Goal: Contribute content: Contribute content

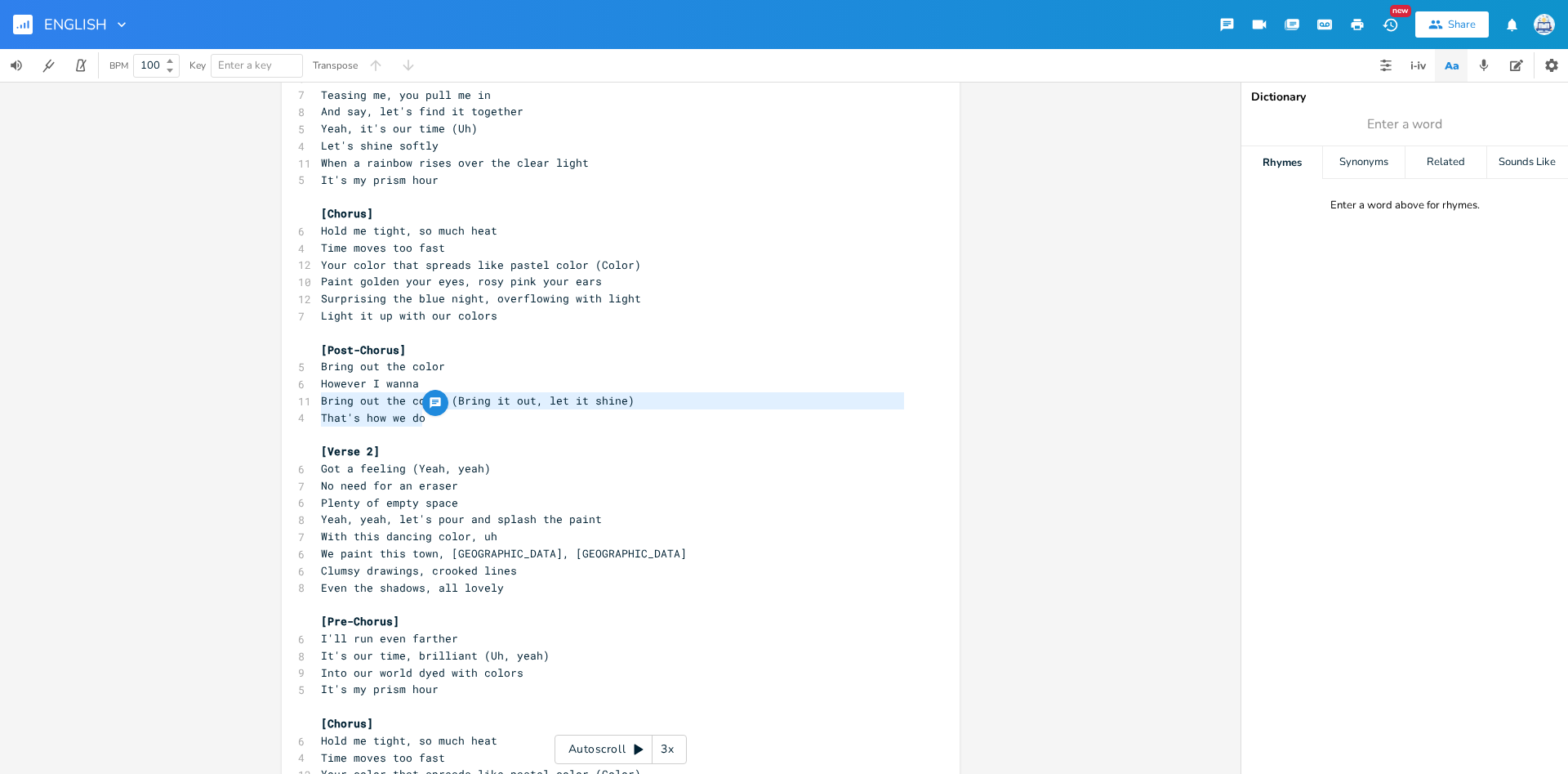
scroll to position [5, 0]
type textarea "Got a feeling (Yeah, yeah) No need for an eraser"
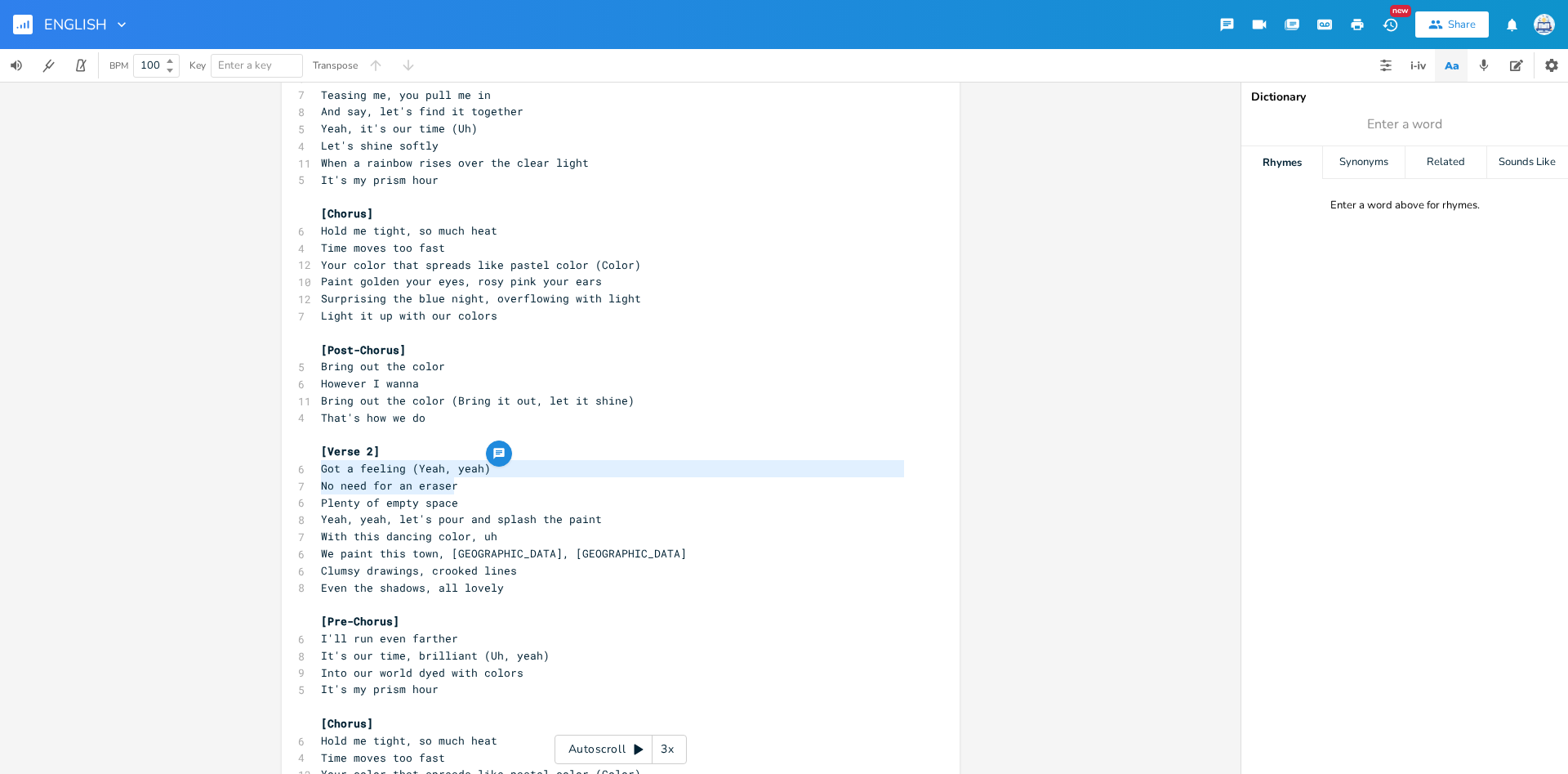
scroll to position [18, 126]
drag, startPoint x: 320, startPoint y: 466, endPoint x: 490, endPoint y: 478, distance: 170.4
click at [490, 478] on div "[Intro] 4 This is that tone 5 That prism color ​ [Verse 1] 5 We stand up (Yeah,…" at bounding box center [613, 554] width 589 height 1512
type textarea "Plenty of e"
drag, startPoint x: 322, startPoint y: 504, endPoint x: 391, endPoint y: 503, distance: 69.0
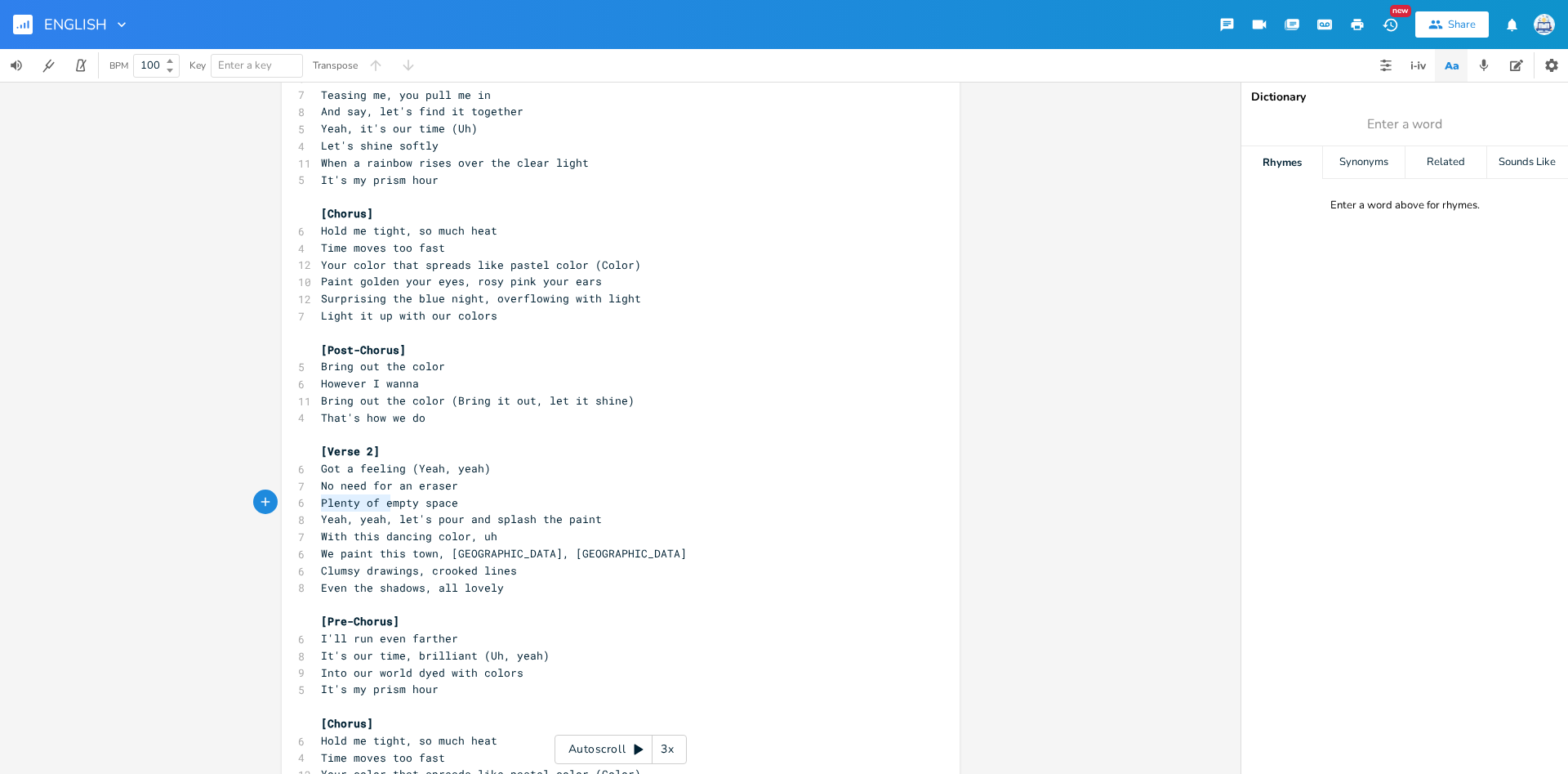
click at [391, 503] on span "Plenty of empty space" at bounding box center [390, 503] width 137 height 15
type textarea "Got a feeling (Yeah, yeah) No need for an eraser Plenty of empty space"
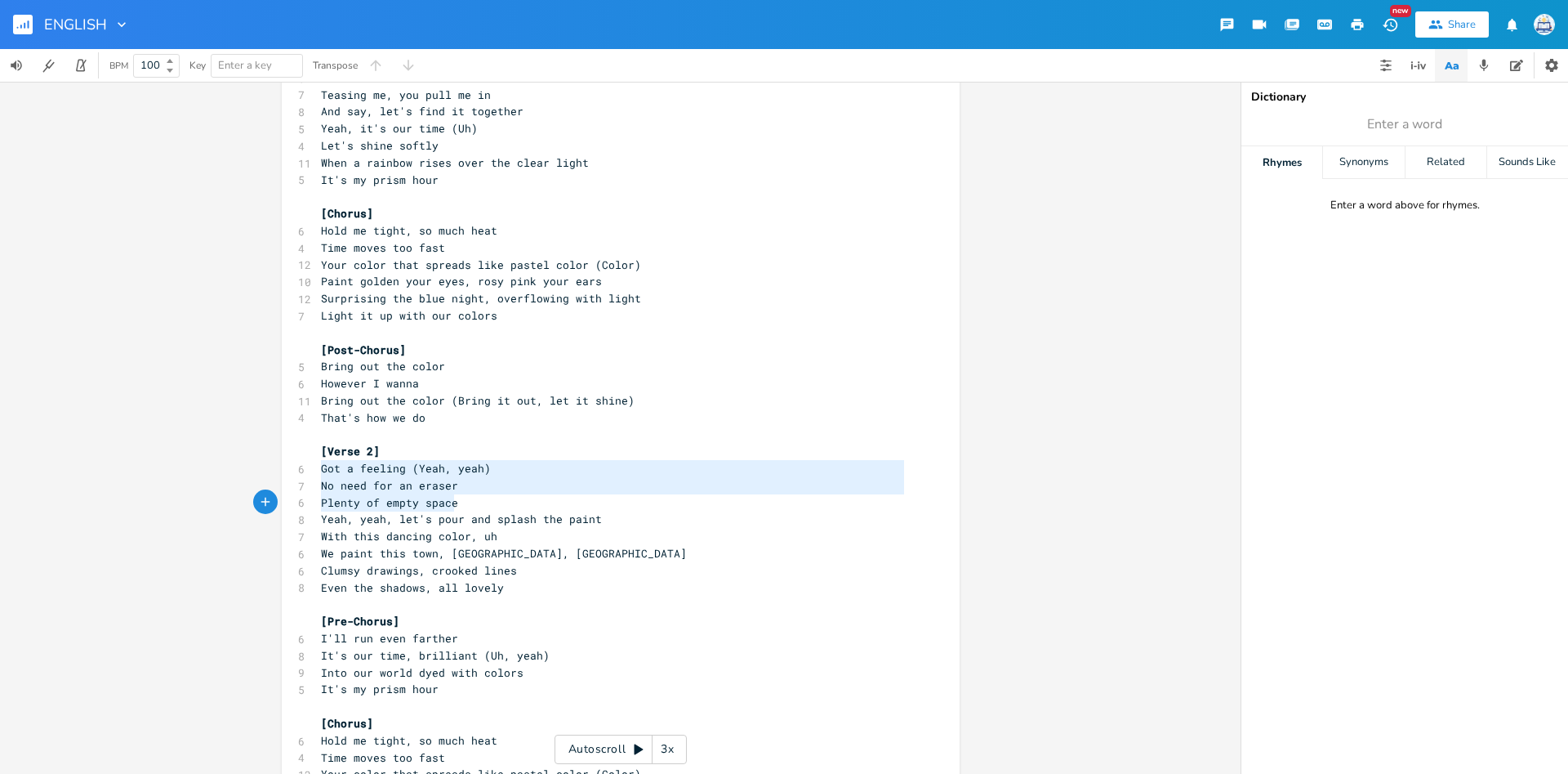
click at [457, 498] on div "Got a feeling (Yeah, yeah) No need for an eraser Plenty of empty space x [Intro…" at bounding box center [620, 551] width 678 height 1565
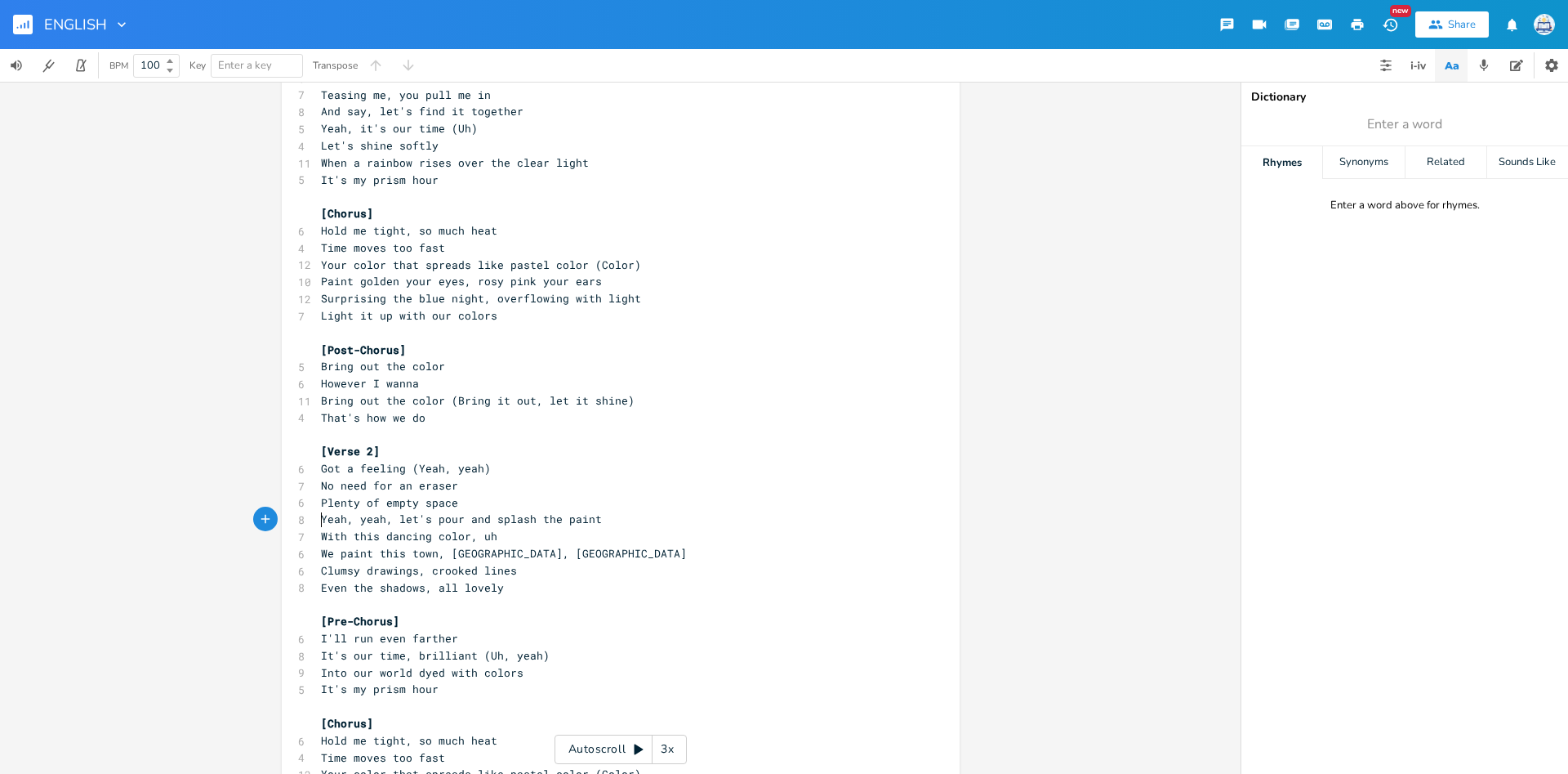
scroll to position [5, 8]
type textarea "Y"
click at [326, 520] on span "Yeah, yeah, let's pour and splash the paint" at bounding box center [461, 519] width 280 height 15
click at [372, 562] on pre "Clumsy drawings, crooked lines" at bounding box center [613, 571] width 589 height 17
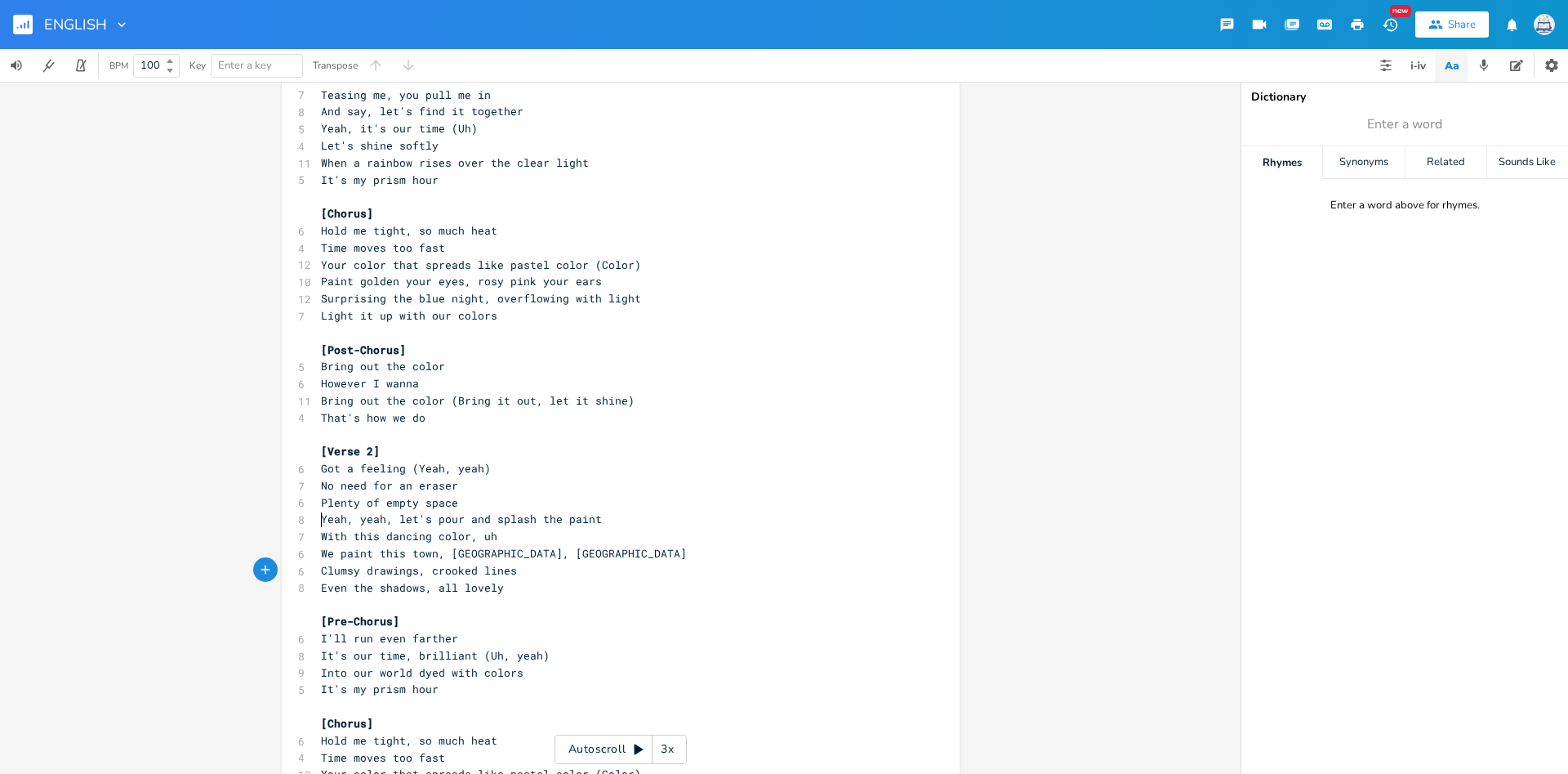
type textarea "Yeah, yeah, let's pour and splash the paint"
drag, startPoint x: 320, startPoint y: 517, endPoint x: 644, endPoint y: 516, distance: 324.0
click at [644, 516] on pre "Yeah, yeah, let's pour and splash the paint" at bounding box center [613, 519] width 589 height 17
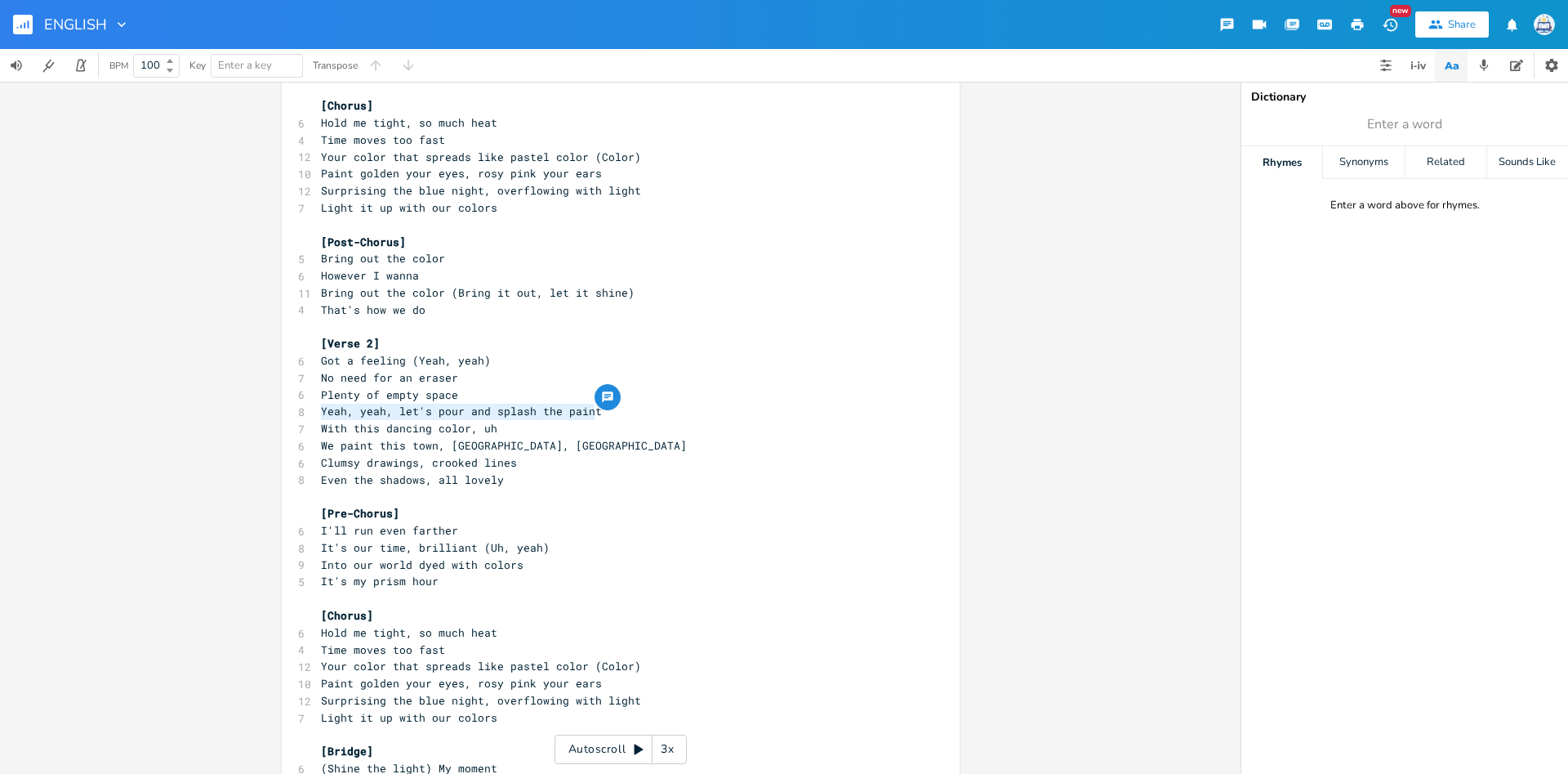
scroll to position [5, 0]
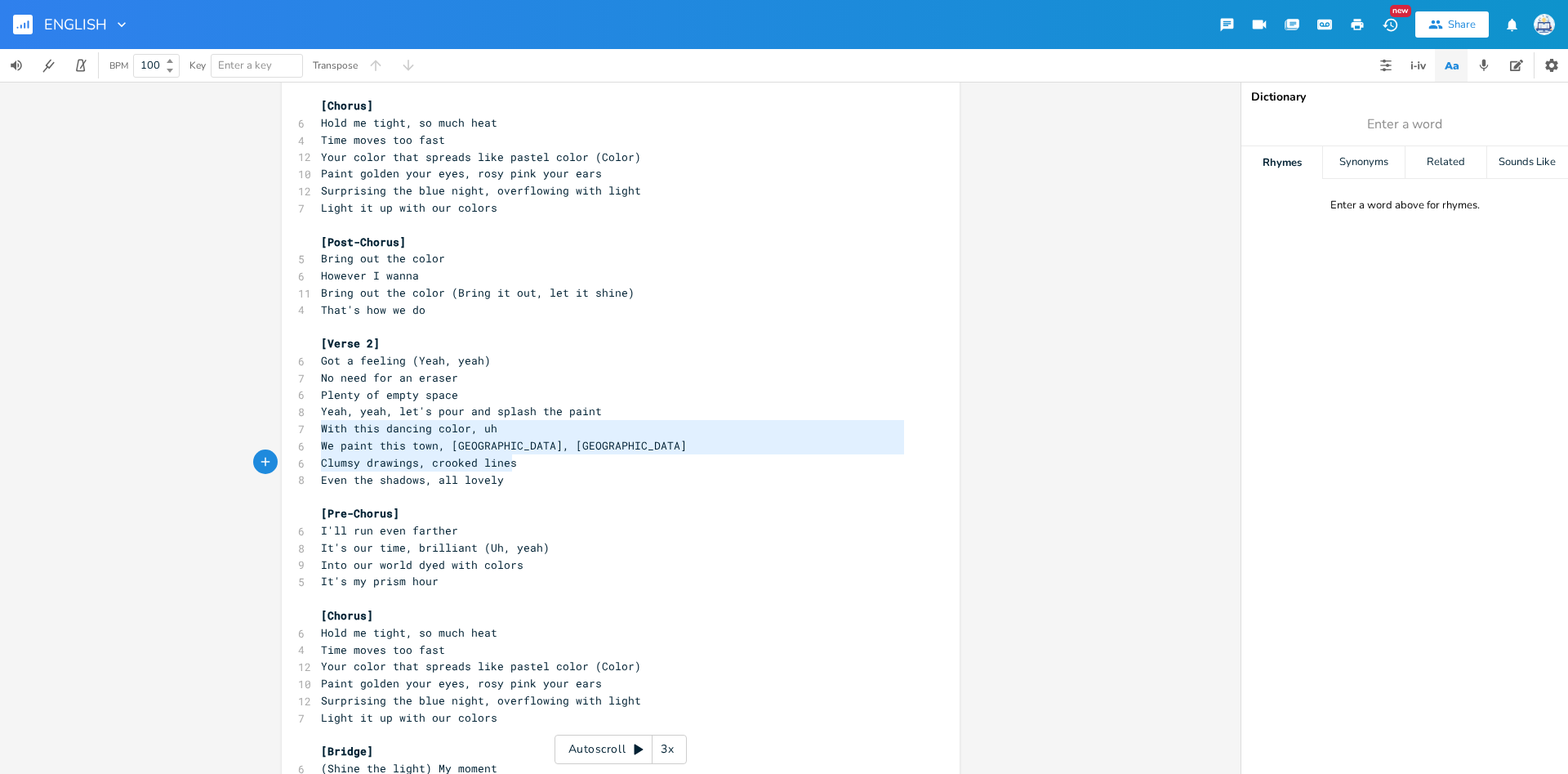
type textarea "With this dancing color, uh We paint this town, oh, oh"
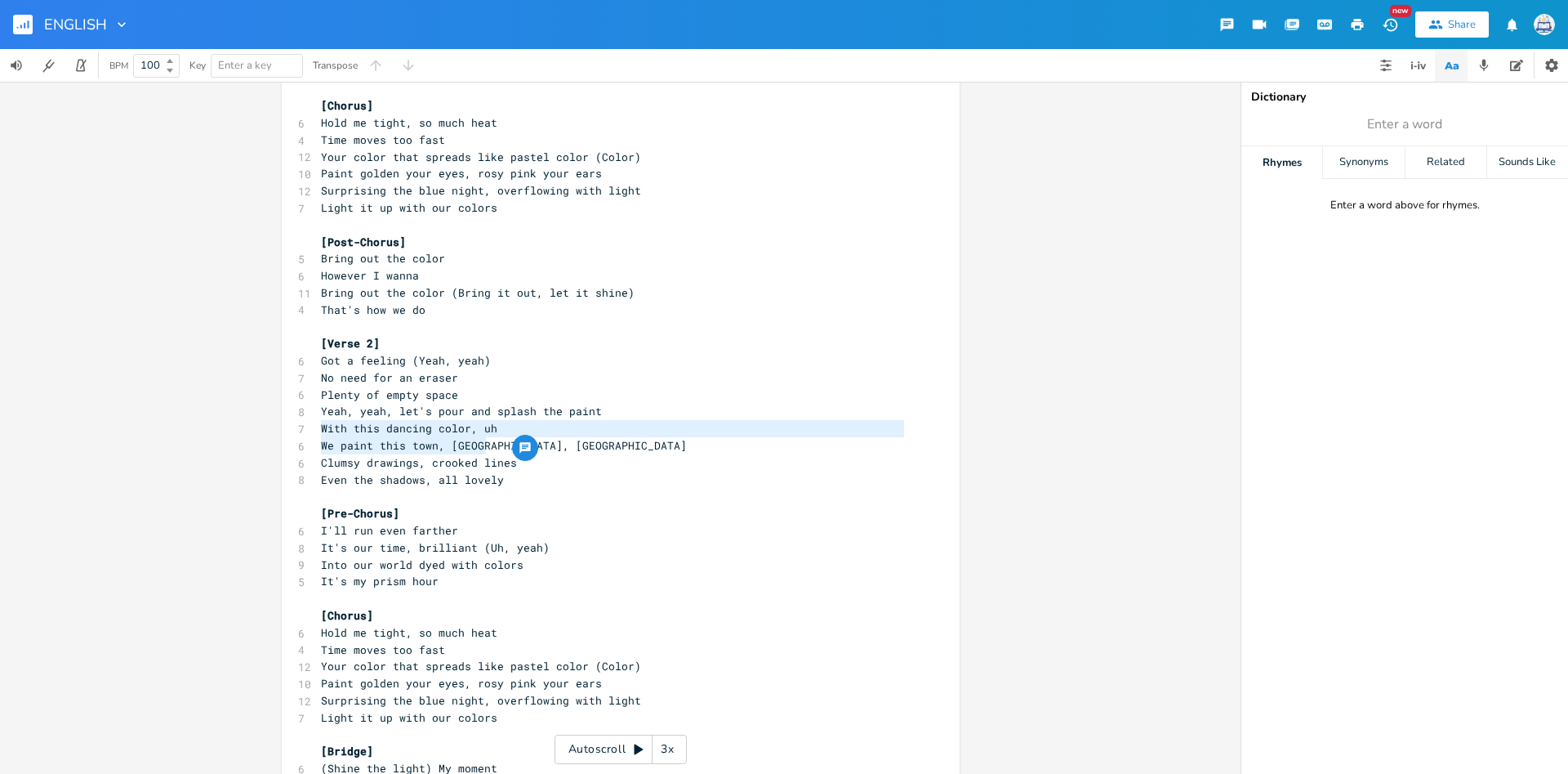
drag, startPoint x: 318, startPoint y: 429, endPoint x: 528, endPoint y: 464, distance: 212.9
click at [527, 448] on div "[Intro] 4 This is that tone 5 That prism color ​ [Verse 1] 5 We stand up (Yeah,…" at bounding box center [613, 445] width 589 height 1512
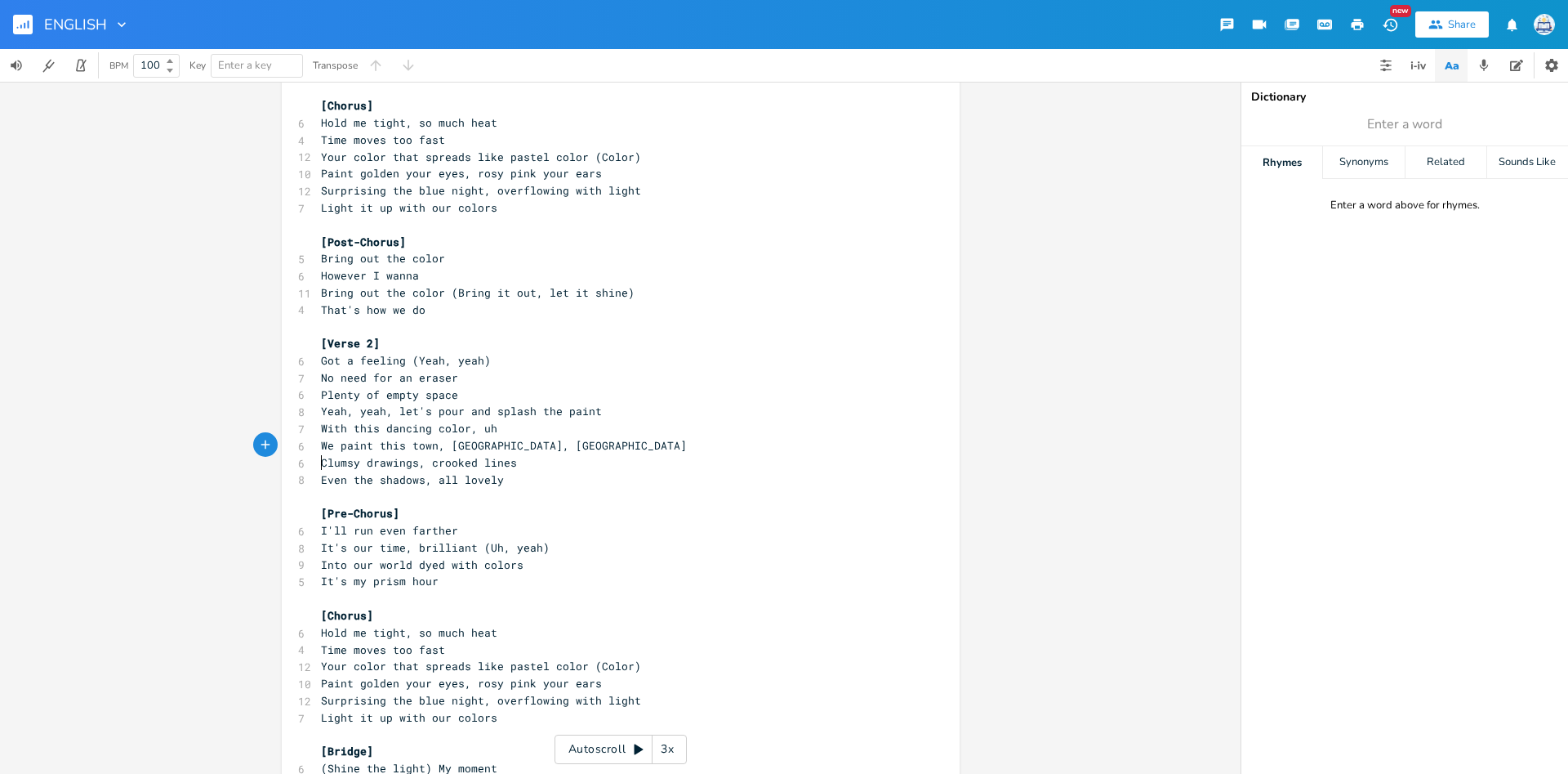
type textarea "Clumsy drawings, crooked lines Even the shadows, all lovely"
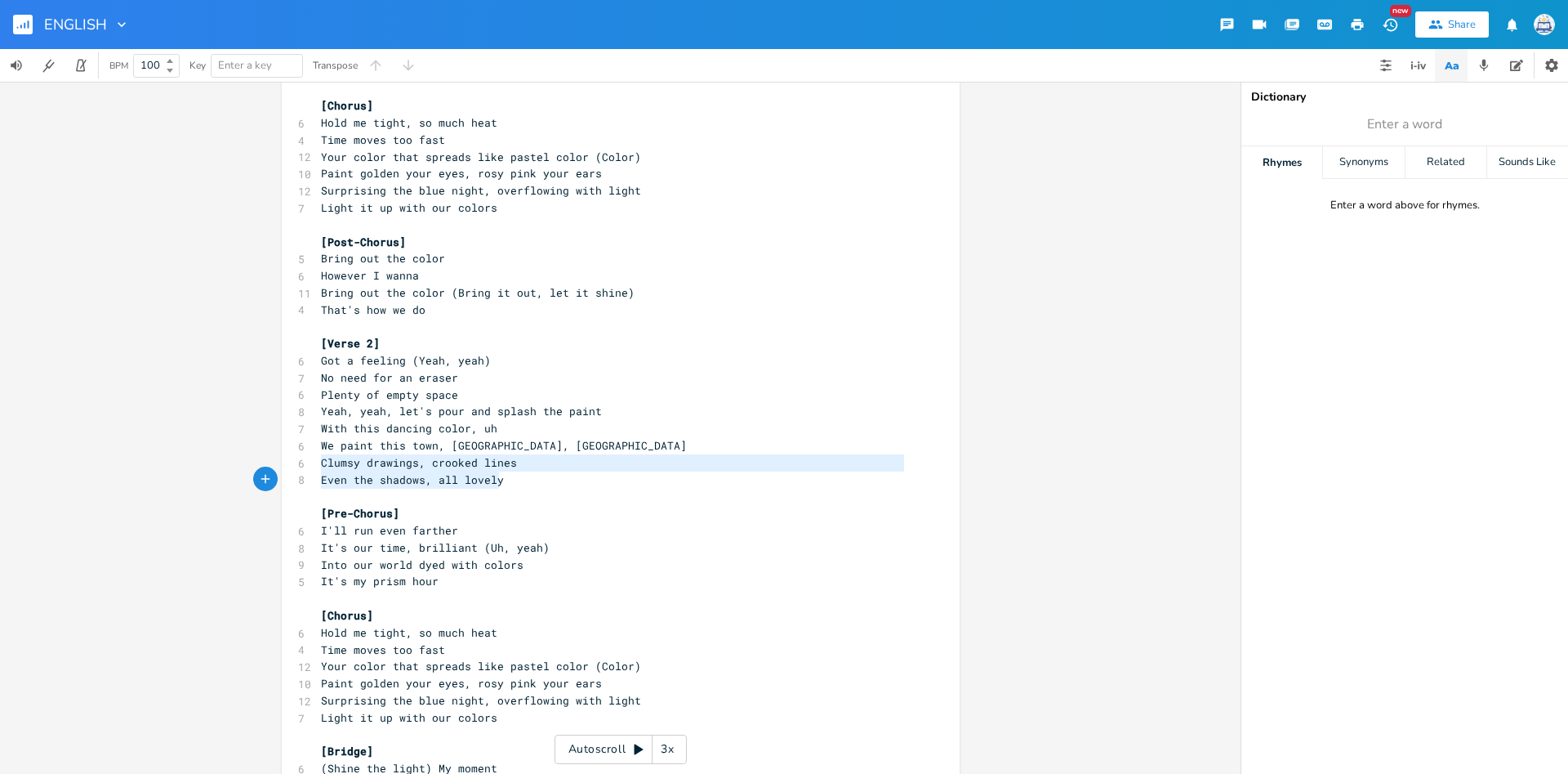
scroll to position [18, 166]
drag, startPoint x: 320, startPoint y: 464, endPoint x: 540, endPoint y: 481, distance: 220.7
click at [540, 481] on div "[Intro] 4 This is that tone 5 That prism color ​ [Verse 1] 5 We stand up (Yeah,…" at bounding box center [613, 445] width 589 height 1512
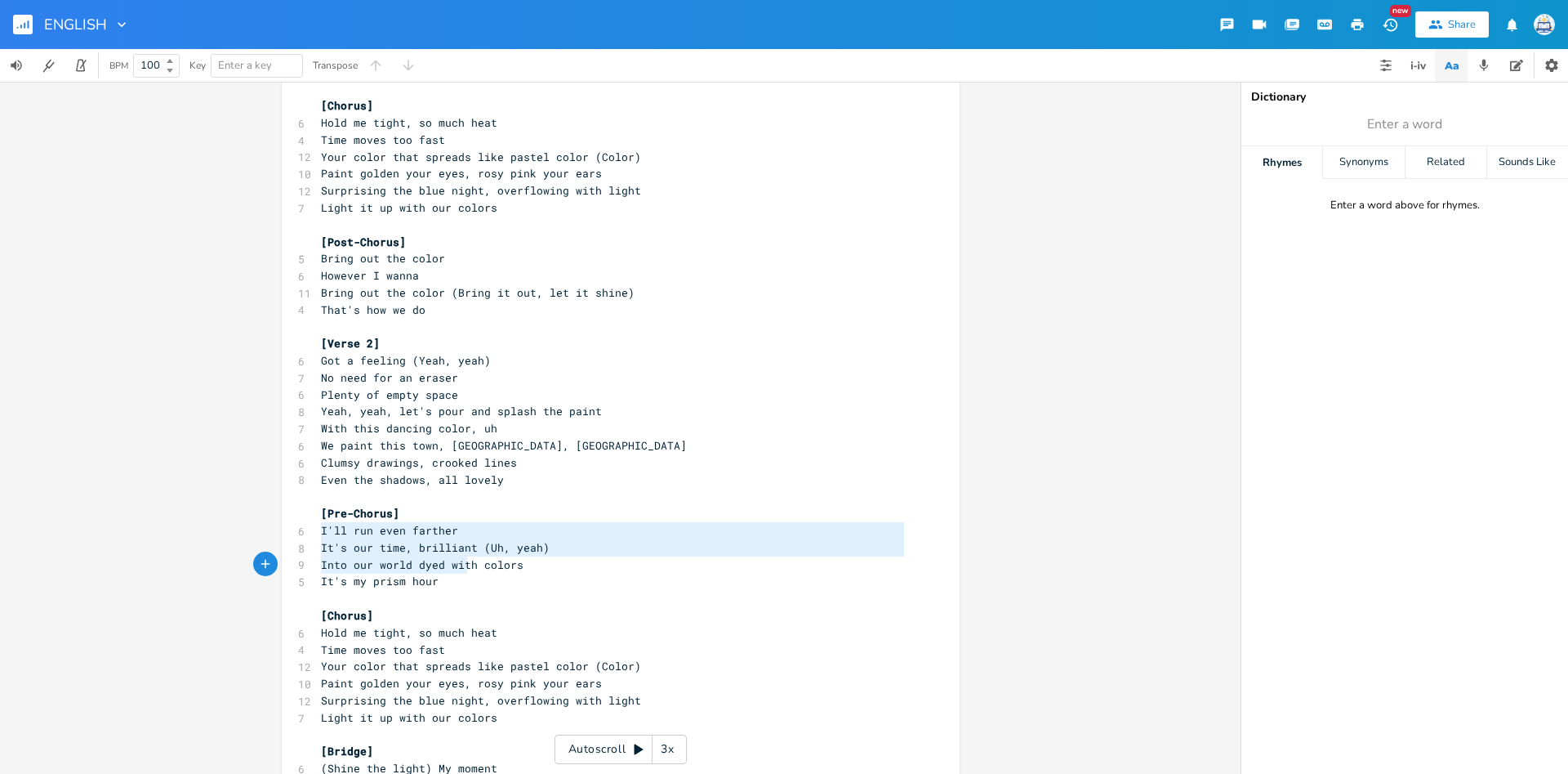
type textarea "I'll run even farther It's our time, brilliant"
drag, startPoint x: 322, startPoint y: 529, endPoint x: 476, endPoint y: 553, distance: 155.9
click at [476, 553] on div "[Intro] 4 This is that tone 5 That prism color ​ [Verse 1] 5 We stand up (Yeah,…" at bounding box center [613, 445] width 589 height 1512
type textarea "Into our world dyed with colors It's my prism hour"
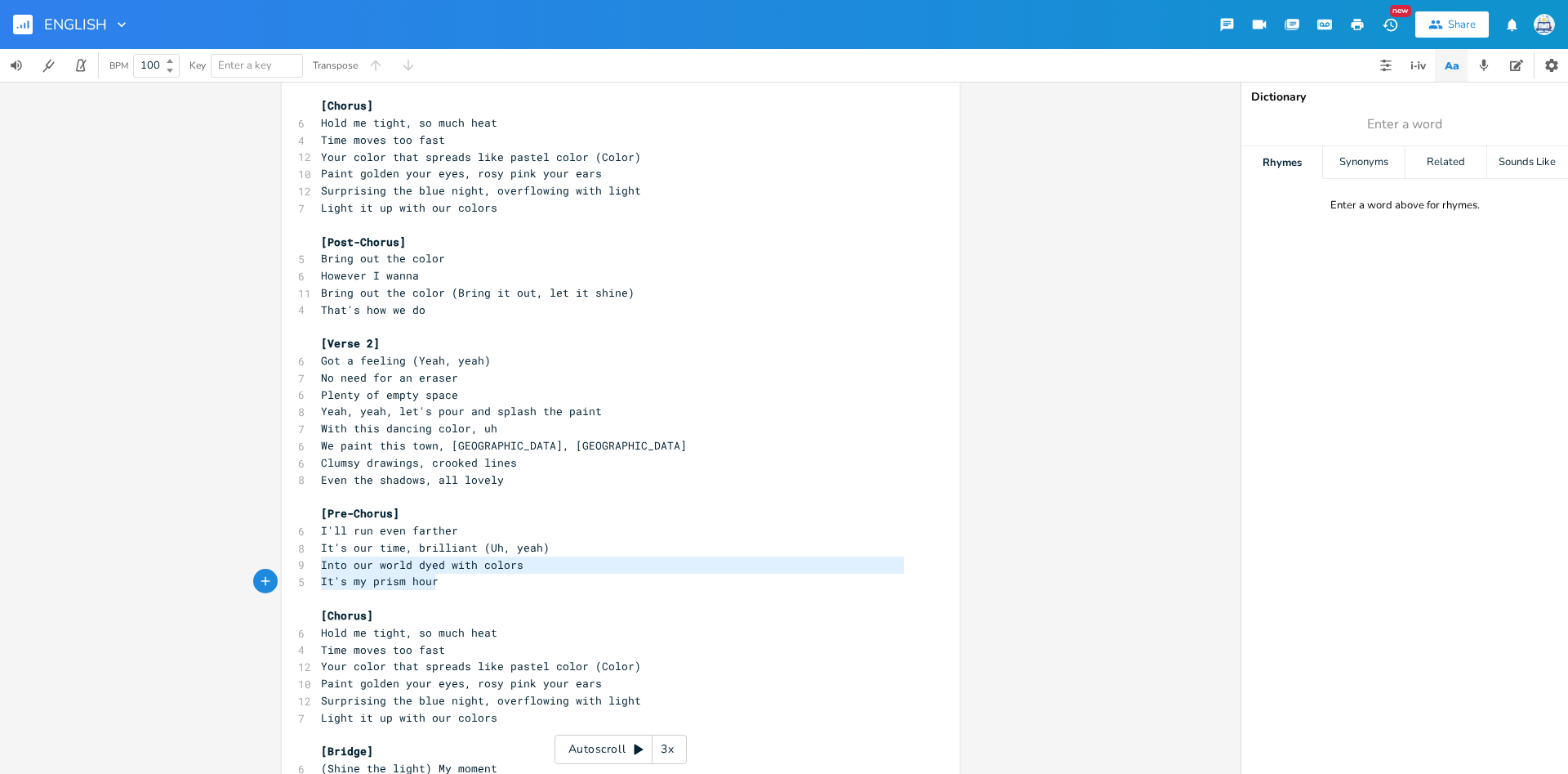
scroll to position [18, 104]
drag, startPoint x: 321, startPoint y: 565, endPoint x: 495, endPoint y: 584, distance: 175.0
click at [495, 584] on div "[Intro] 4 This is that tone 5 That prism color ​ [Verse 1] 5 We stand up (Yeah,…" at bounding box center [613, 445] width 589 height 1512
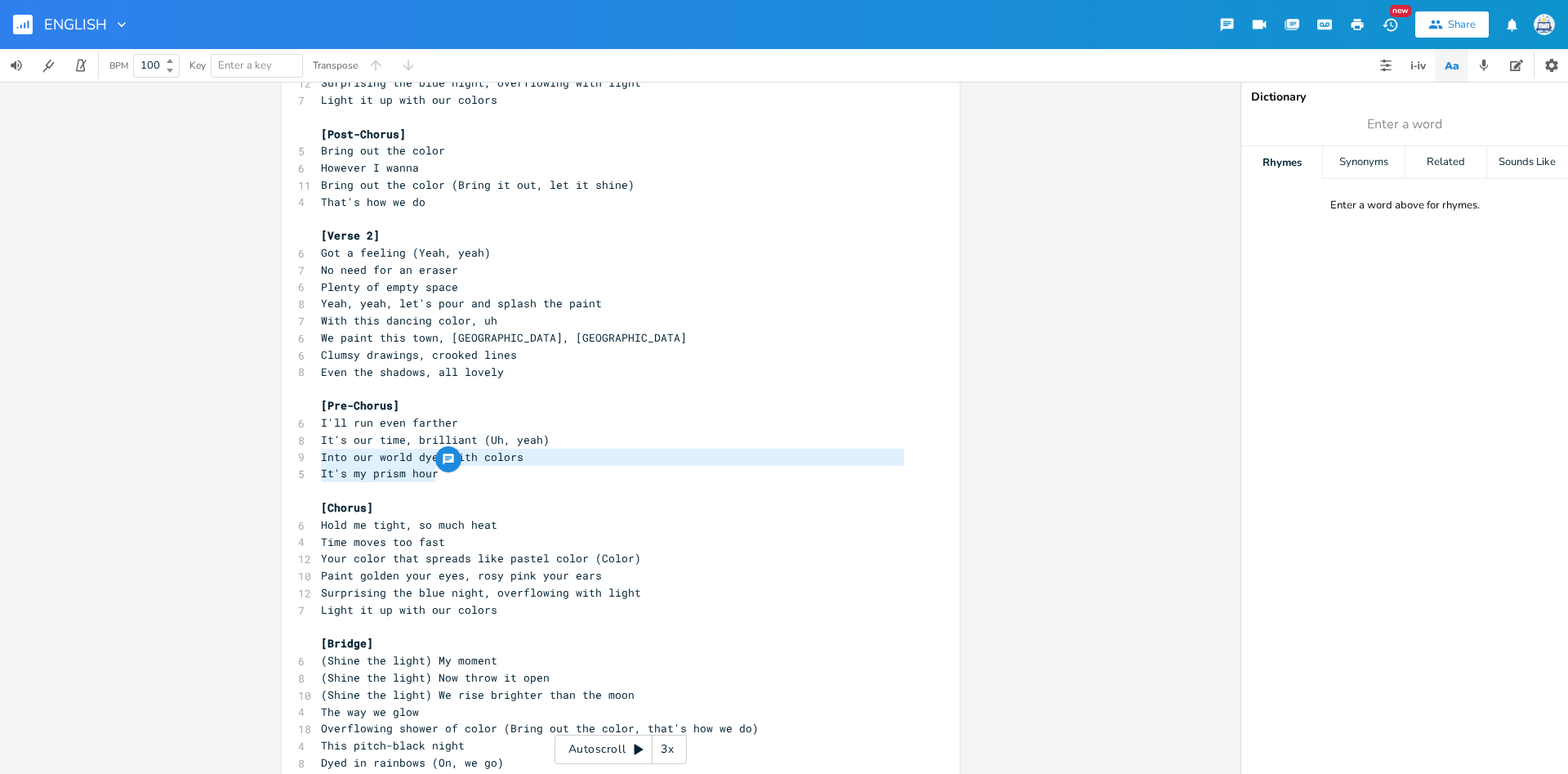
scroll to position [5, 0]
click at [582, 532] on pre "Hold me tight, so much heat" at bounding box center [613, 524] width 589 height 17
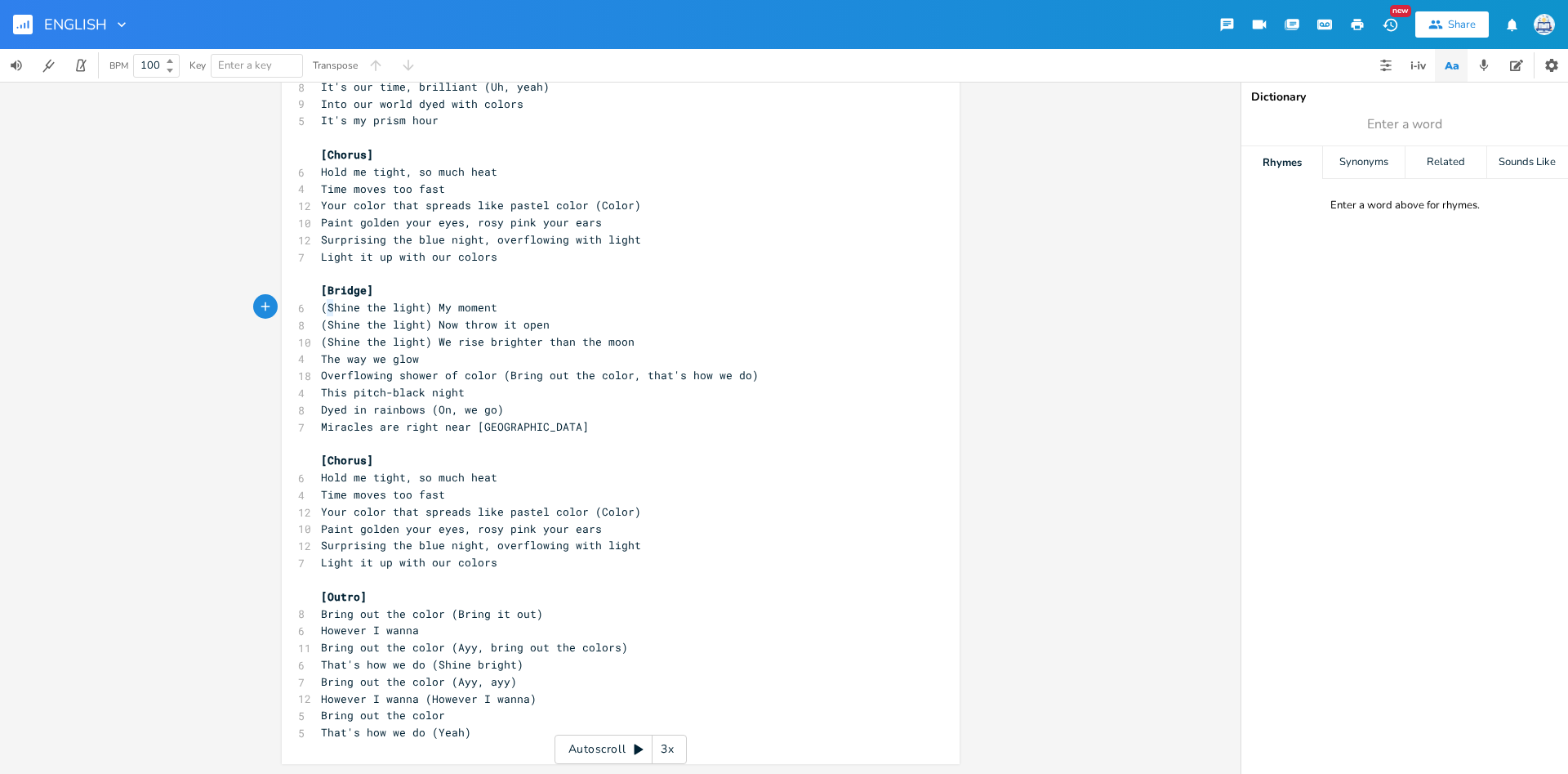
scroll to position [5, 24]
type textarea "Shin"
drag, startPoint x: 328, startPoint y: 309, endPoint x: 355, endPoint y: 309, distance: 27.0
click at [355, 309] on span "(Shine the light) My moment" at bounding box center [408, 307] width 176 height 15
click at [322, 314] on span "(Shine the light) My moment" at bounding box center [408, 307] width 176 height 15
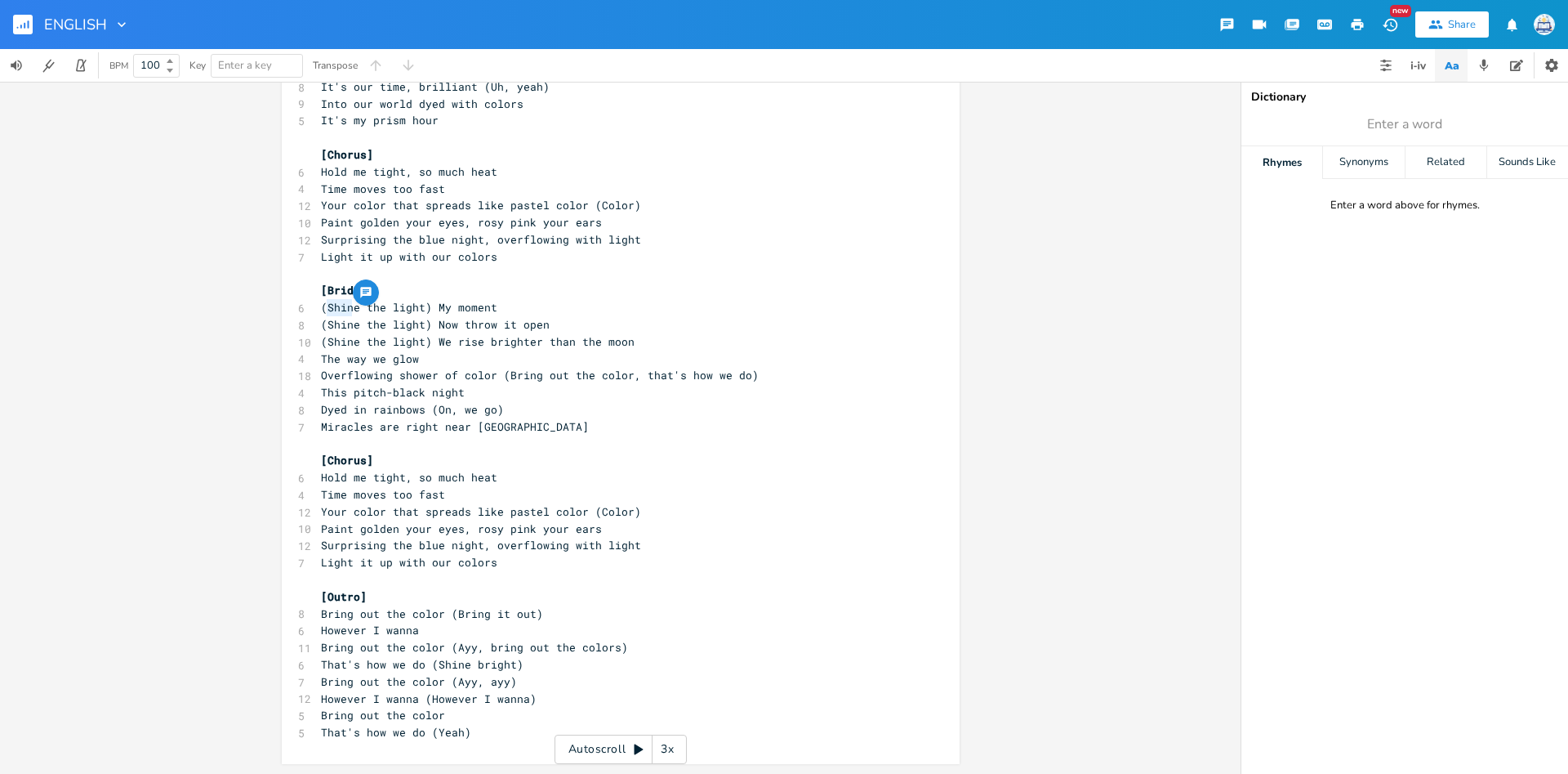
scroll to position [5, 0]
type textarea "(Shine the light) My moment (Shine the light) Now throw it open"
drag, startPoint x: 321, startPoint y: 310, endPoint x: 554, endPoint y: 331, distance: 233.9
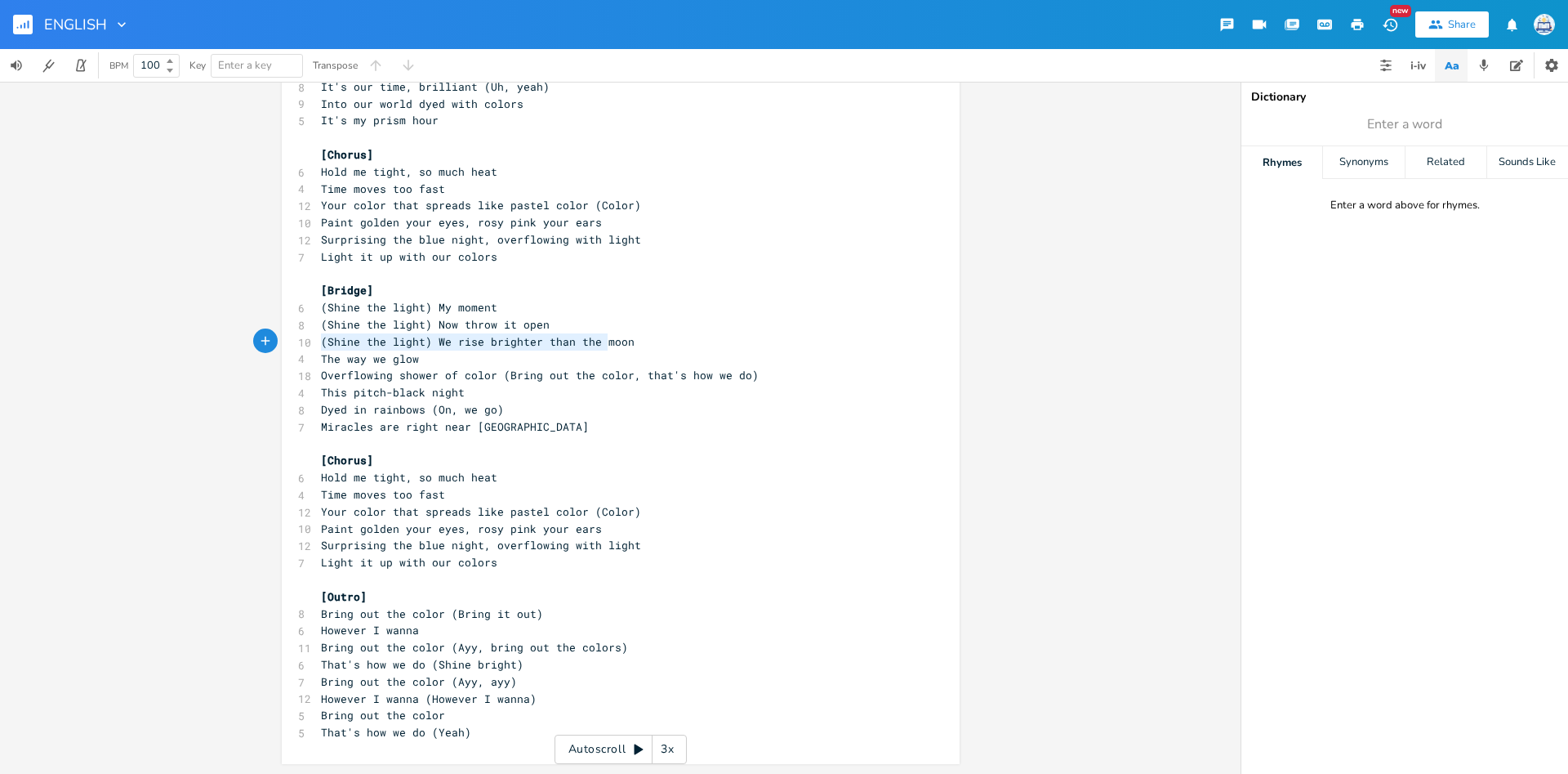
type textarea "(Shine the light) We rise brighter than the moon"
drag, startPoint x: 319, startPoint y: 347, endPoint x: 650, endPoint y: 347, distance: 331.0
click at [650, 347] on pre "(Shine the light) We rise brighter than the moon" at bounding box center [613, 342] width 589 height 17
click at [387, 361] on span "The way we glow" at bounding box center [370, 359] width 98 height 15
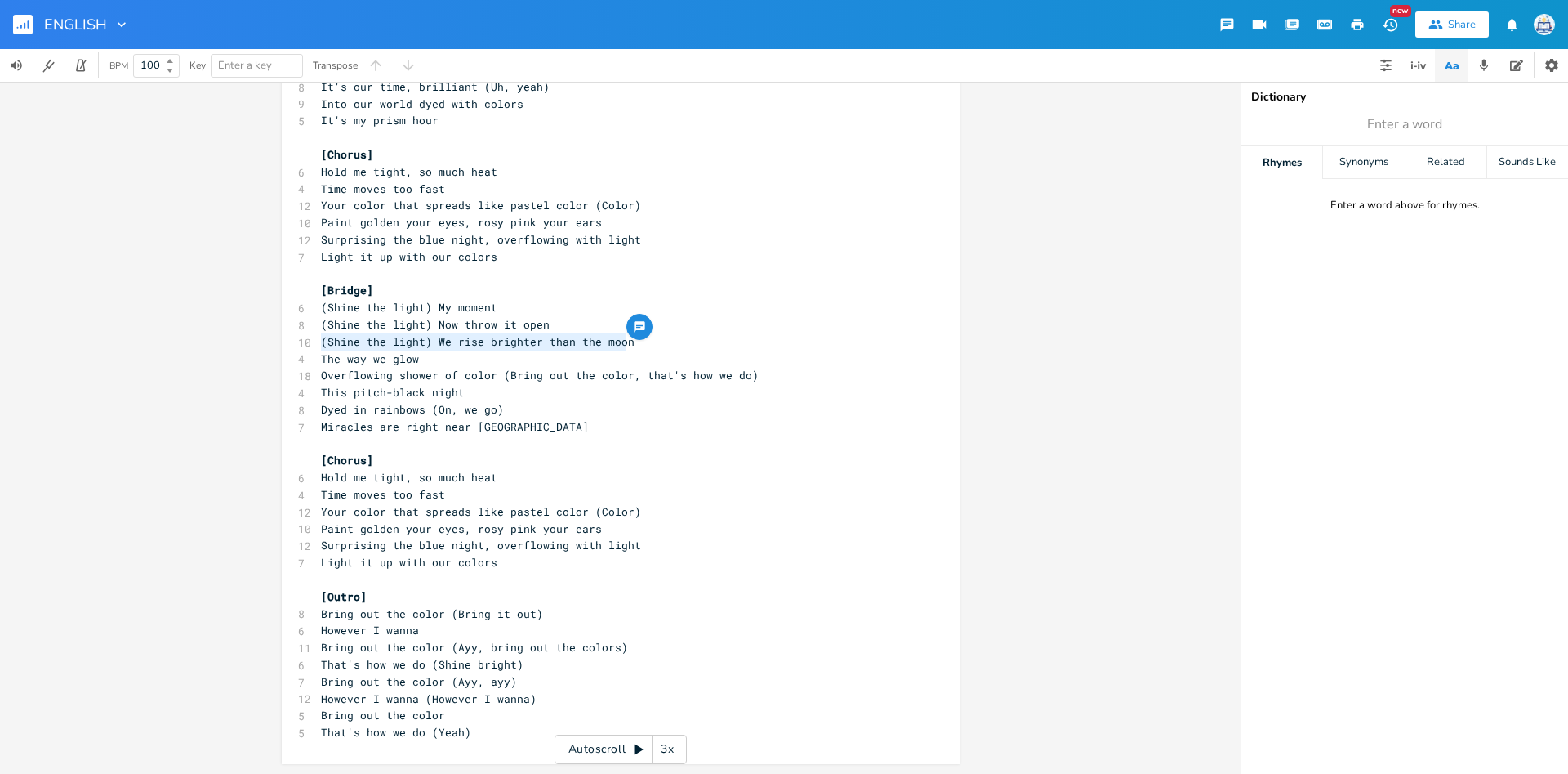
scroll to position [5, 0]
type textarea "(Shine the light) We rise brighter than the moon"
drag, startPoint x: 320, startPoint y: 343, endPoint x: 676, endPoint y: 343, distance: 356.0
click at [676, 343] on pre "(Shine the light) We rise brighter than the moon" at bounding box center [613, 342] width 589 height 17
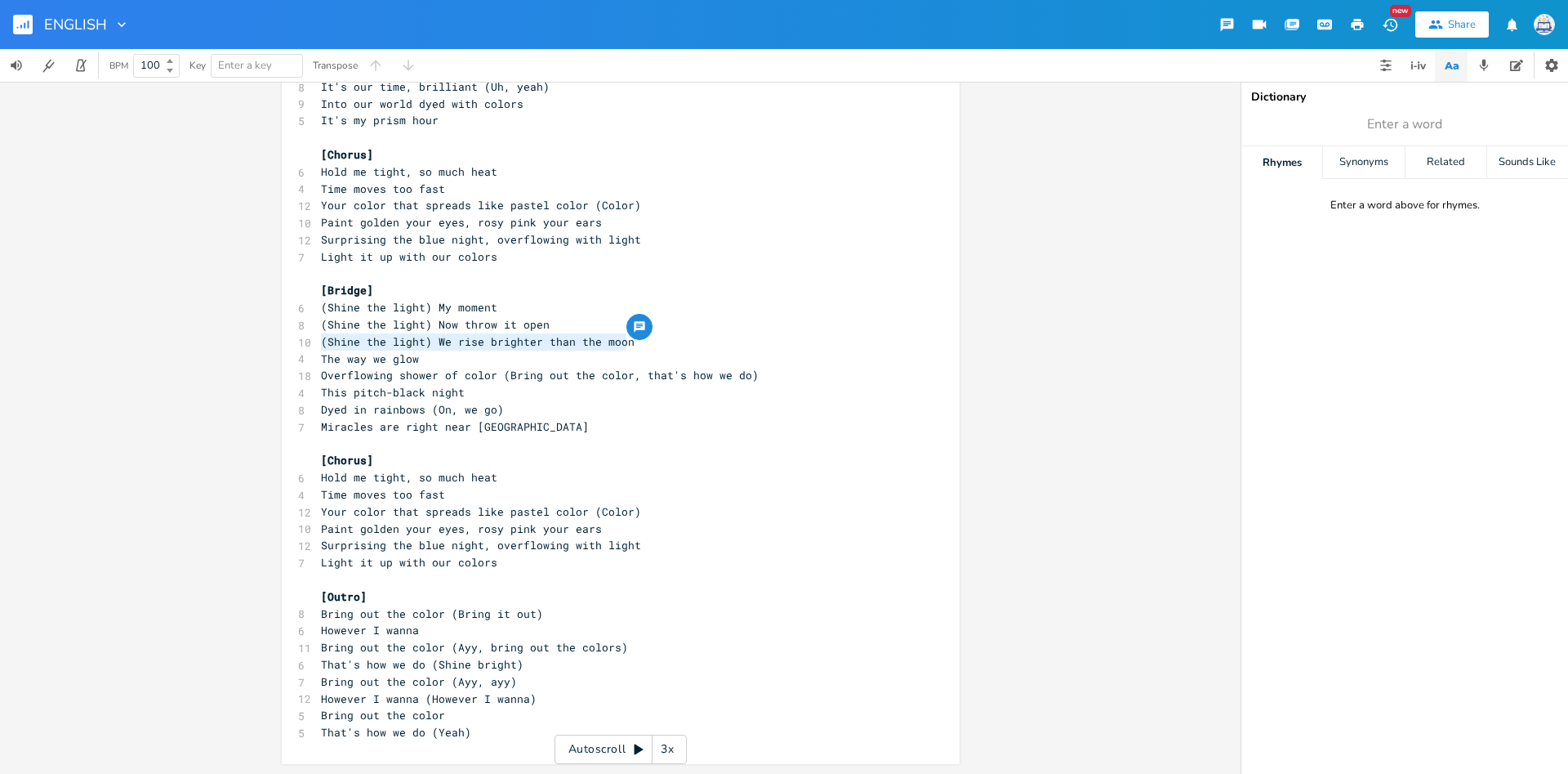
click at [368, 375] on span "Overflowing shower of color (Bring out the color, that's how we do)" at bounding box center [539, 375] width 438 height 15
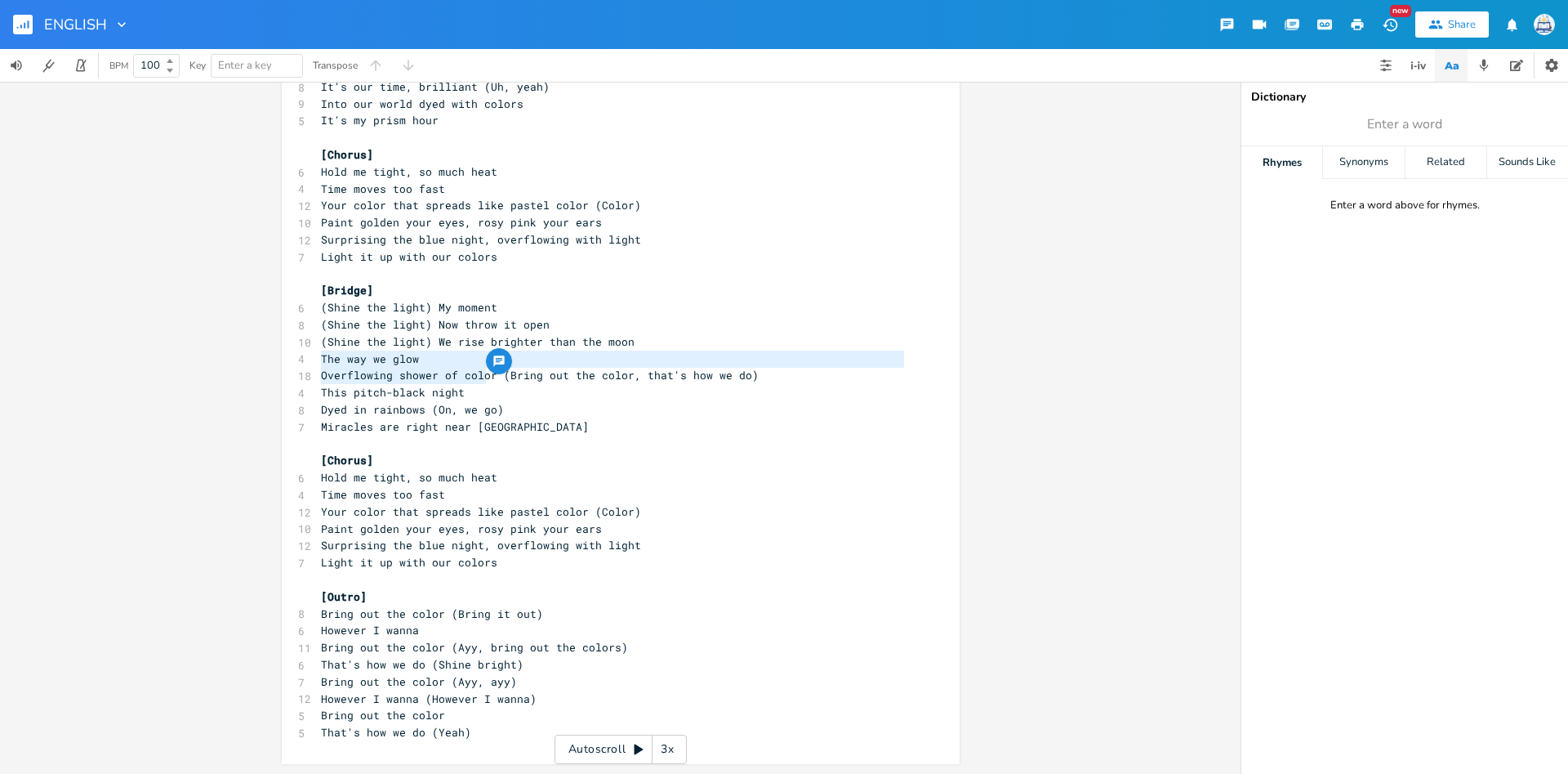
type textarea "The way we glow Overflowing shower of color"
drag, startPoint x: 320, startPoint y: 361, endPoint x: 490, endPoint y: 379, distance: 171.0
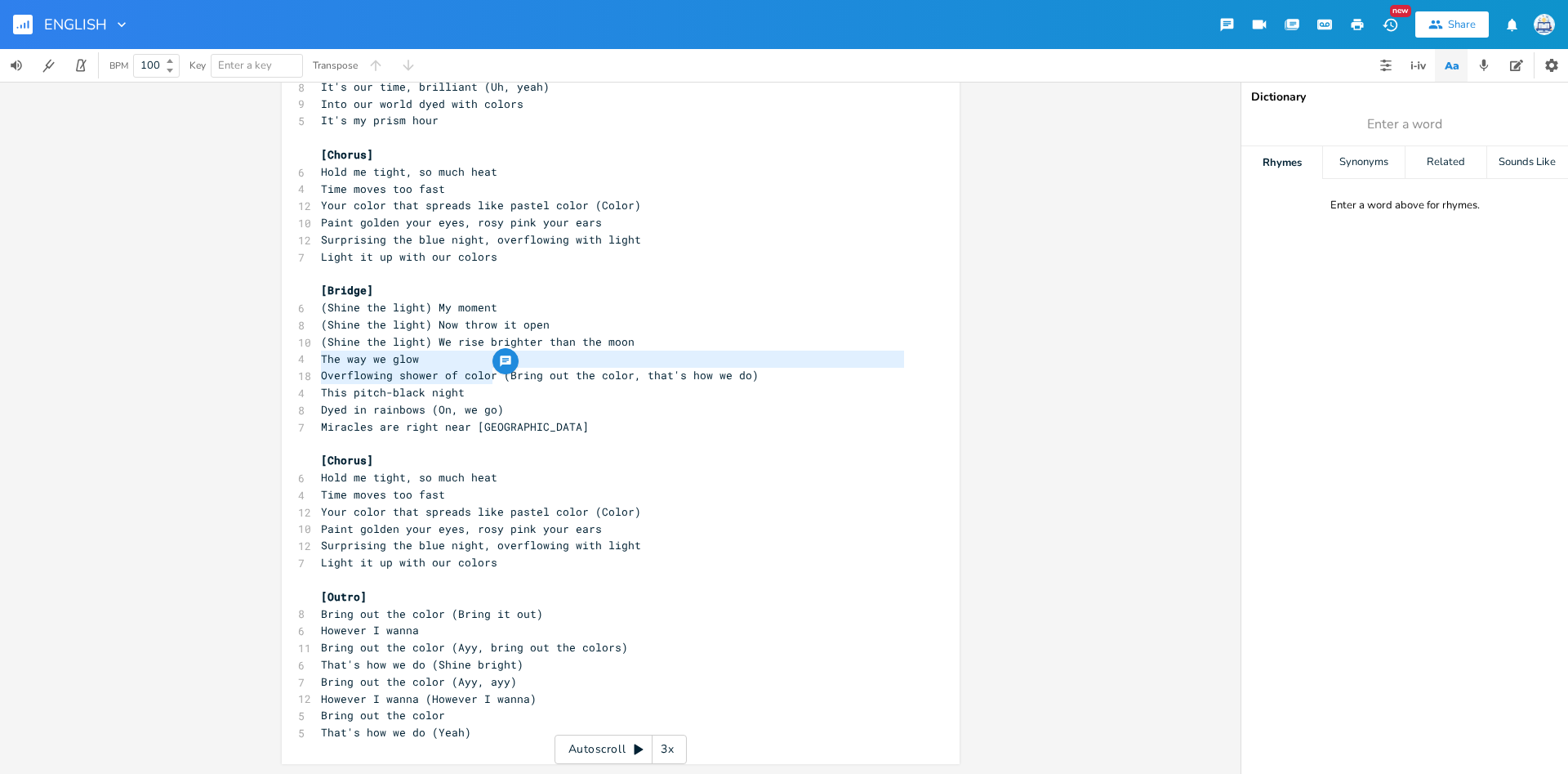
scroll to position [5, 0]
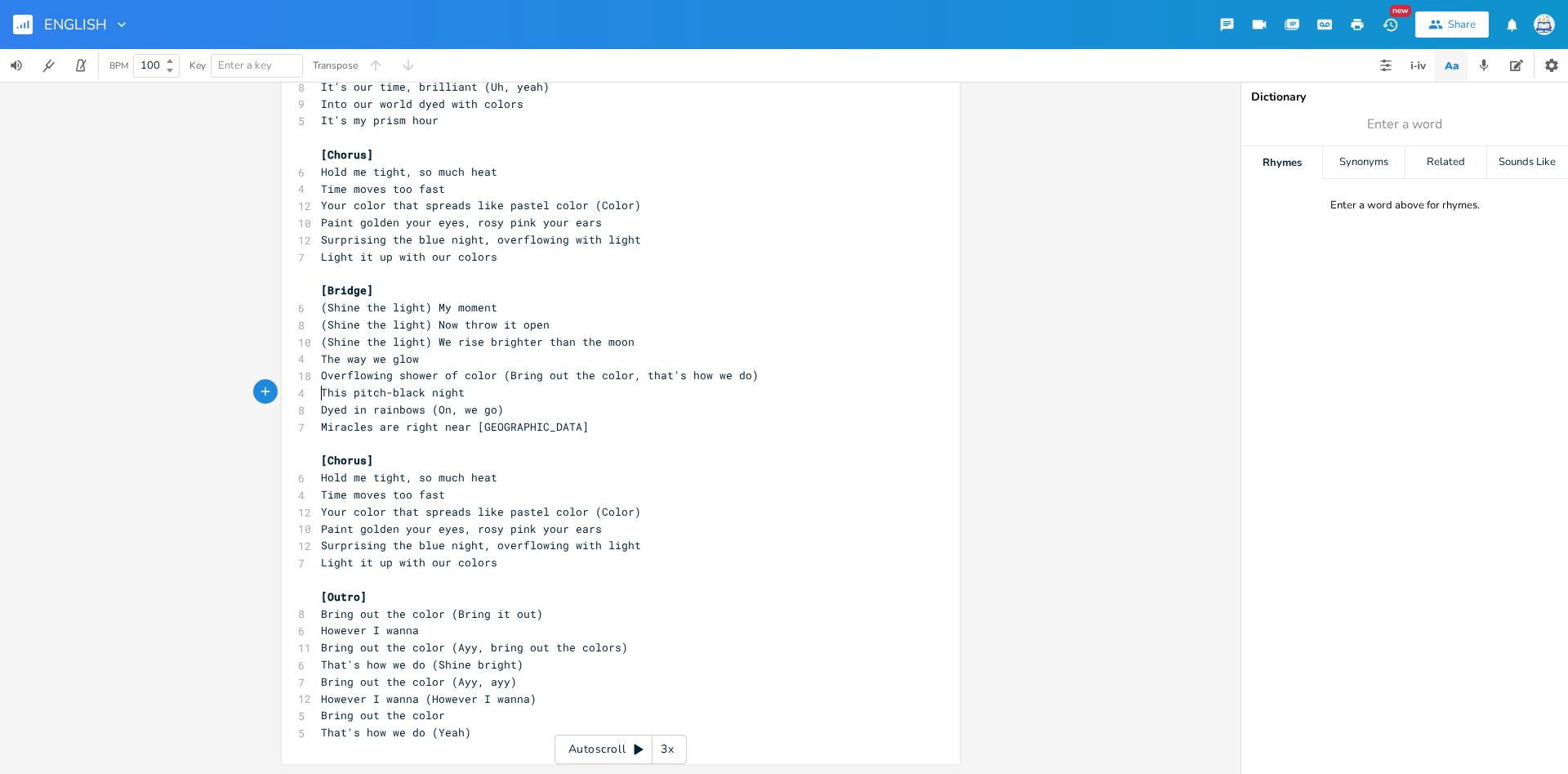
type textarea "This pitch-black night Dyed in rainbows (On, we go)"
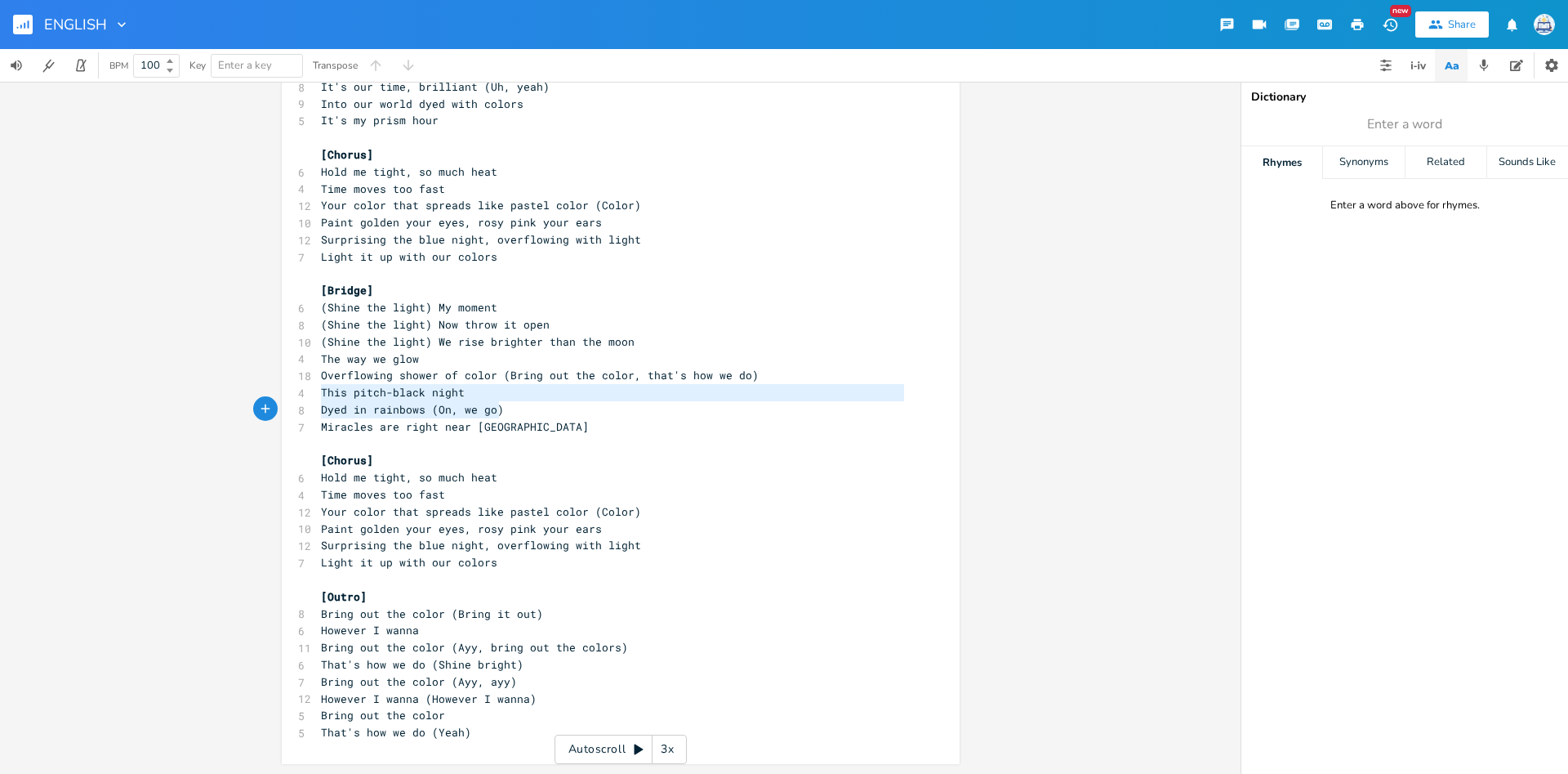
scroll to position [18, 172]
drag, startPoint x: 318, startPoint y: 392, endPoint x: 504, endPoint y: 417, distance: 187.7
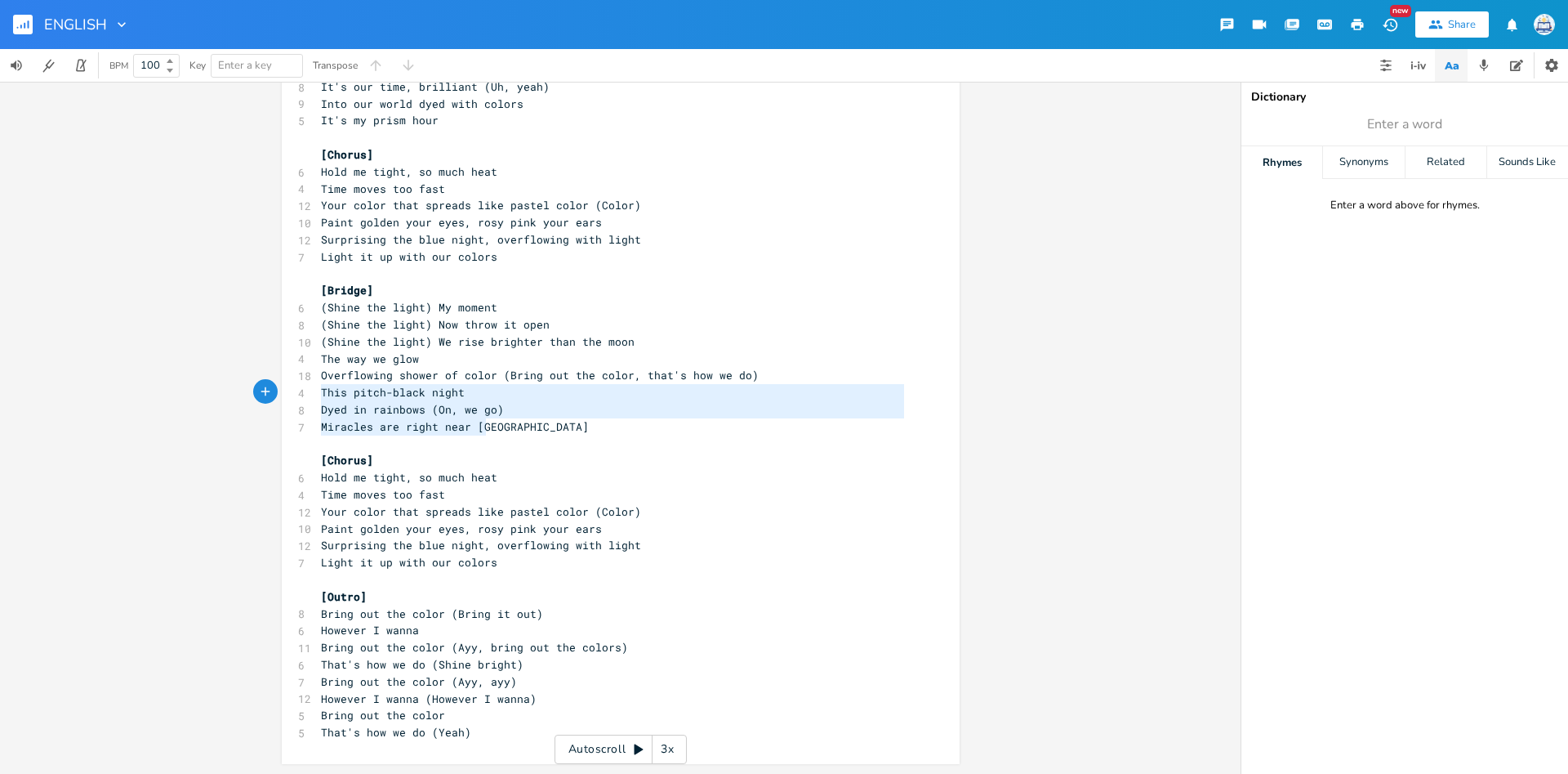
scroll to position [36, 147]
drag, startPoint x: 492, startPoint y: 432, endPoint x: 309, endPoint y: 388, distance: 188.2
type textarea "[Intro] This is that tone That prism color [Verse 1] We stand up (Yeah, yeah) I…"
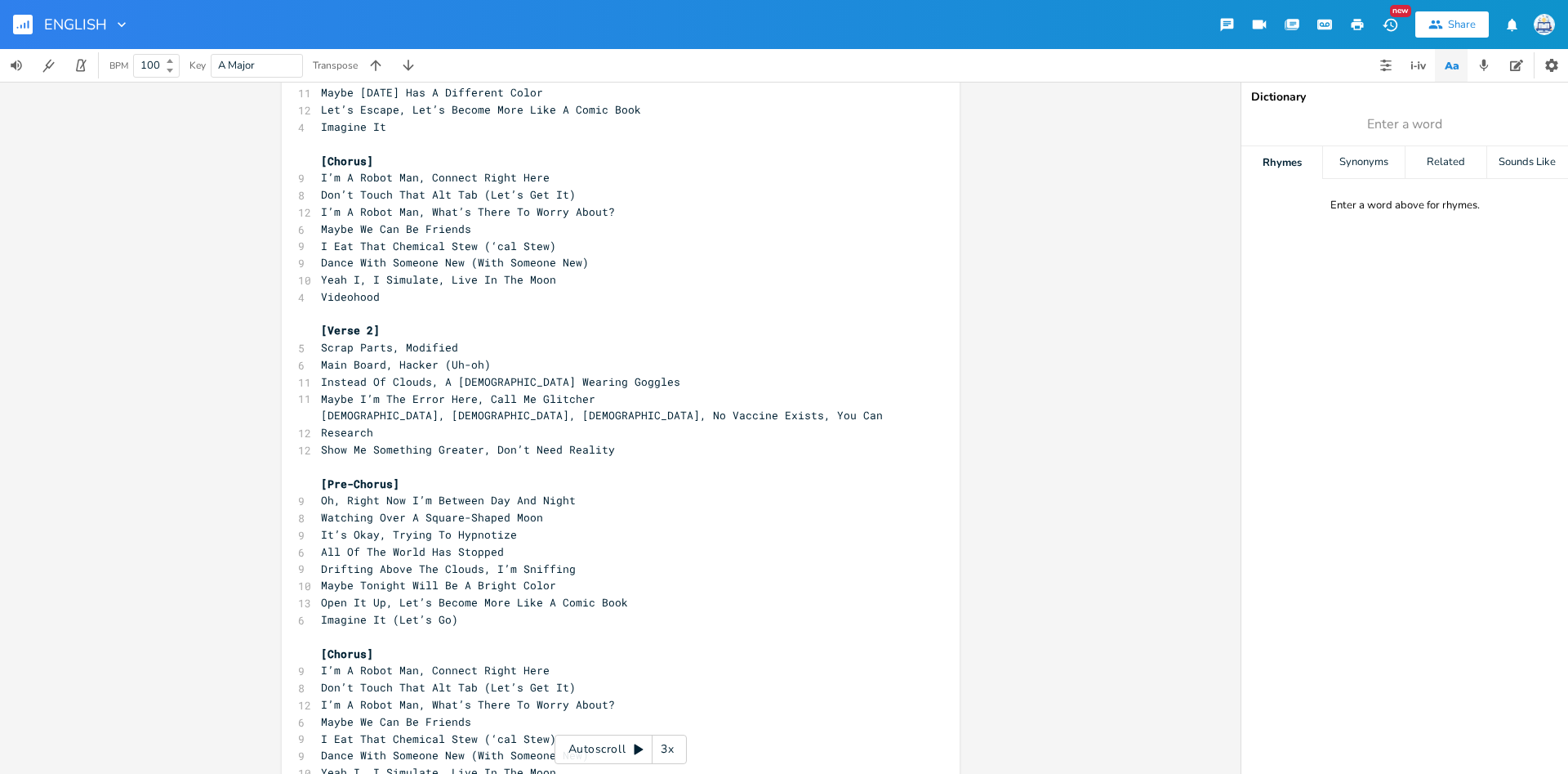
scroll to position [0, 0]
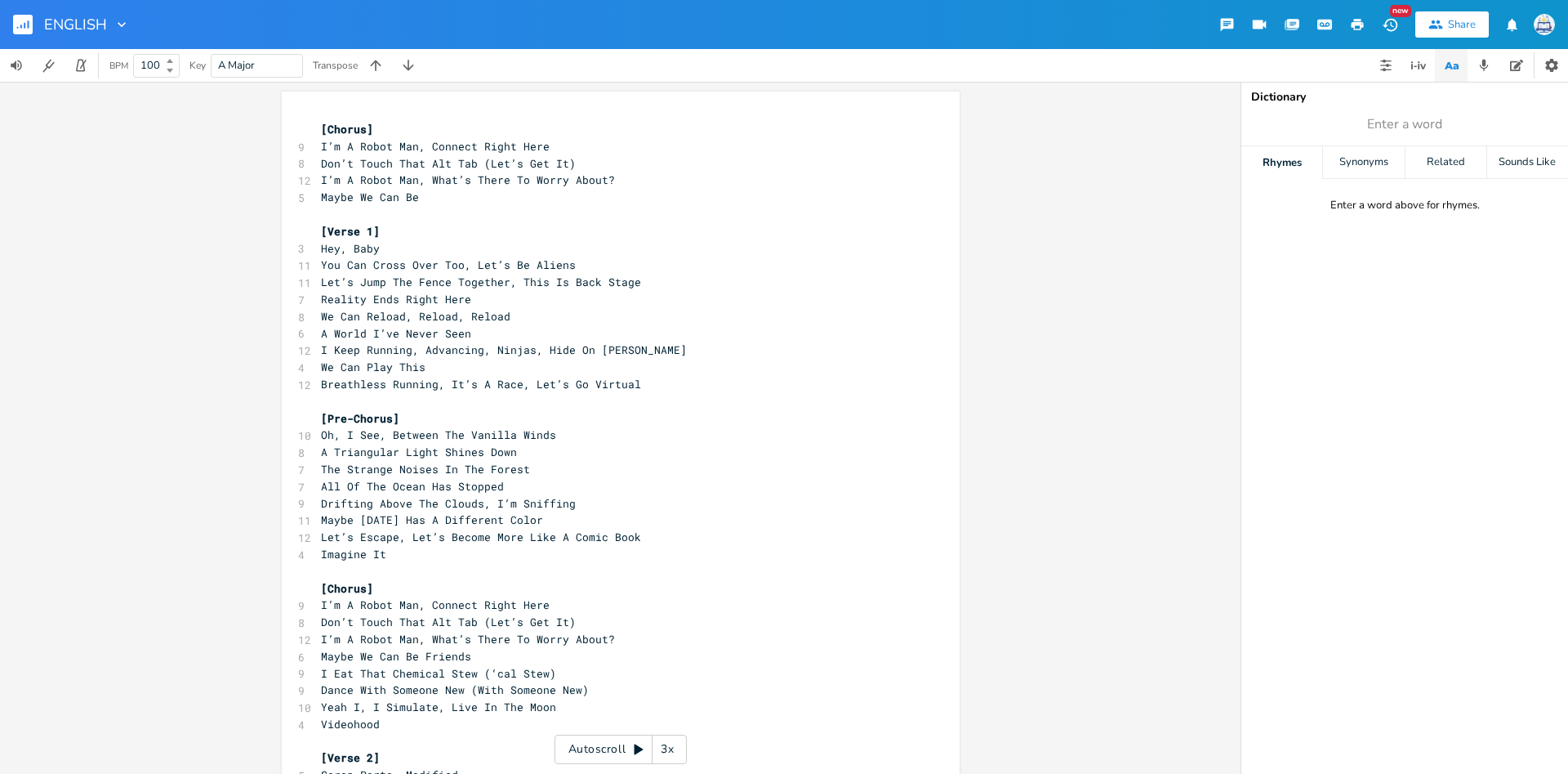
click at [387, 218] on pre "​" at bounding box center [613, 215] width 589 height 17
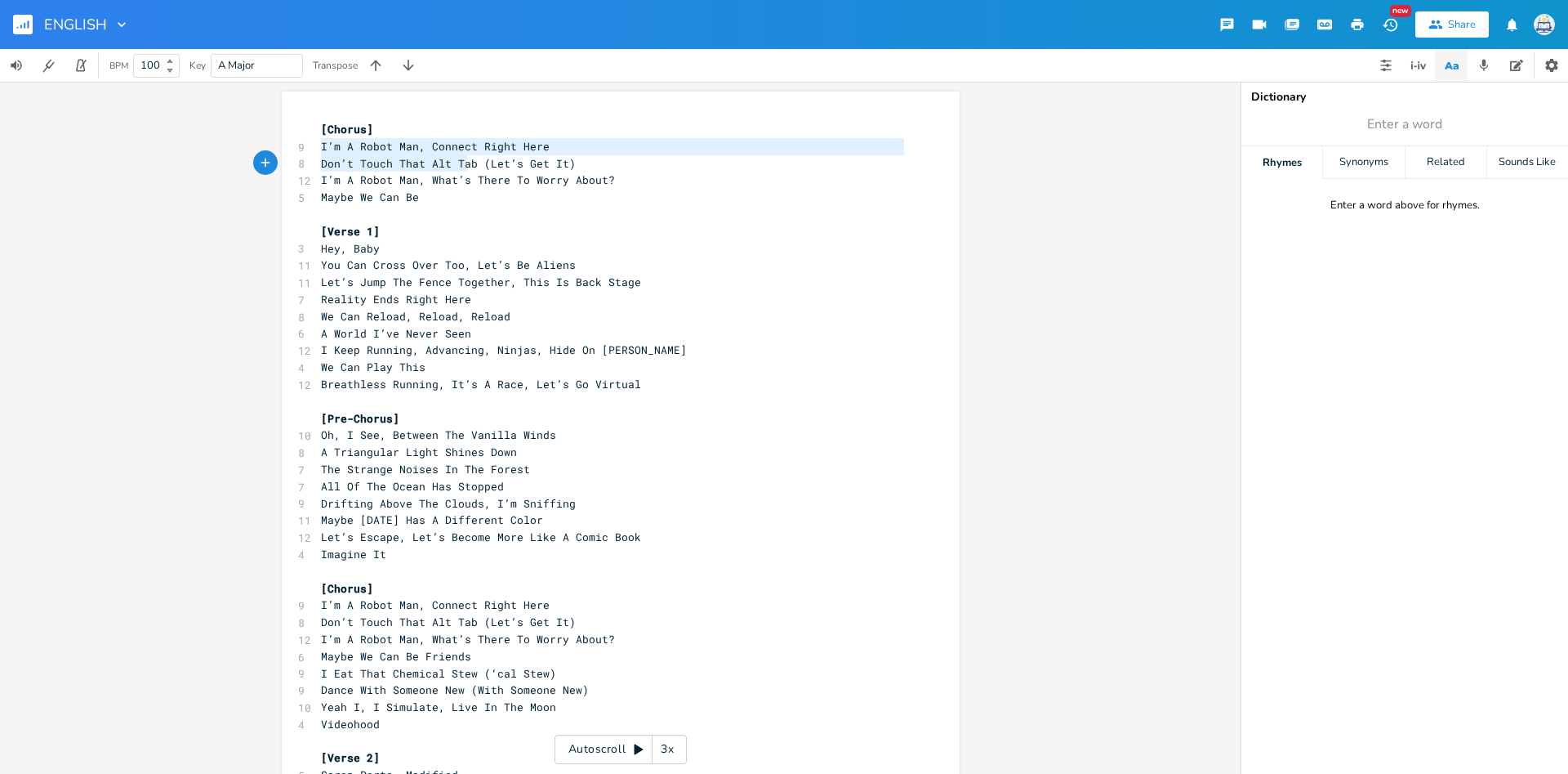
type textarea "I’m A Robot Man, Connect Right Here Don’t Touch That Alt Tab"
drag, startPoint x: 318, startPoint y: 146, endPoint x: 472, endPoint y: 169, distance: 155.7
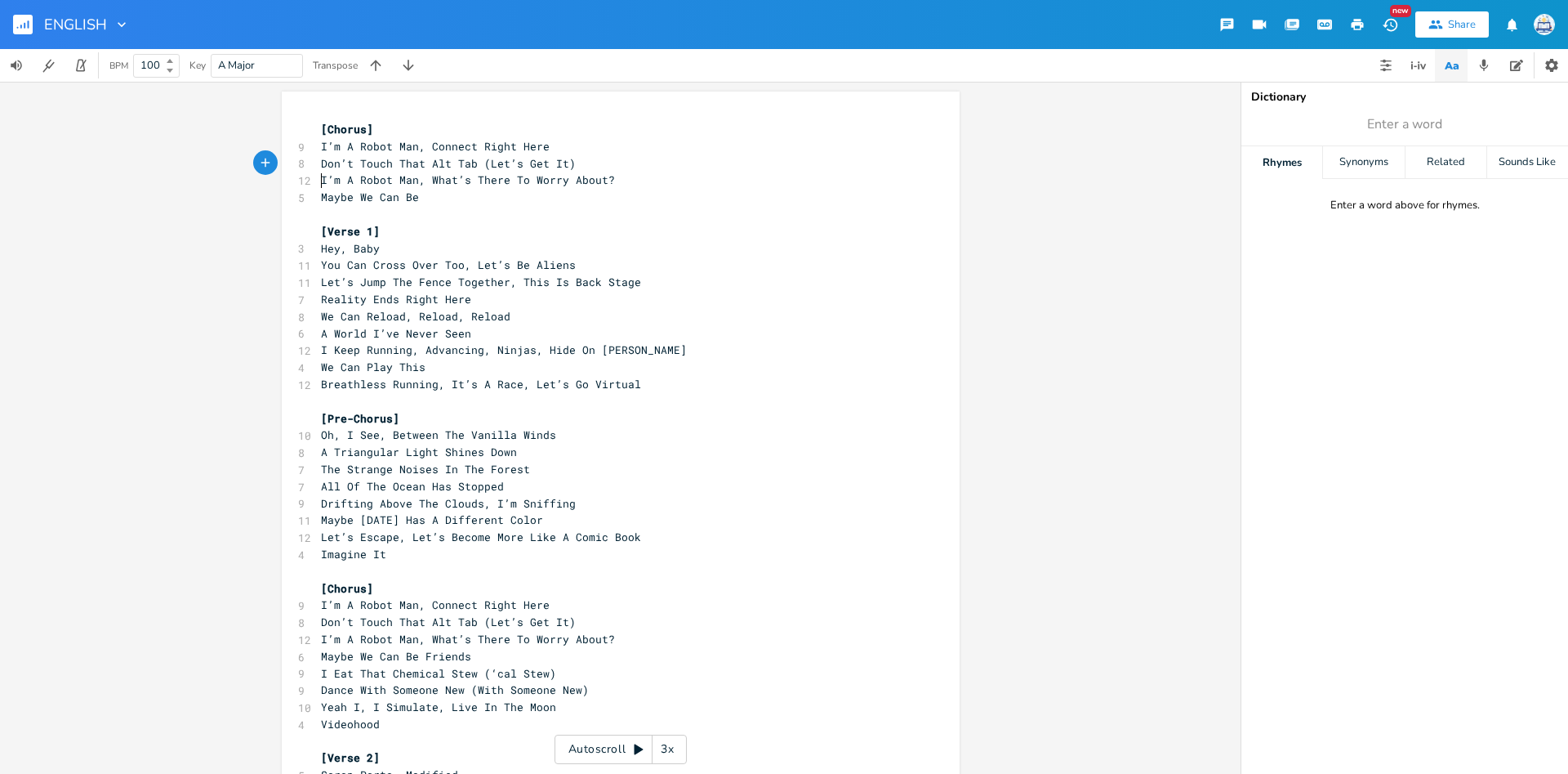
scroll to position [5, 0]
type textarea "I’m A Robot Man, What’s There To Worry About? Maybe We Can Be"
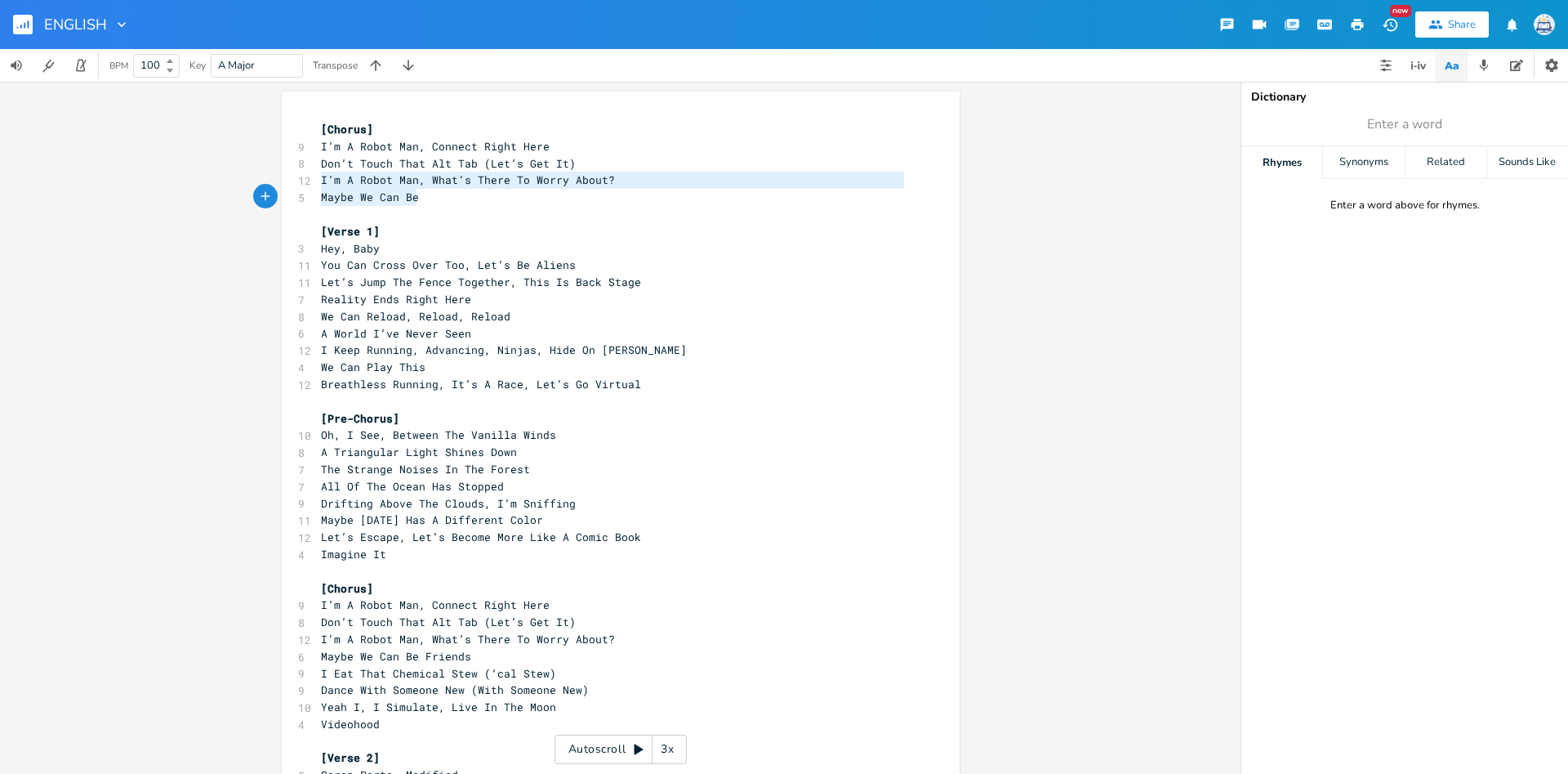
scroll to position [18, 108]
drag, startPoint x: 320, startPoint y: 182, endPoint x: 424, endPoint y: 199, distance: 105.4
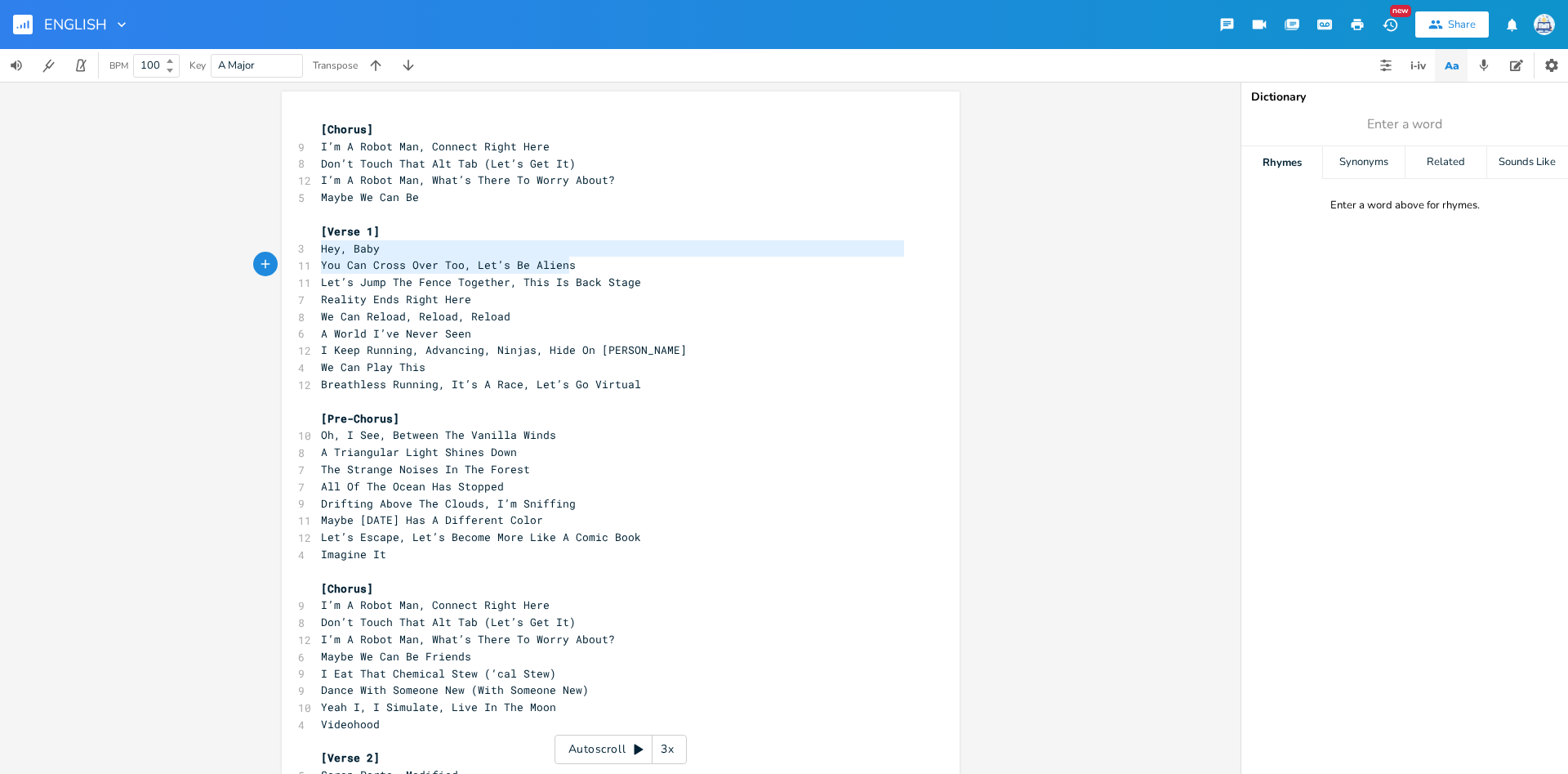
type textarea "Hey, Baby You Can Cross Over Too, Let’s Be Aliens Let’s Jump The Fence Together…"
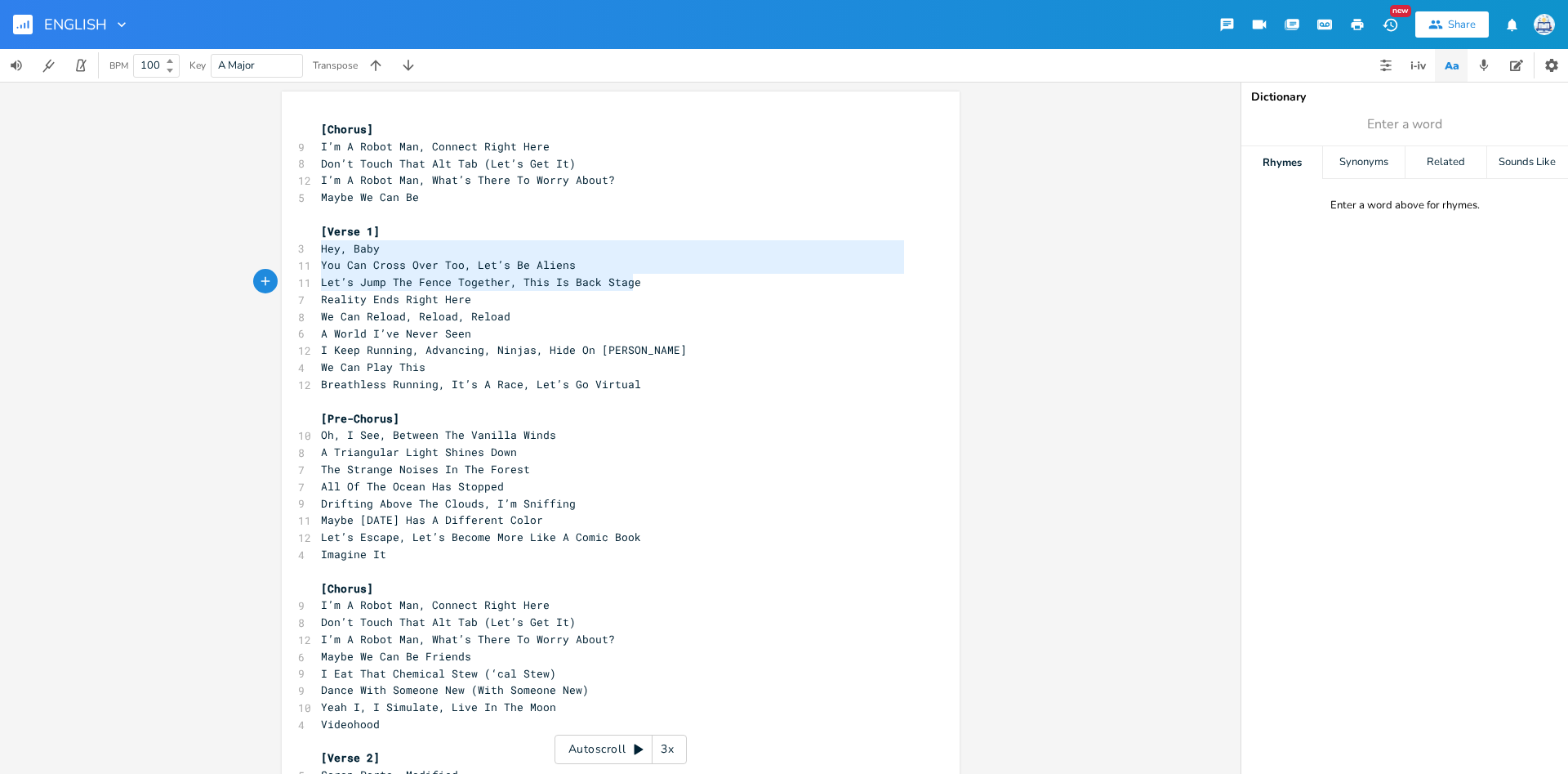
scroll to position [23, 293]
drag, startPoint x: 321, startPoint y: 250, endPoint x: 648, endPoint y: 281, distance: 328.5
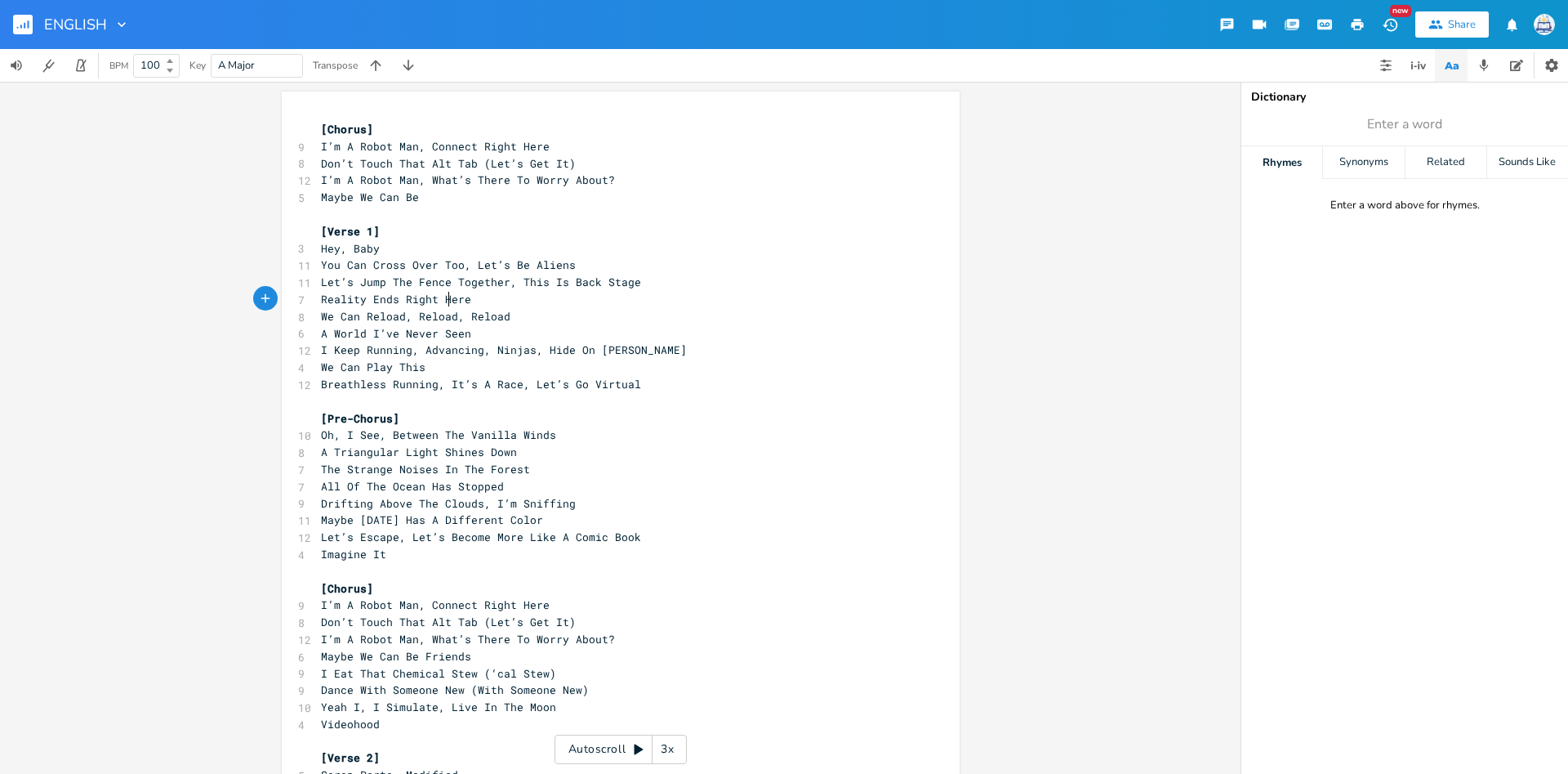
click at [446, 299] on span "Reality Ends Right Here" at bounding box center [396, 299] width 151 height 15
click at [534, 299] on pre "Reality Ends Right Here" at bounding box center [613, 299] width 589 height 17
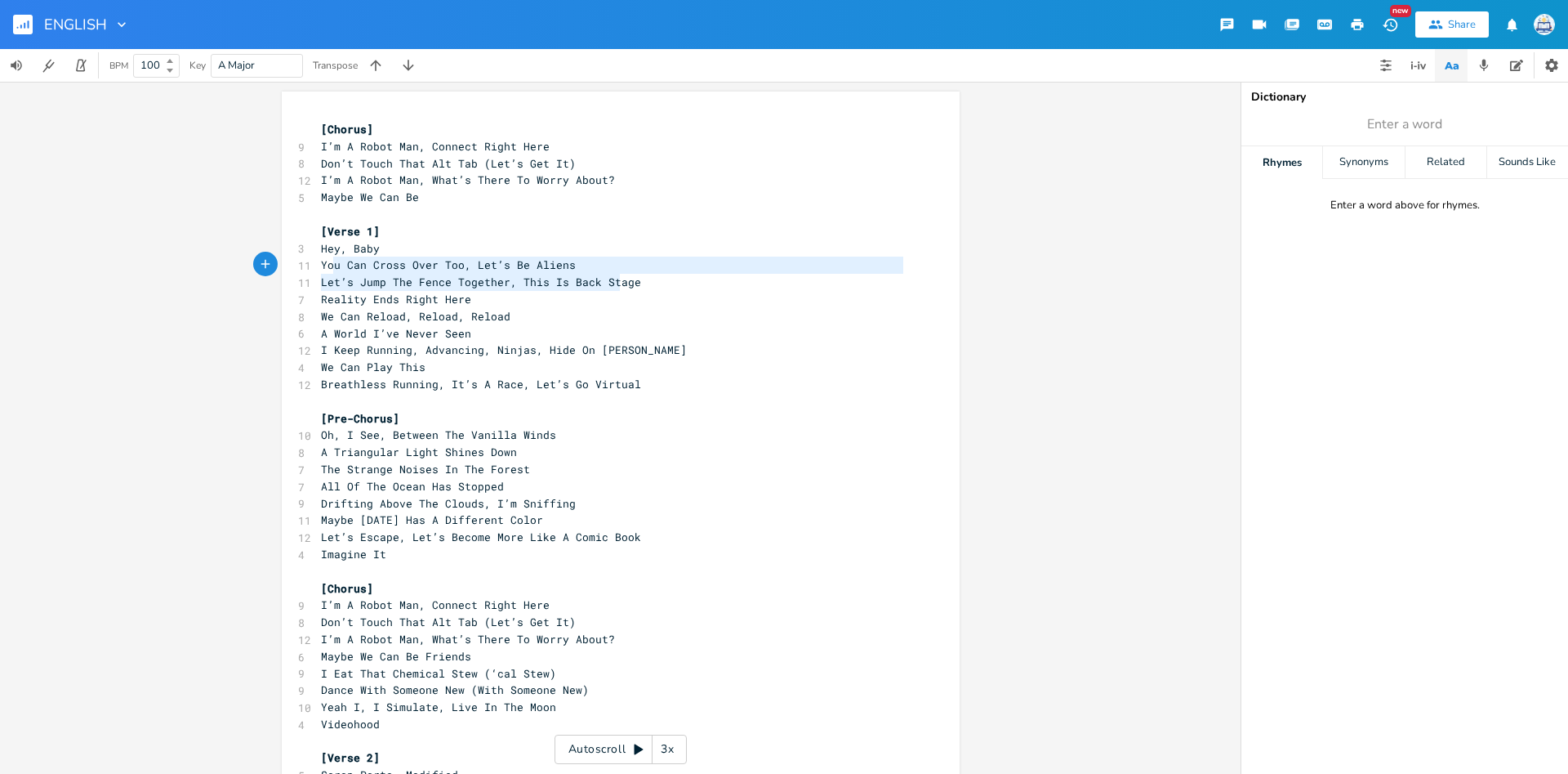
type textarea "Hey, Baby You Can Cross Over Too, Let’s Be Aliens Let’s Jump The Fence Together…"
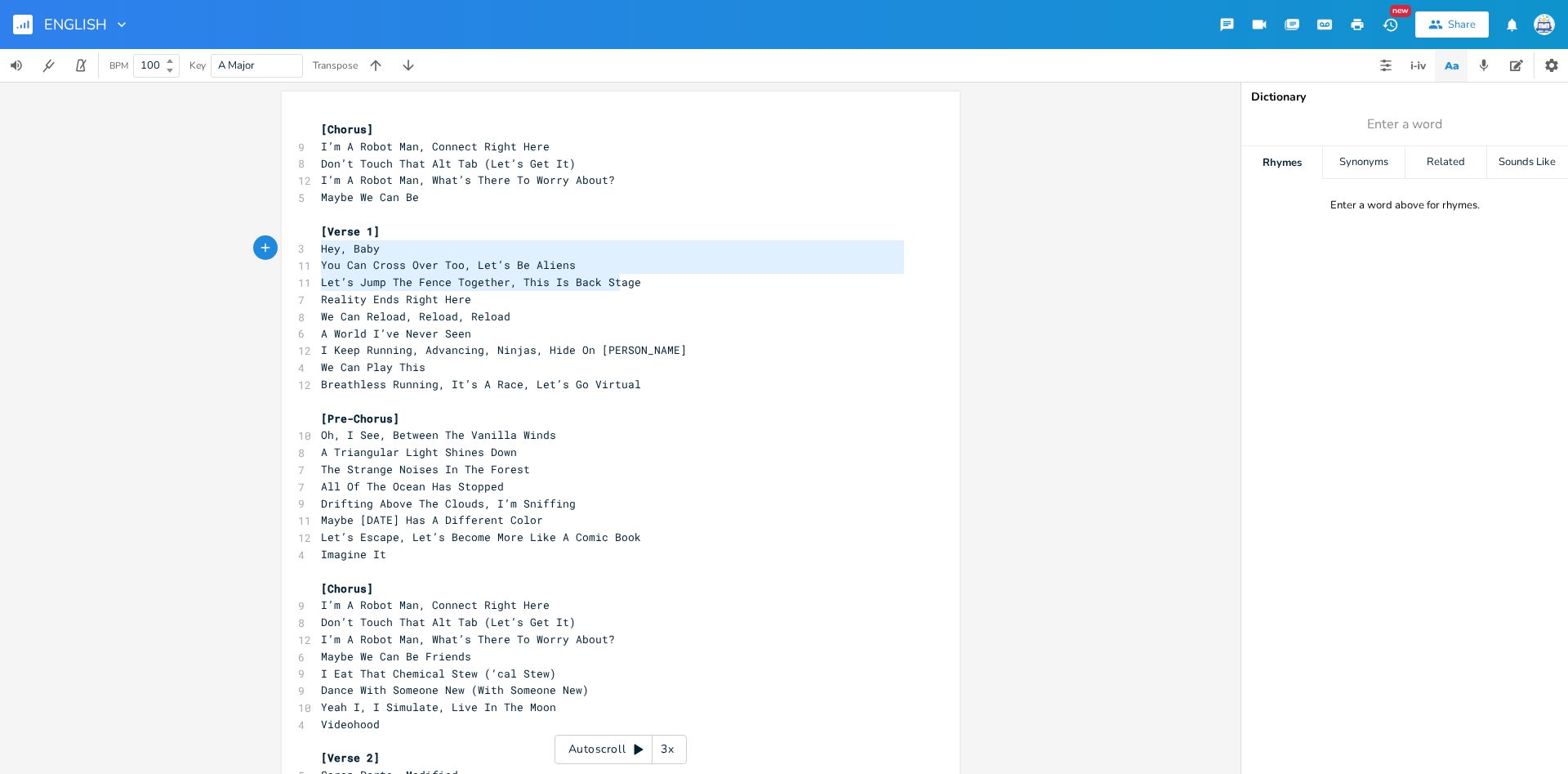
scroll to position [23, 278]
drag, startPoint x: 621, startPoint y: 289, endPoint x: 303, endPoint y: 253, distance: 320.0
click at [439, 295] on span "Reality Ends Right Here" at bounding box center [396, 299] width 151 height 15
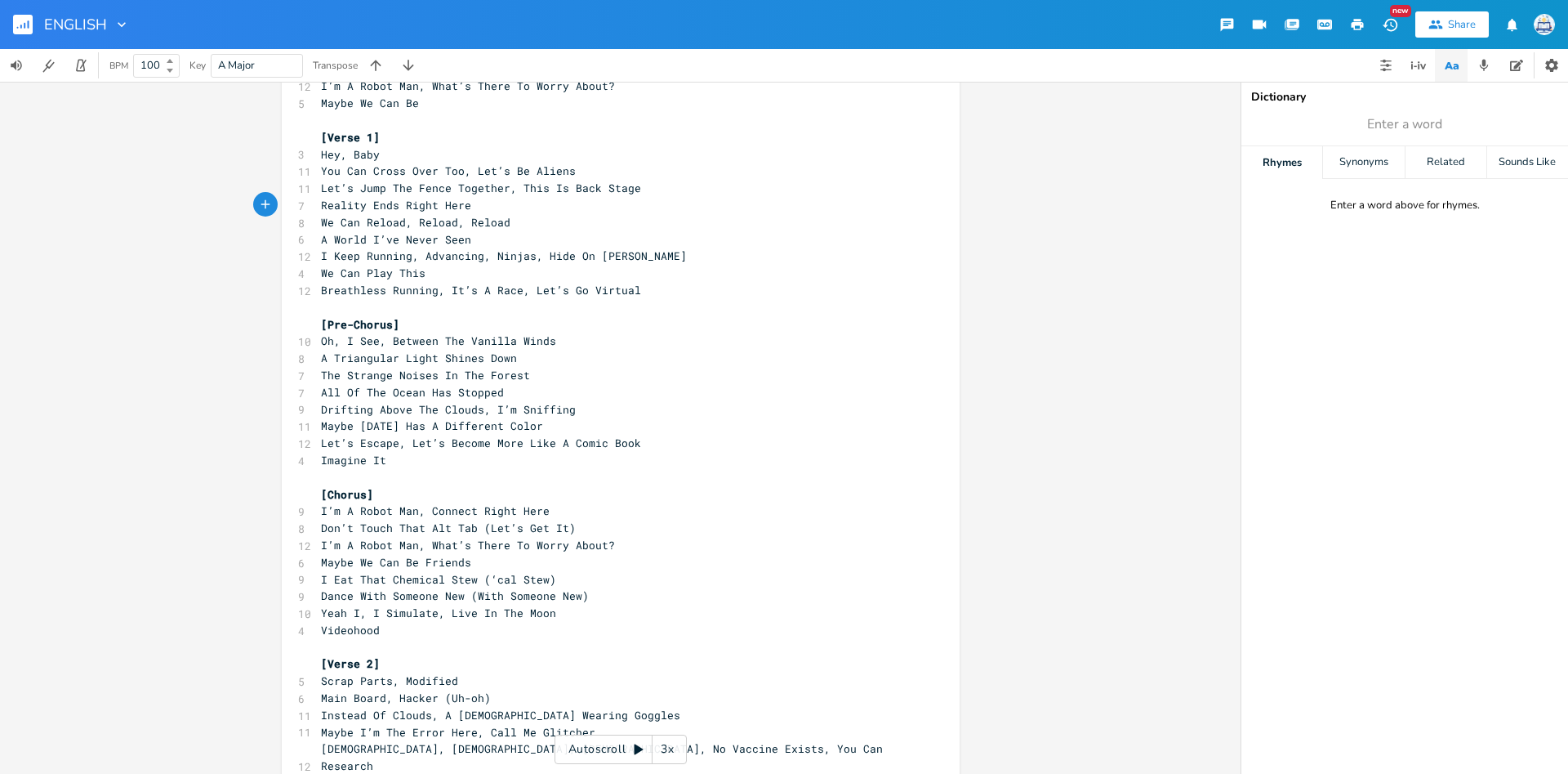
scroll to position [0, 0]
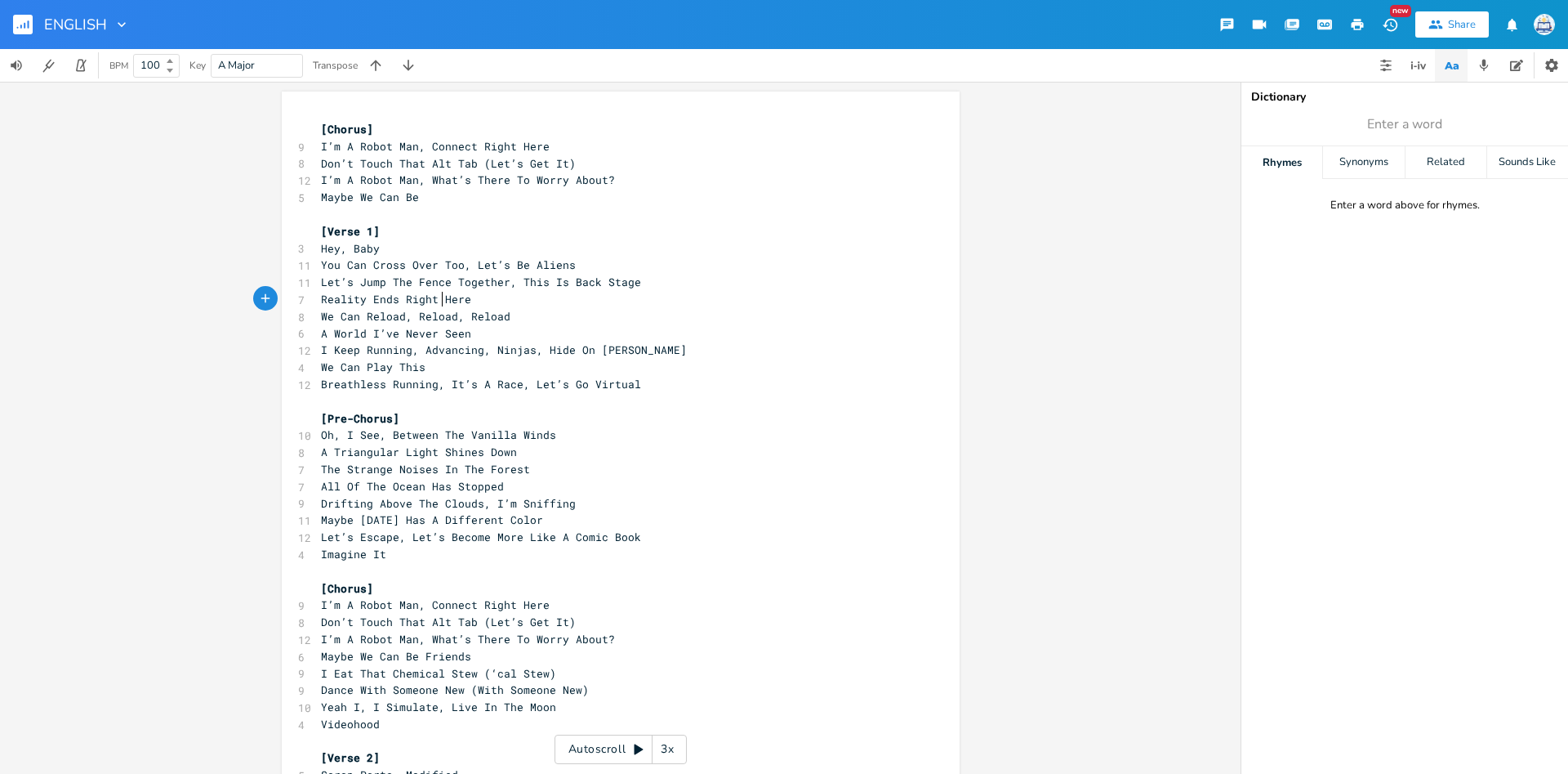
click at [375, 303] on span "Reality Ends Right Here" at bounding box center [396, 299] width 151 height 15
type textarea "e"
click at [403, 302] on span "Reality ends Right Here" at bounding box center [396, 299] width 151 height 15
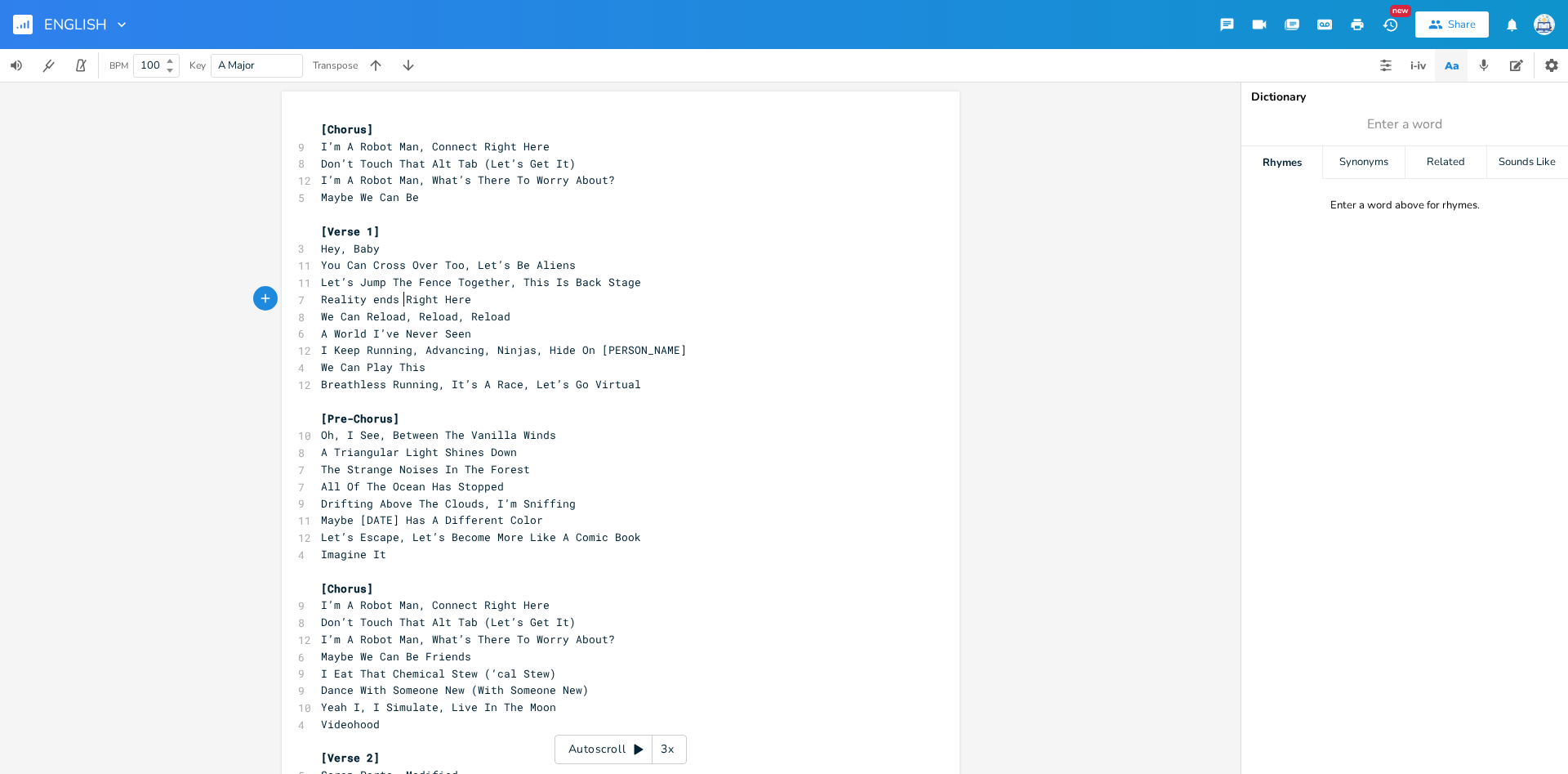
type textarea "Right"
click at [405, 302] on span "Reality ends Right Here" at bounding box center [396, 299] width 151 height 15
click at [408, 302] on span "Reality ends Right Here" at bounding box center [396, 299] width 151 height 15
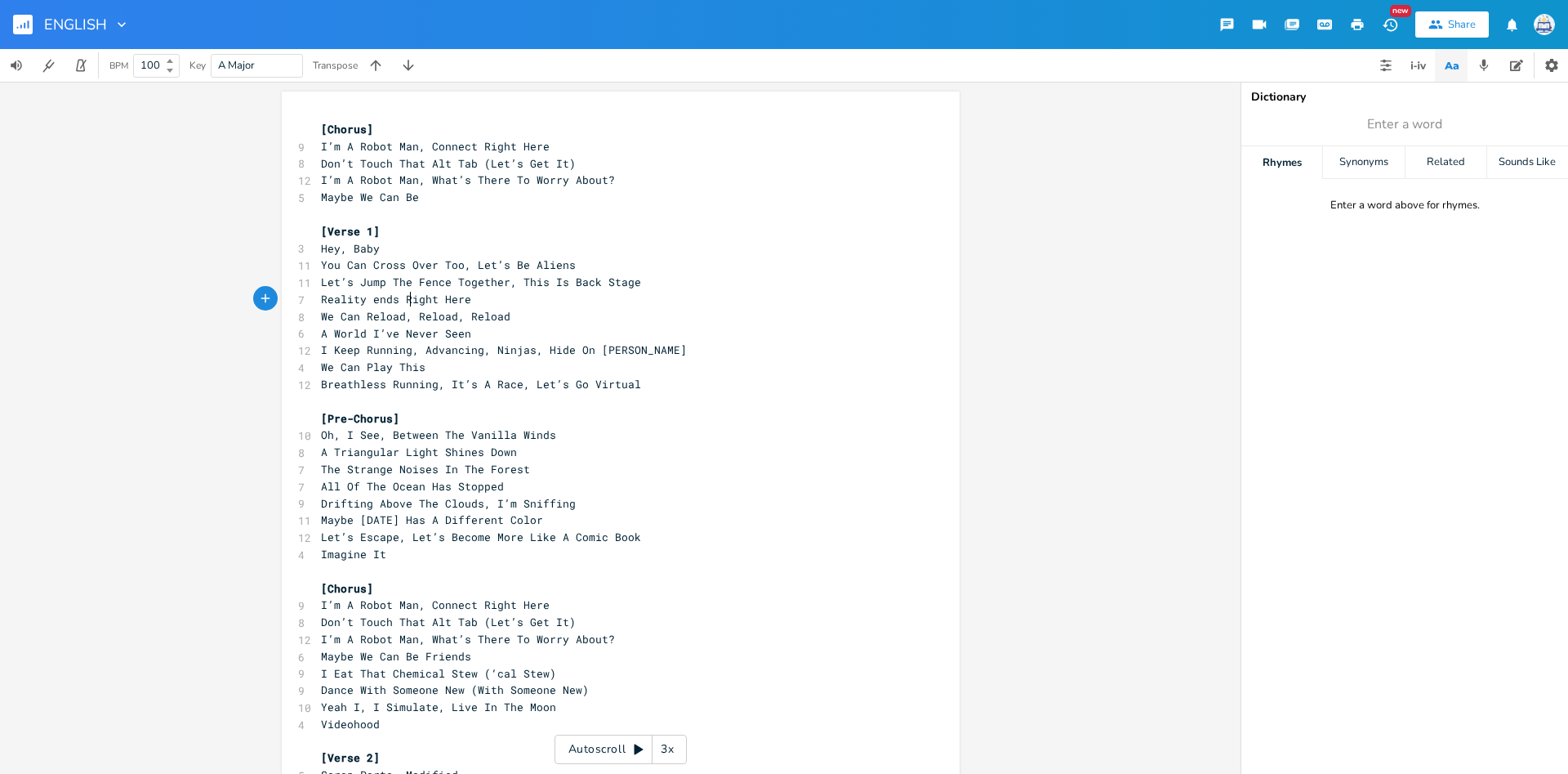
type textarea "r"
click at [447, 299] on span "Reality ends right Here" at bounding box center [396, 299] width 151 height 15
type textarea "h"
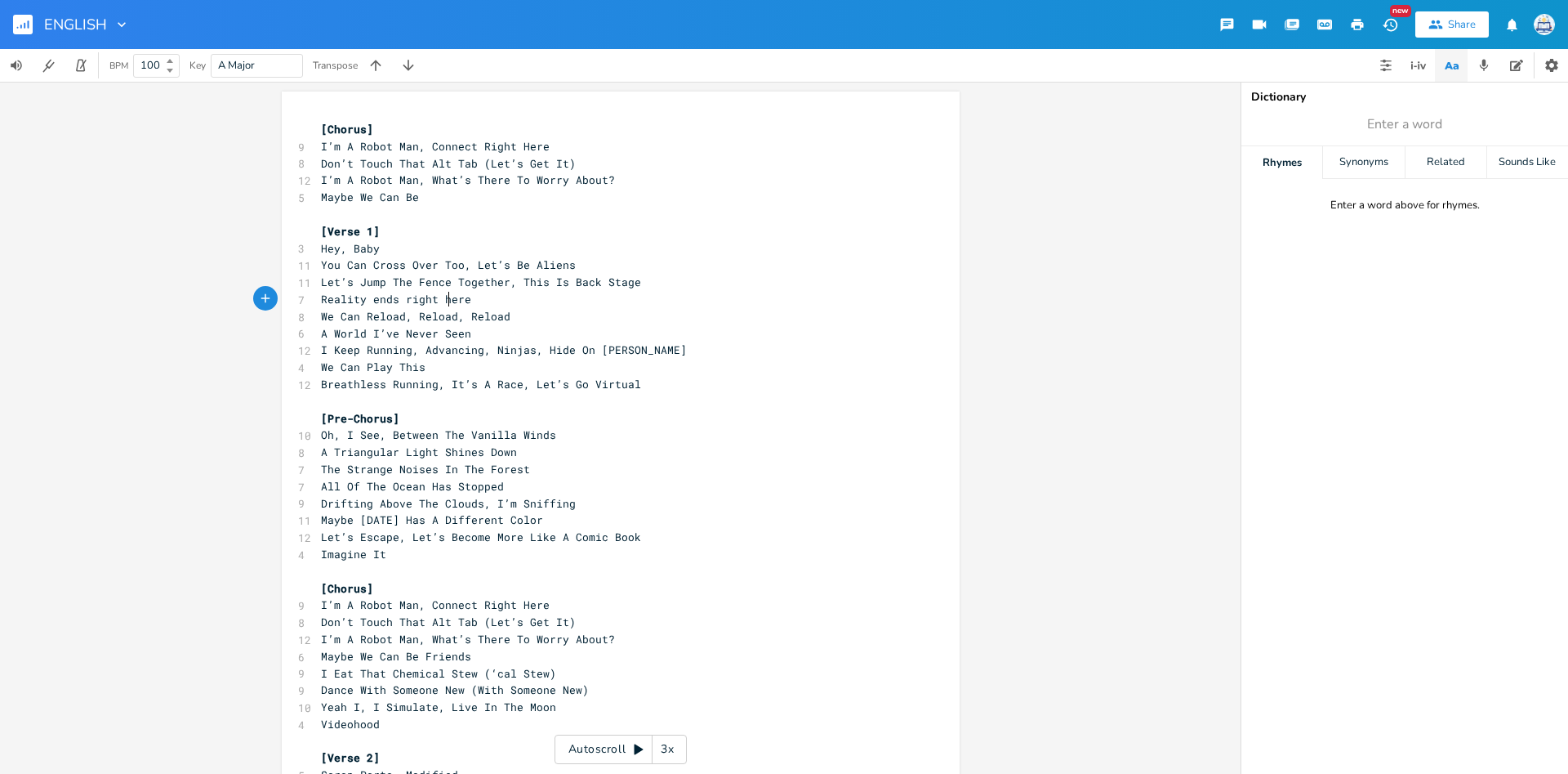
click at [344, 319] on span "We Can Reload, Reload, Reload" at bounding box center [415, 316] width 189 height 15
type textarea "c"
click at [374, 313] on span "We can Reload, Reload, Reload" at bounding box center [415, 316] width 189 height 15
type textarea "r"
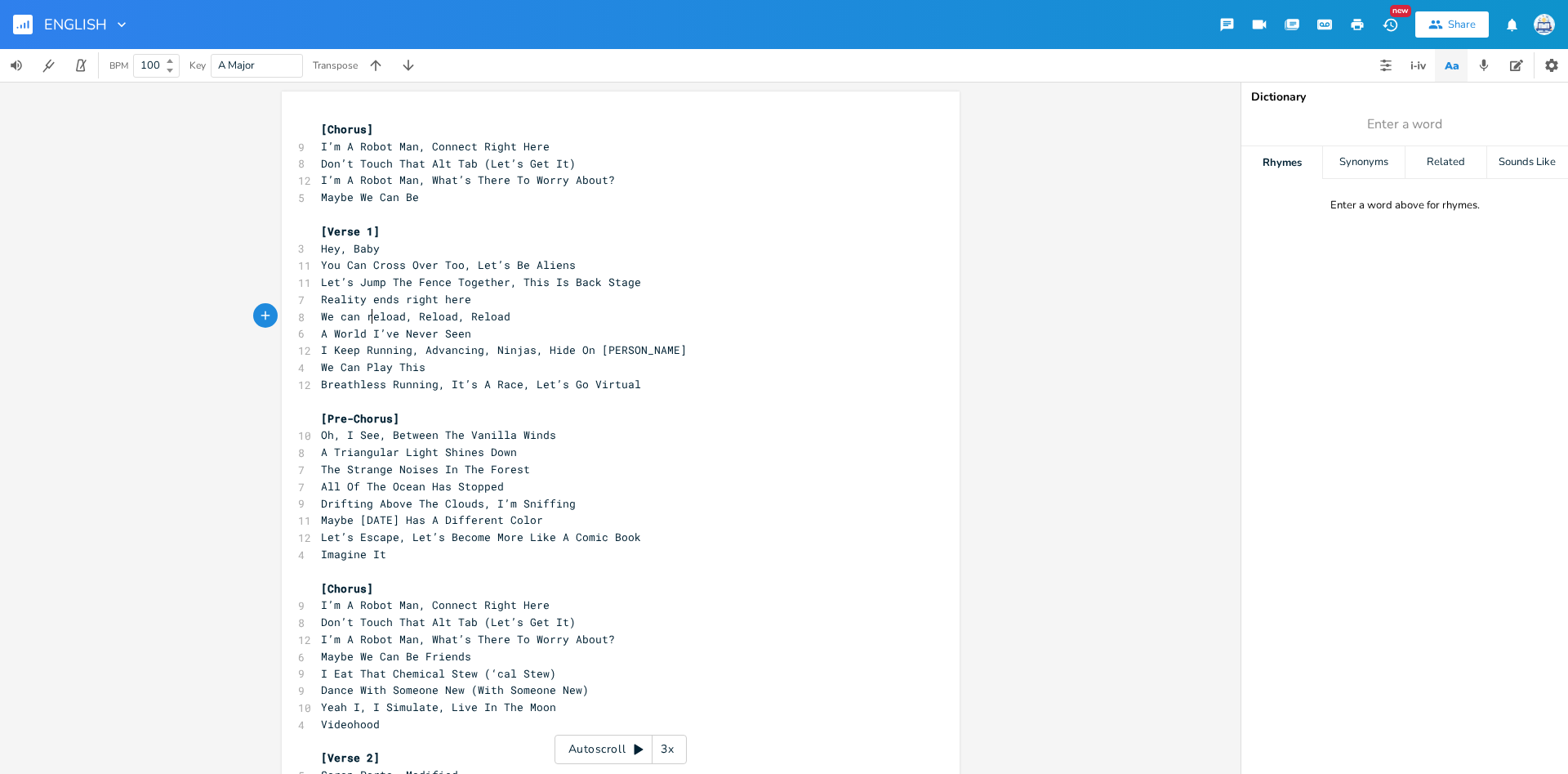
click at [417, 320] on span "We can reload, Reload, Reload" at bounding box center [415, 316] width 189 height 15
click at [424, 315] on span "We can reload, Reload, Reload" at bounding box center [415, 316] width 189 height 15
type textarea "r"
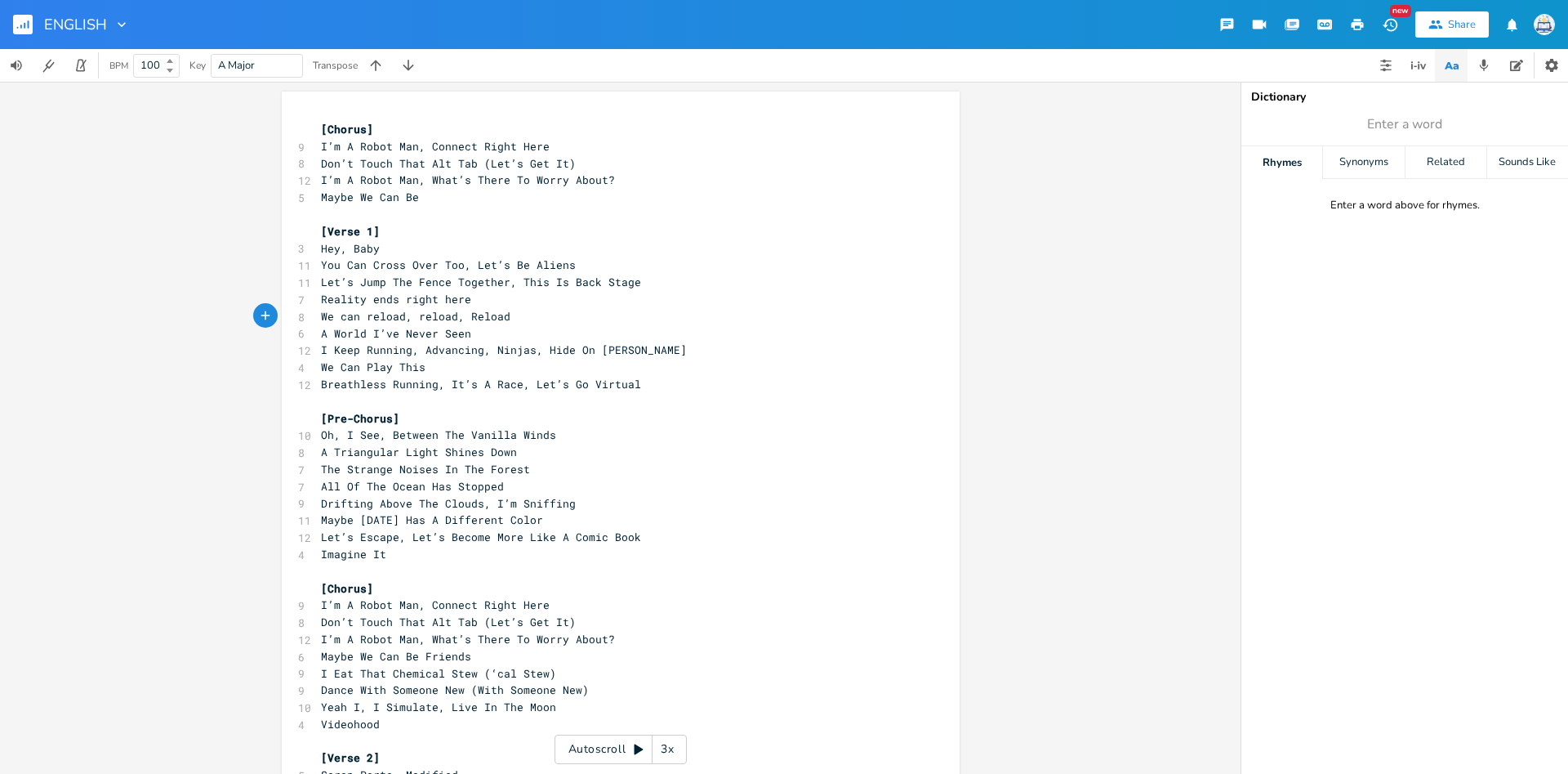
click at [472, 321] on span "We can reload, reload, Reload" at bounding box center [415, 316] width 189 height 15
type textarea "r"
click at [558, 406] on pre "​" at bounding box center [613, 401] width 589 height 17
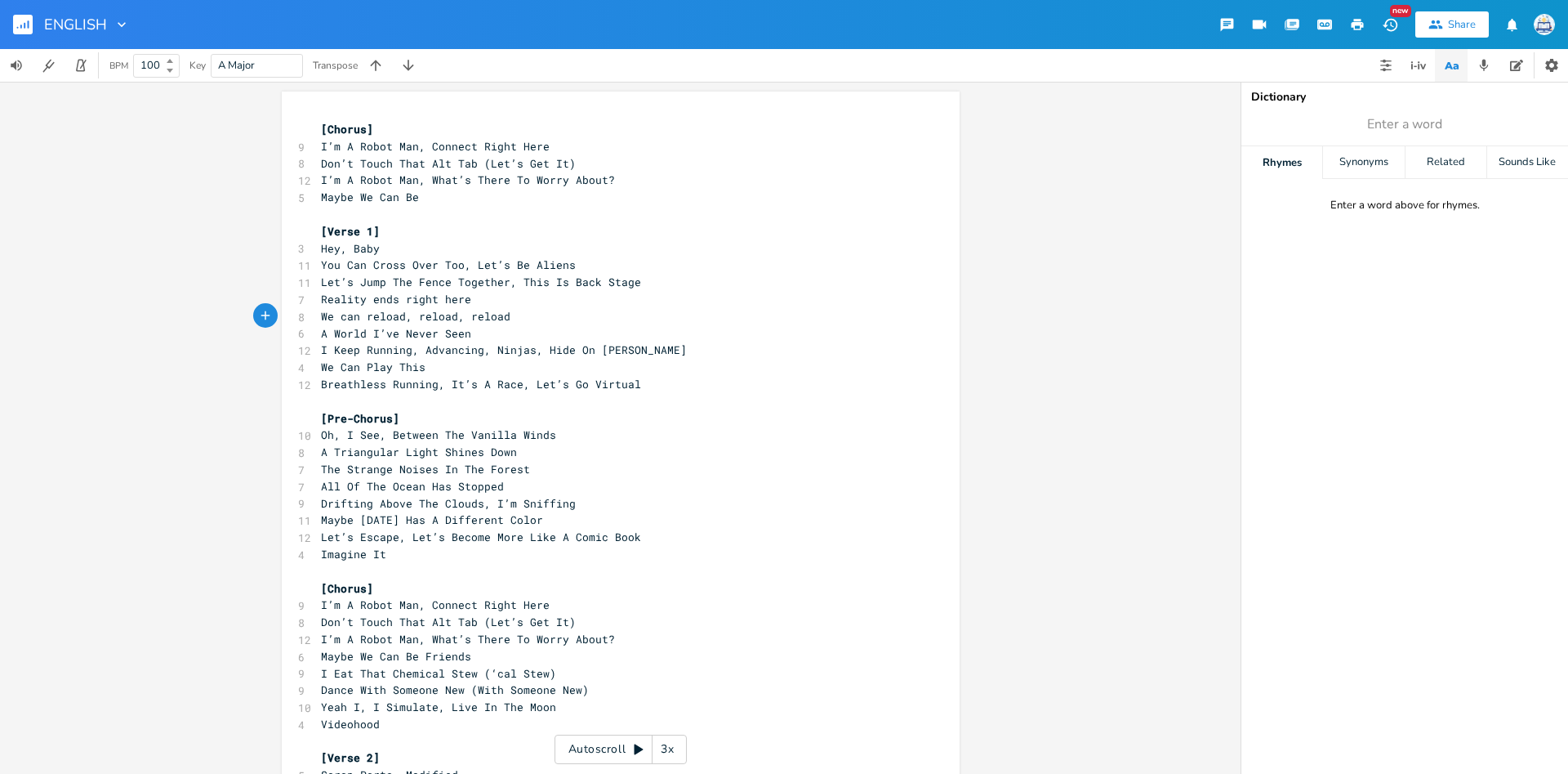
scroll to position [5, 0]
type textarea "Reality ends right here We can reload, reload, reload"
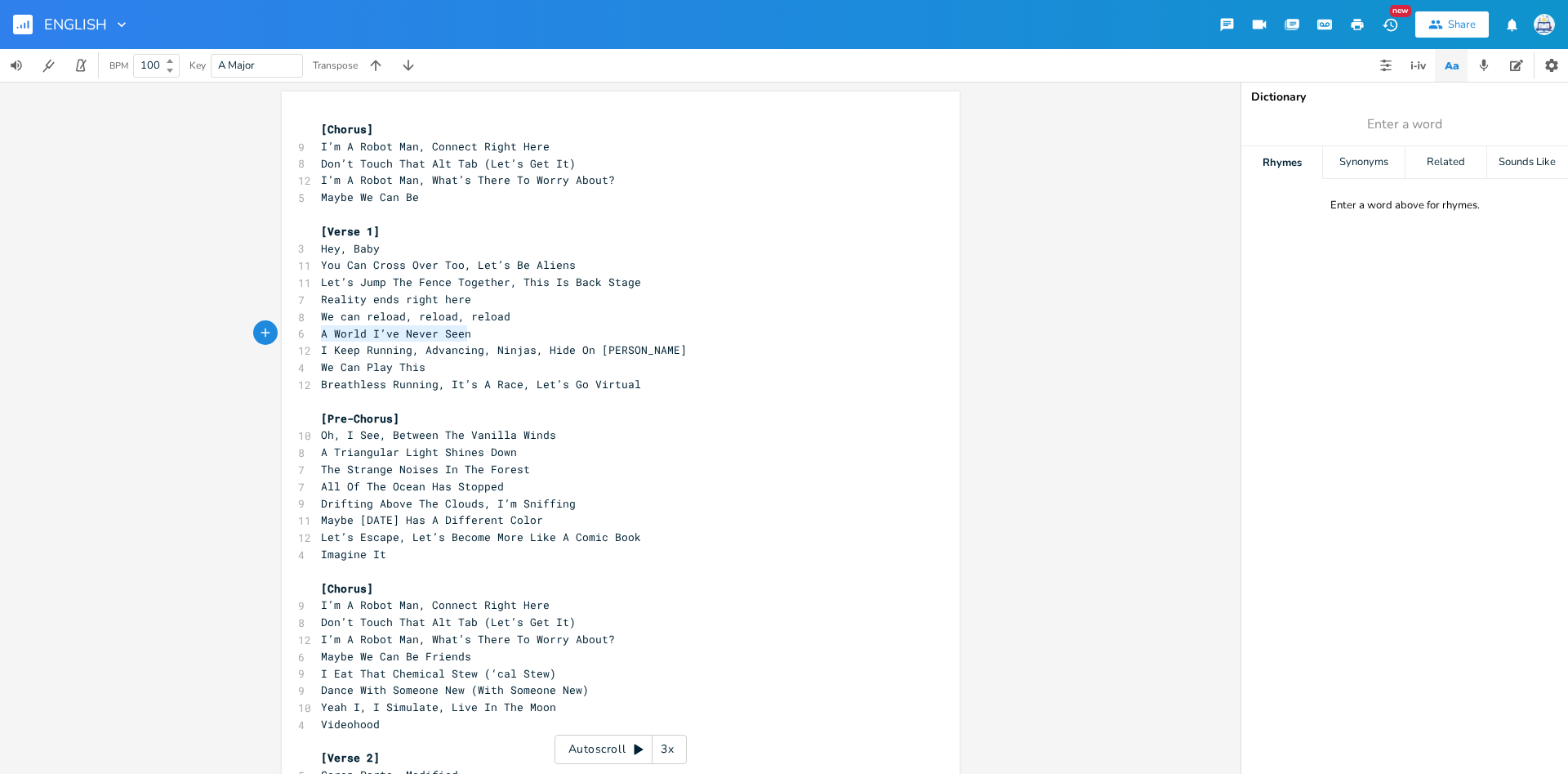
type textarea "A World I’ve Never Seen I Keep Running, Advancing, Ninjas, Hide On Bush"
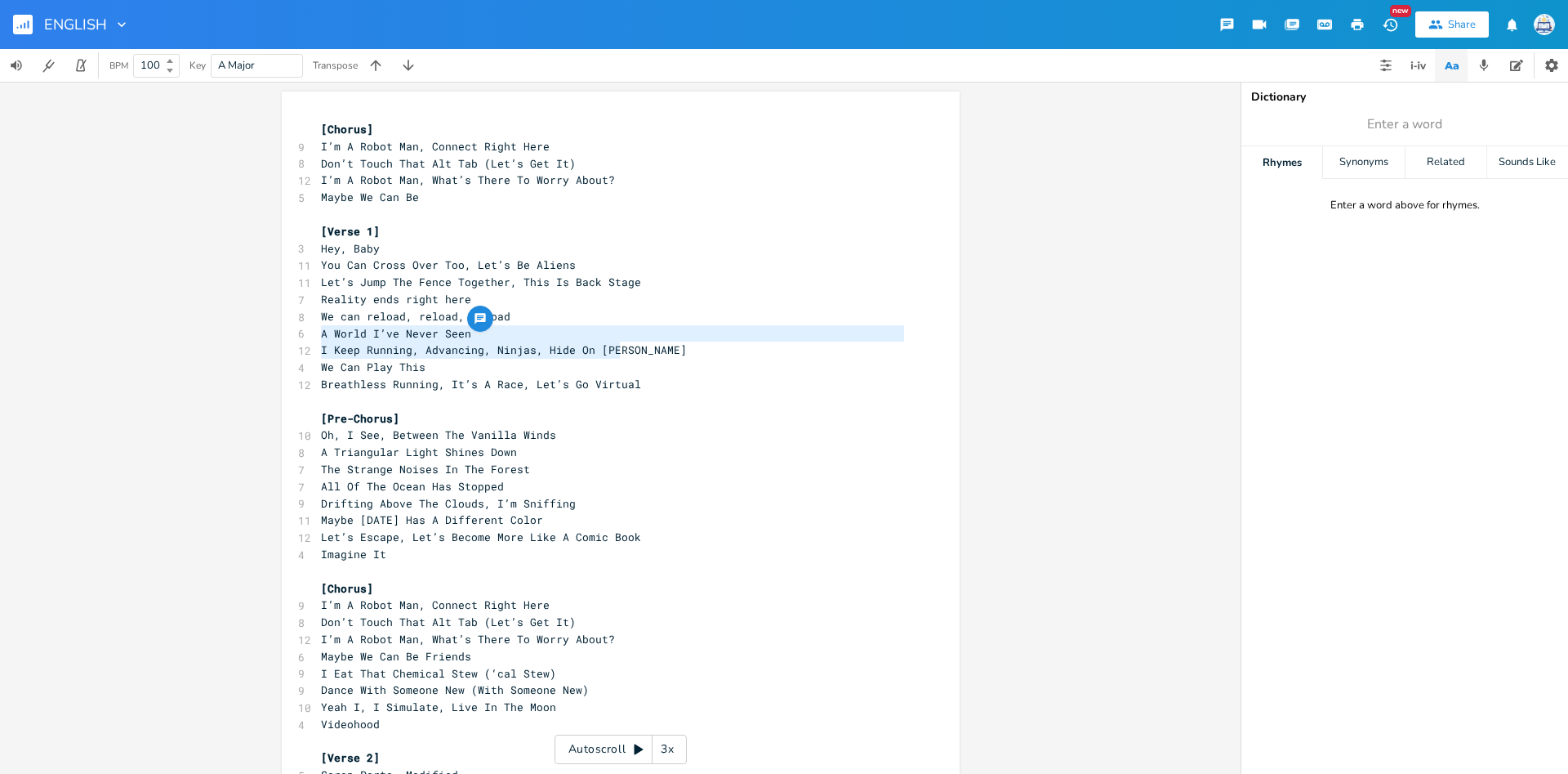
drag, startPoint x: 321, startPoint y: 335, endPoint x: 628, endPoint y: 348, distance: 307.3
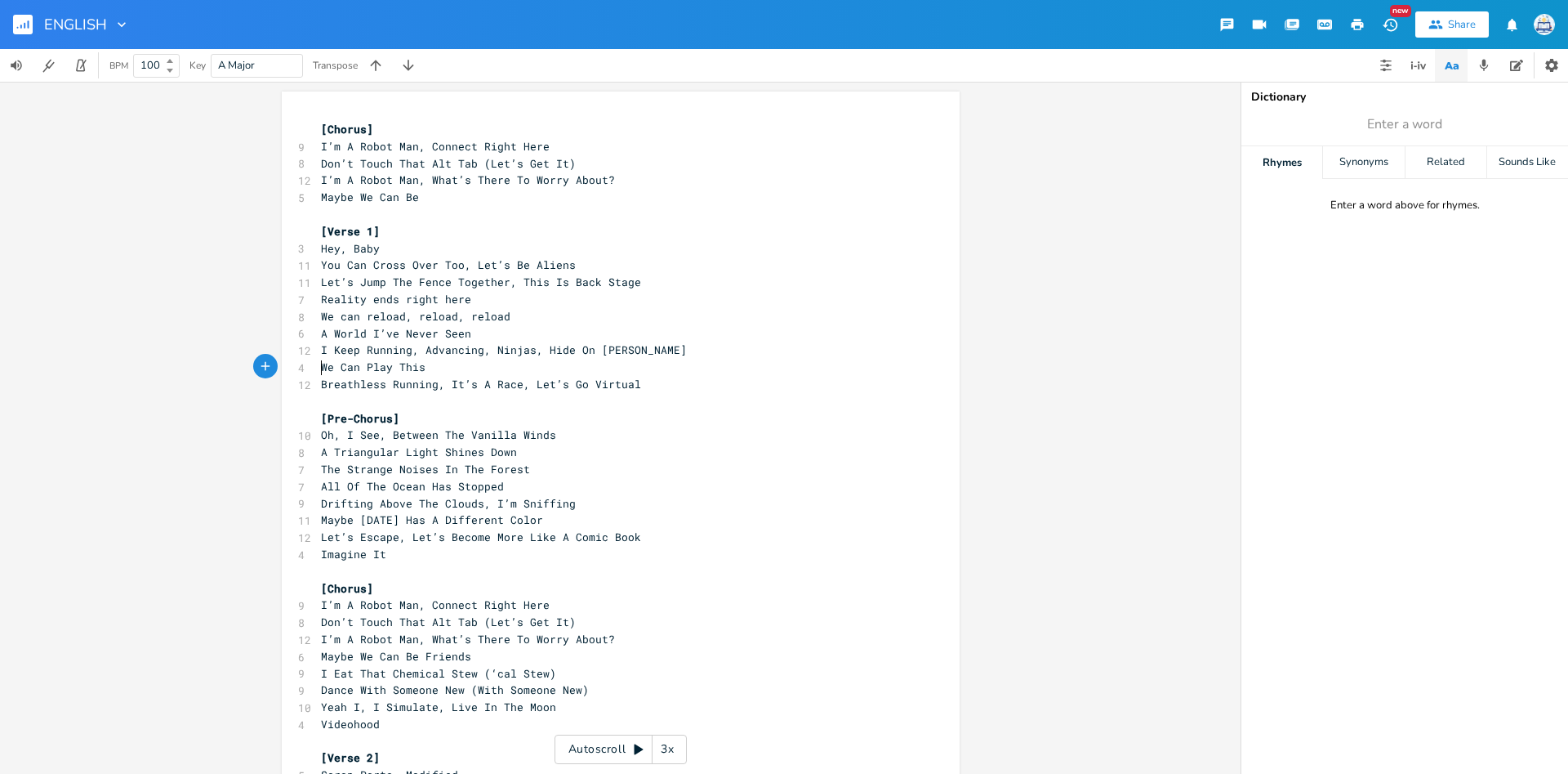
scroll to position [5, 0]
type textarea "We Can Play This Breathless Running, It’s A Race, Let’s Go Virtual"
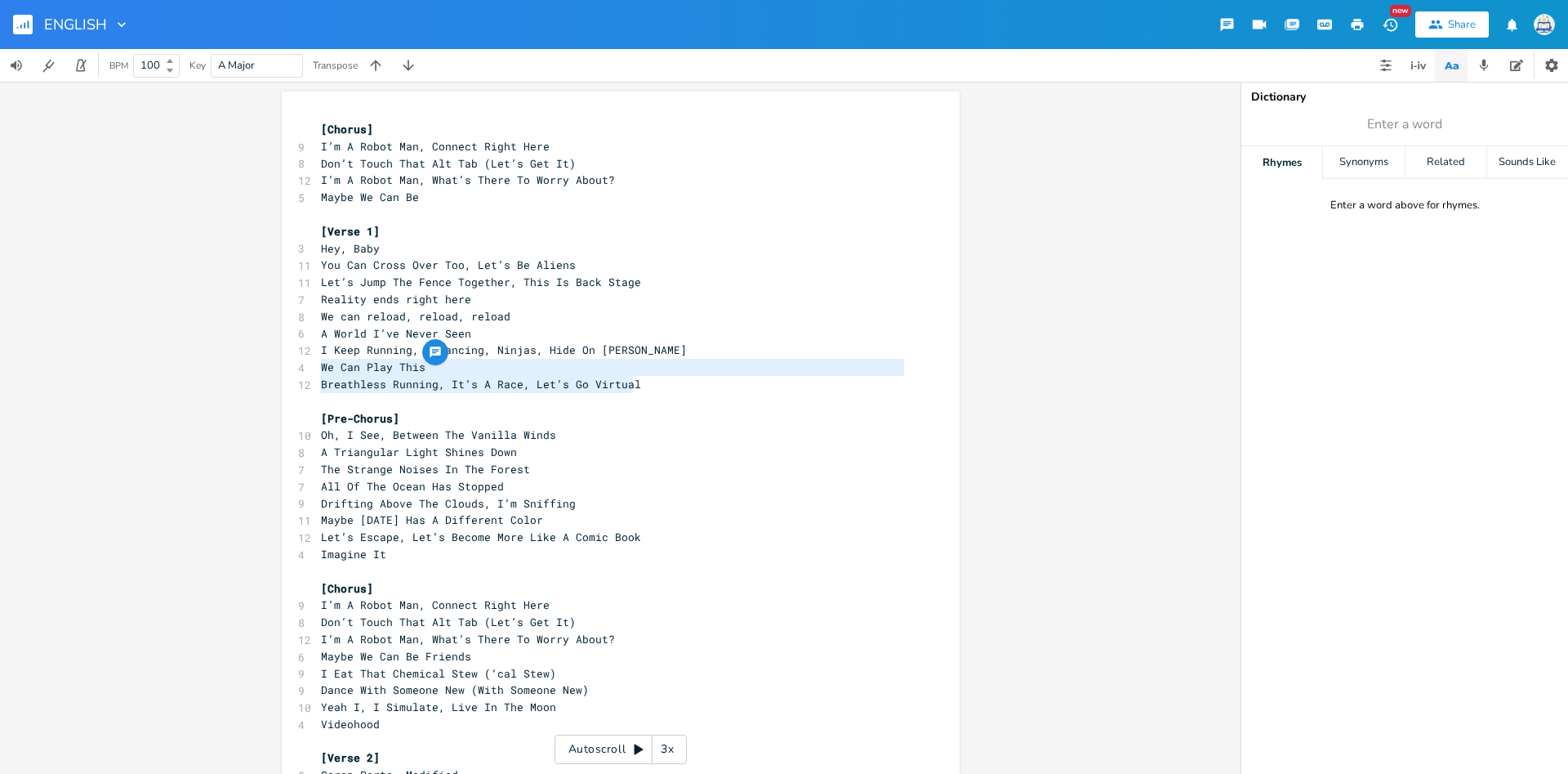
scroll to position [5, 280]
drag, startPoint x: 324, startPoint y: 372, endPoint x: 648, endPoint y: 391, distance: 324.6
drag, startPoint x: 317, startPoint y: 436, endPoint x: 328, endPoint y: 438, distance: 11.2
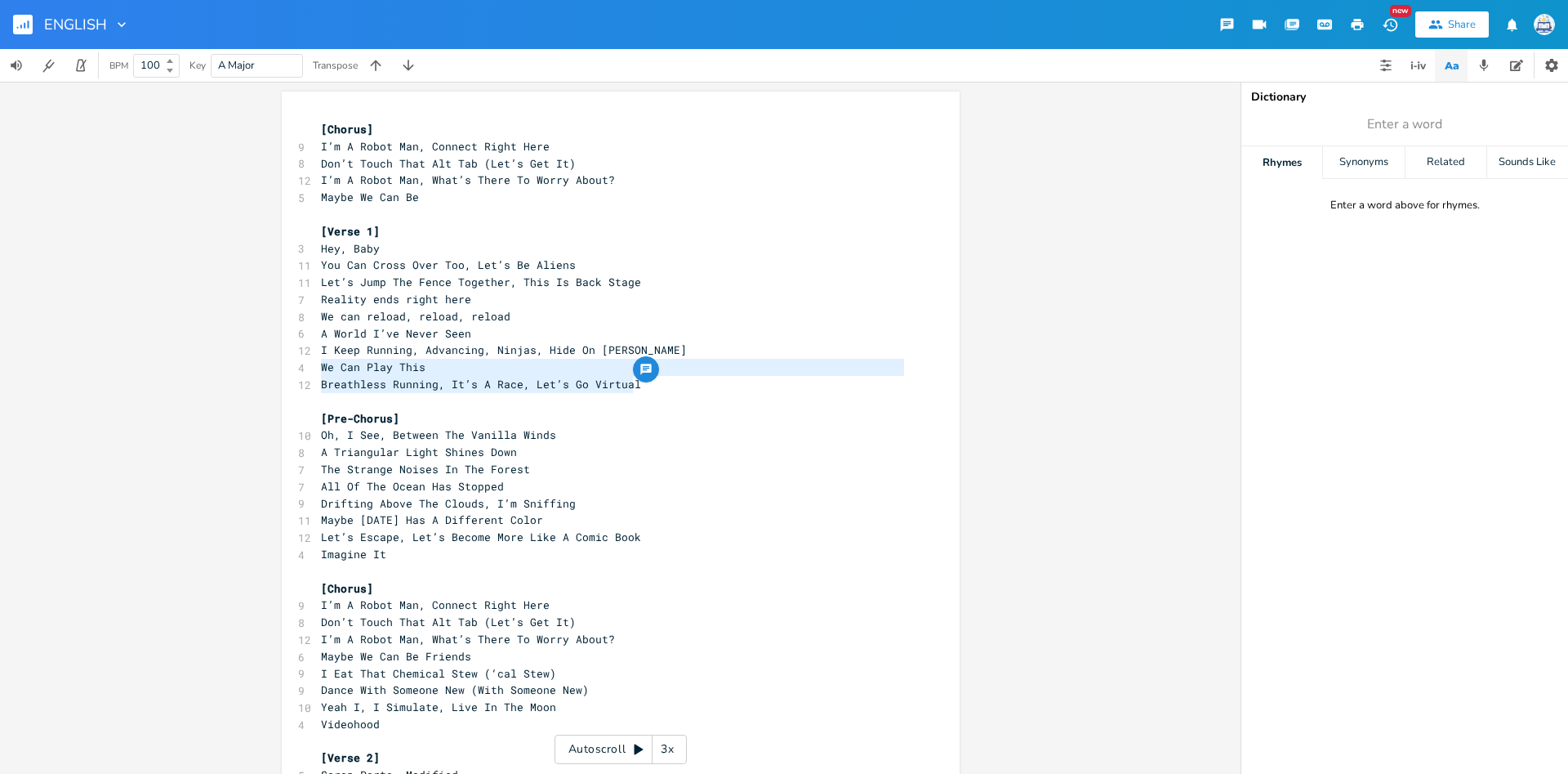
scroll to position [5, 0]
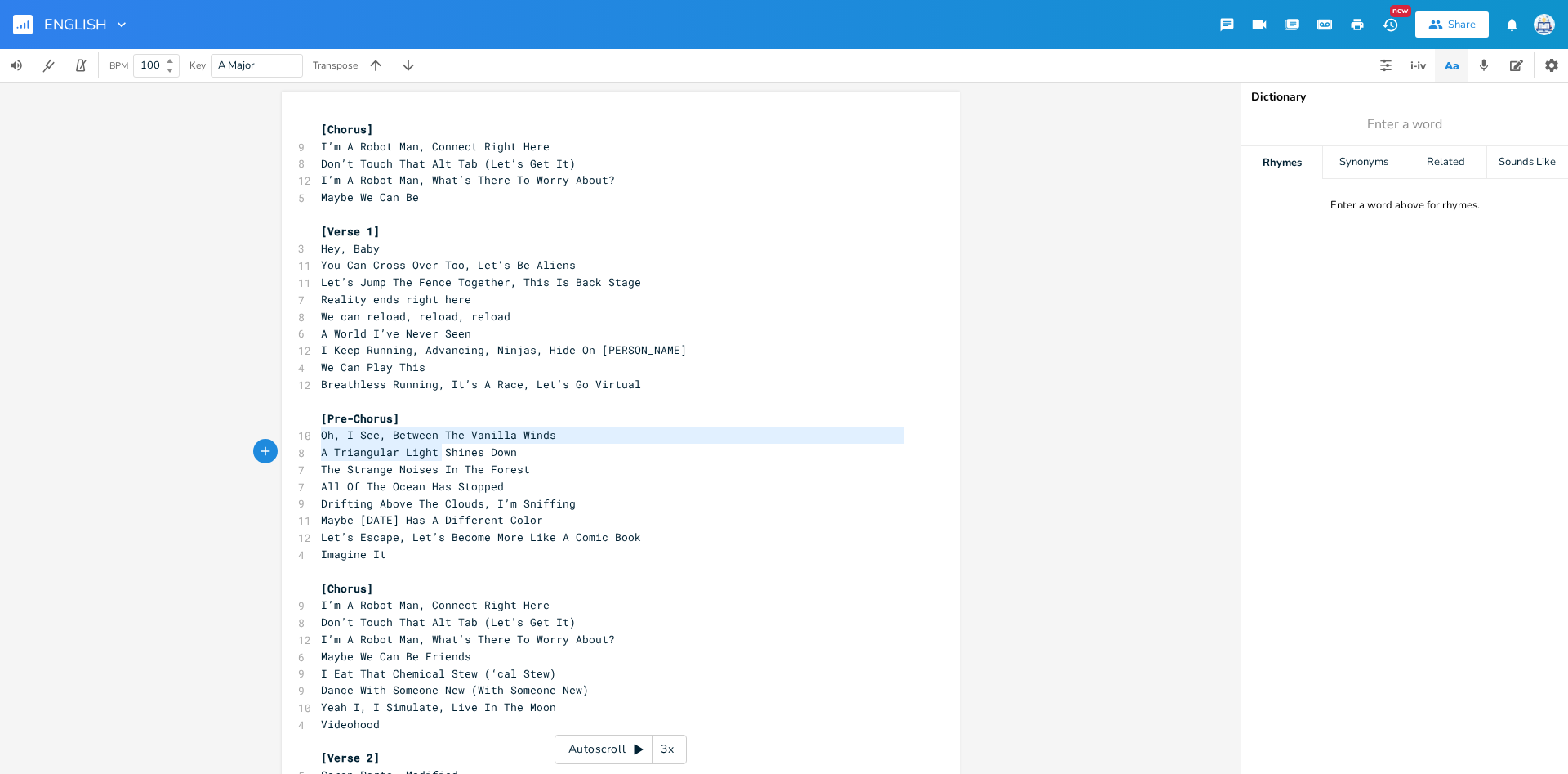
type textarea "Oh, I See, Between The Vanilla Winds A Triangular Light Shines Down The Strange…"
drag, startPoint x: 320, startPoint y: 438, endPoint x: 552, endPoint y: 476, distance: 235.1
type textarea "All Of The Ocean Has Stopped"
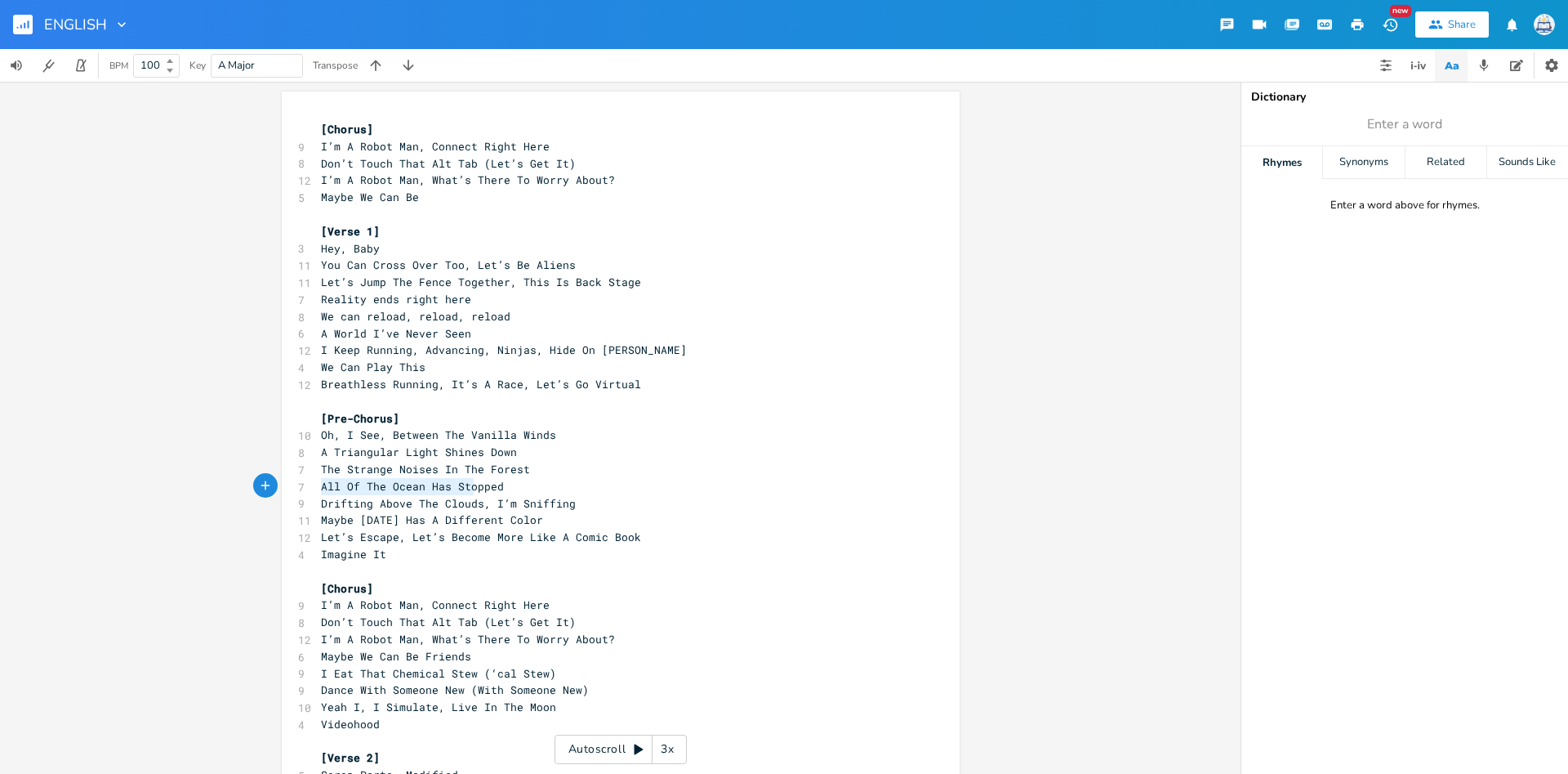
scroll to position [5, 181]
drag, startPoint x: 321, startPoint y: 488, endPoint x: 524, endPoint y: 488, distance: 203.0
click at [524, 488] on pre "All Of The Ocean Has Stopped" at bounding box center [613, 487] width 589 height 17
type textarea "Drifting Above The Clouds, I’m Sniffing Maybe Today Has A Different Color"
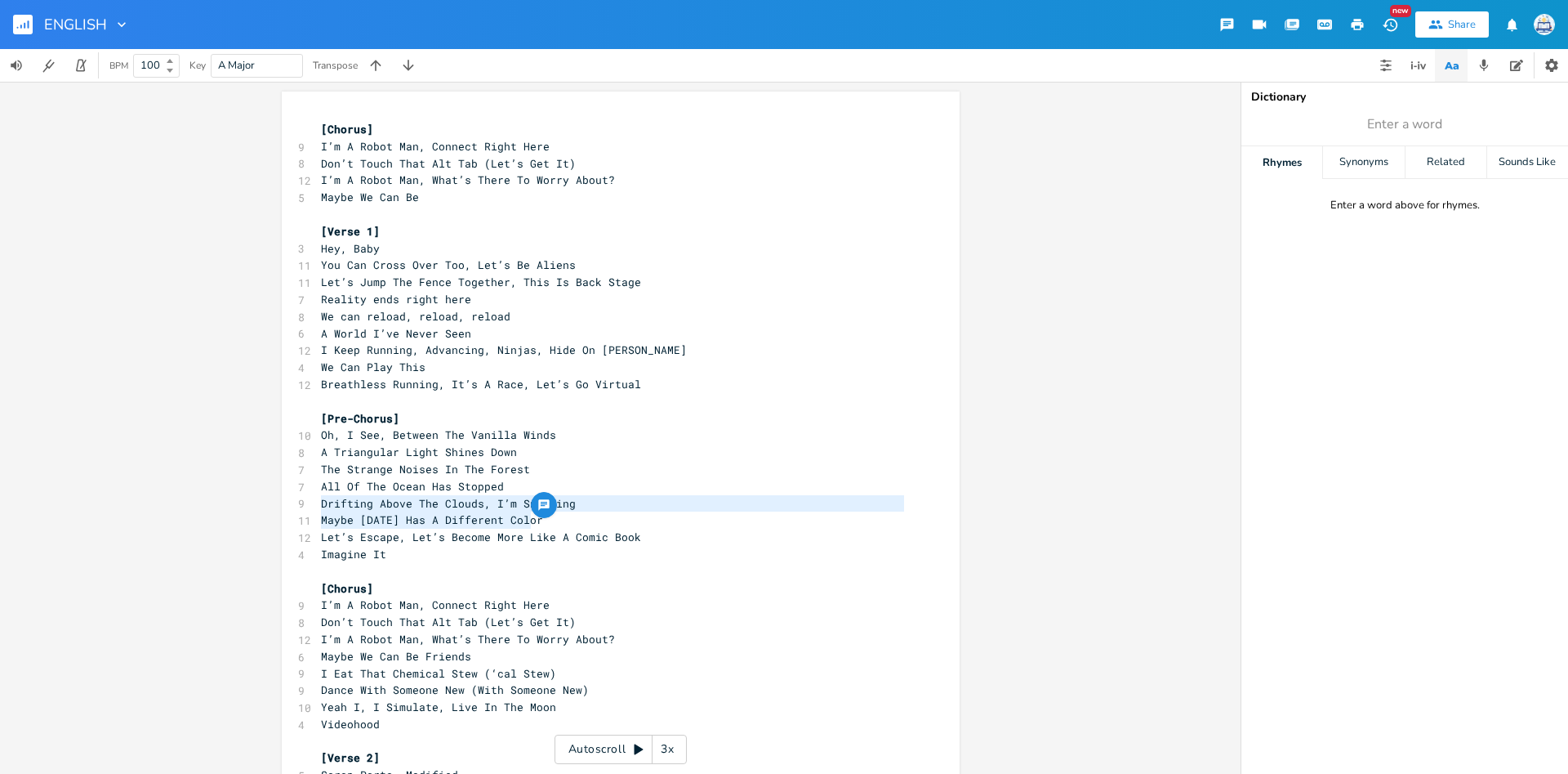
drag, startPoint x: 321, startPoint y: 507, endPoint x: 569, endPoint y: 520, distance: 248.3
type textarea "Let’s Escape, L"
drag, startPoint x: 321, startPoint y: 544, endPoint x: 417, endPoint y: 546, distance: 96.0
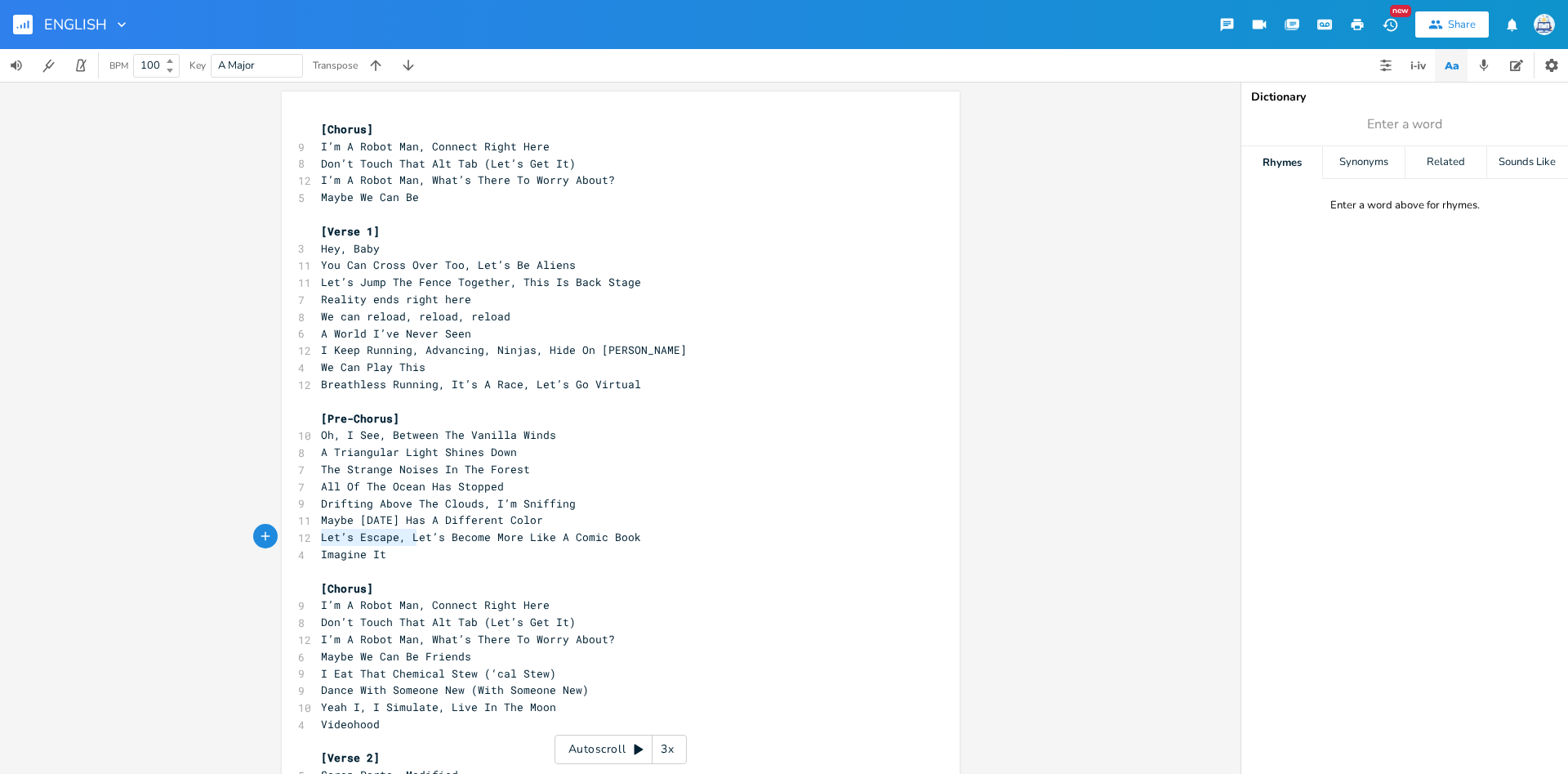
type textarea "Let’s Escape, Let’s Become More Like A Comic Book Imagine It"
drag, startPoint x: 381, startPoint y: 556, endPoint x: 293, endPoint y: 541, distance: 89.3
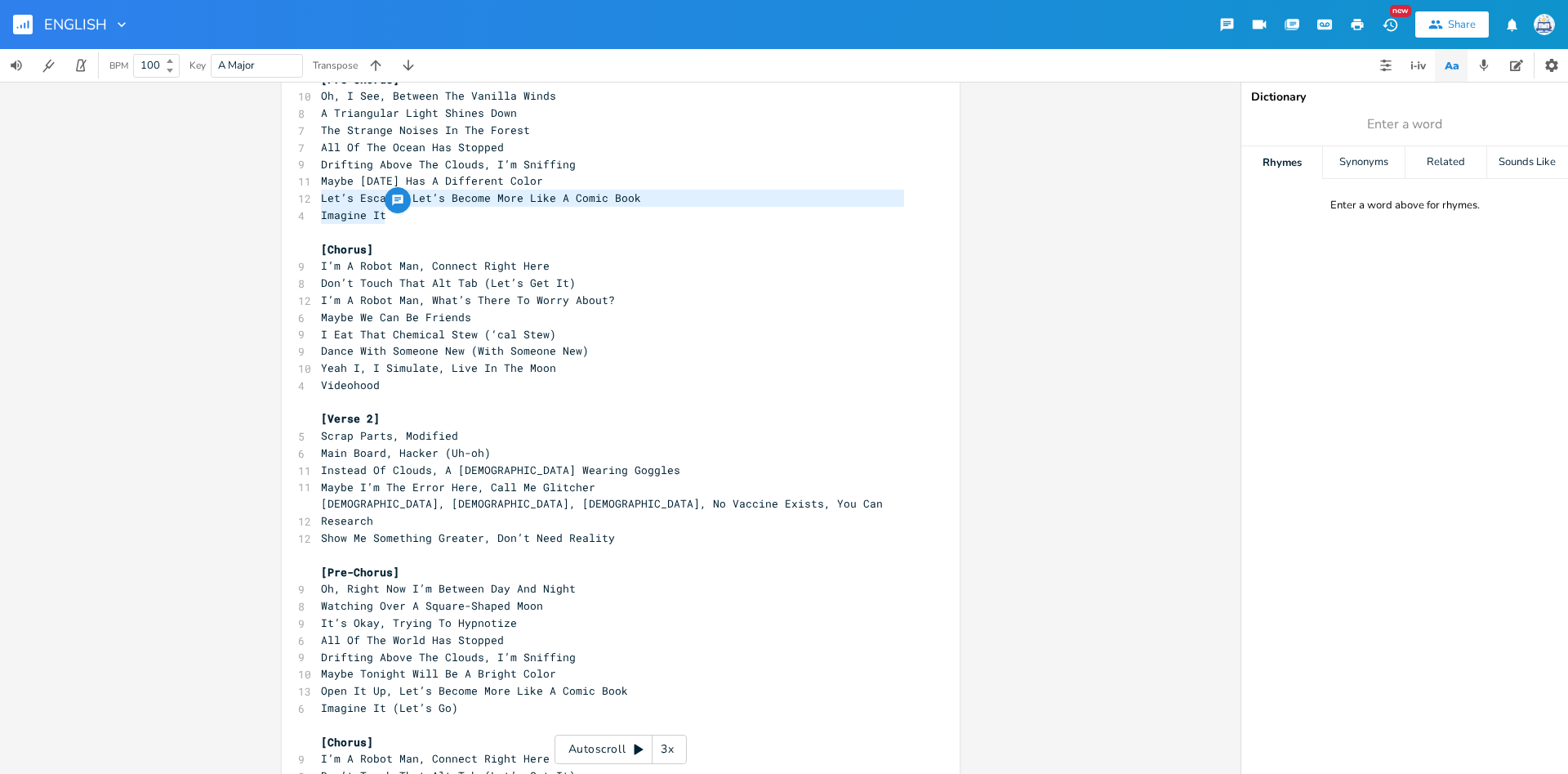
scroll to position [5, 0]
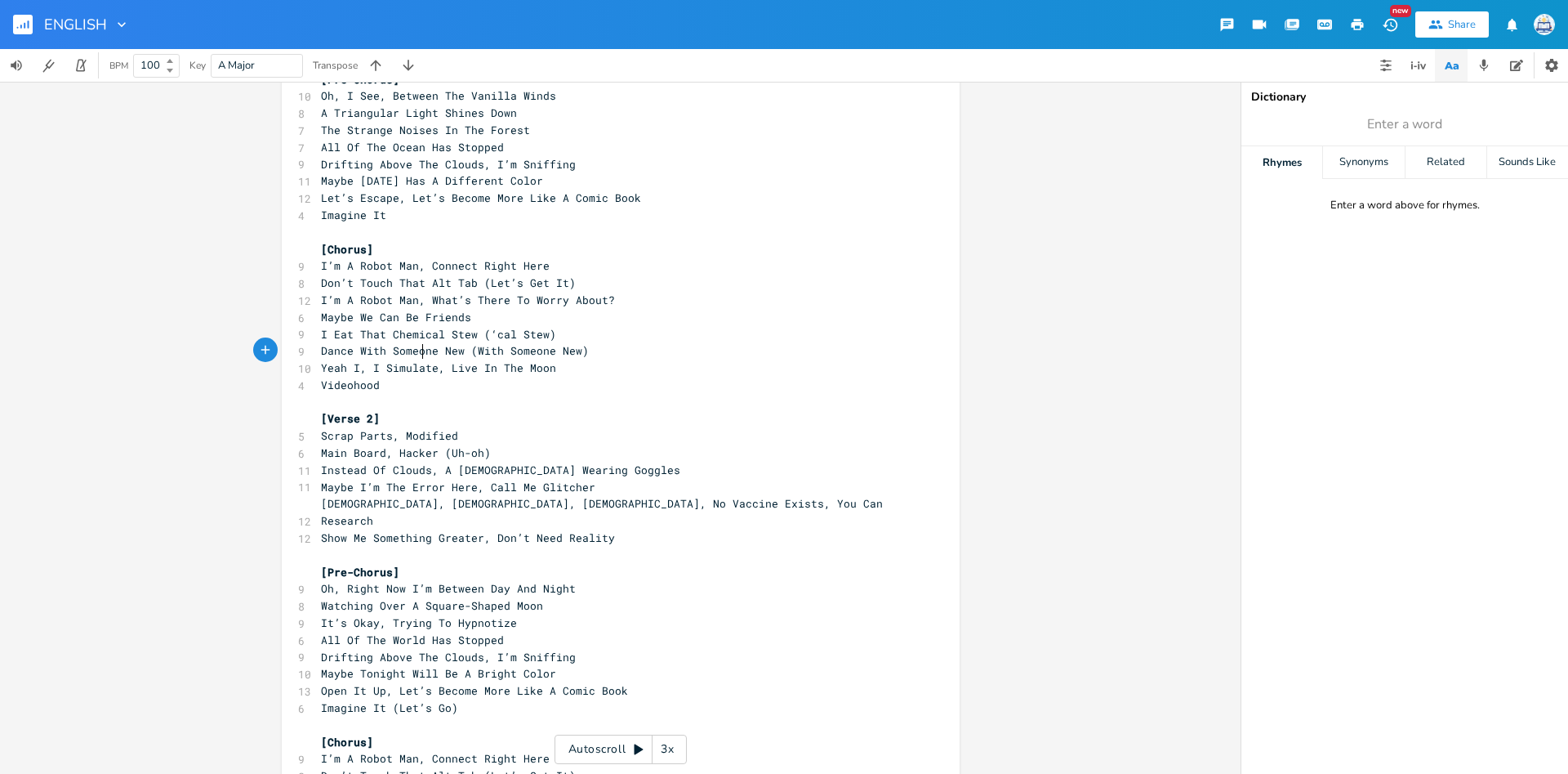
click at [424, 347] on span "Dance With Someone New (With Someone New)" at bounding box center [455, 350] width 268 height 15
type textarea "I Eat That Chemical Stew (‘cal Stew) Dance With Someone New"
drag, startPoint x: 322, startPoint y: 339, endPoint x: 458, endPoint y: 350, distance: 136.4
click at [458, 350] on div "[Chorus] 9 I’m A Robot Man, Connect Right Here 8 Don’t Touch That Alt Tab (Let’…" at bounding box center [613, 529] width 589 height 1495
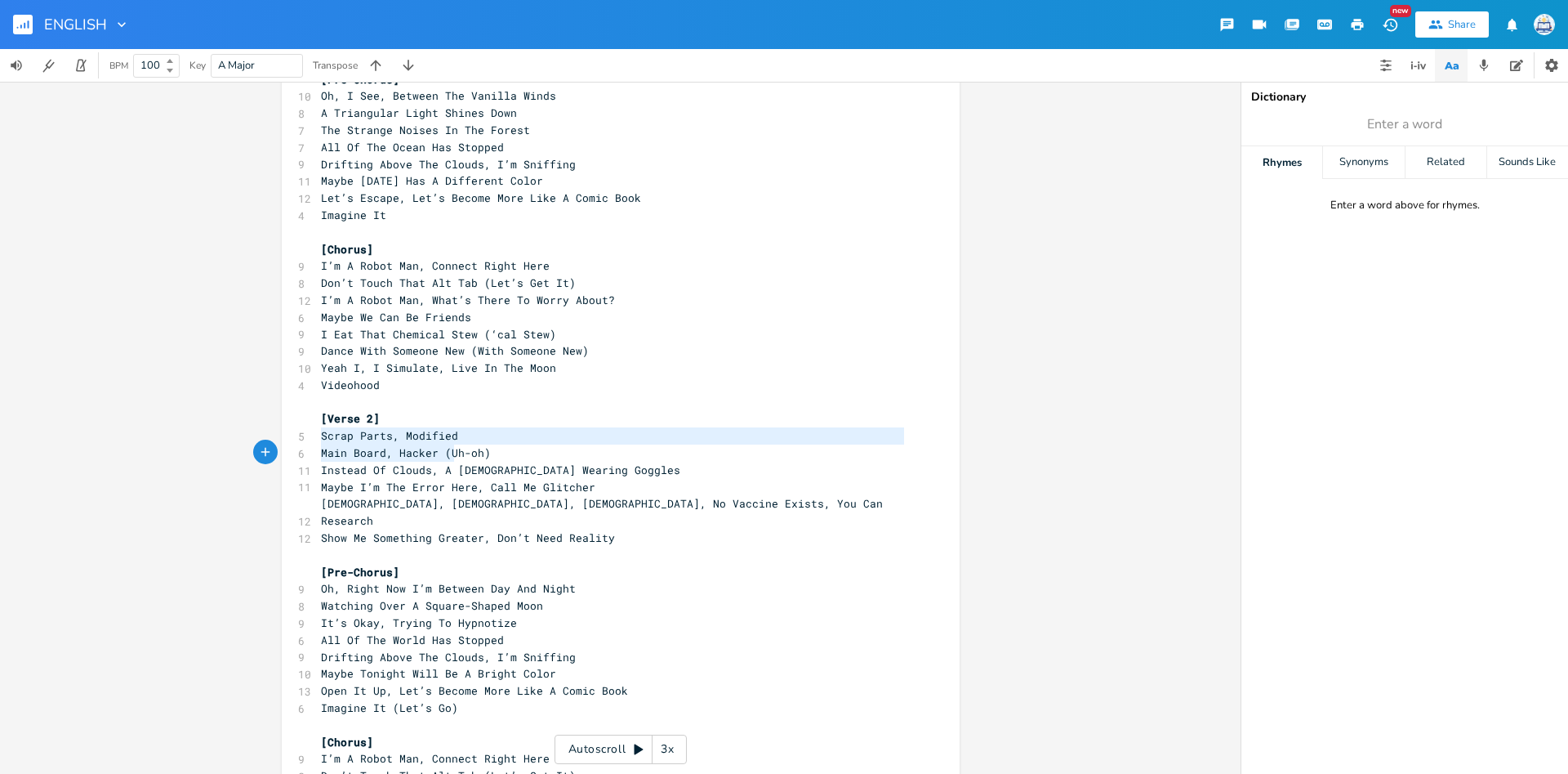
type textarea "Scrap Parts, Modified Main Board, Hacker (Uh-oh)"
drag, startPoint x: 318, startPoint y: 438, endPoint x: 485, endPoint y: 454, distance: 167.8
click at [485, 454] on div "[Chorus] 9 I’m A Robot Man, Connect Right Here 8 Don’t Touch That Alt Tab (Let’…" at bounding box center [613, 529] width 589 height 1495
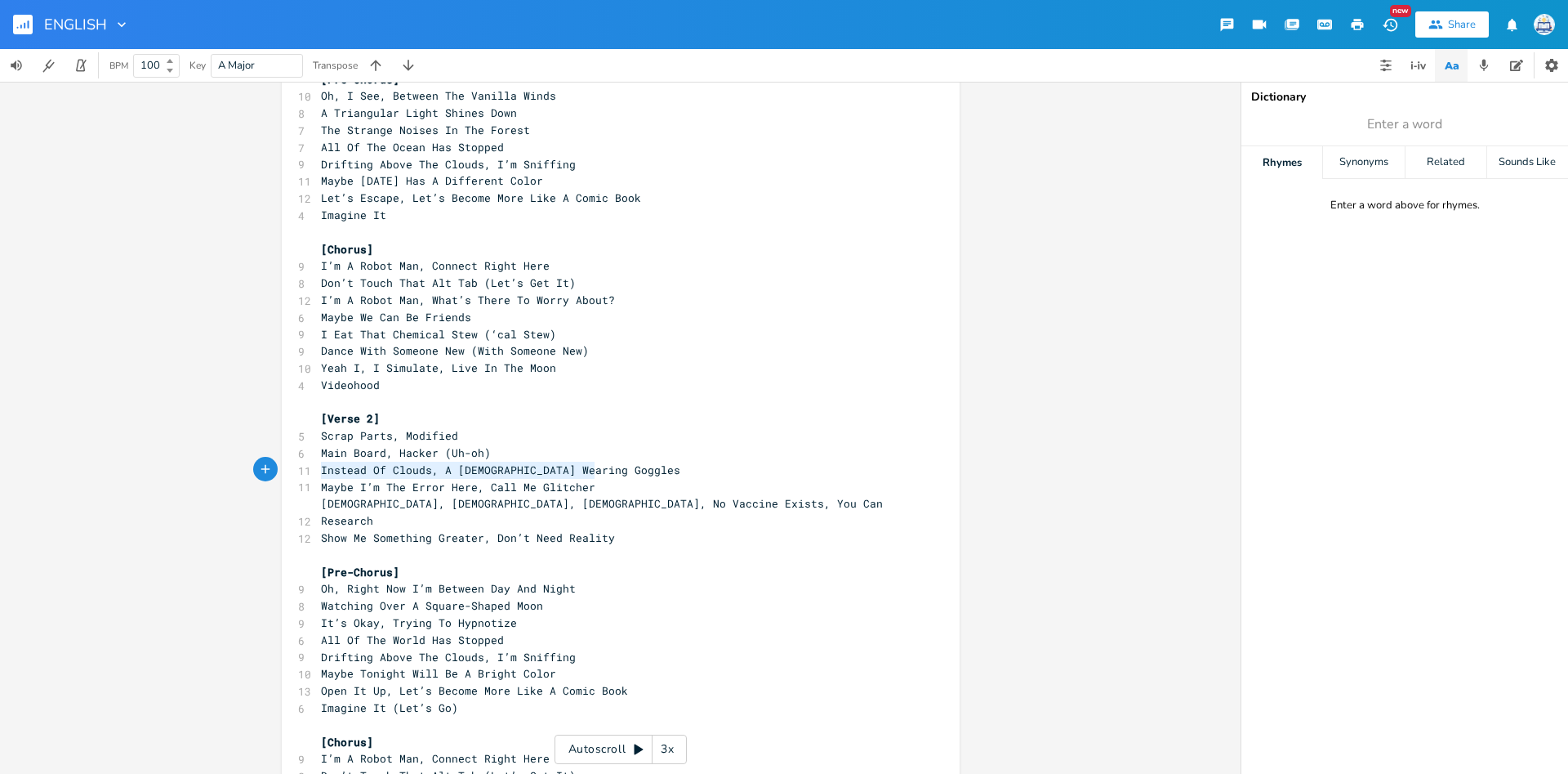
type textarea "Instead Of Clouds, A Taoist Wearing Goggles Maybe I’m The Error Here, Call Me G…"
drag, startPoint x: 320, startPoint y: 473, endPoint x: 609, endPoint y: 483, distance: 289.2
click at [608, 483] on div "[Chorus] 9 I’m A Robot Man, Connect Right Here 8 Don’t Touch That Alt Tab (Let’…" at bounding box center [613, 529] width 589 height 1495
click at [317, 503] on div "Instead Of Clouds, A Taoist Wearing Goggles Maybe I’m The Error Here, Call Me G…" at bounding box center [620, 525] width 678 height 1547
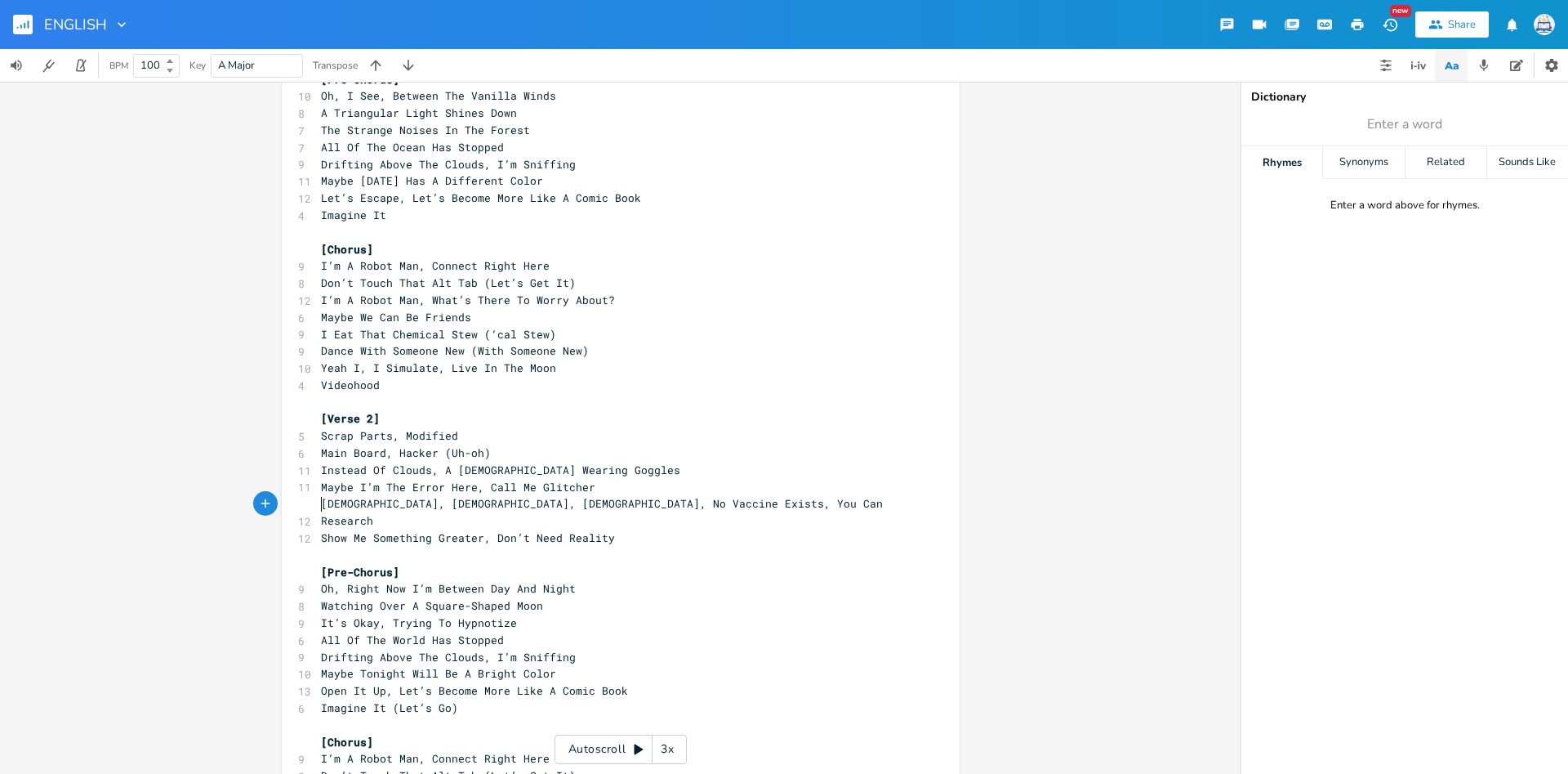
scroll to position [5, 0]
type textarea "Brah, Brah, Brah, No Vaccine Exists, You Can Research"
drag, startPoint x: 318, startPoint y: 504, endPoint x: 663, endPoint y: 504, distance: 345.0
click at [663, 504] on pre "Brah, Brah, Brah, No Vaccine Exists, You Can Research" at bounding box center [613, 512] width 589 height 34
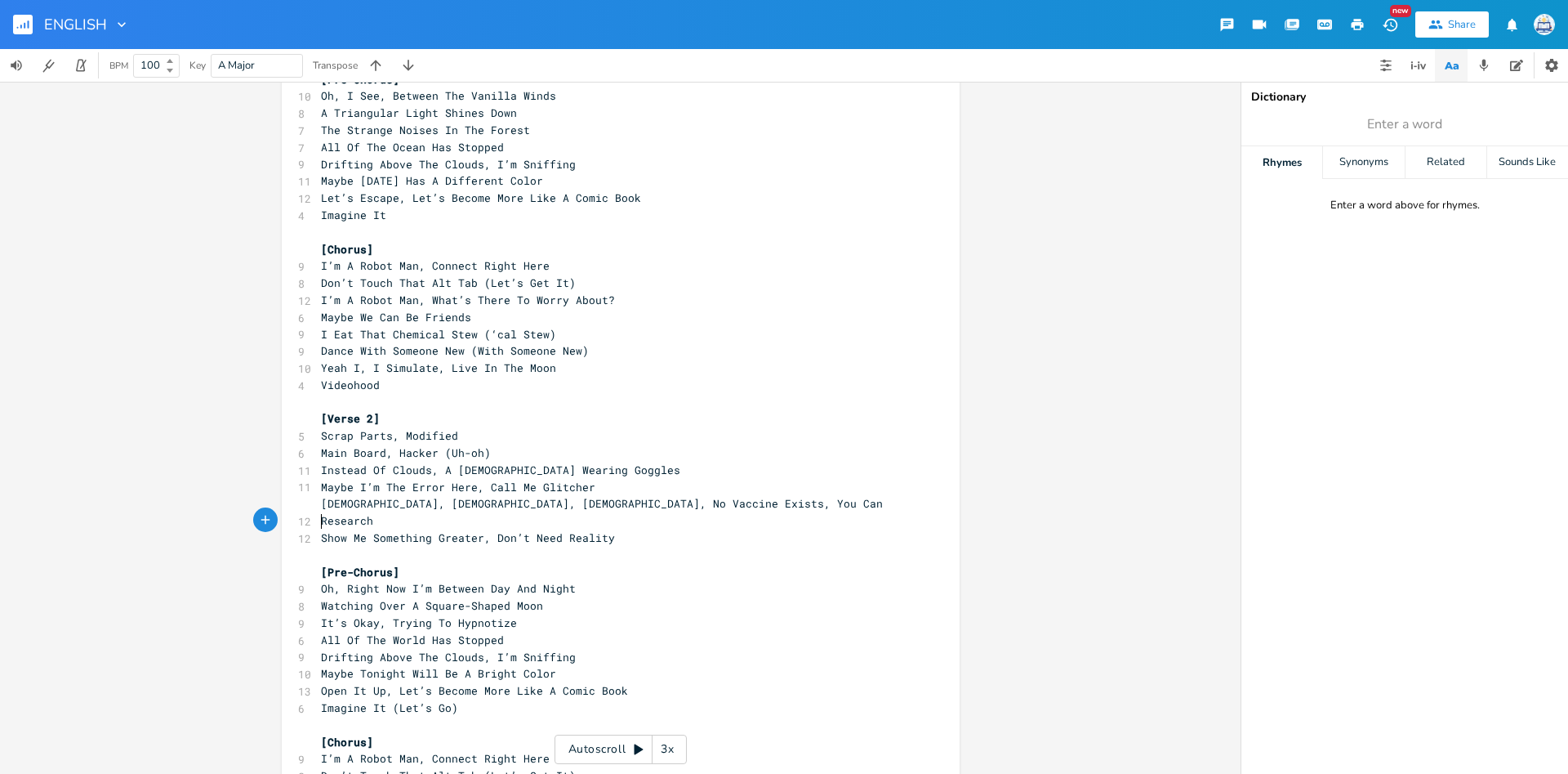
scroll to position [5, 0]
type textarea "Show Me Something Greater, Don’t Need Reality"
drag, startPoint x: 318, startPoint y: 523, endPoint x: 715, endPoint y: 526, distance: 397.0
click at [715, 529] on pre "Show Me Something Greater, Don’t Need Reality" at bounding box center [613, 538] width 589 height 17
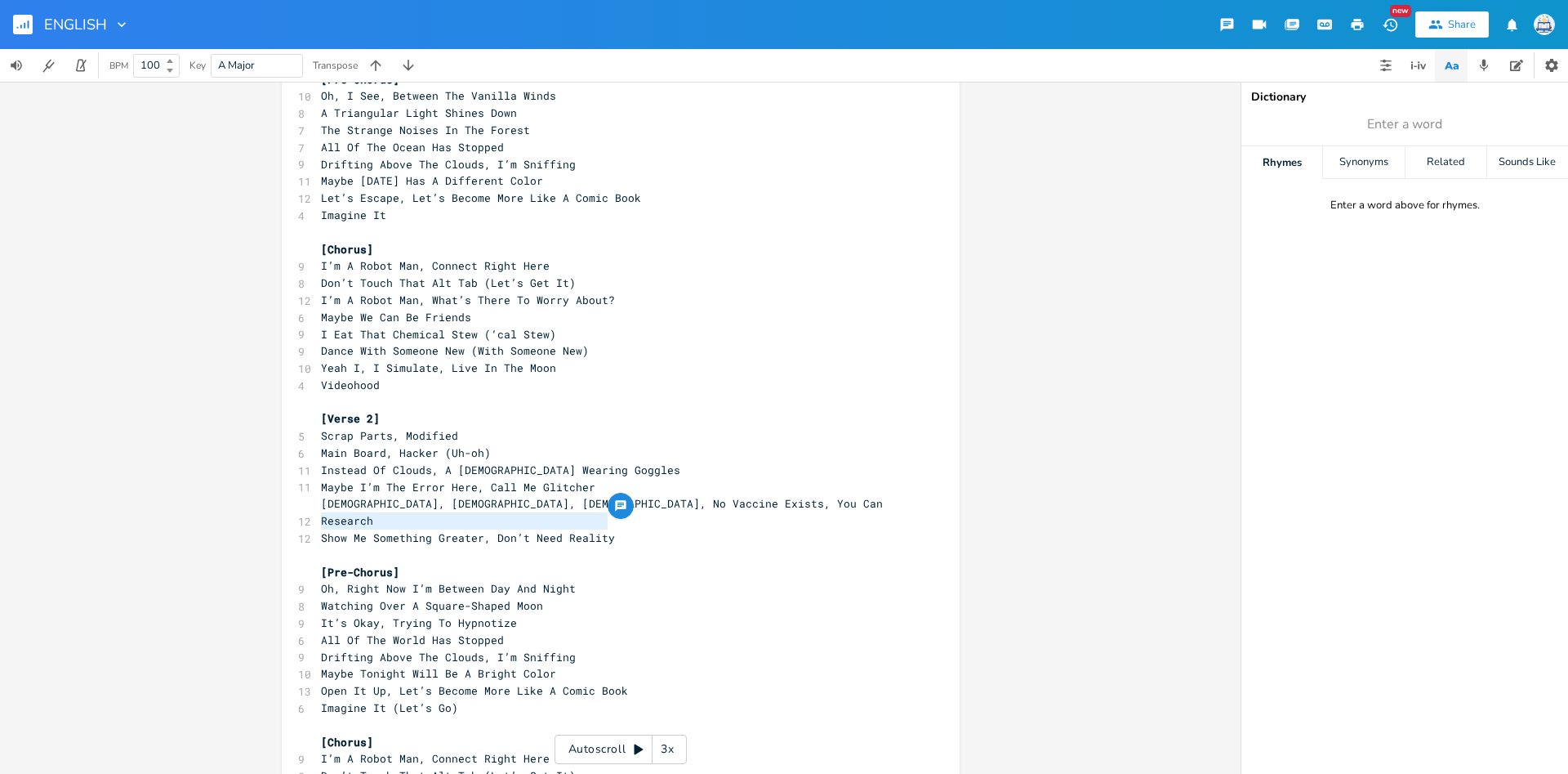
scroll to position [5, 0]
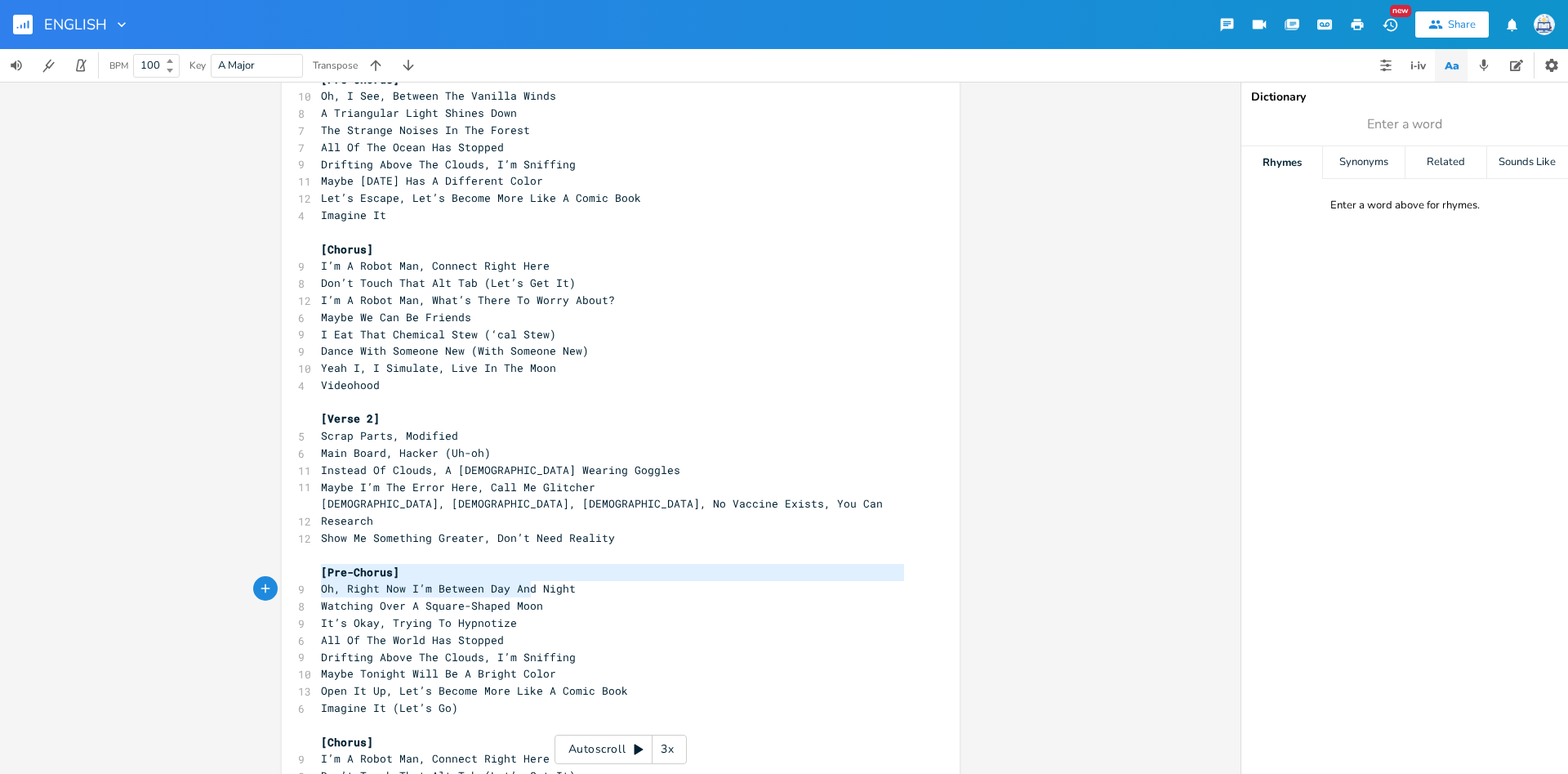
type textarea "Oh, Right Now I’m Between Day And Night Watching Over A Square-Shaped Moon It’s…"
drag, startPoint x: 321, startPoint y: 571, endPoint x: 530, endPoint y: 601, distance: 211.1
click at [530, 601] on div "[Chorus] 9 I’m A Robot Man, Connect Right Here 8 Don’t Touch That Alt Tab (Let’…" at bounding box center [613, 529] width 589 height 1495
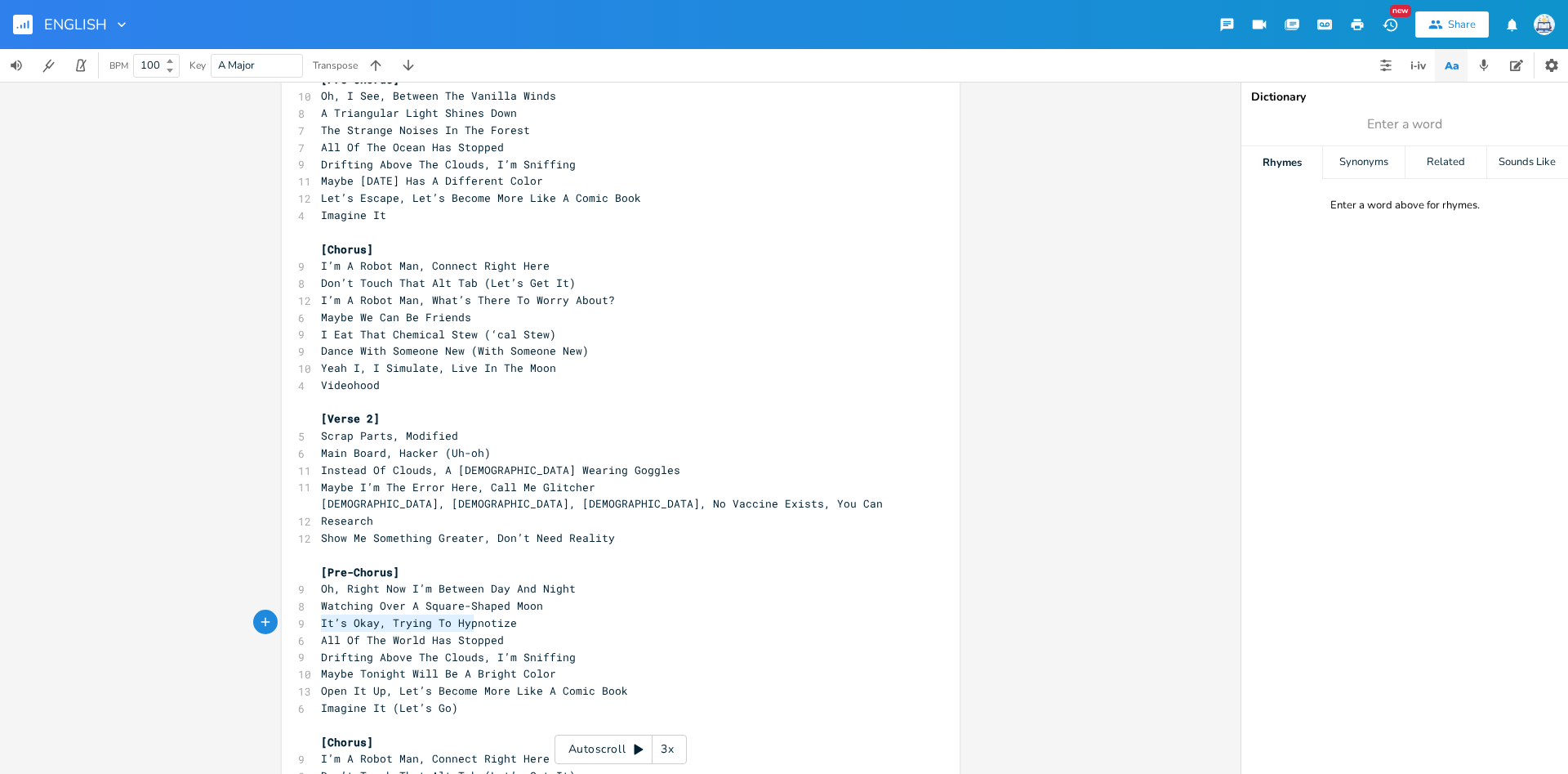
type textarea "All Of The World Has Stopped"
drag, startPoint x: 321, startPoint y: 624, endPoint x: 564, endPoint y: 623, distance: 243.0
click at [564, 632] on pre "All Of The World Has Stopped" at bounding box center [613, 640] width 589 height 17
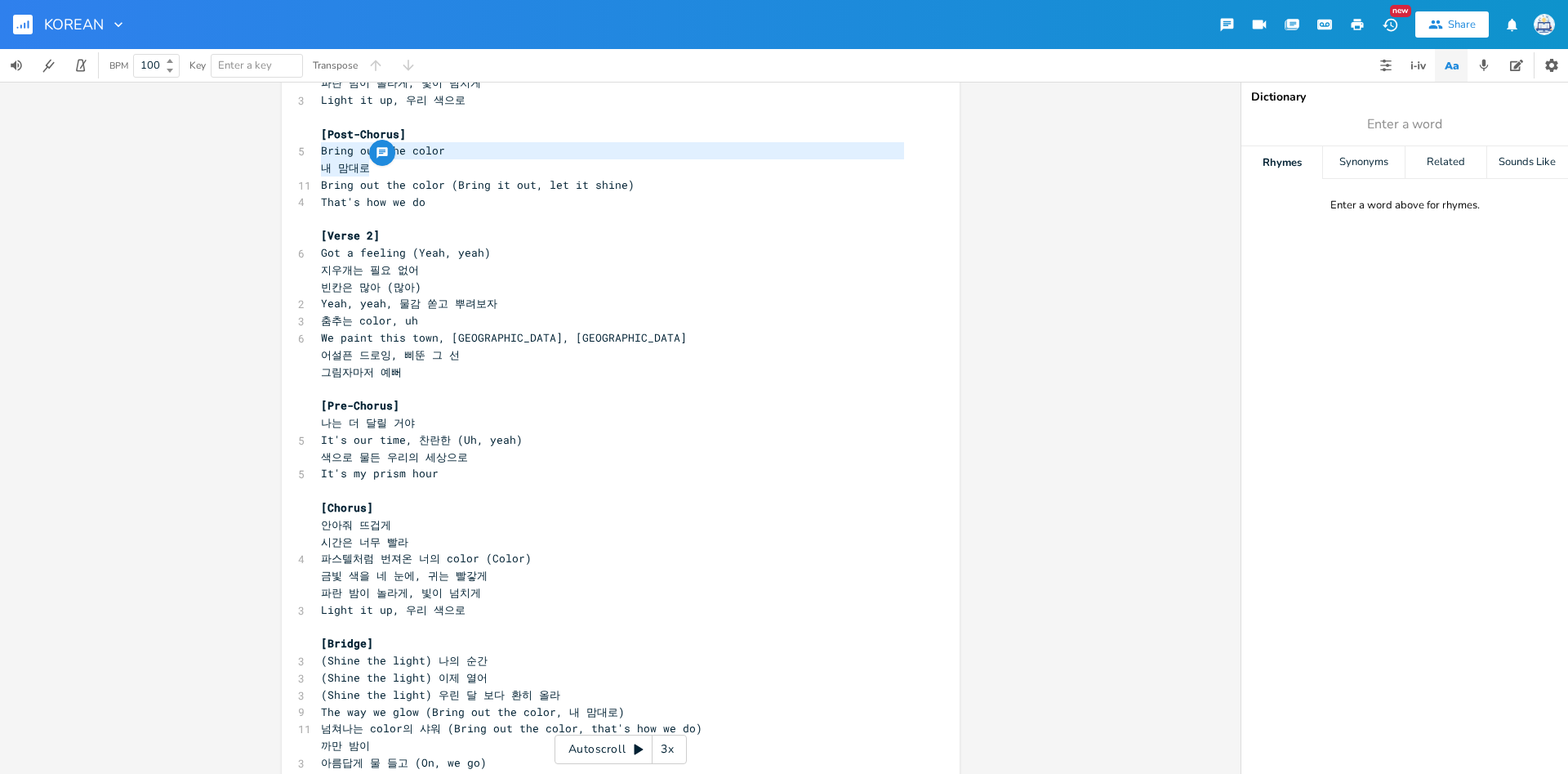
scroll to position [5, 0]
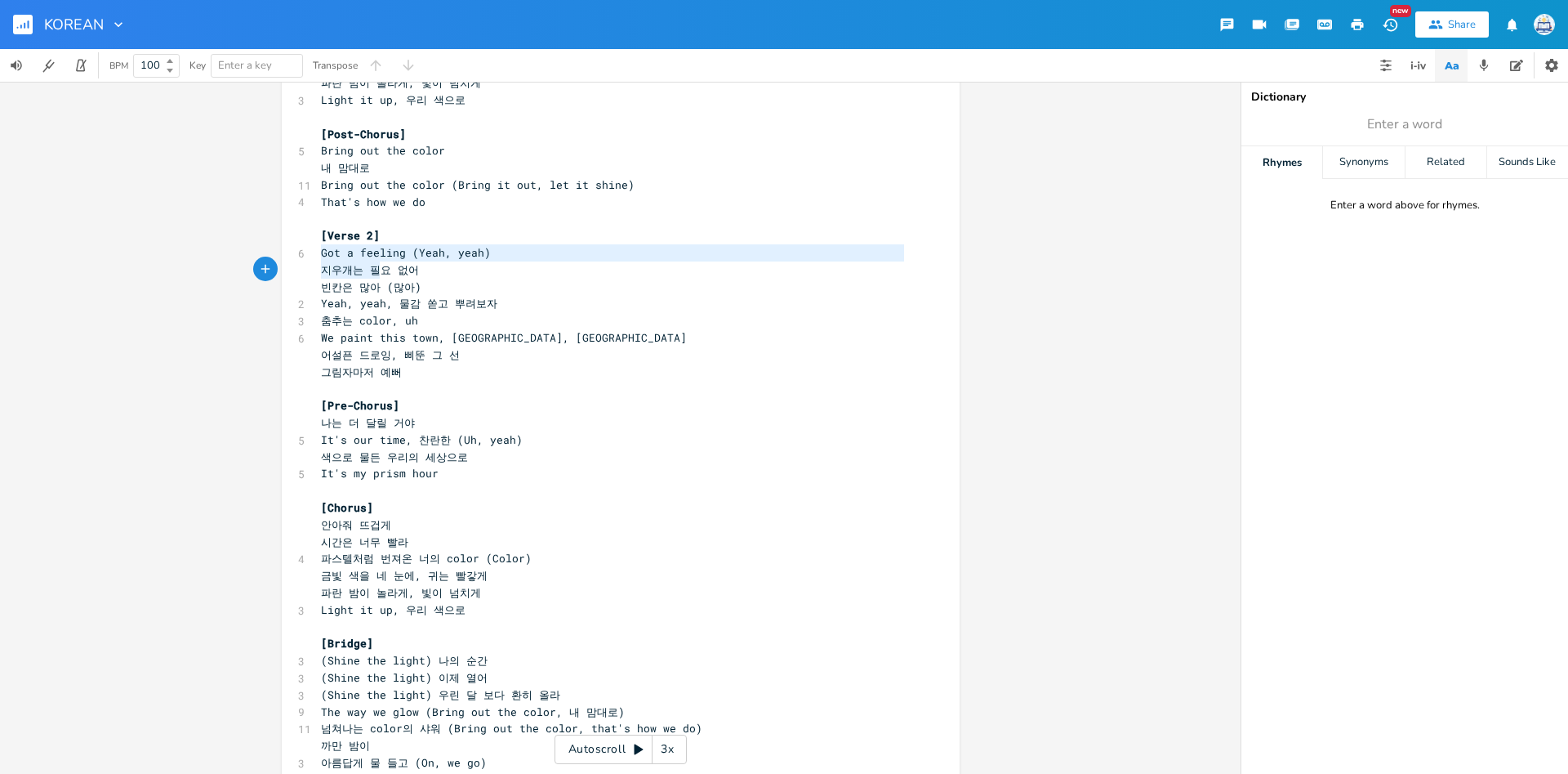
type textarea "Got a feeling (Yeah, yeah) 지우개는 필요 없어 빈칸은 많아"
drag, startPoint x: 319, startPoint y: 259, endPoint x: 382, endPoint y: 287, distance: 68.9
click at [382, 287] on div "[Intro] 4 This is that tone 5 That prism color ​ [Verse 1] 5 We stand up (Yeah,…" at bounding box center [613, 363] width 589 height 1563
type textarea "Yeah, yeah, 물감 쏟고 뿌려보자"
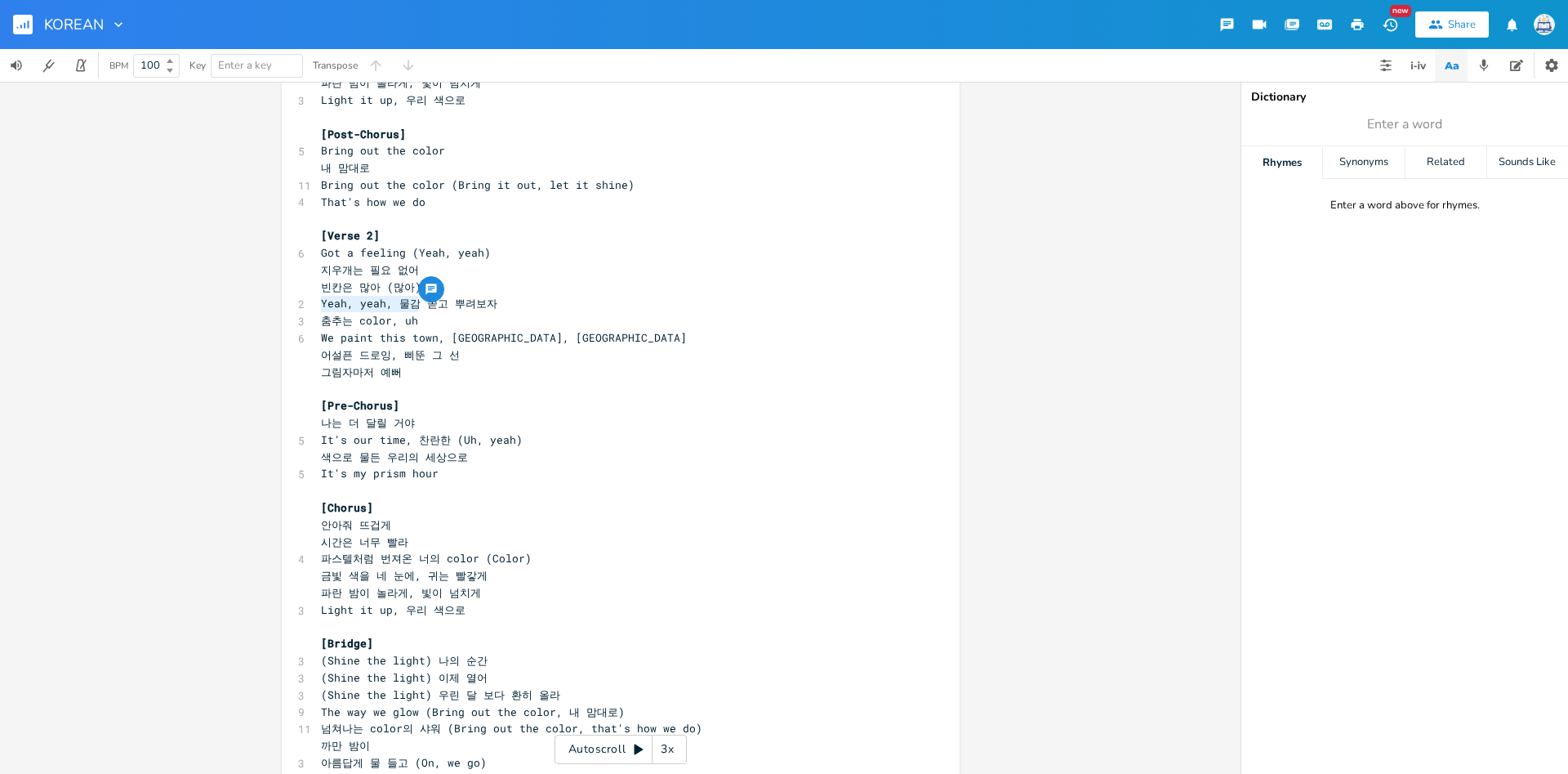
scroll to position [5, 179]
drag, startPoint x: 323, startPoint y: 301, endPoint x: 548, endPoint y: 306, distance: 225.1
click at [548, 306] on pre "Yeah, yeah, 물감 쏟고 뿌려보자" at bounding box center [613, 303] width 589 height 17
type textarea "춤추는 color, uh We paint this town, [GEOGRAPHIC_DATA], [GEOGRAPHIC_DATA]"
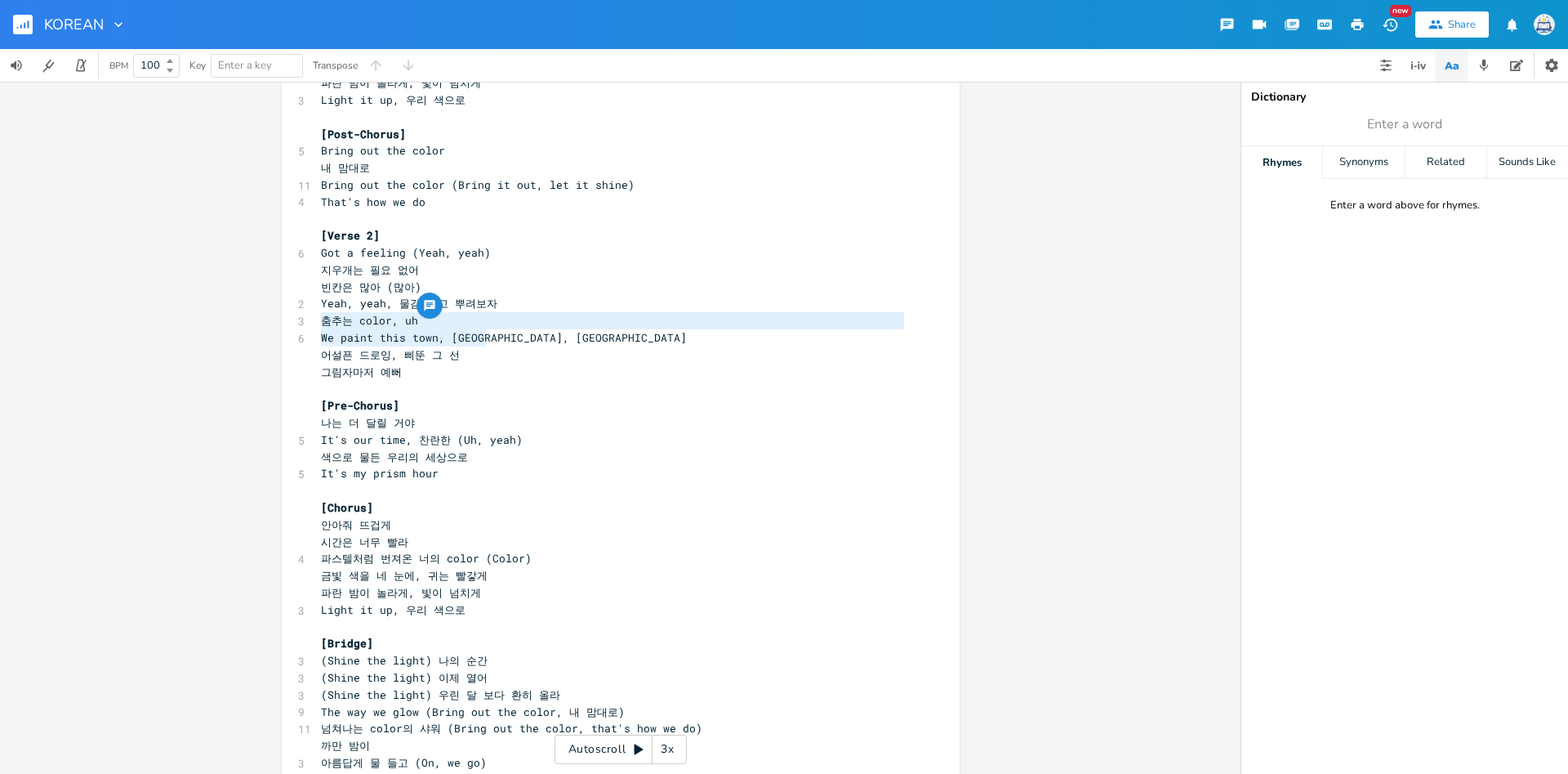
scroll to position [19, 153]
drag, startPoint x: 320, startPoint y: 317, endPoint x: 532, endPoint y: 343, distance: 213.6
click at [532, 343] on div "[Intro] 4 This is that tone 5 That prism color ​ [Verse 1] 5 We stand up (Yeah,…" at bounding box center [613, 363] width 589 height 1563
type textarea "어설픈 드로잉, 삐뚠 그 선"
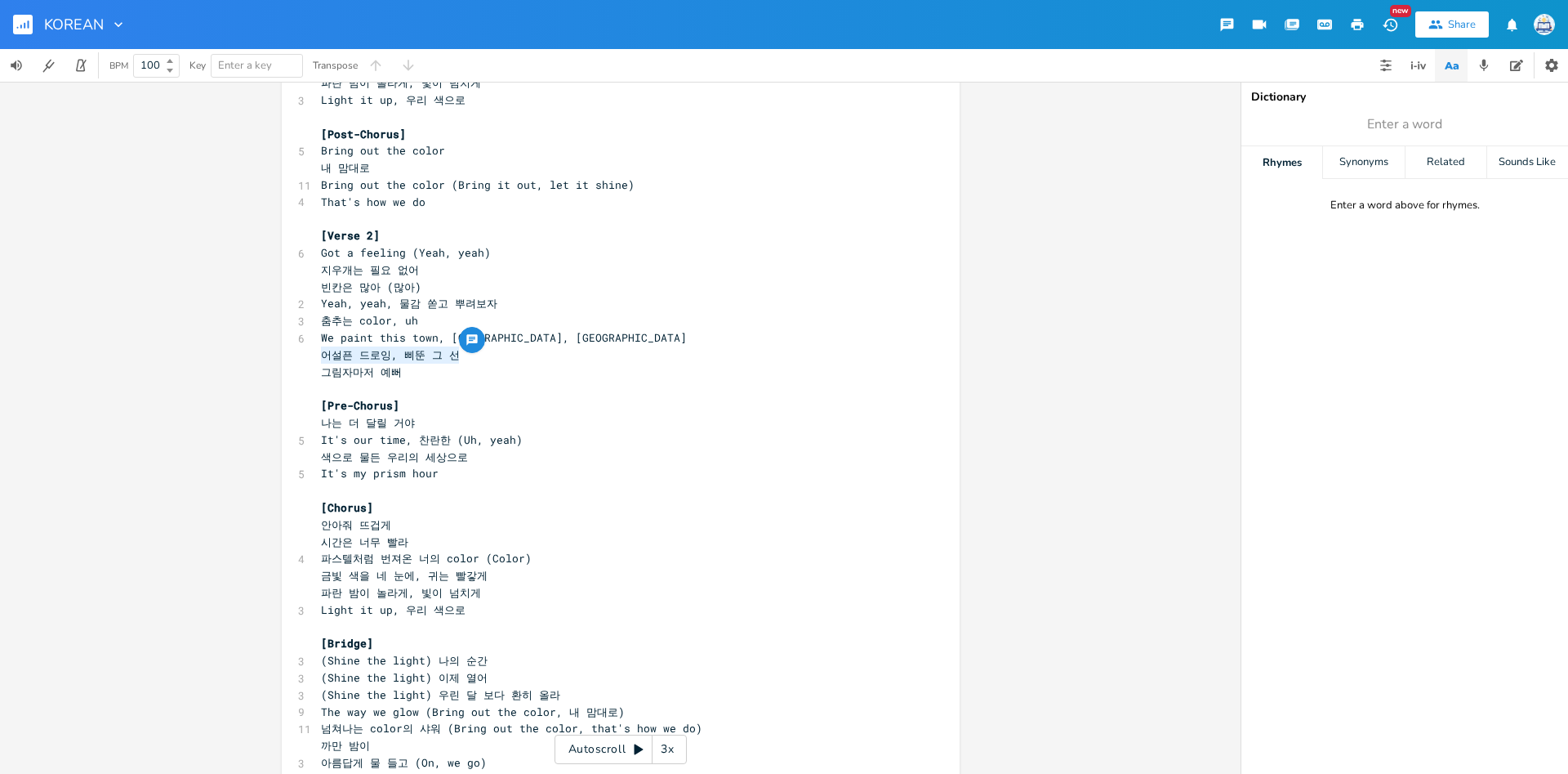
drag, startPoint x: 319, startPoint y: 349, endPoint x: 483, endPoint y: 349, distance: 164.0
click at [483, 349] on div "어설픈 드로잉, 삐뚠 그 선 xxxxxxxxxx [Intro] 4 This is that tone 5 That prism color ​ [Ve…" at bounding box center [620, 360] width 678 height 1616
click at [294, 399] on div "어설픈 드로잉, 삐뚠 그 선 xxxxxxxxxx [Intro] 4 This is that tone 5 That prism color ​ [Ve…" at bounding box center [620, 360] width 678 height 1616
type textarea "어설픈 드로잉, 삐뚠 그 선 그림자마저 예뻐"
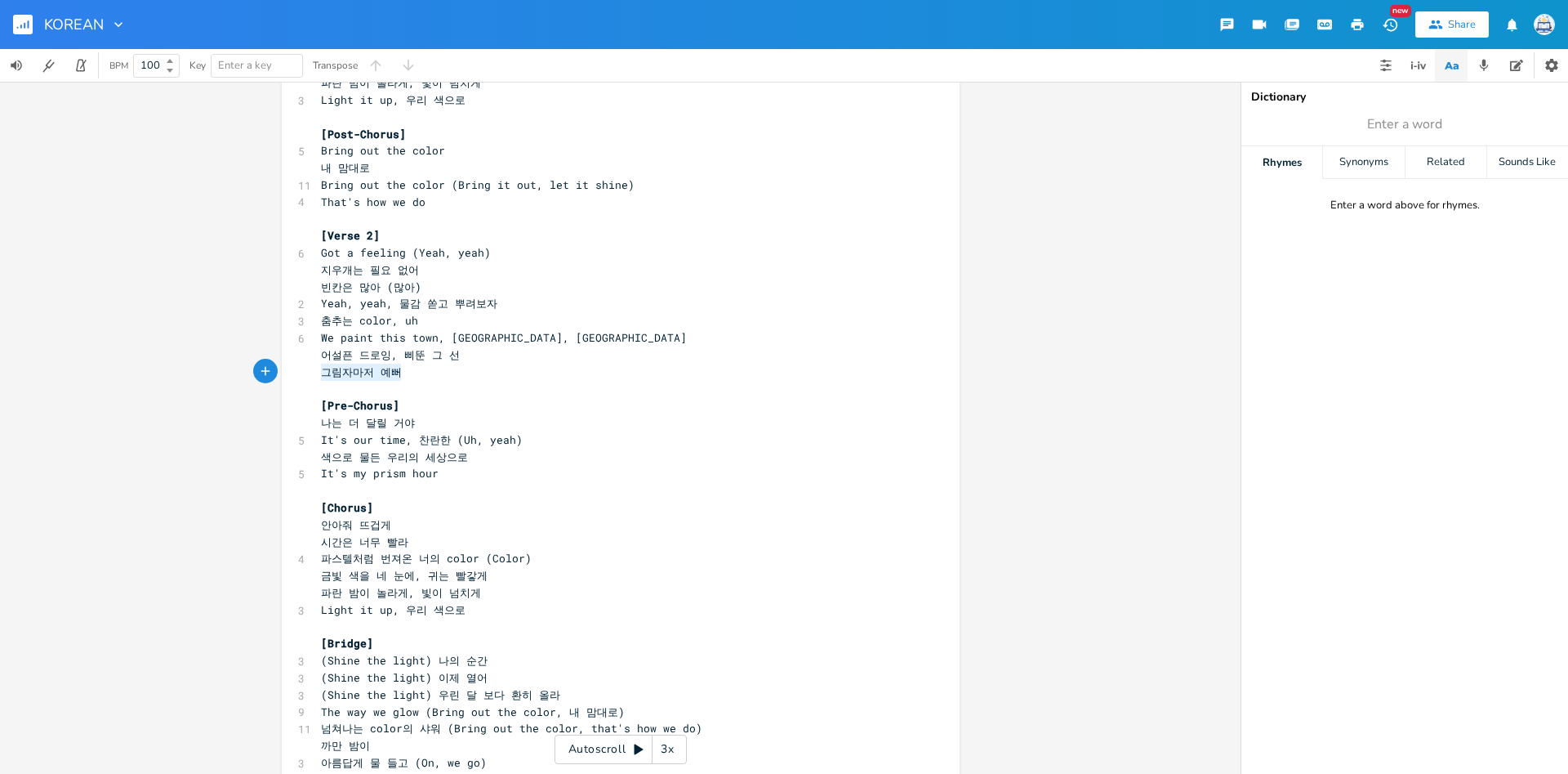
scroll to position [19, 95]
drag, startPoint x: 438, startPoint y: 365, endPoint x: 304, endPoint y: 357, distance: 134.2
click at [304, 357] on div "어설픈 드로잉, 삐뚠 그 선 그림자마저 예뻐 xxxxxxxxxx [Intro] 4 This is that tone 5 That prism co…" at bounding box center [620, 360] width 678 height 1616
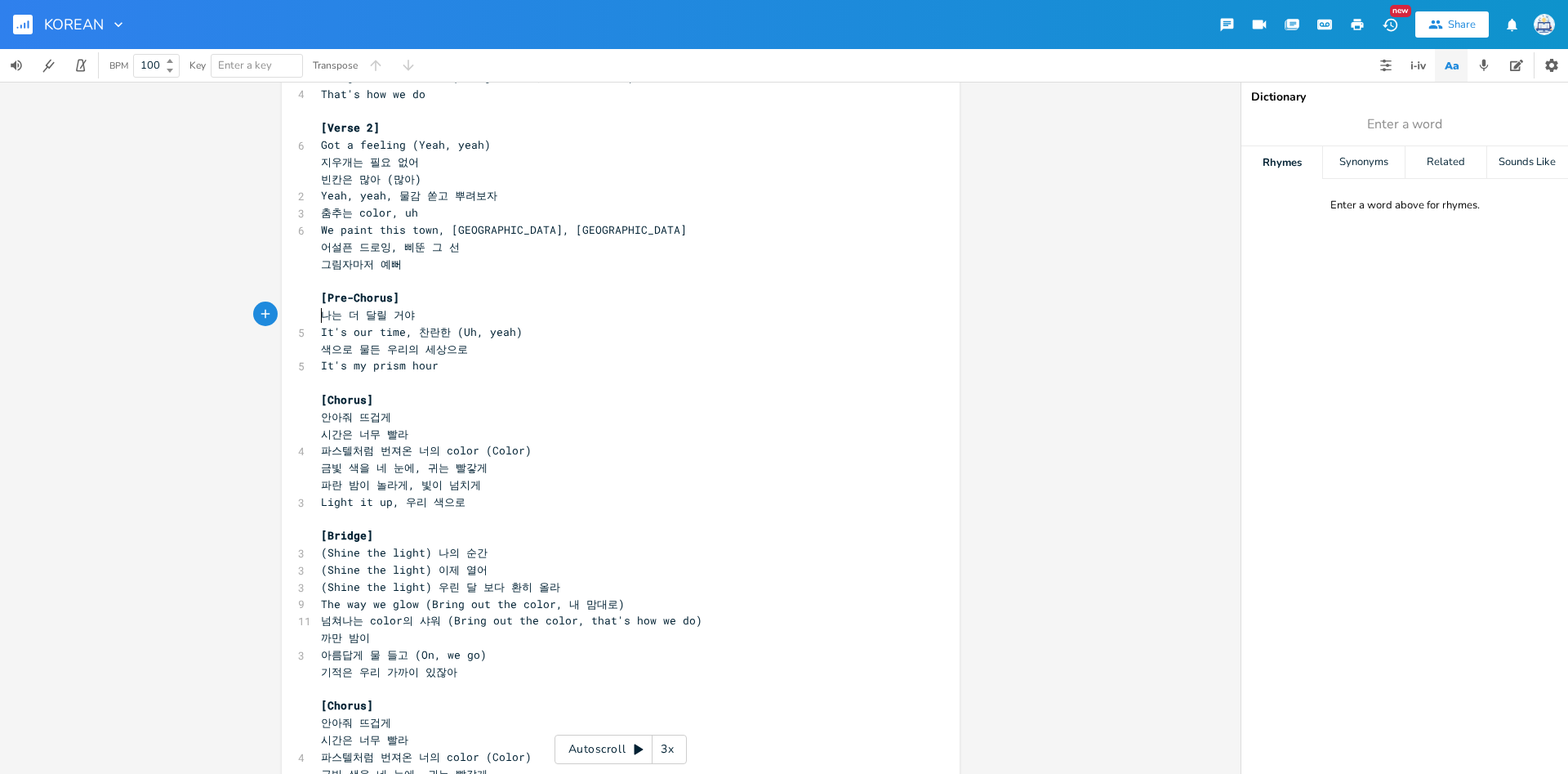
scroll to position [5, 0]
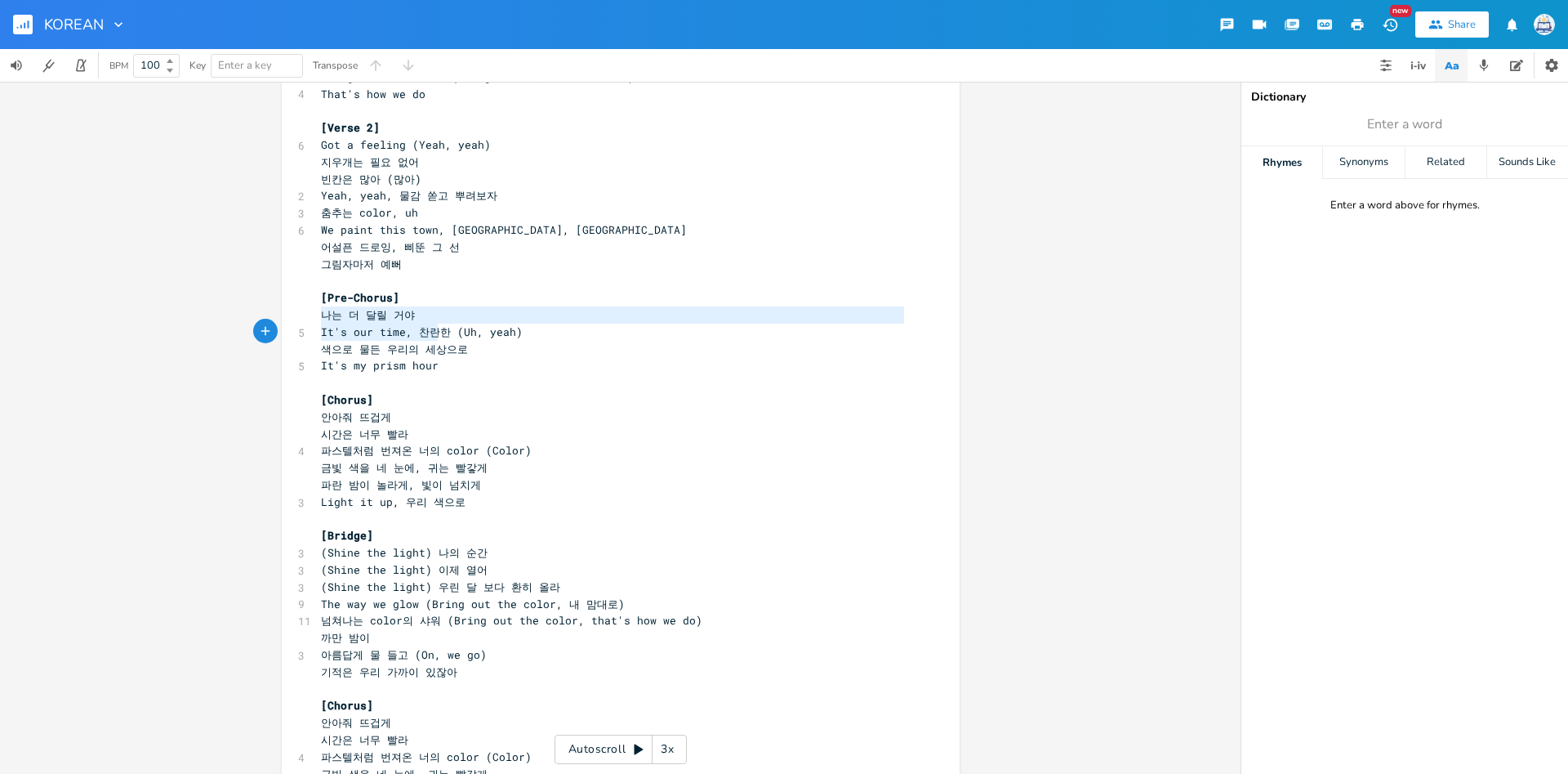
type textarea "나는 더 달릴 거야 It's our time, 찬란한"
drag, startPoint x: 322, startPoint y: 312, endPoint x: 442, endPoint y: 331, distance: 121.5
click at [442, 331] on div "[Intro] 4 This is that tone 5 That prism color ​ [Verse 1] 5 We stand up (Yeah,…" at bounding box center [613, 255] width 589 height 1563
click at [317, 349] on div "나는 더 달릴 거야 It's our time, 찬란한 xxxxxxxxxx [Intro] 4 This is that tone 5 That pri…" at bounding box center [620, 252] width 678 height 1616
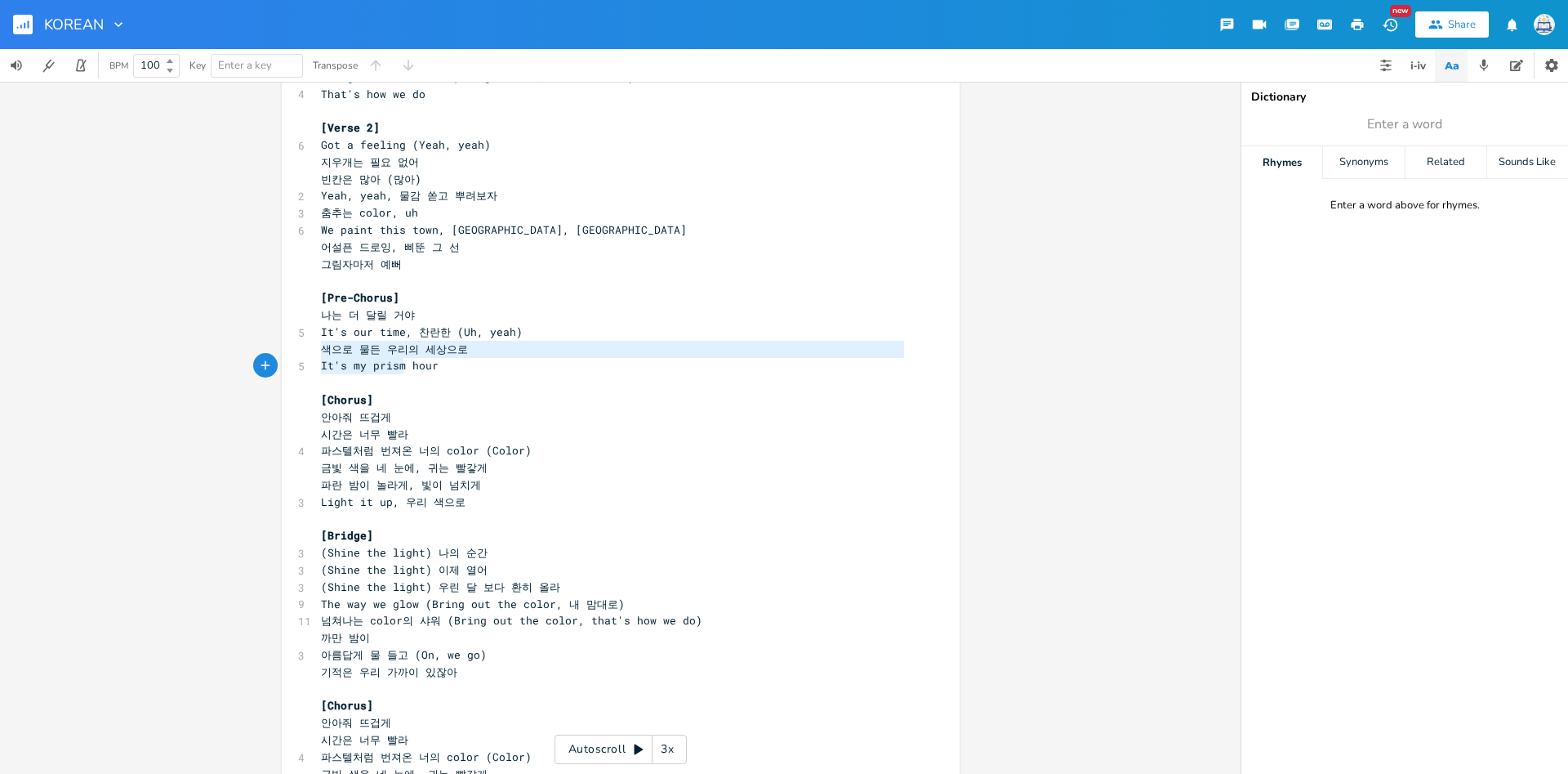
scroll to position [37, 0]
type textarea "색으로 물든 우리의 세상으로 It's my prism hour"
drag, startPoint x: 319, startPoint y: 349, endPoint x: 451, endPoint y: 373, distance: 134.2
click at [451, 373] on div "[Intro] 4 This is that tone 5 That prism color ​ [Verse 1] 5 We stand up (Yeah,…" at bounding box center [613, 255] width 589 height 1563
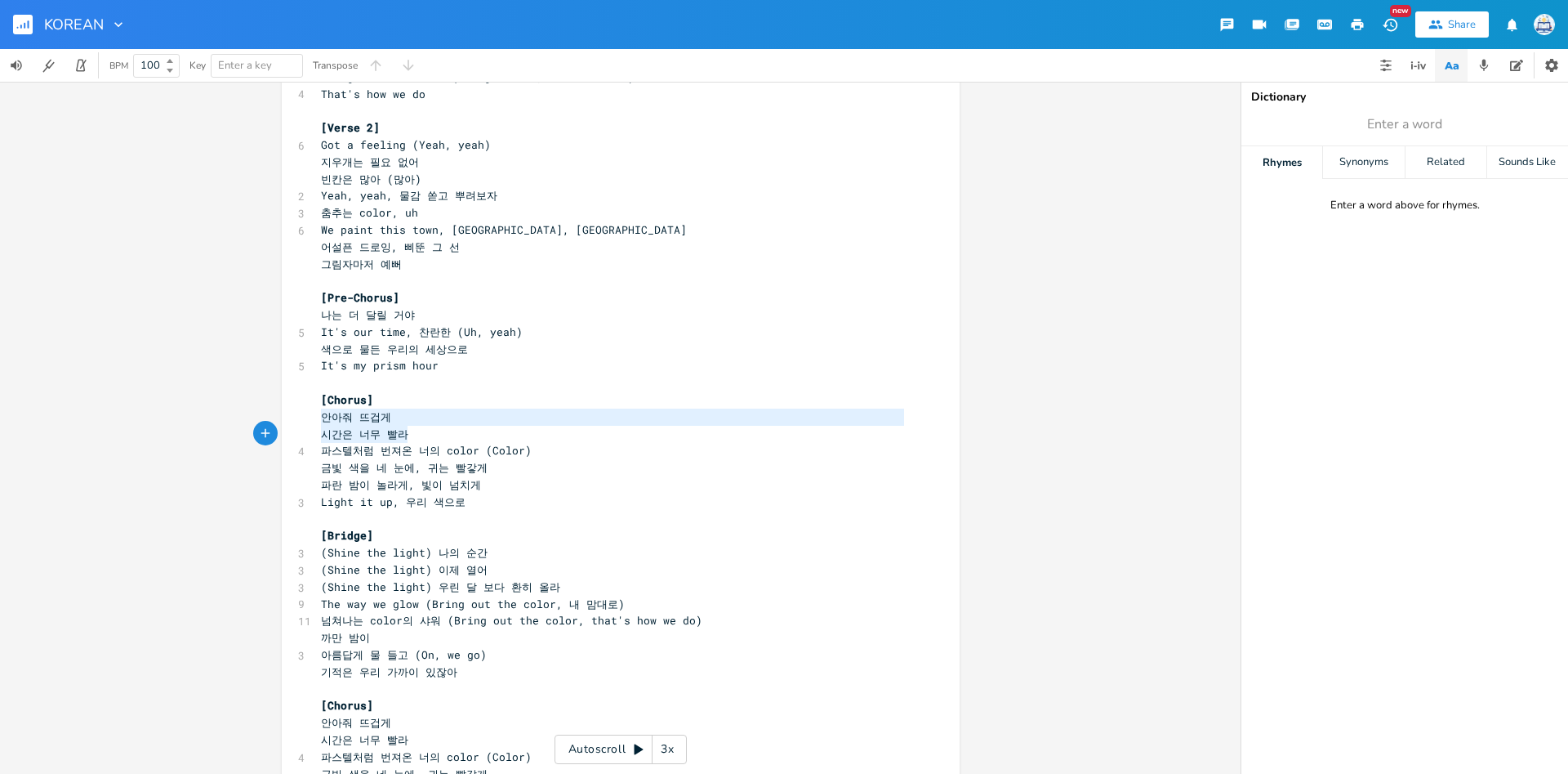
type textarea "안아줘 뜨겁게 시간은 너무 빨라 파스텔처럼 번져온 너의 color"
drag, startPoint x: 320, startPoint y: 422, endPoint x: 481, endPoint y: 445, distance: 162.6
click at [481, 445] on div "[Intro] 4 This is that tone 5 That prism color ​ [Verse 1] 5 We stand up (Yeah,…" at bounding box center [613, 255] width 589 height 1563
click at [345, 451] on span "파스텔처럼 번져온 너의 color (Color)" at bounding box center [426, 450] width 211 height 15
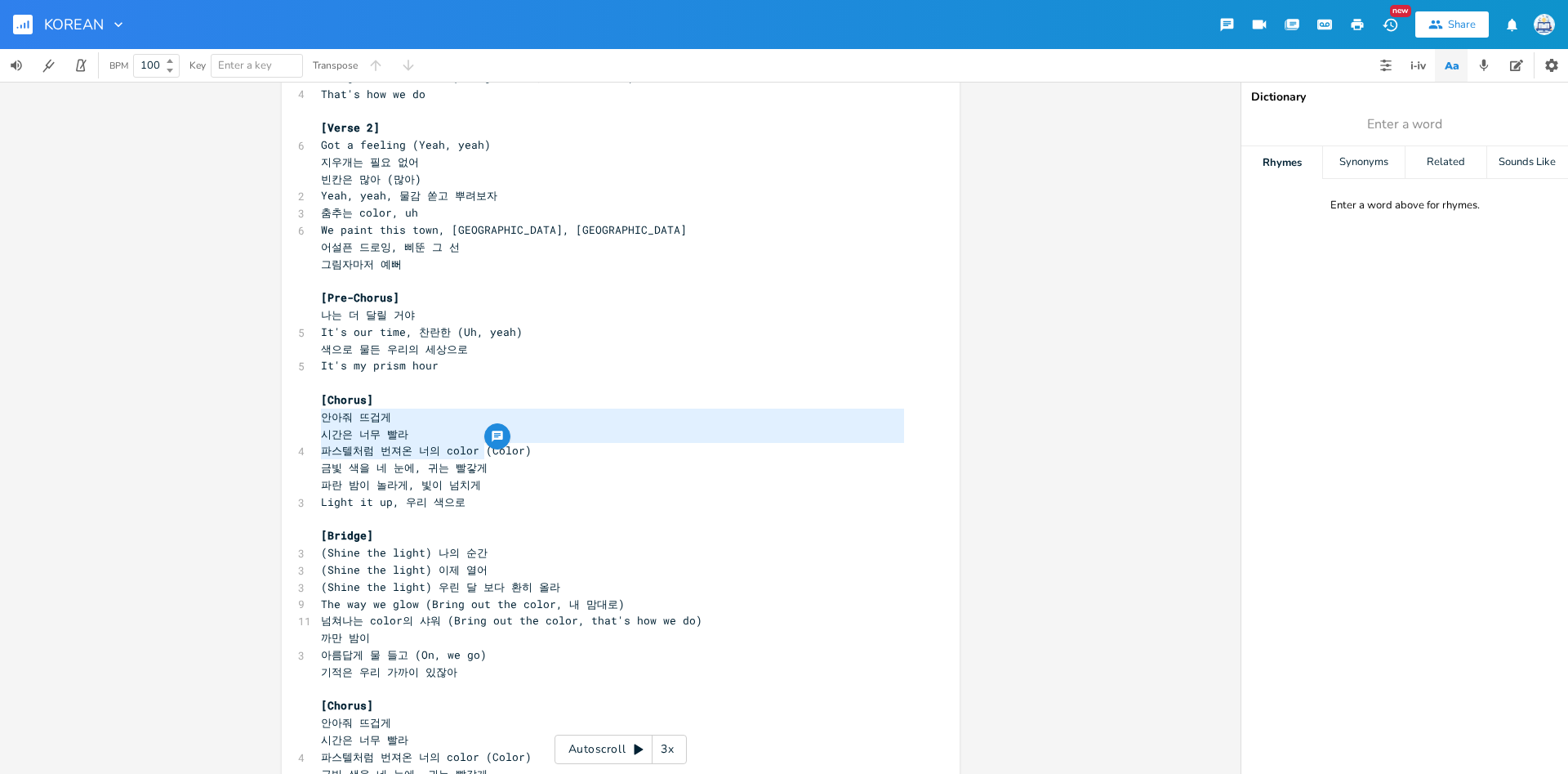
scroll to position [5, 0]
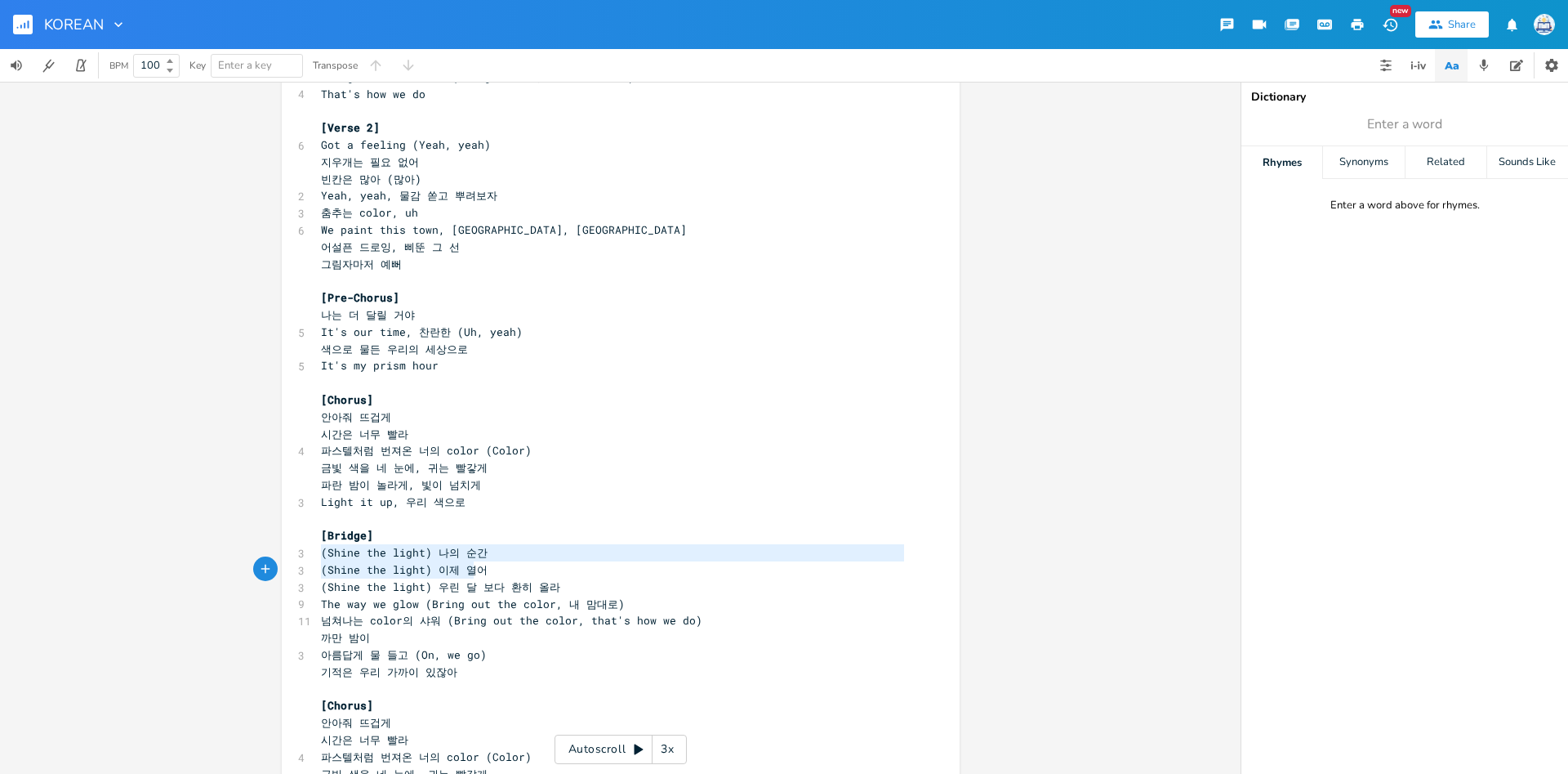
type textarea "(Shine the light) 나의 순간 (Shine the light) 이제 열어"
drag, startPoint x: 321, startPoint y: 554, endPoint x: 494, endPoint y: 572, distance: 173.9
click at [494, 572] on div "[Intro] 4 This is that tone 5 That prism color ​ [Verse 1] 5 We stand up (Yeah,…" at bounding box center [613, 255] width 589 height 1563
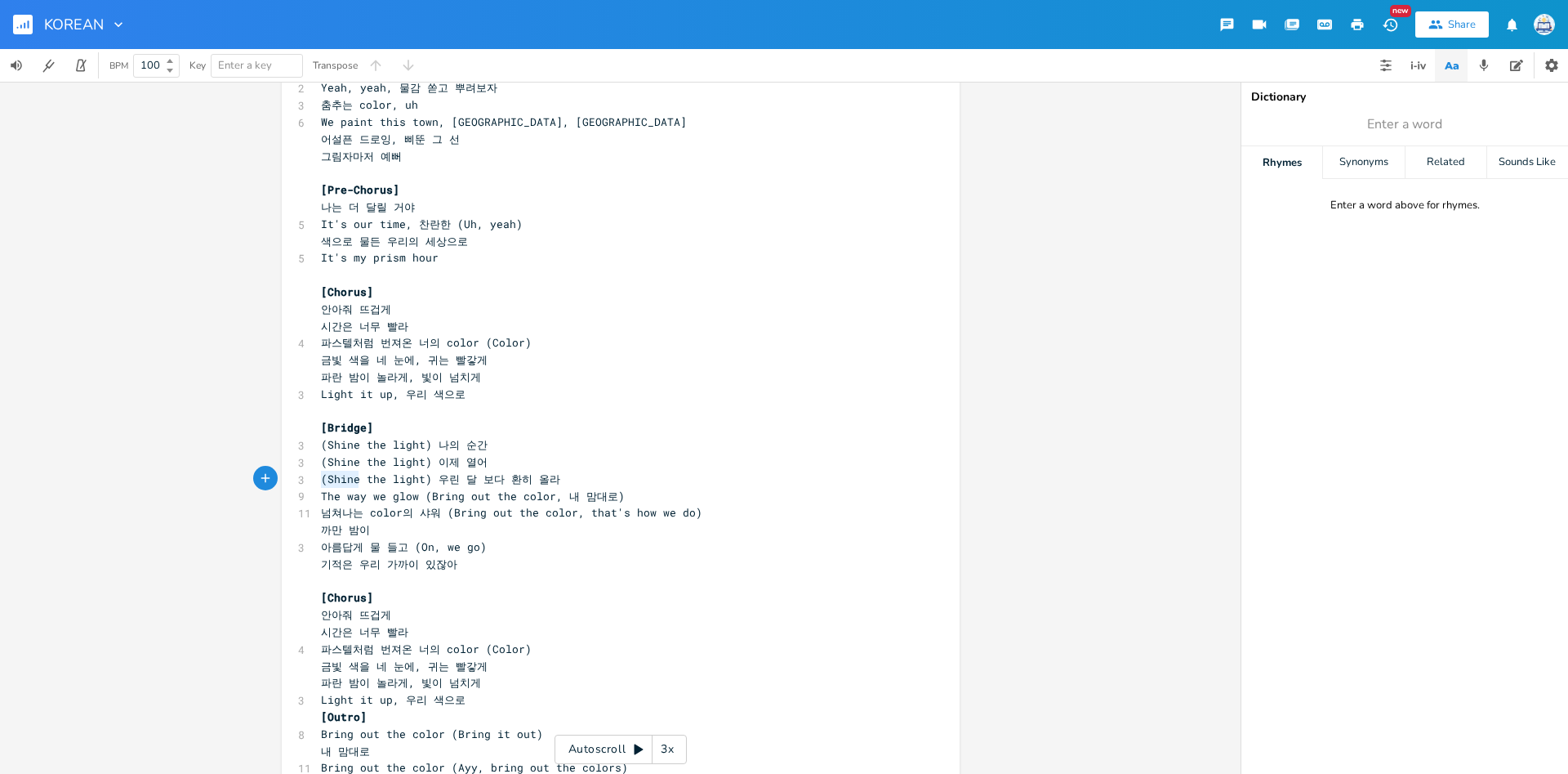
scroll to position [5, 229]
type textarea "(Shine the light) 우린 달 보다 환히 올라"
drag, startPoint x: 326, startPoint y: 478, endPoint x: 574, endPoint y: 478, distance: 248.0
click at [574, 478] on pre "(Shine the light) 우린 달 보다 환히 올라" at bounding box center [613, 479] width 589 height 17
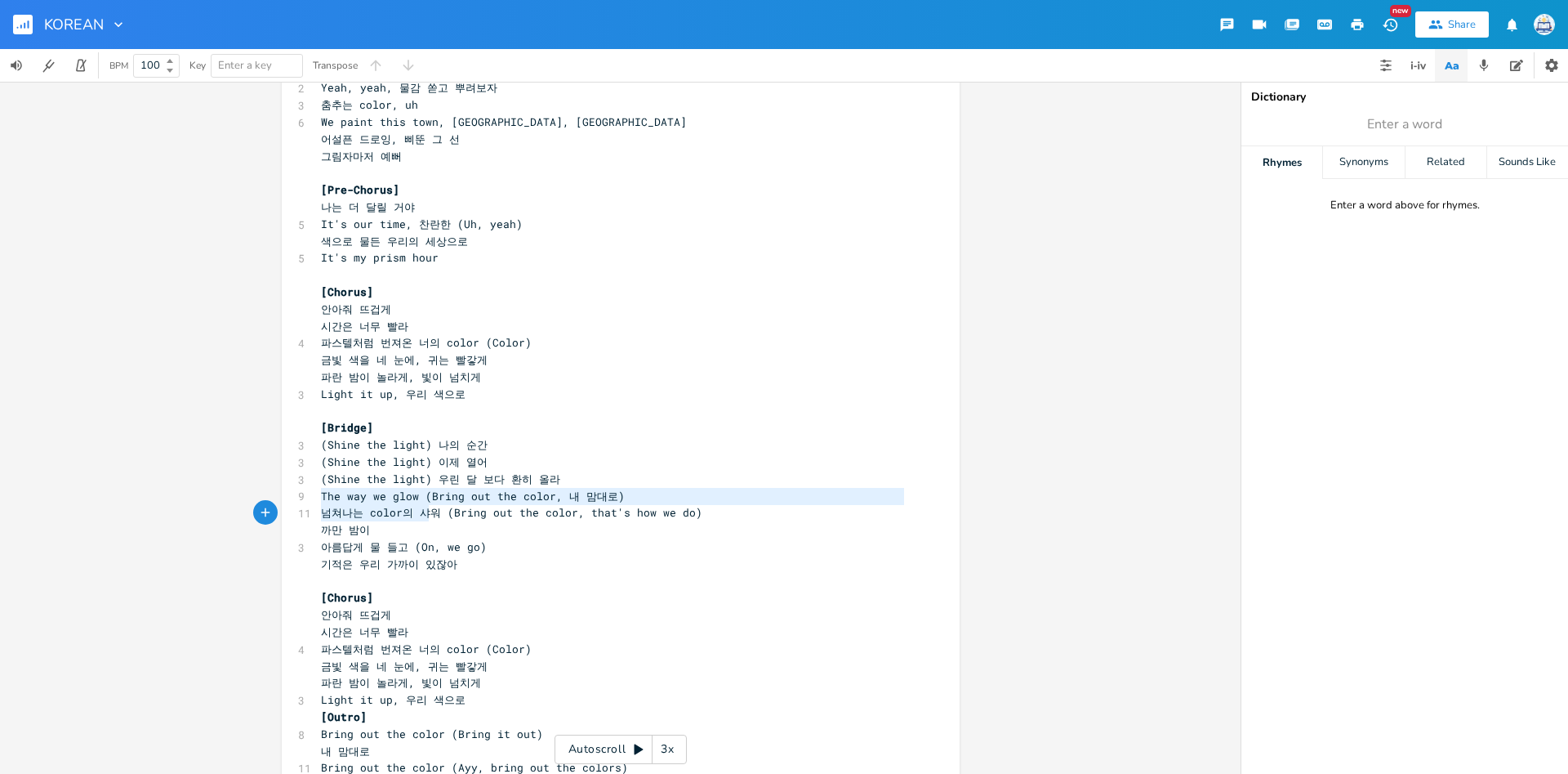
type textarea "The way we glow (Bring out the color, 내 맘대로) 넘쳐나는 color의 샤워"
drag, startPoint x: 322, startPoint y: 497, endPoint x: 438, endPoint y: 517, distance: 117.7
click at [438, 517] on div "[Intro] 4 This is that tone 5 That prism color ​ [Verse 1] 5 We stand up (Yeah,…" at bounding box center [613, 148] width 589 height 1563
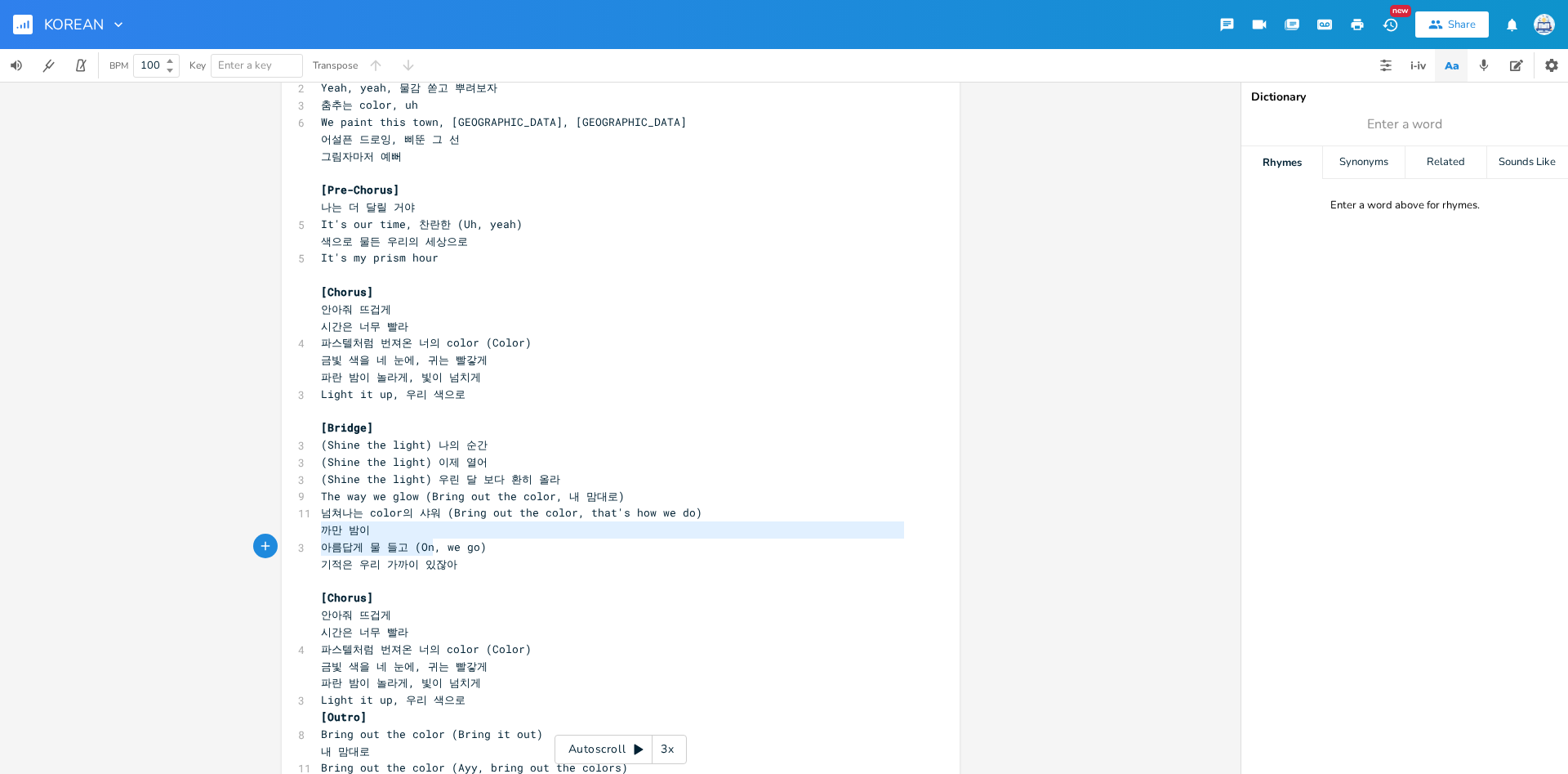
scroll to position [19, 101]
type textarea "까만 밤이 아름답게 물 들고"
drag, startPoint x: 318, startPoint y: 529, endPoint x: 414, endPoint y: 549, distance: 98.1
click at [414, 549] on div "[Intro] 4 This is that tone 5 That prism color ​ [Verse 1] 5 We stand up (Yeah,…" at bounding box center [613, 148] width 589 height 1563
click at [328, 529] on span "까만 밤이" at bounding box center [345, 529] width 49 height 15
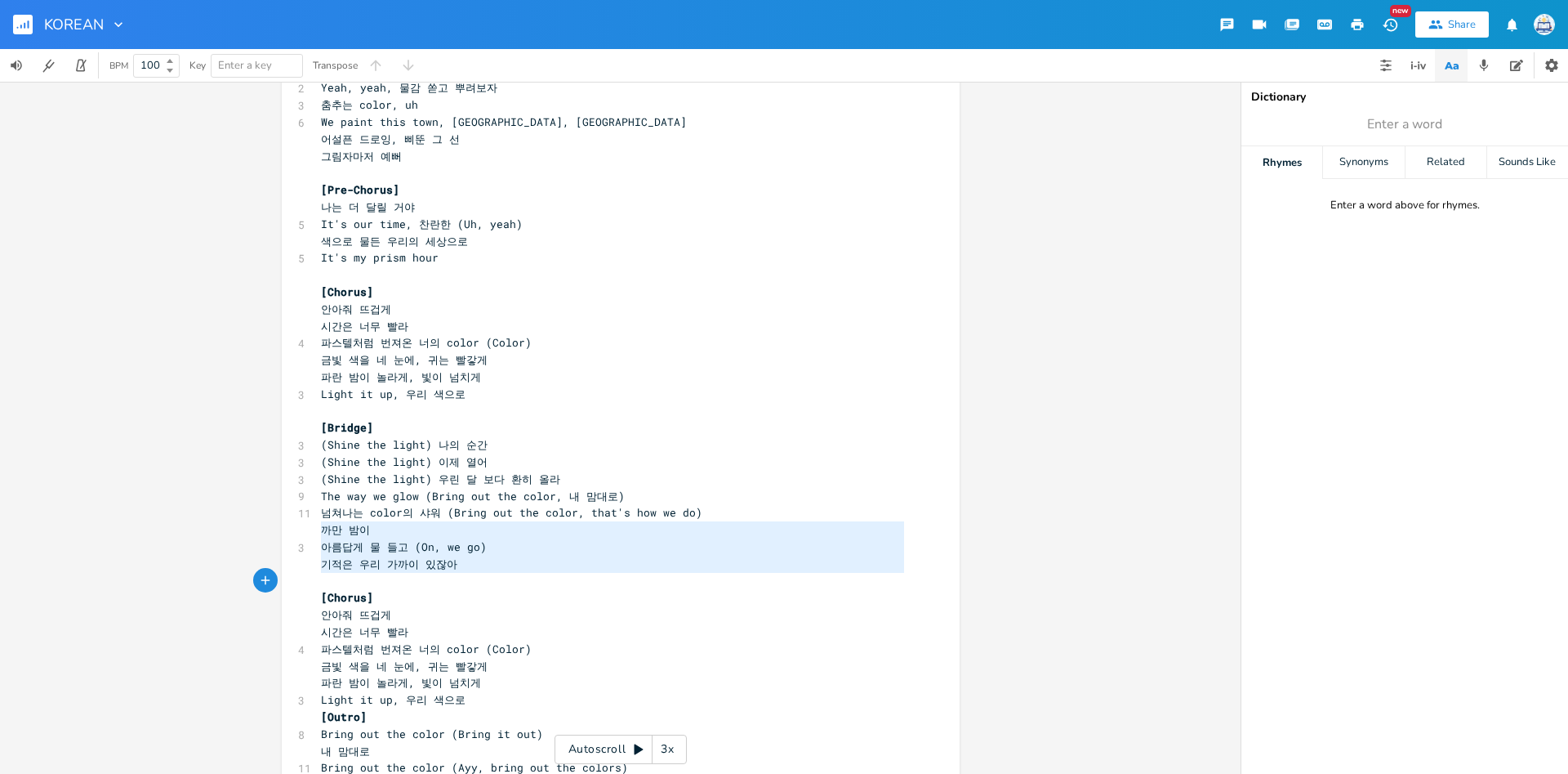
scroll to position [56, 0]
type textarea "까만 밤이 아름답게 물 들고 (On, we go) 기적은 우리 가까이 있잖아"
drag, startPoint x: 323, startPoint y: 534, endPoint x: 454, endPoint y: 569, distance: 135.6
click at [454, 569] on div "[Intro] 4 This is that tone 5 That prism color ​ [Verse 1] 5 We stand up (Yeah,…" at bounding box center [613, 148] width 589 height 1563
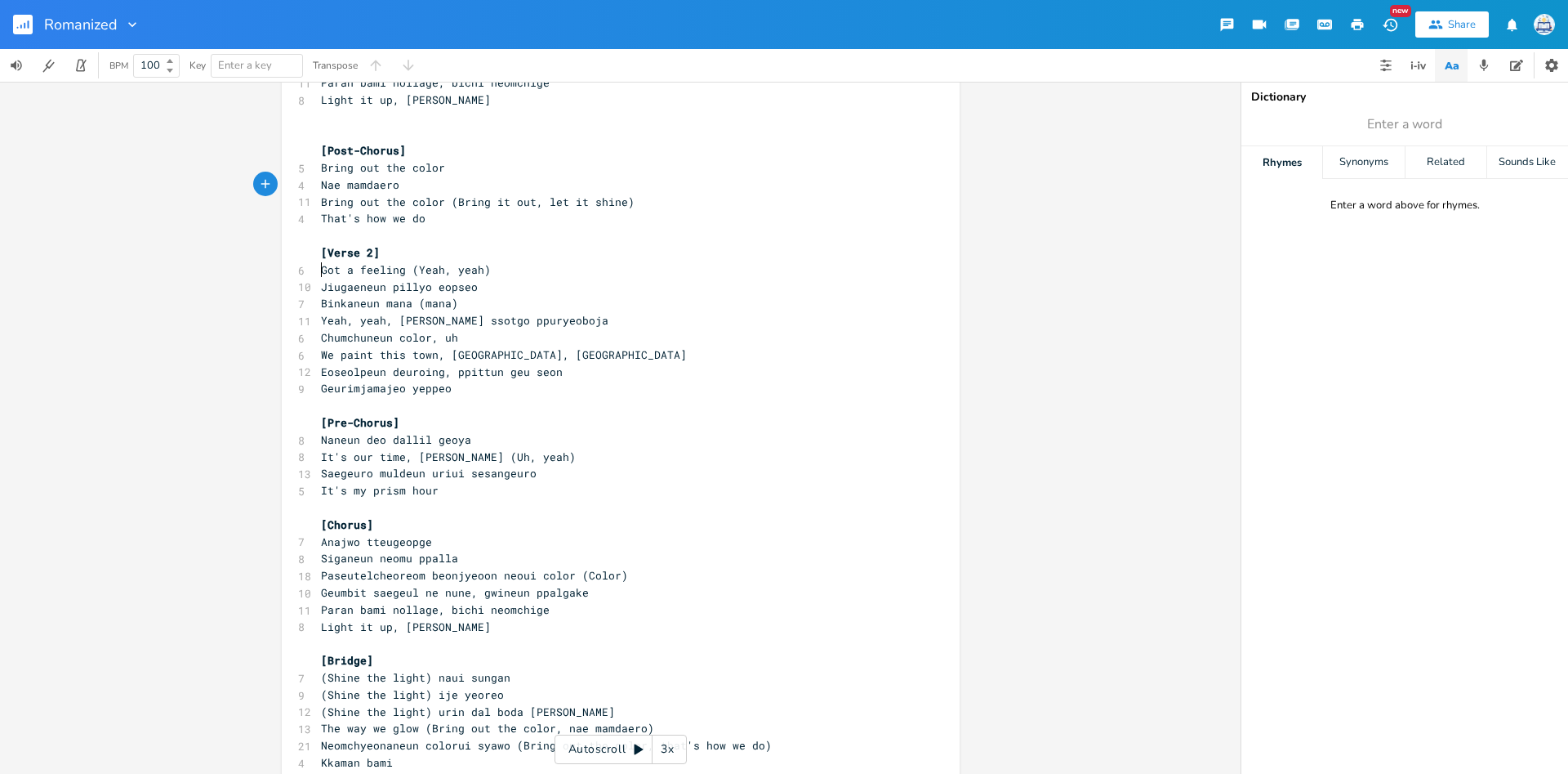
scroll to position [5, 0]
type textarea "Got a feeling (Yeah, yeah) Jiugaeneun pillyo eopseo"
drag, startPoint x: 323, startPoint y: 267, endPoint x: 479, endPoint y: 287, distance: 157.3
click at [479, 287] on div "[Intro] 4 This is that tone 5 That prism color ​ [Verse 1] 5 We stand up (Yeah,…" at bounding box center [613, 347] width 589 height 1529
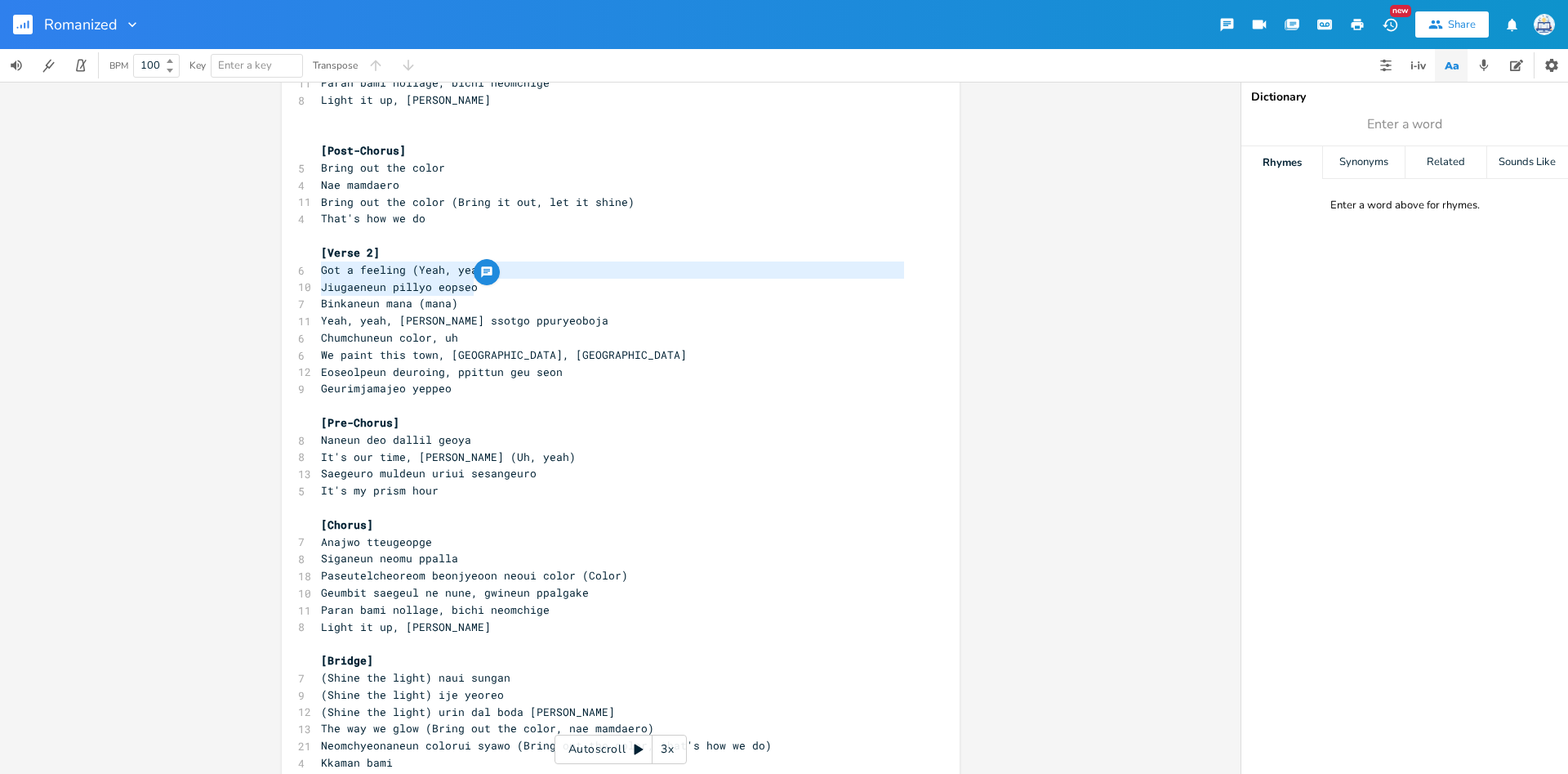
click at [324, 271] on span "Got a feeling (Yeah, yeah)" at bounding box center [406, 270] width 169 height 15
type textarea "Got a feeling (Yeah, yeah) Jiugaeneun pillyo eopseo Binkaneun mana"
drag, startPoint x: 323, startPoint y: 270, endPoint x: 410, endPoint y: 304, distance: 93.4
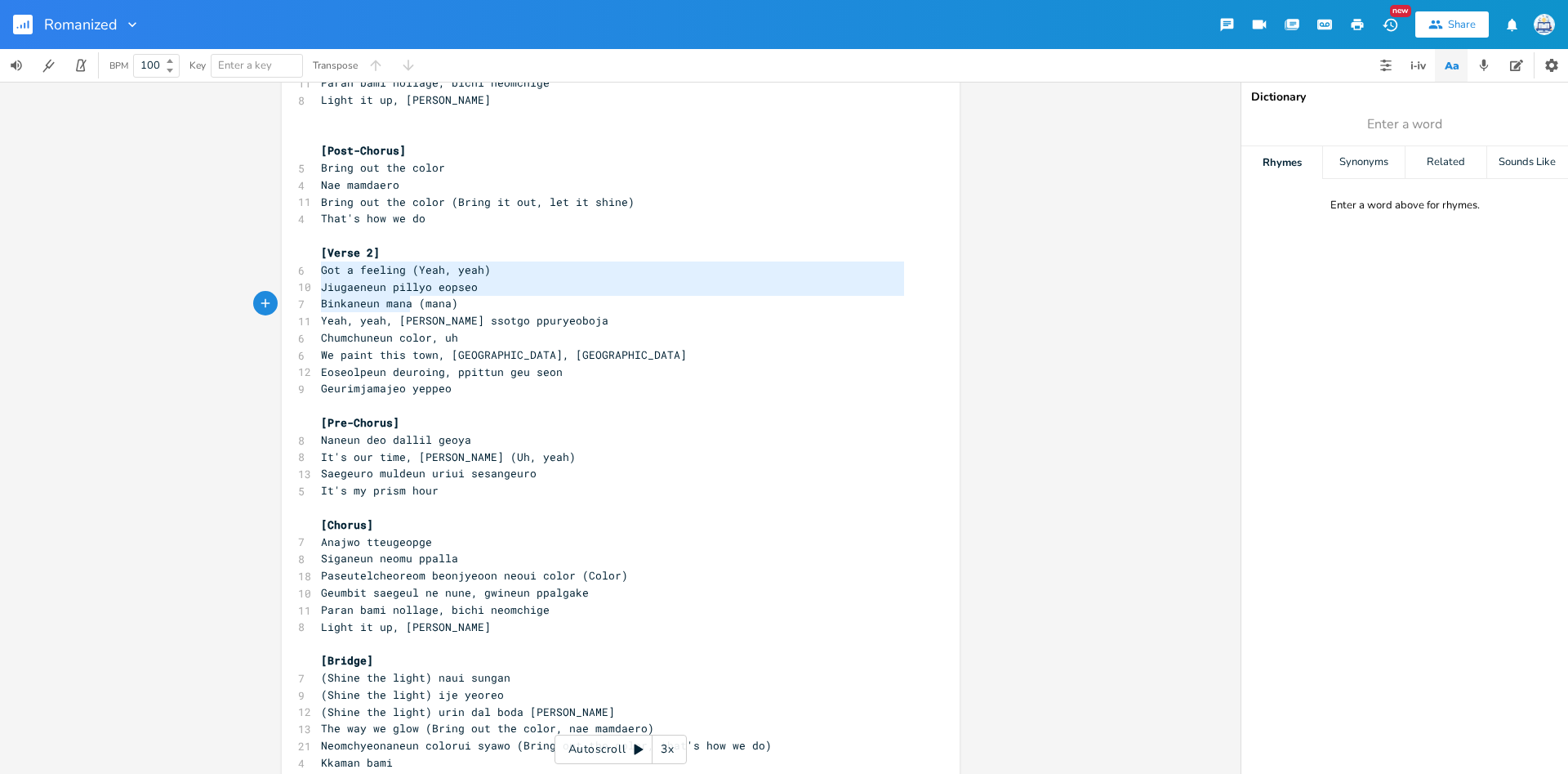
click at [410, 304] on div "[Intro] 4 This is that tone 5 That prism color ​ [Verse 1] 5 We stand up (Yeah,…" at bounding box center [613, 347] width 589 height 1529
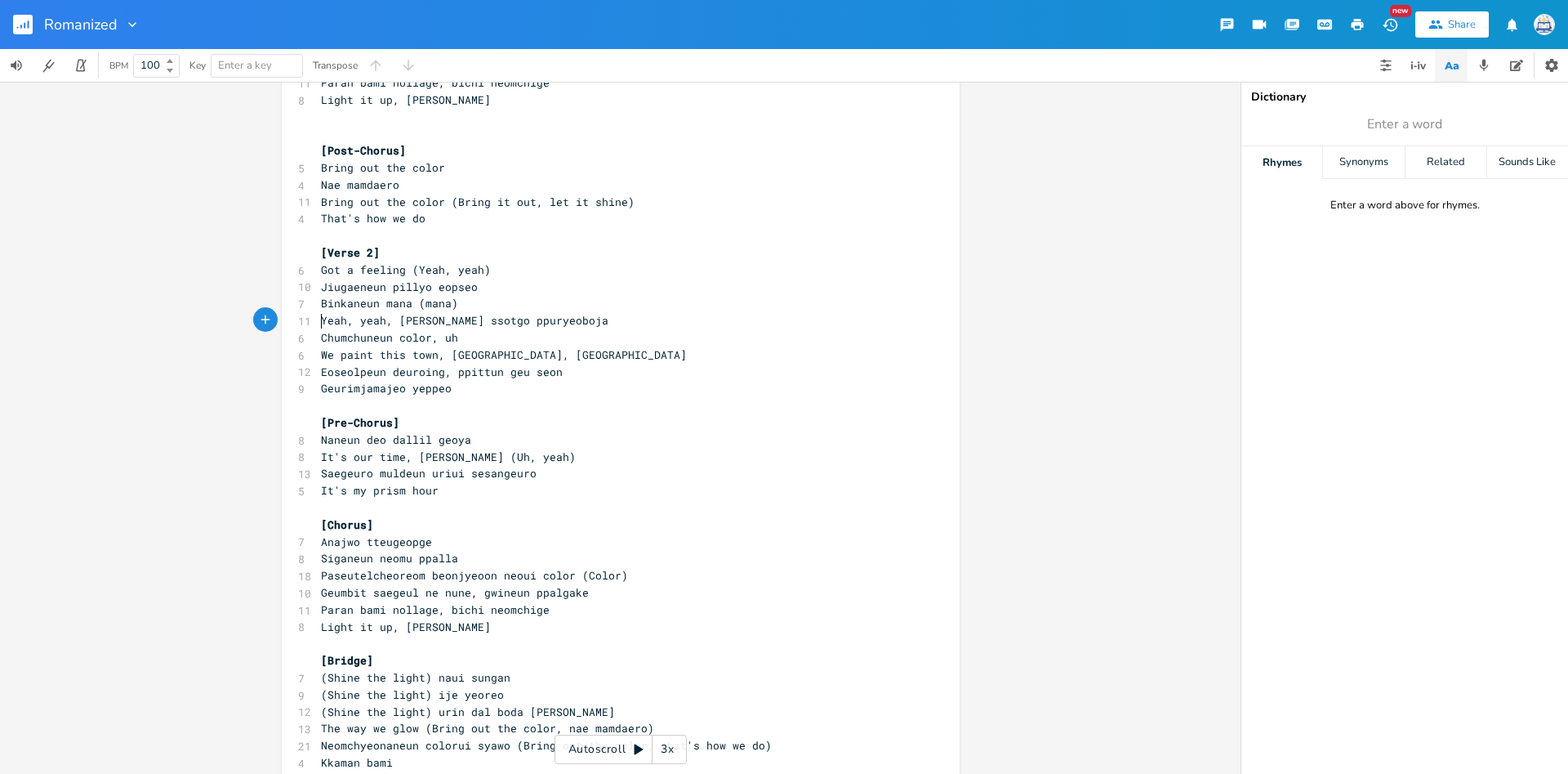
scroll to position [18, 0]
type textarea "Yeah, yeah,"
type textarea "Yeah, yeah, mulgam ssotgo ppuryeoboja"
drag, startPoint x: 319, startPoint y: 318, endPoint x: 648, endPoint y: 322, distance: 329.0
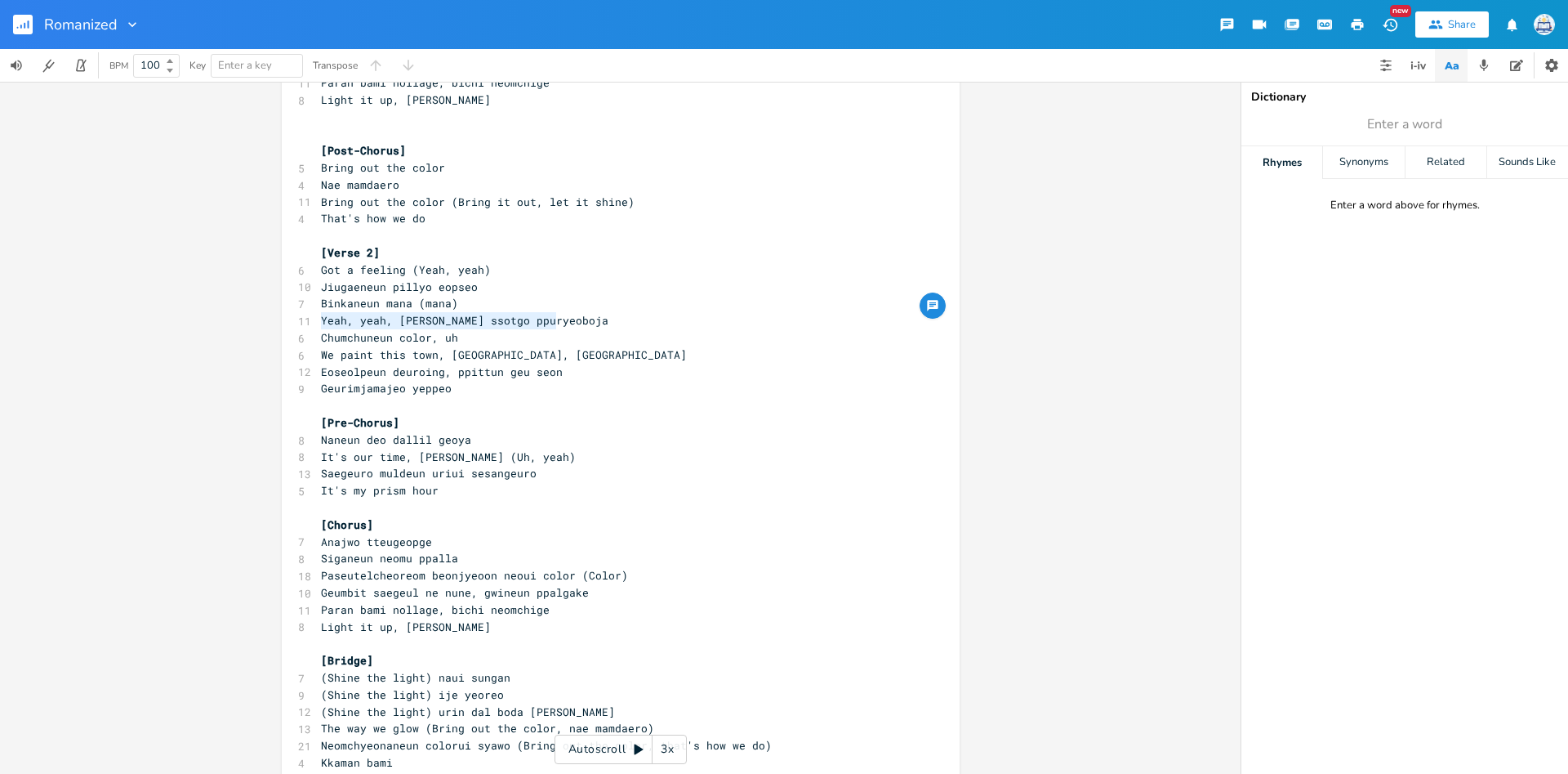
click at [648, 322] on pre "Yeah, yeah, mulgam ssotgo ppuryeoboja" at bounding box center [613, 320] width 589 height 17
type textarea "Chumchuneun color, uh"
drag, startPoint x: 324, startPoint y: 336, endPoint x: 507, endPoint y: 346, distance: 183.3
click at [507, 346] on pre "Chumchuneun color, uh" at bounding box center [613, 338] width 589 height 17
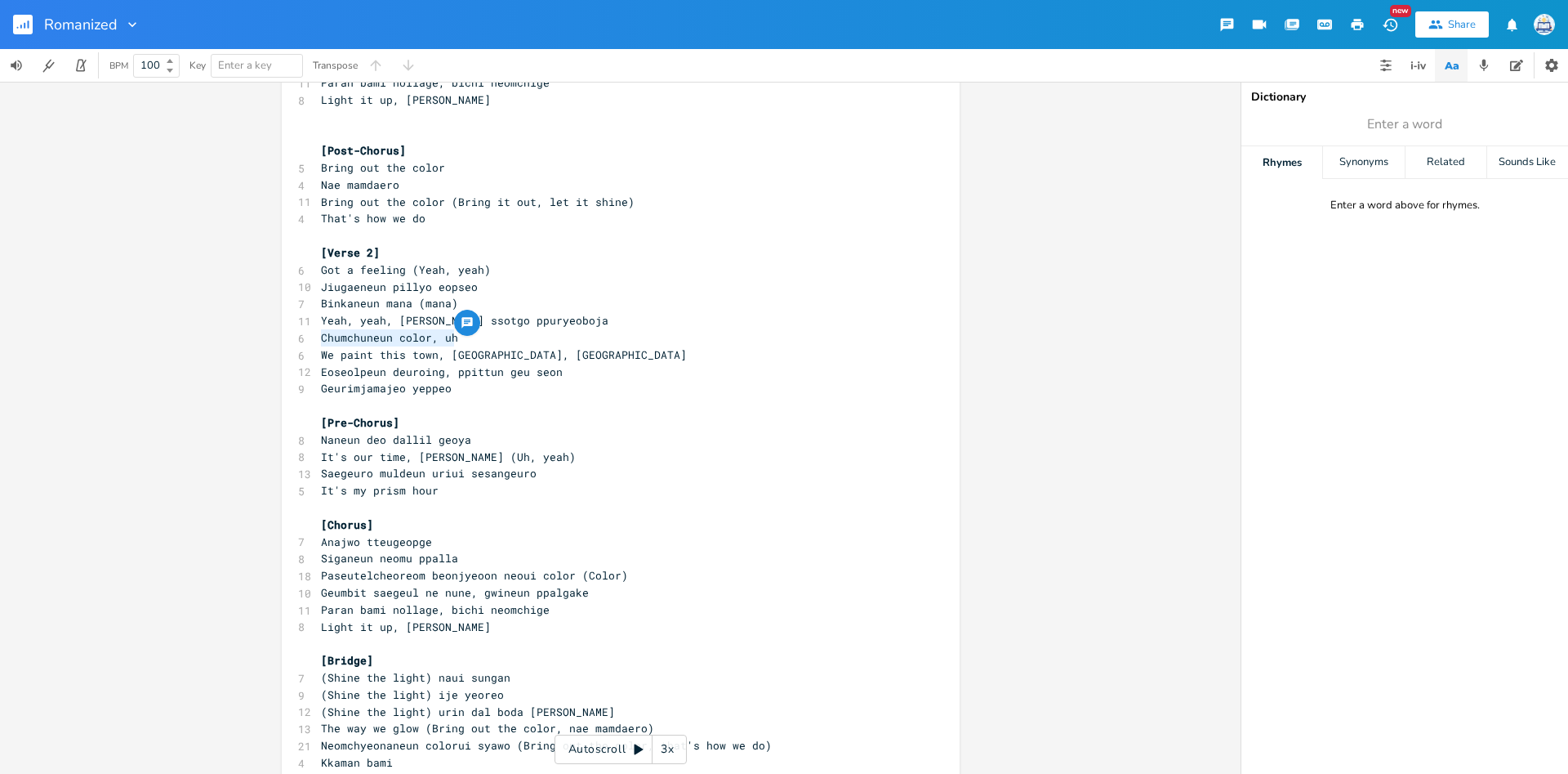
click at [421, 348] on span "We paint this town, [GEOGRAPHIC_DATA], [GEOGRAPHIC_DATA]" at bounding box center [504, 355] width 366 height 15
type textarea "humchuneun color, uh We paint this town, oh, oh"
drag, startPoint x: 324, startPoint y: 339, endPoint x: 521, endPoint y: 349, distance: 197.3
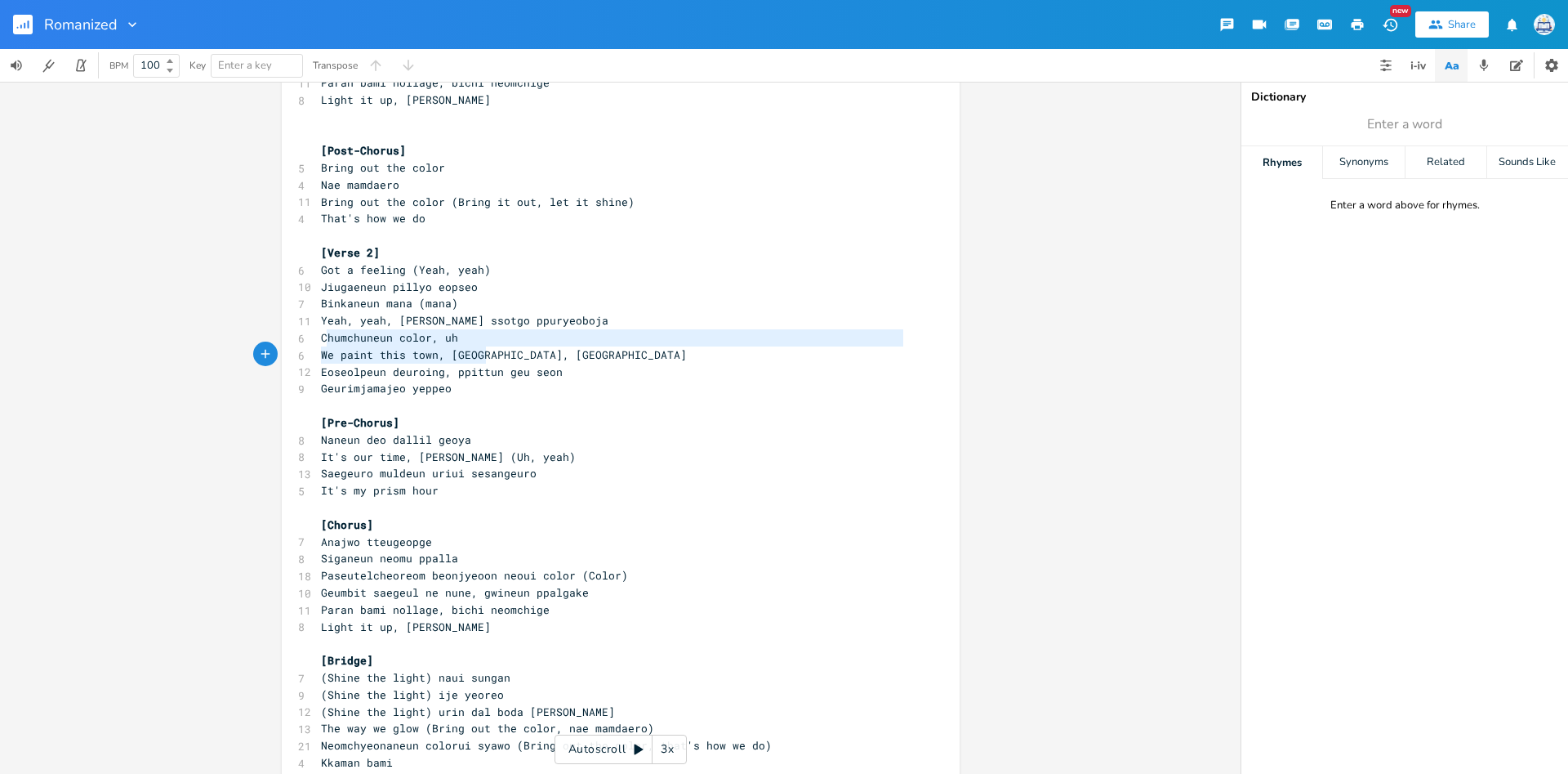
click at [521, 349] on div "[Intro] 4 This is that tone 5 That prism color ​ [Verse 1] 5 We stand up (Yeah,…" at bounding box center [613, 347] width 589 height 1529
click at [357, 349] on span "We paint this town, [GEOGRAPHIC_DATA], [GEOGRAPHIC_DATA]" at bounding box center [504, 355] width 366 height 15
type textarea "Chumchuneun color, uh We paint this town, oh, oh"
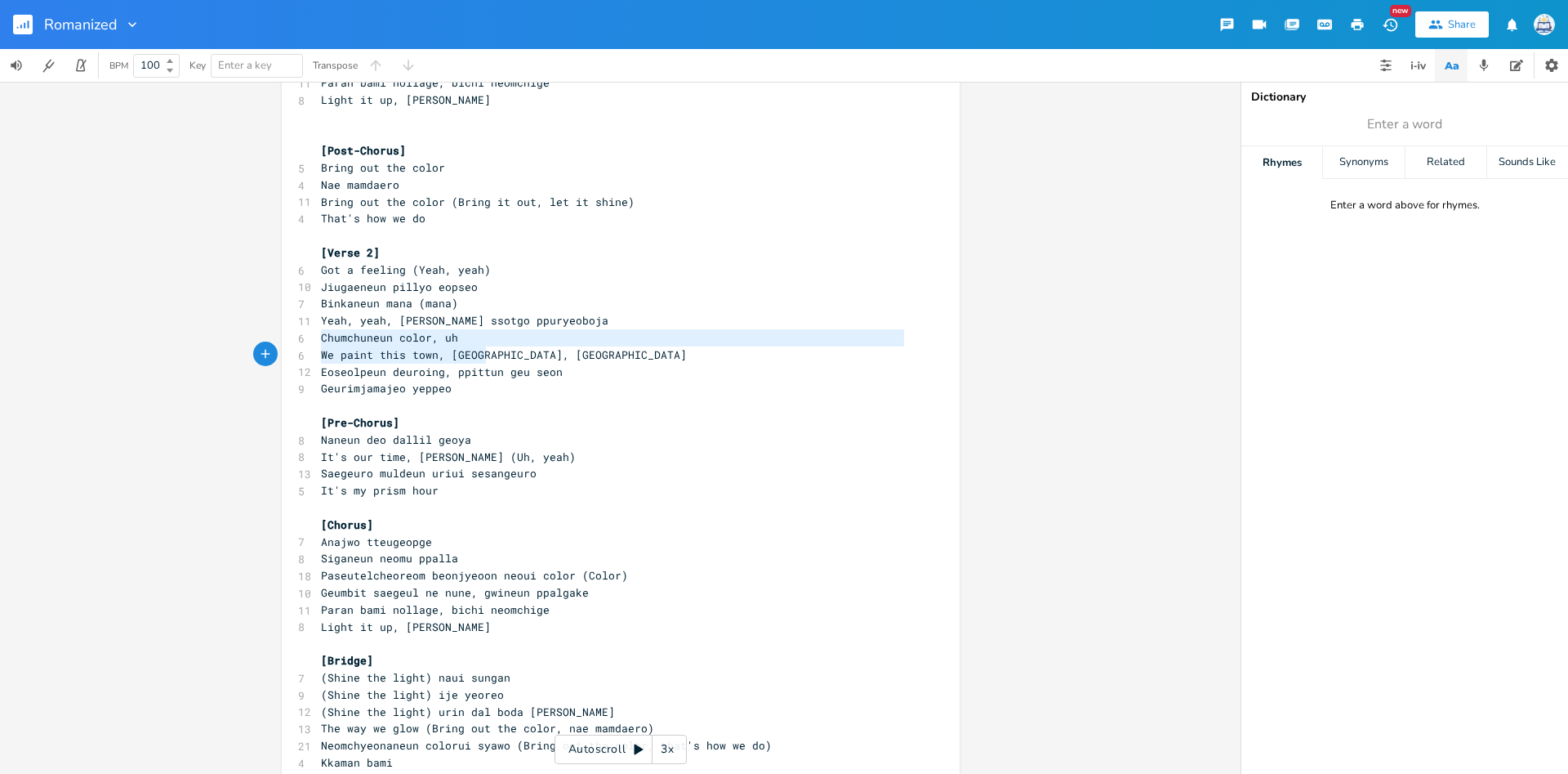
drag, startPoint x: 318, startPoint y: 342, endPoint x: 528, endPoint y: 351, distance: 210.2
click at [528, 351] on div "[Intro] 4 This is that tone 5 That prism color ​ [Verse 1] 5 We stand up (Yeah,…" at bounding box center [613, 347] width 589 height 1529
type textarea "Eoseolpeun deuroing, ppittun geu seon Geurimjamajeo yeppeo"
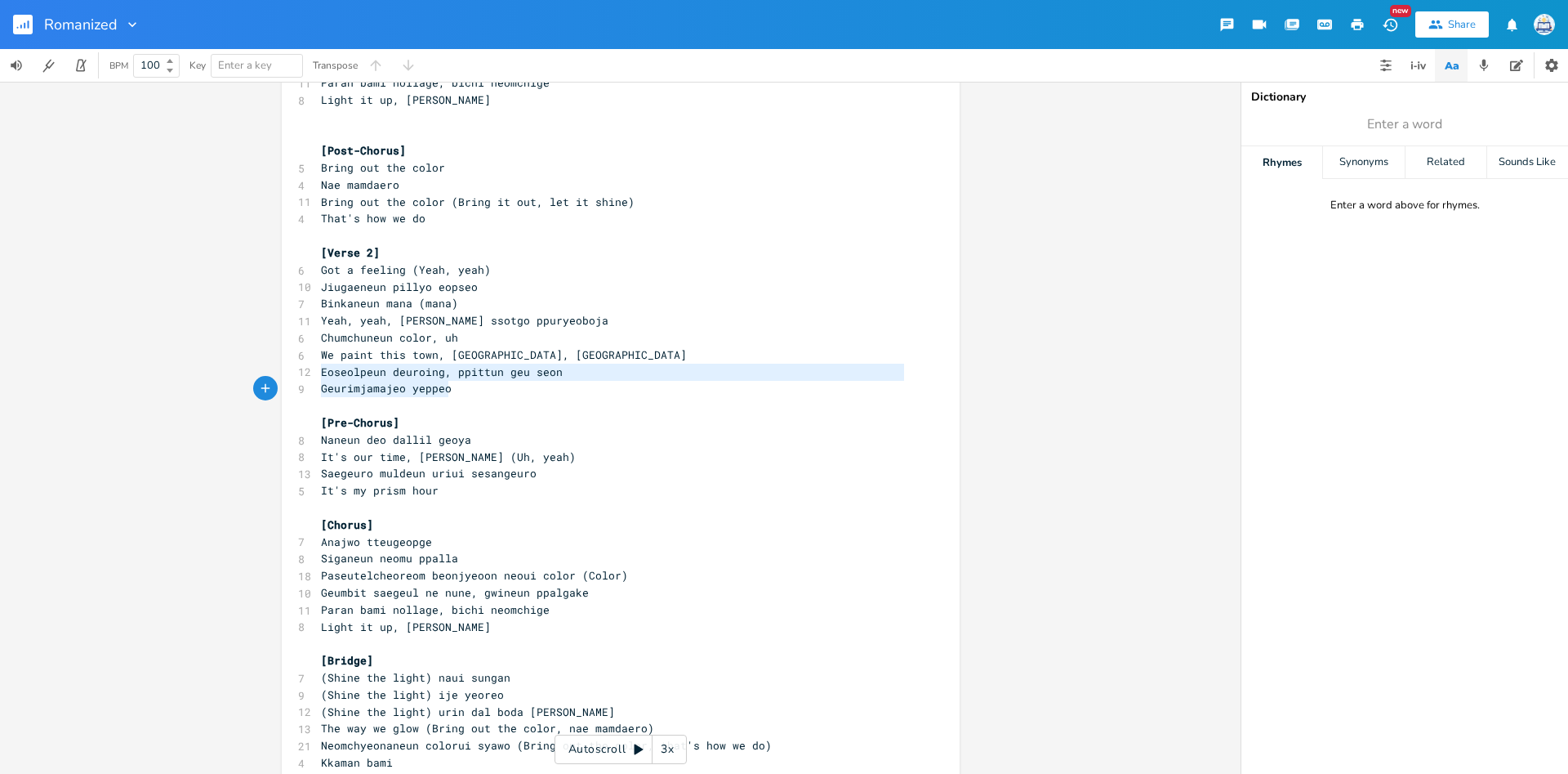
scroll to position [18, 134]
drag, startPoint x: 322, startPoint y: 369, endPoint x: 472, endPoint y: 388, distance: 151.2
click at [472, 388] on div "[Intro] 4 This is that tone 5 That prism color ​ [Verse 1] 5 We stand up (Yeah,…" at bounding box center [613, 347] width 589 height 1529
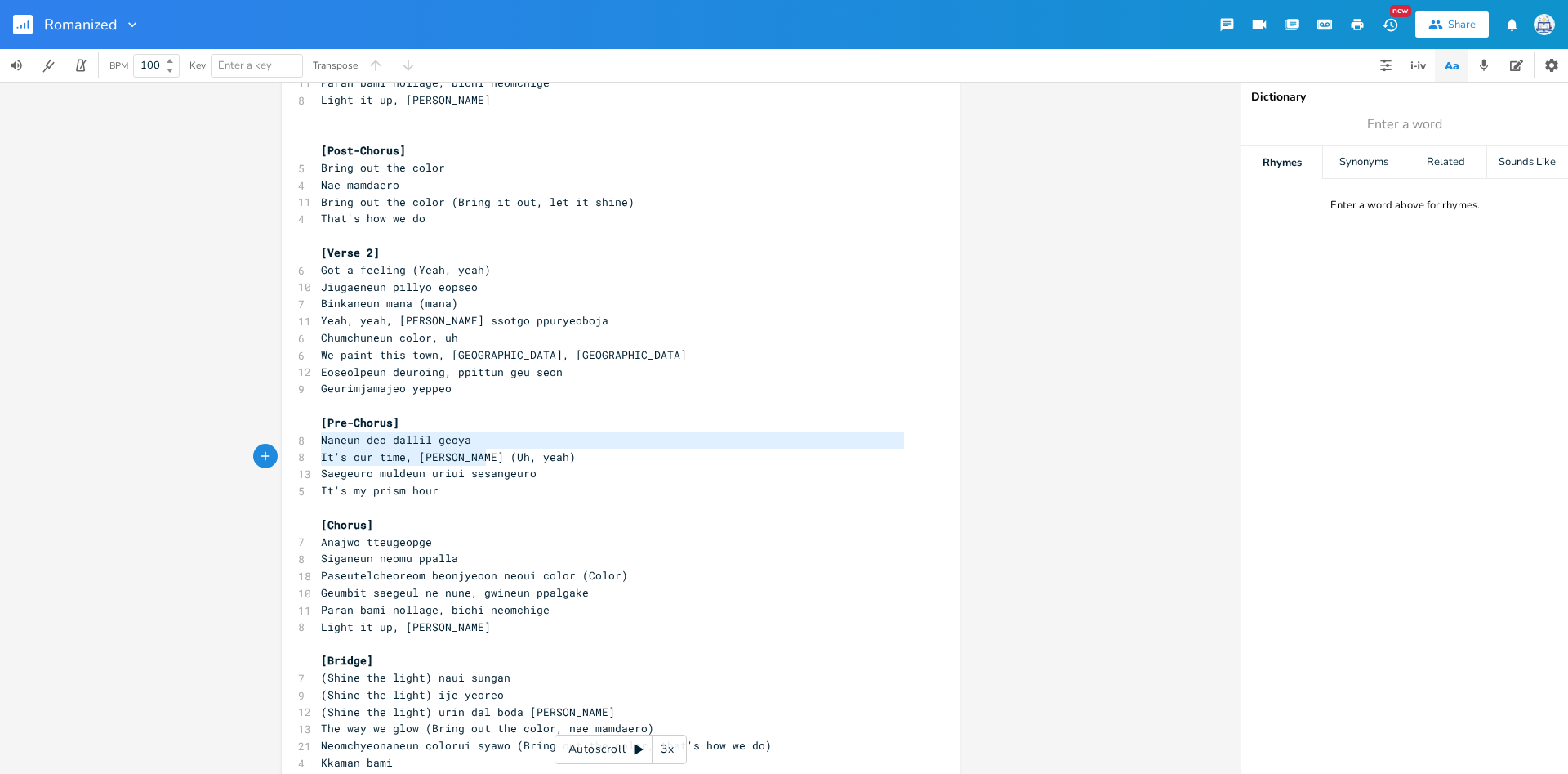
type textarea "Naneun deo dallil geoya It's our time, challanhan"
drag, startPoint x: 320, startPoint y: 434, endPoint x: 479, endPoint y: 456, distance: 160.5
click at [479, 456] on div "[Intro] 4 This is that tone 5 That prism color ​ [Verse 1] 5 We stand up (Yeah,…" at bounding box center [613, 347] width 589 height 1529
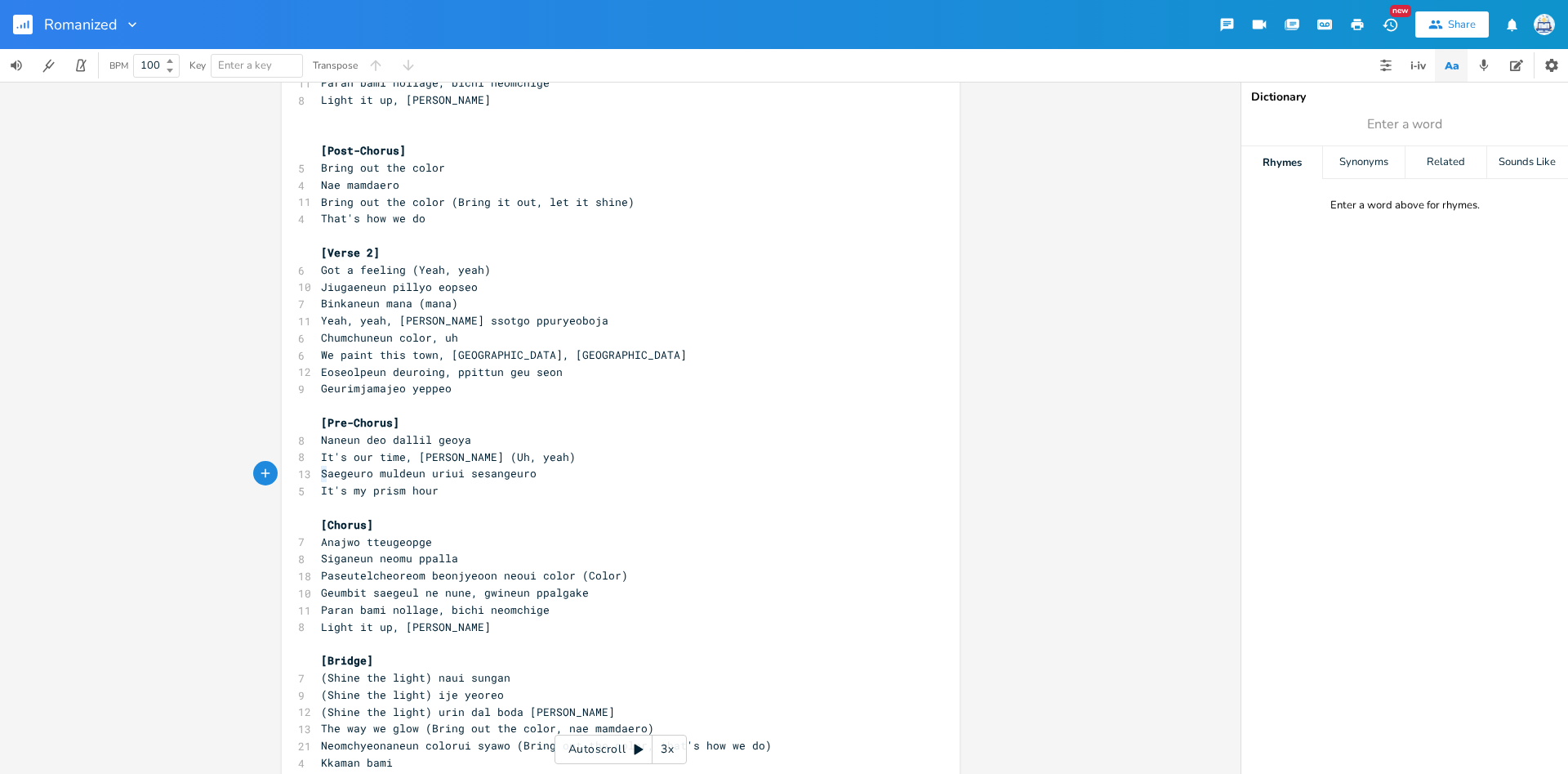
type textarea "Saegeuro muldeun uriui sesangeuro It's my prism hour"
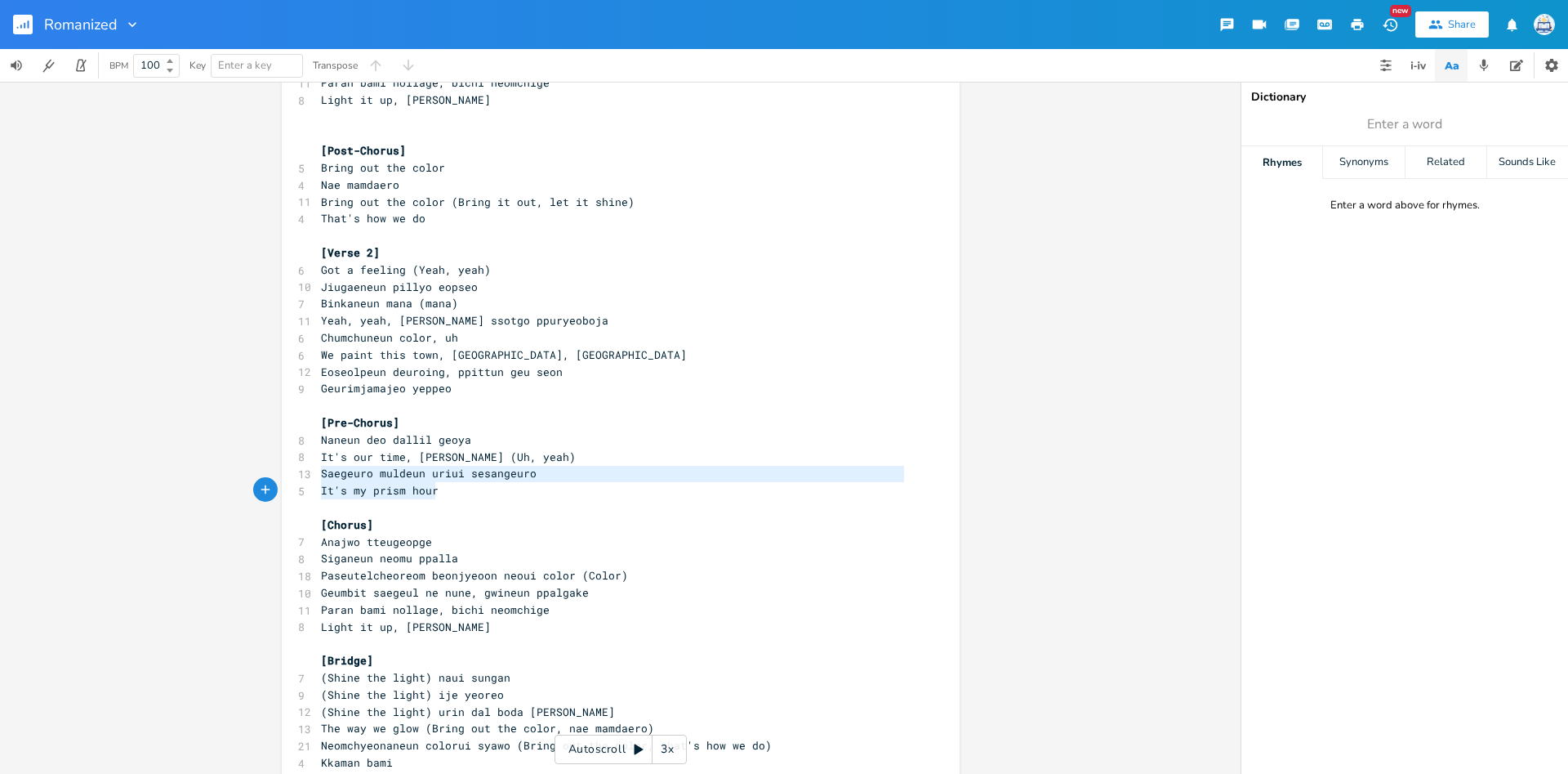
drag, startPoint x: 321, startPoint y: 474, endPoint x: 460, endPoint y: 488, distance: 139.7
click at [460, 488] on div "[Intro] 4 This is that tone 5 That prism color ​ [Verse 1] 5 We stand up (Yeah,…" at bounding box center [613, 347] width 589 height 1529
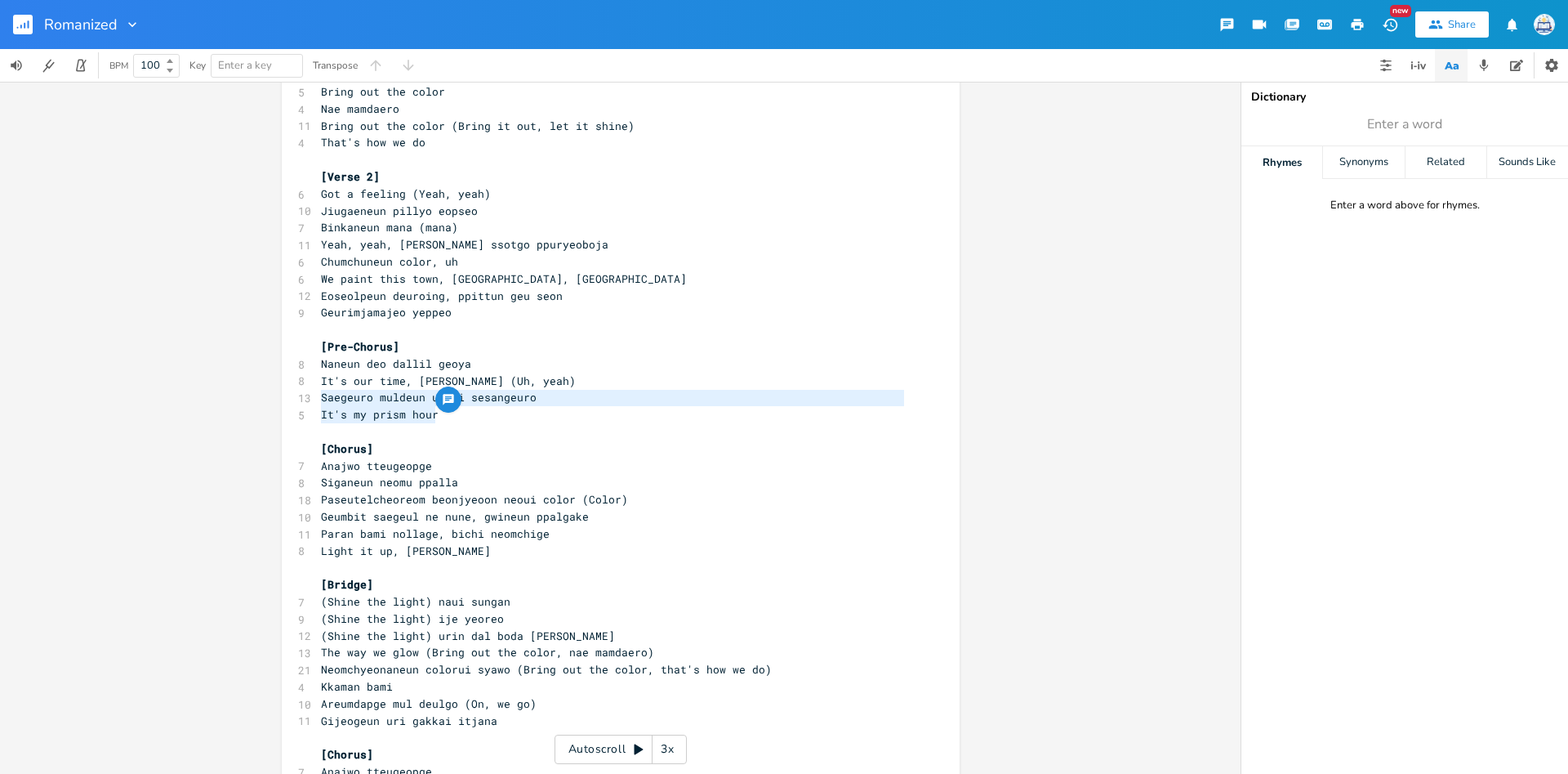
scroll to position [647, 0]
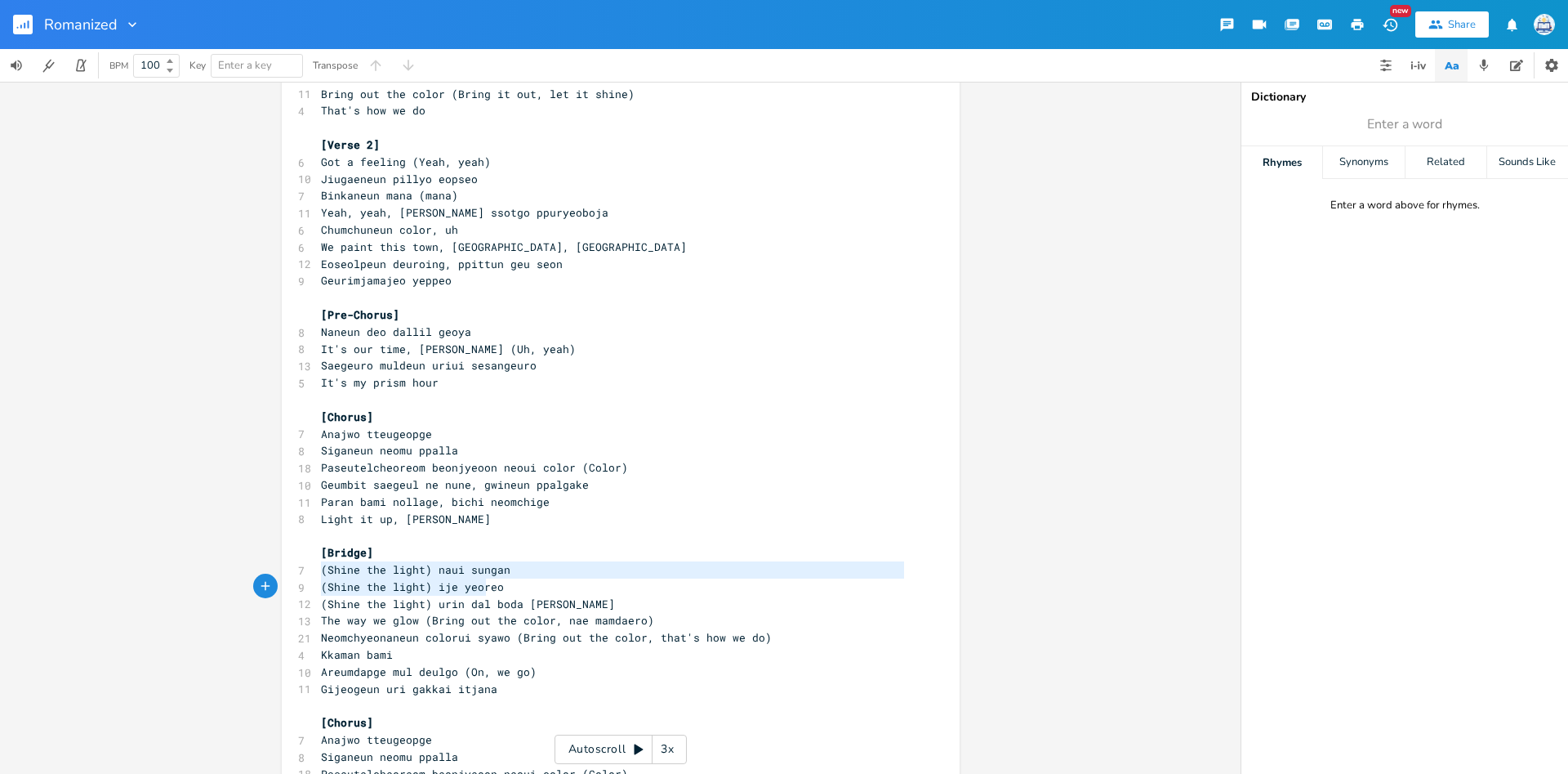
type textarea "(Shine the light) naui sungan (Shine the light) ije yeoreo"
drag, startPoint x: 321, startPoint y: 574, endPoint x: 504, endPoint y: 591, distance: 183.8
click at [504, 591] on div "[Intro] 4 This is that tone 5 That prism color ​ [Verse 1] 5 We stand up (Yeah,…" at bounding box center [613, 238] width 589 height 1529
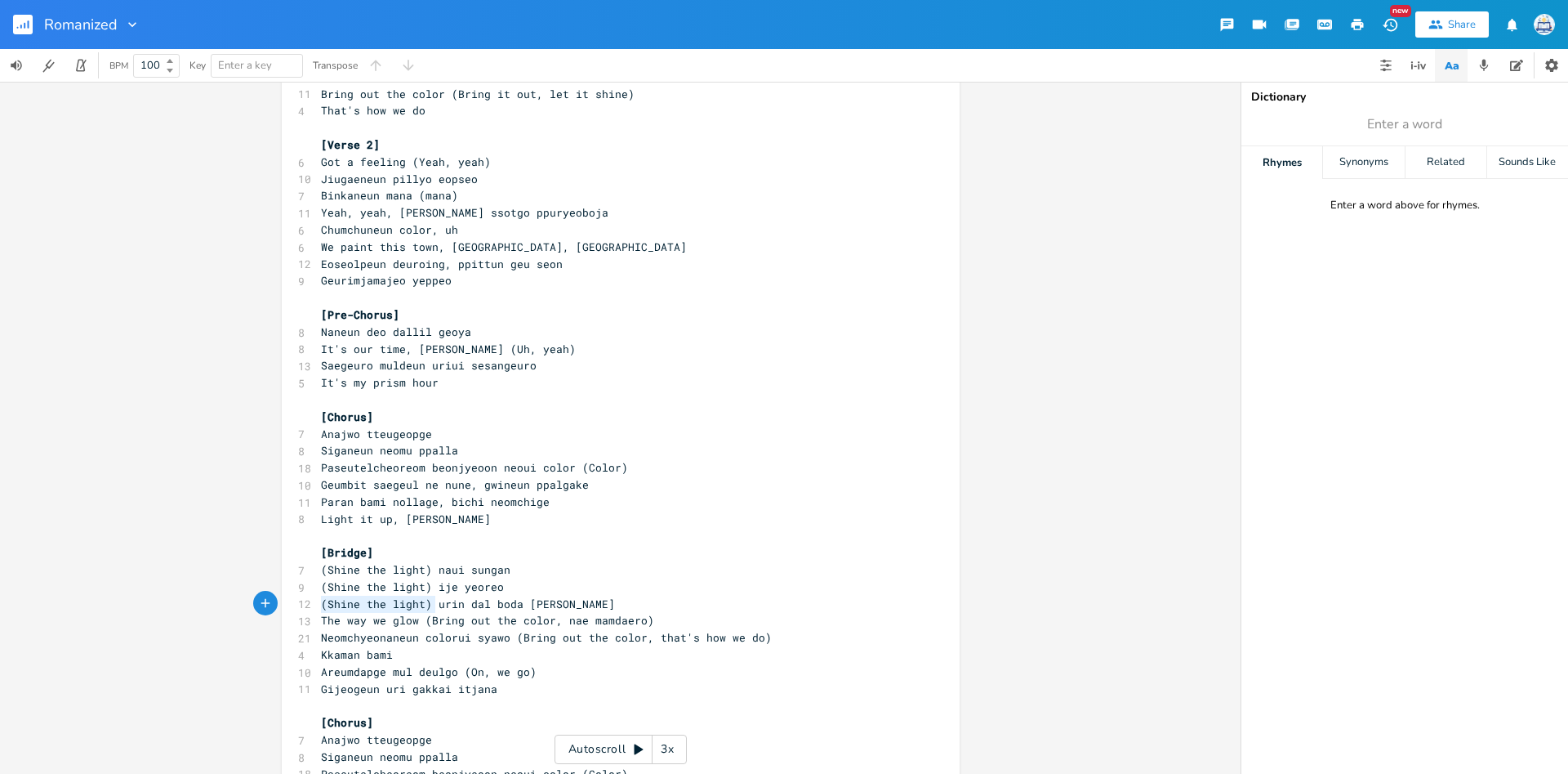
type textarea "(Shine the light) urin dal boda hwanhi olla"
drag, startPoint x: 319, startPoint y: 608, endPoint x: 617, endPoint y: 603, distance: 298.0
click at [617, 603] on pre "(Shine the light) urin dal boda hwanhi olla" at bounding box center [613, 605] width 589 height 17
click at [316, 615] on div "(Shine the light) urin dal boda hwanhi olla x [Intro] 4 This is that tone 5 Tha…" at bounding box center [620, 235] width 678 height 1582
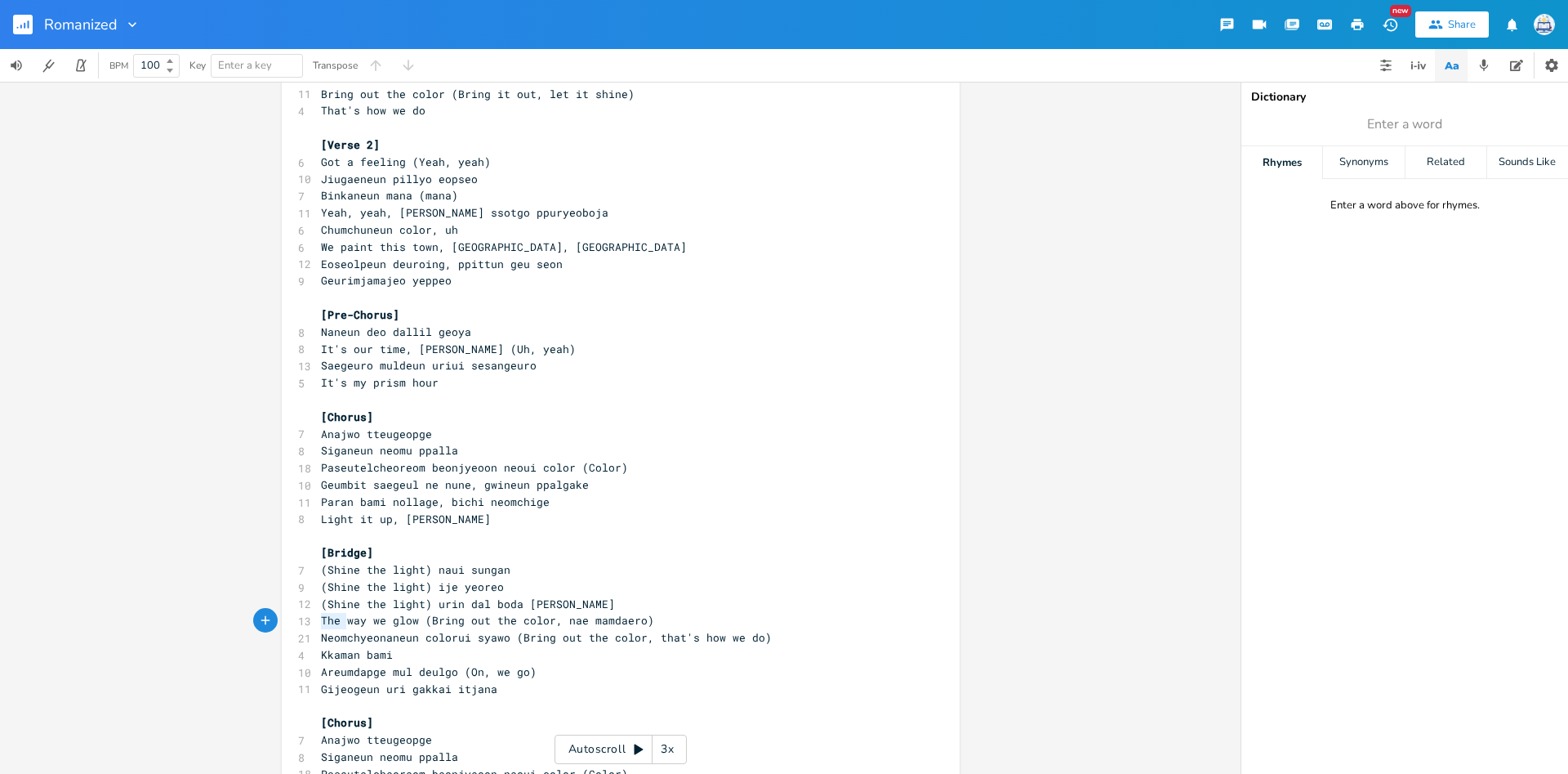
scroll to position [18, 0]
type textarea "The way we glow (Bring out the color, nae mamdaero) Neomchyeonaneun colorui sya…"
drag, startPoint x: 319, startPoint y: 616, endPoint x: 509, endPoint y: 637, distance: 191.2
click at [509, 637] on div "[Intro] 4 This is that tone 5 That prism color ​ [Verse 1] 5 We stand up (Yeah,…" at bounding box center [613, 238] width 589 height 1529
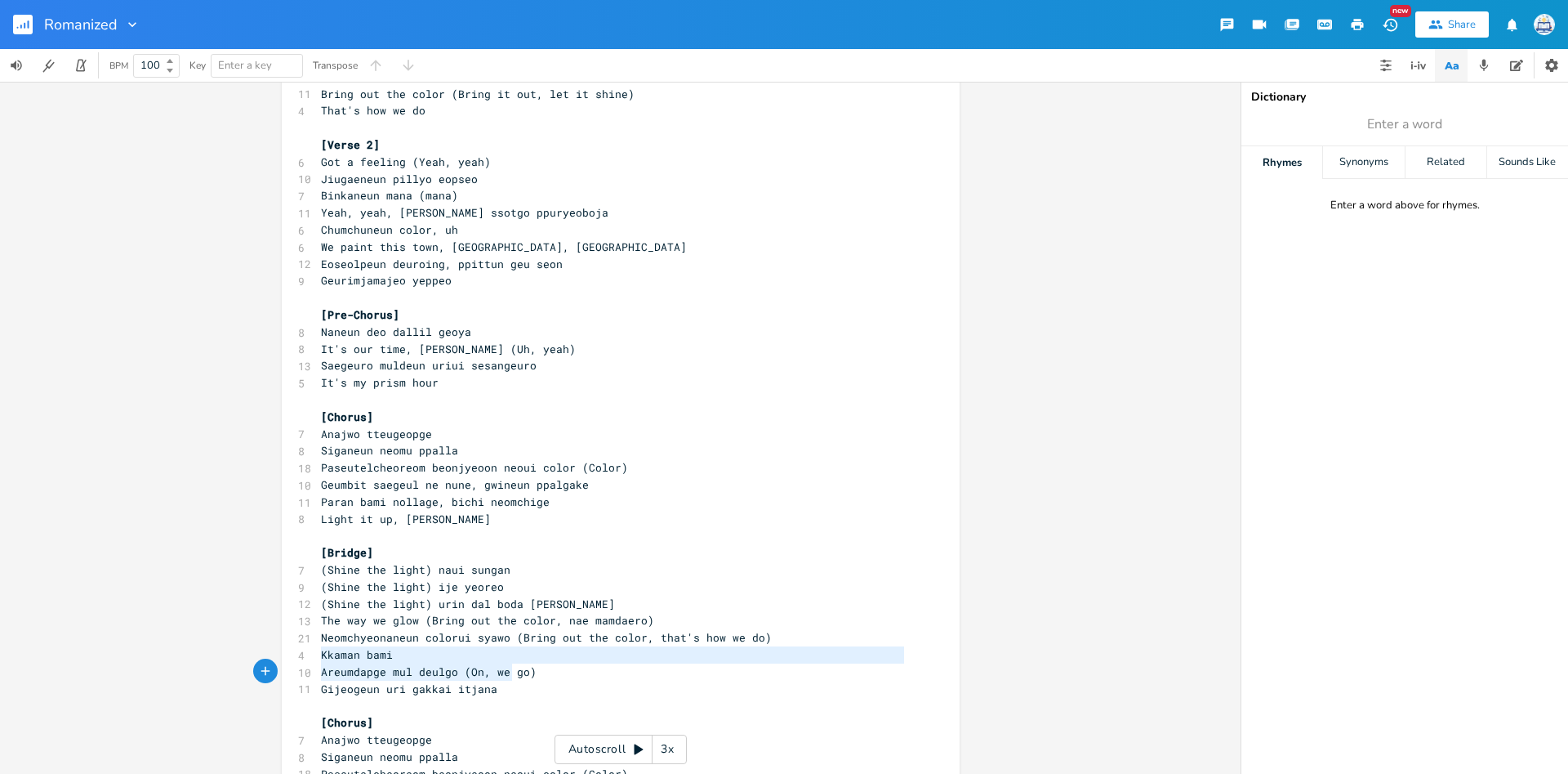
type textarea "Kkaman bami Areumdapge mul deulgo (On, we go) Gijeogeun uri gakkai itjana"
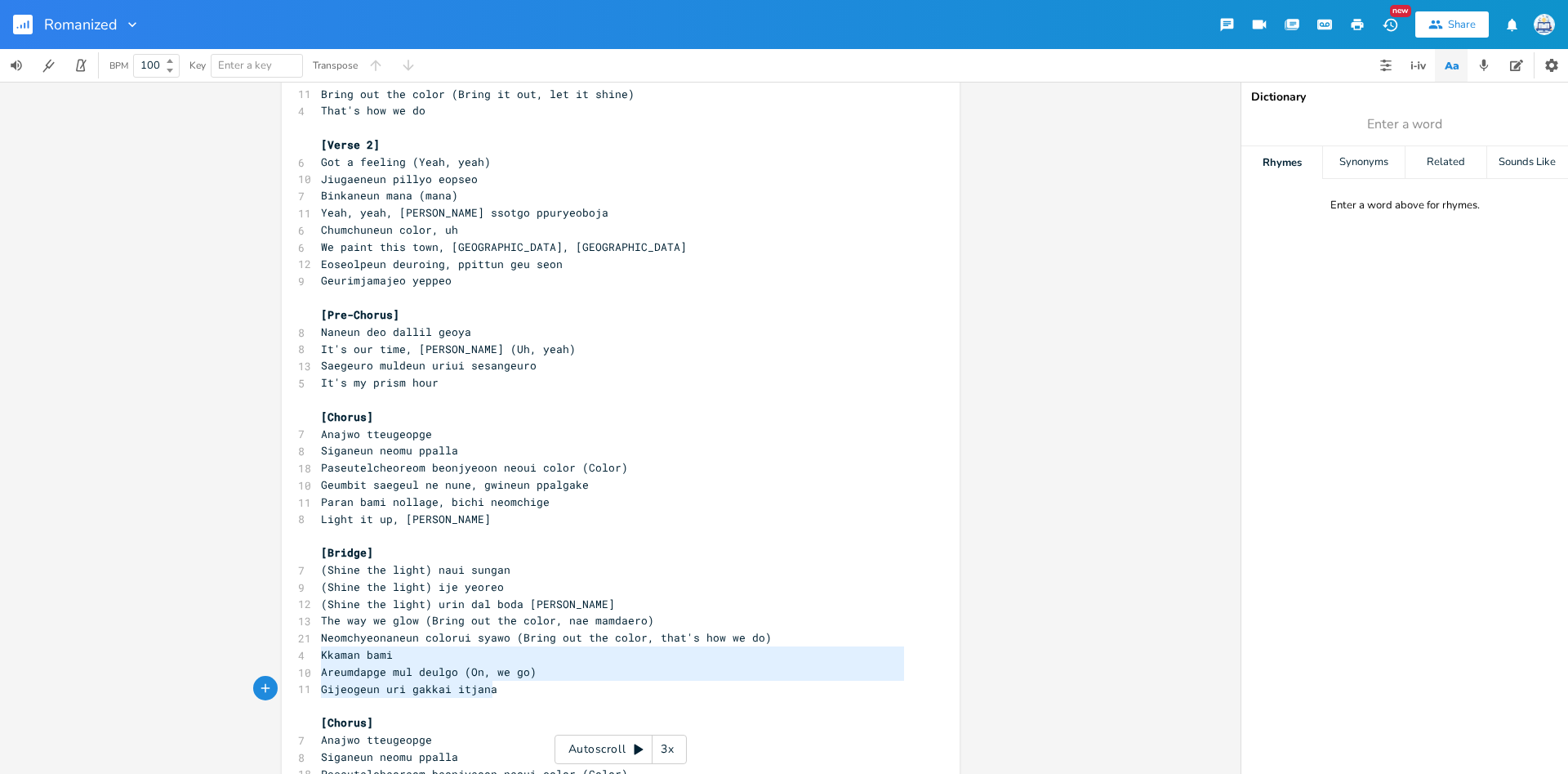
drag, startPoint x: 319, startPoint y: 659, endPoint x: 517, endPoint y: 685, distance: 199.7
click at [517, 685] on div "[Intro] 4 This is that tone 5 That prism color ​ [Verse 1] 5 We stand up (Yeah,…" at bounding box center [613, 238] width 589 height 1529
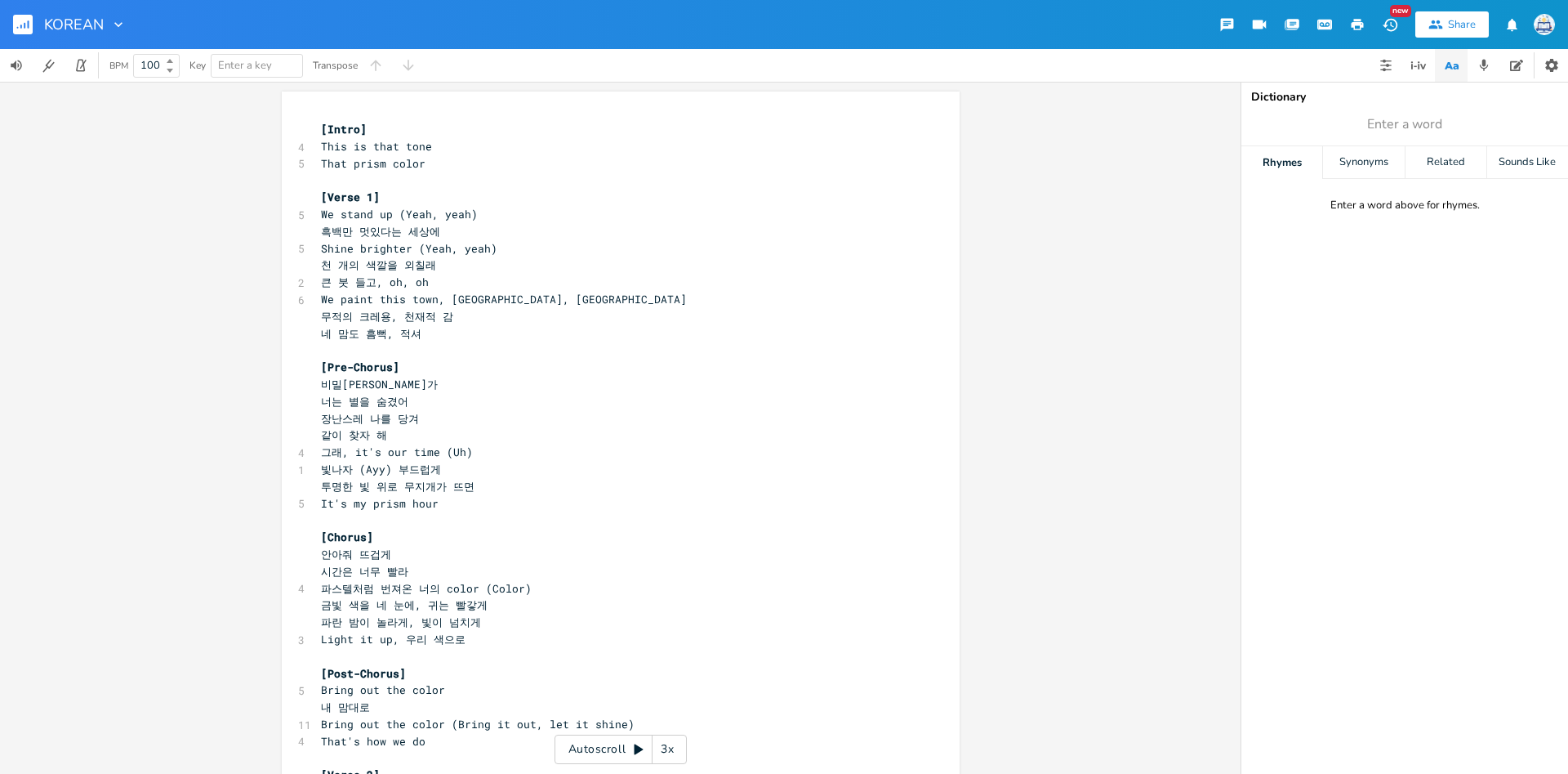
scroll to position [43, 153]
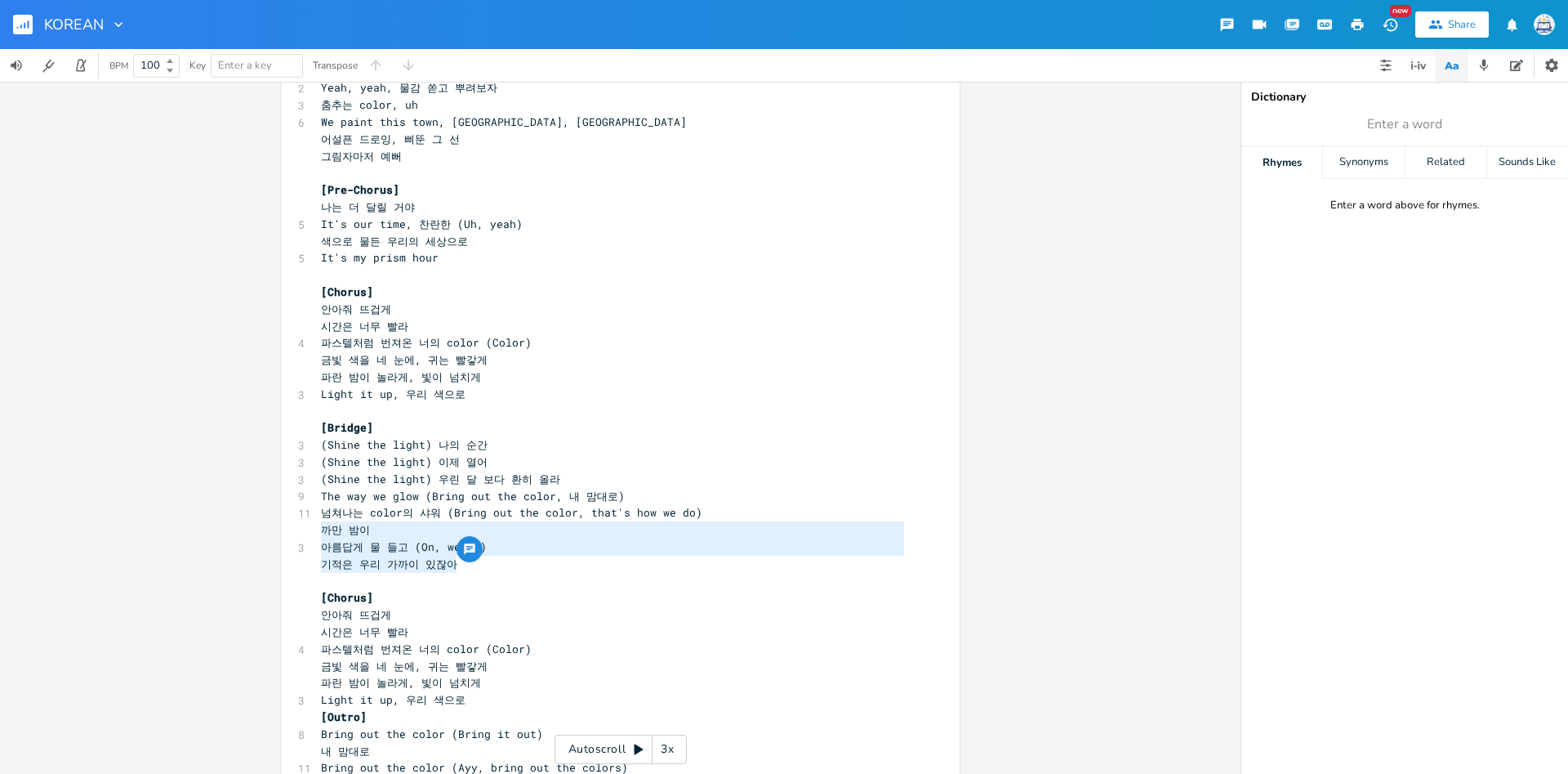
type textarea "[Intro] This is that tone That prism color [Verse 1] We stand up (Yeah, yeah) 흑…"
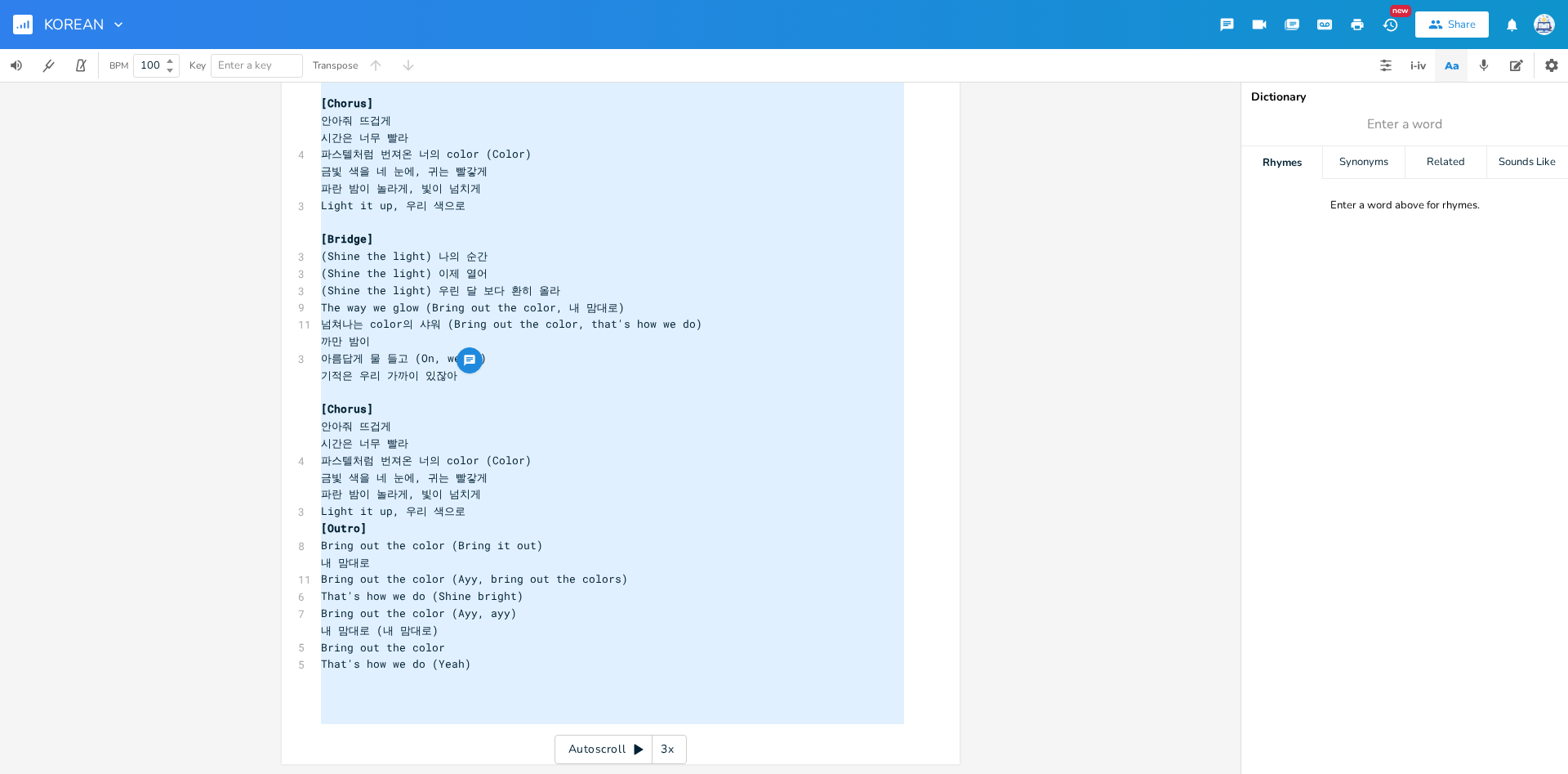
paste textarea
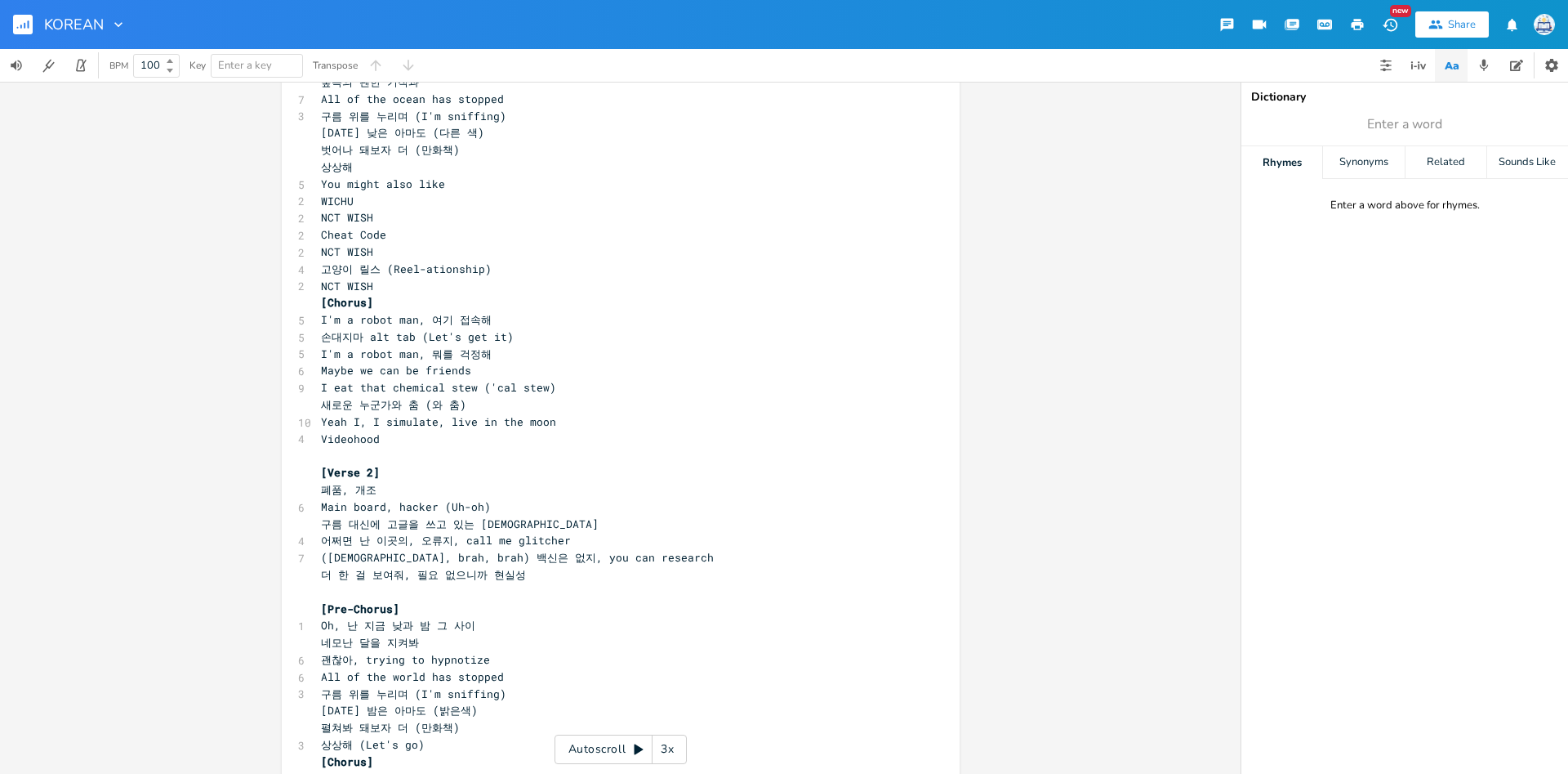
scroll to position [603, 0]
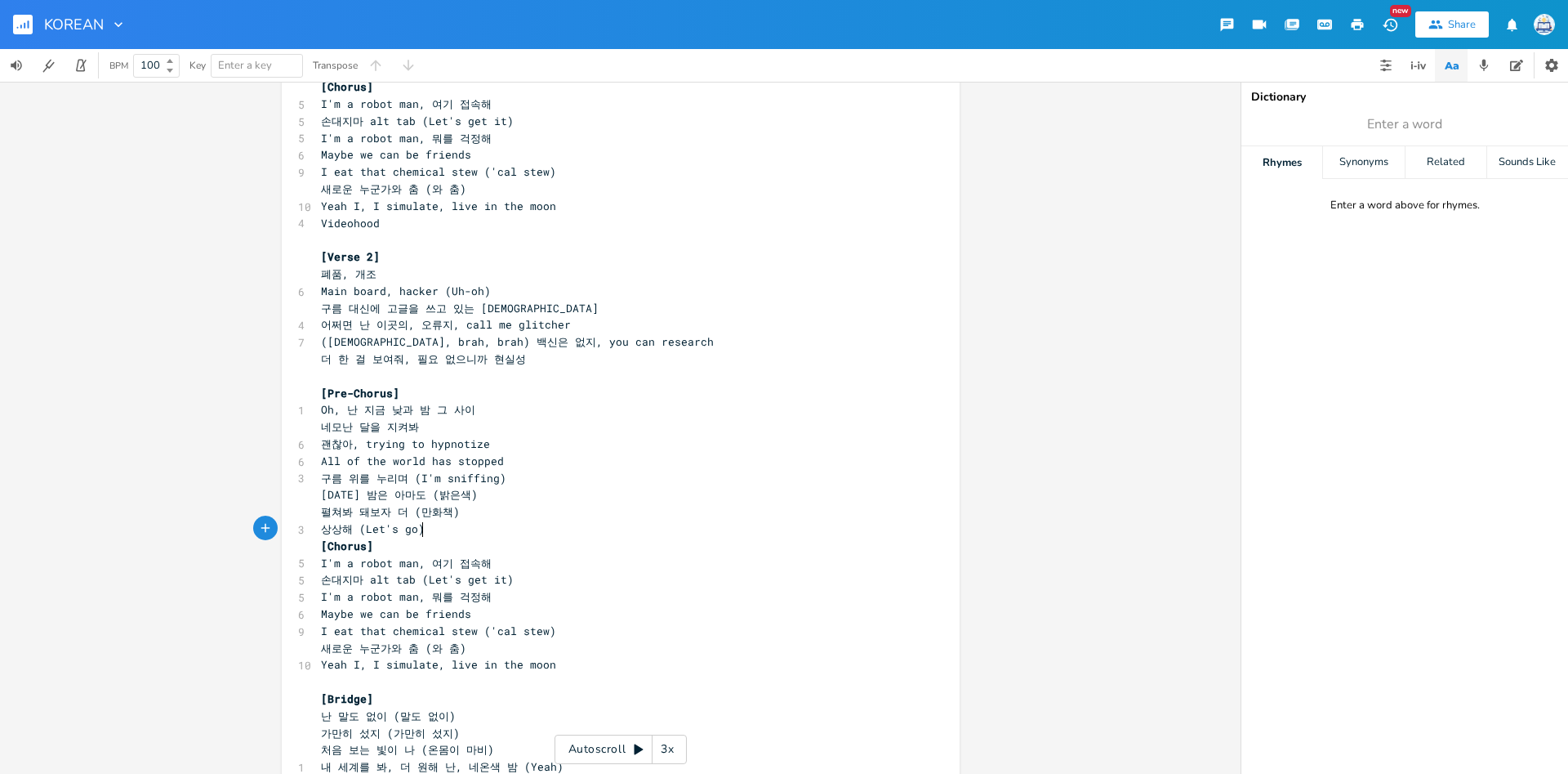
click at [479, 534] on pre "상상해 (Lеt's go)" at bounding box center [613, 529] width 589 height 17
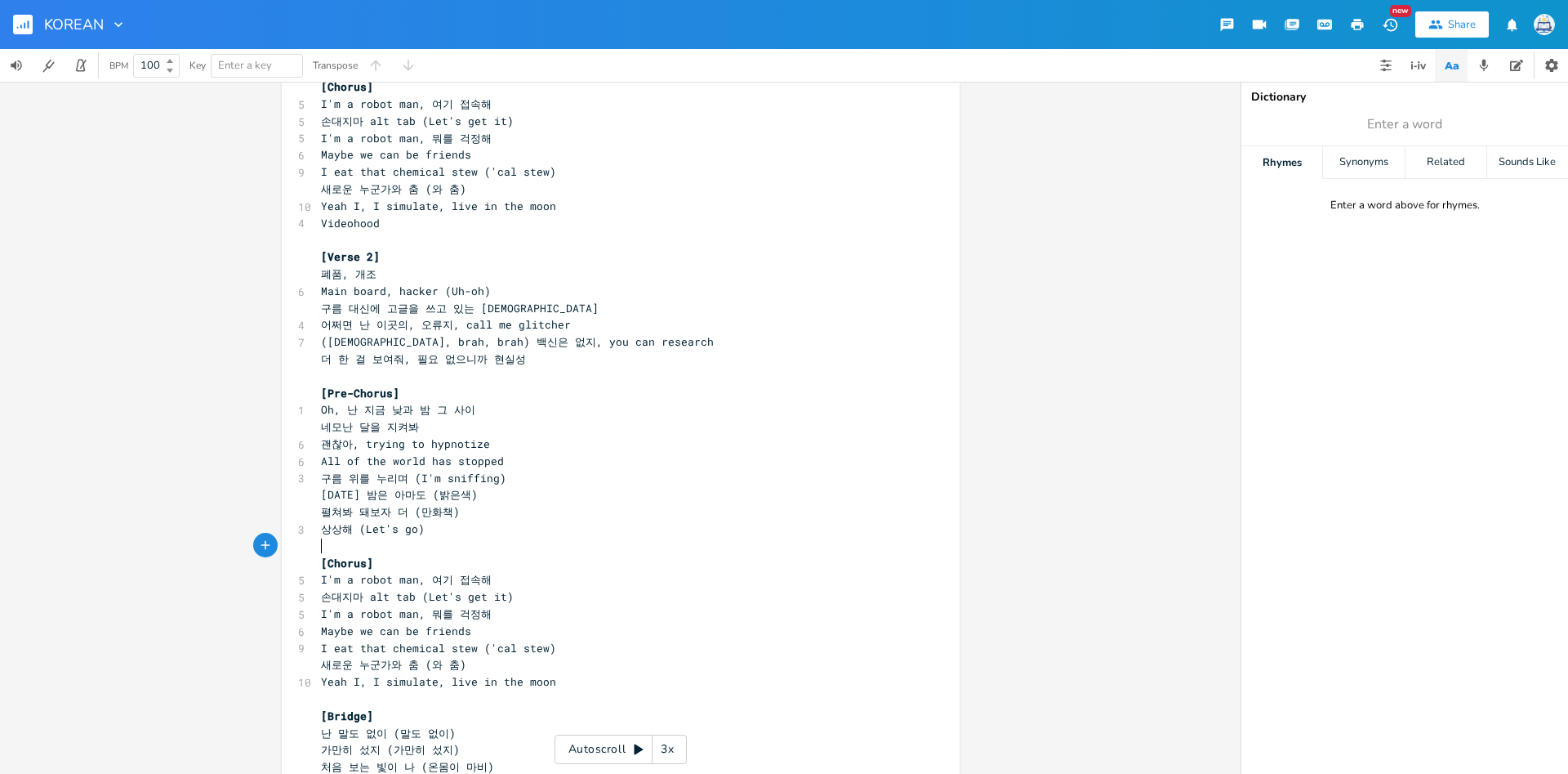
scroll to position [280, 0]
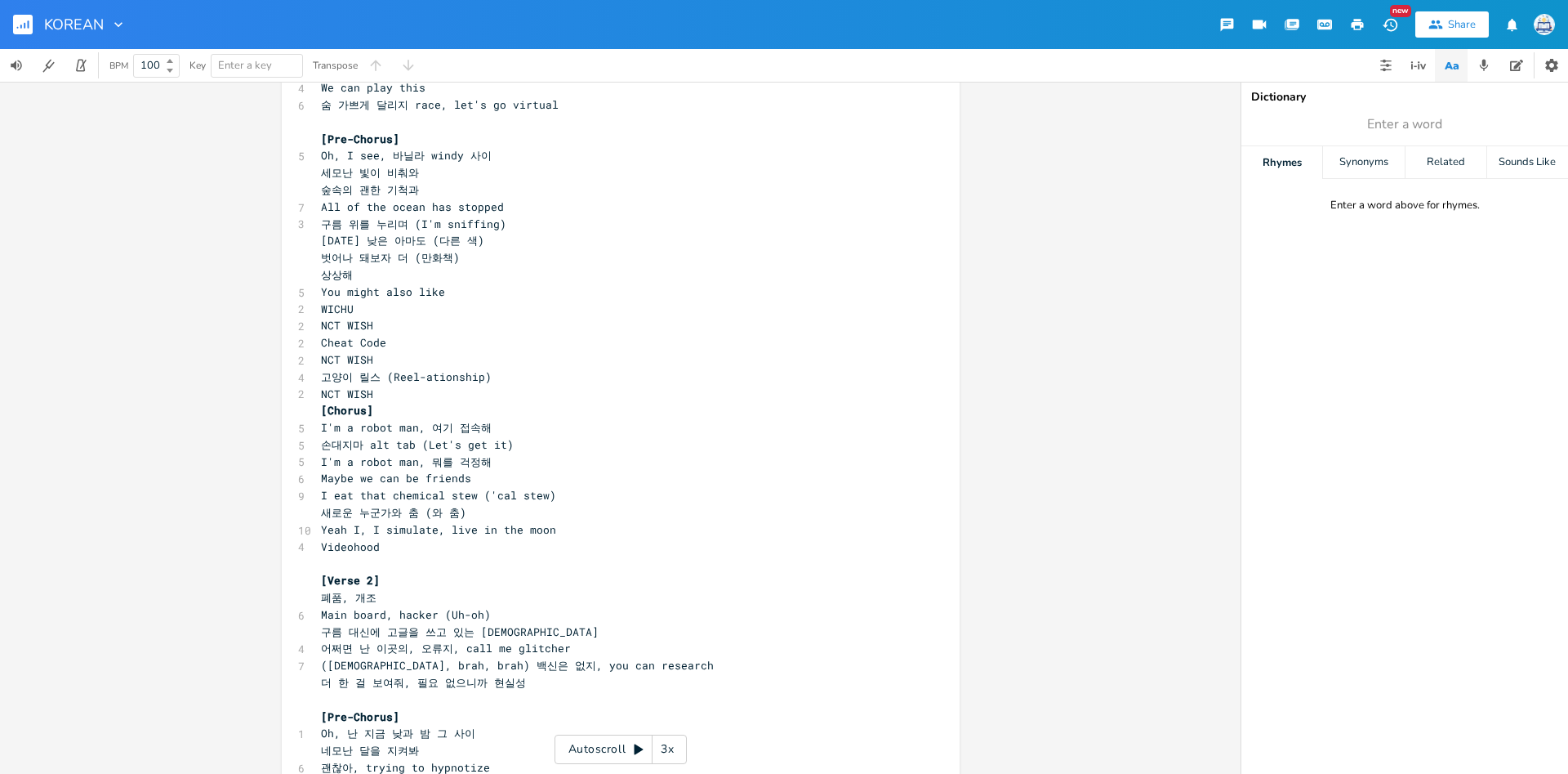
click at [433, 393] on pre "NCT WISH" at bounding box center [613, 395] width 589 height 17
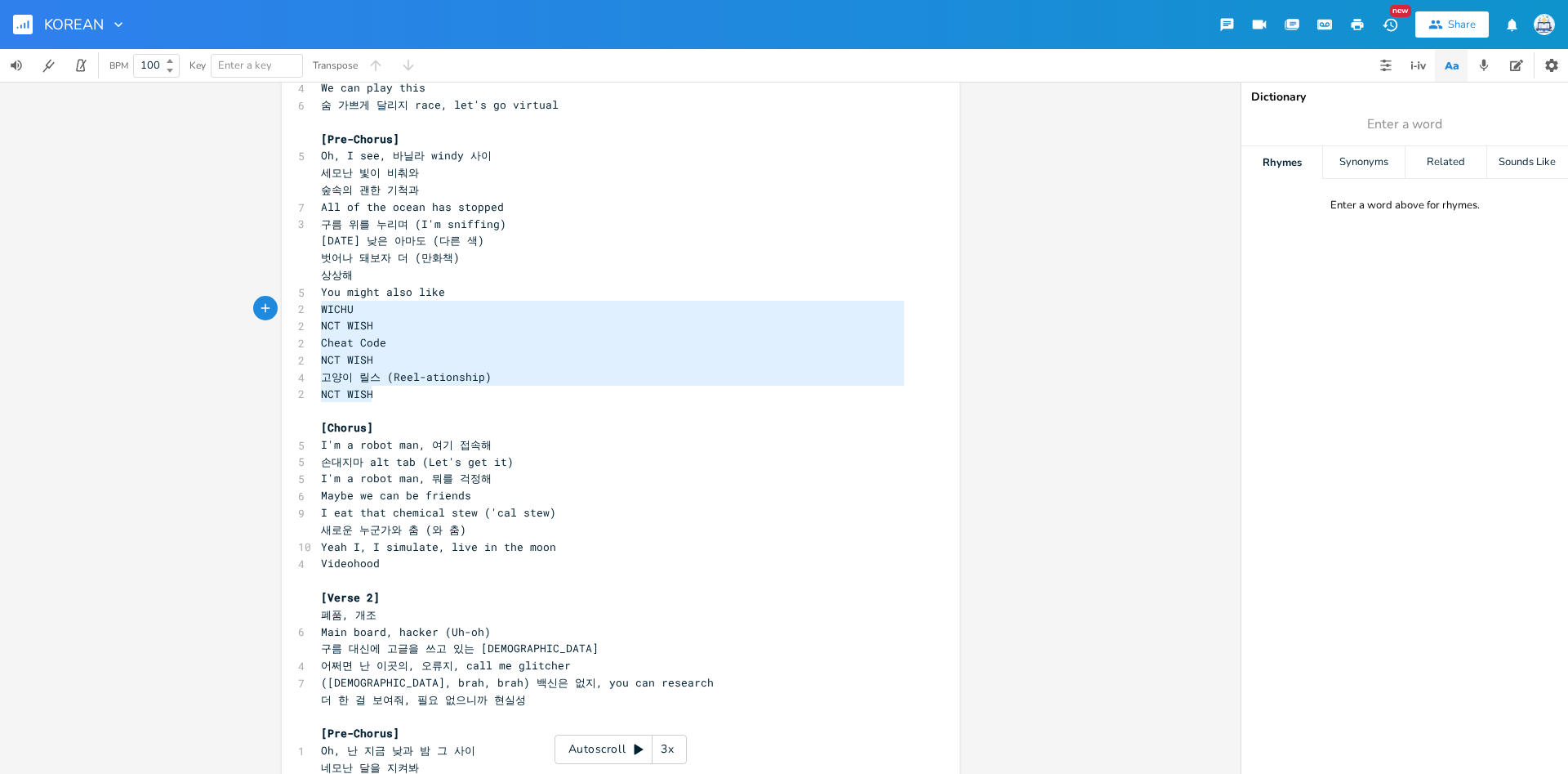
type textarea "You might also like WICHU NCT WISH Cheat Code NCT WISH 고양이 릴스 (Reel-ationship) …"
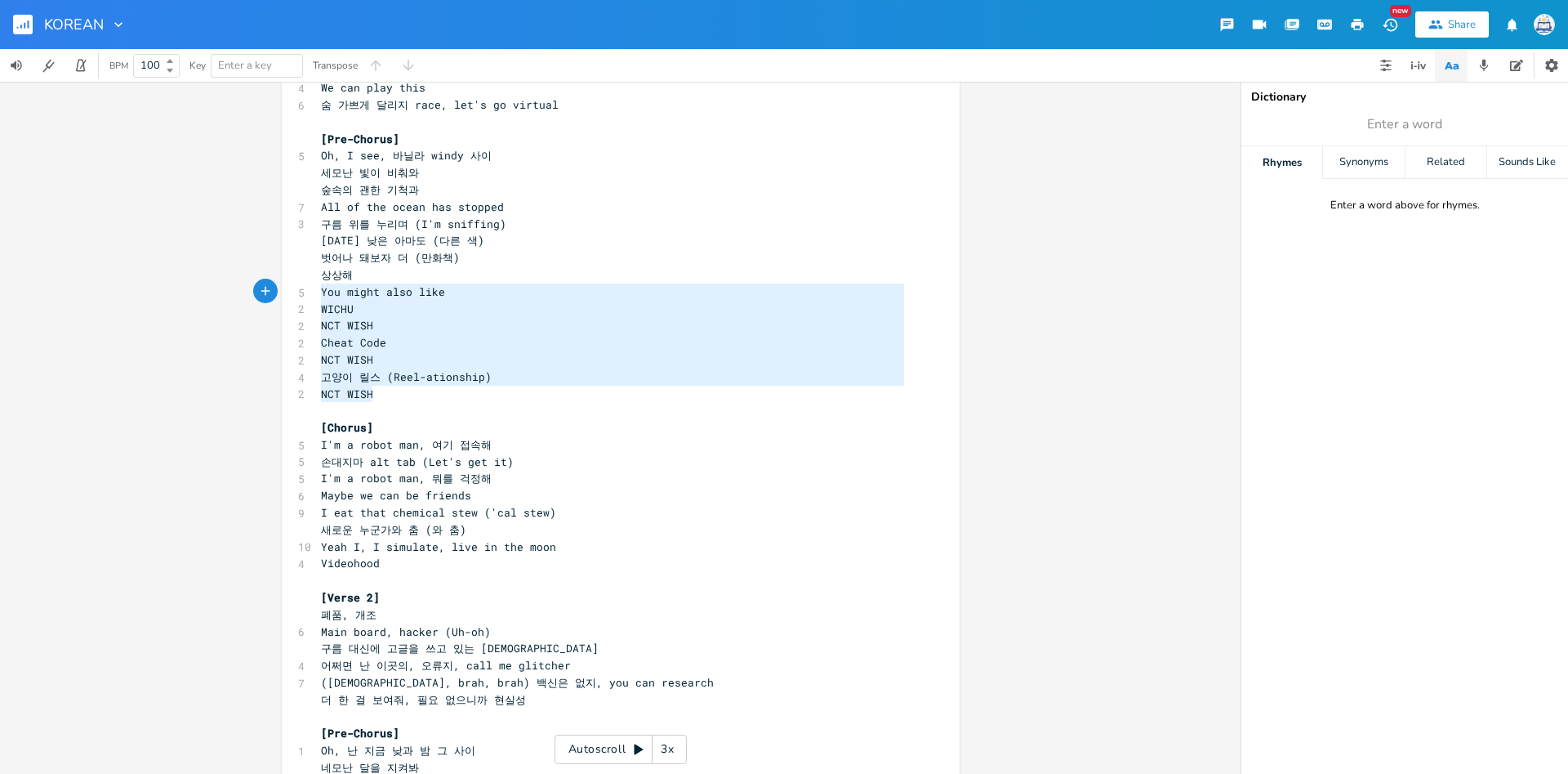
drag, startPoint x: 387, startPoint y: 391, endPoint x: 304, endPoint y: 289, distance: 131.5
click at [318, 289] on div "[Chorus] 5 I'm a robot man, 여기 접속해 5 손대지마 alt tab (Let's get it) 5 I'm a robot …" at bounding box center [613, 632] width 589 height 1580
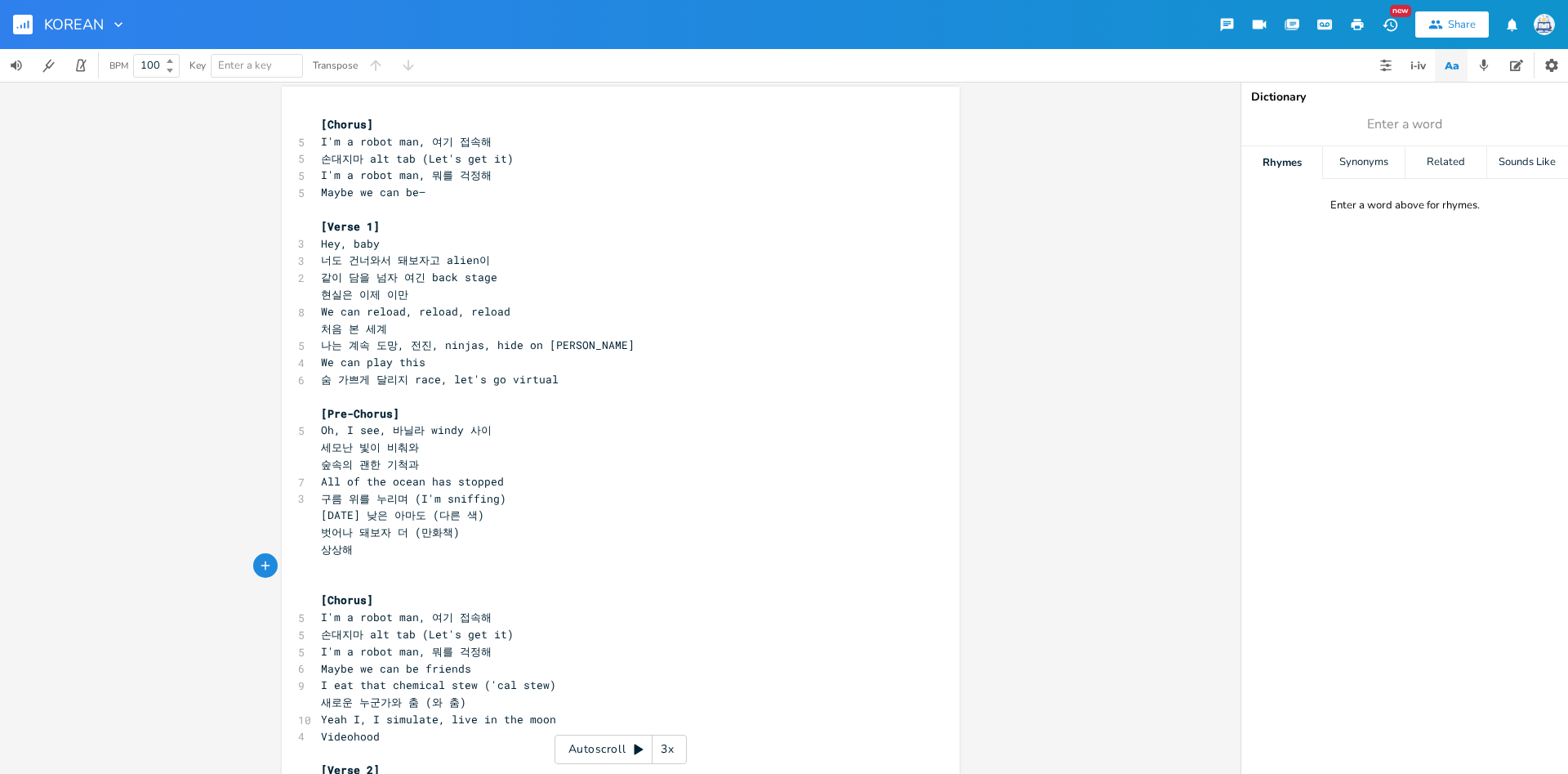
scroll to position [0, 0]
click at [423, 196] on pre "Maybe we can be—" at bounding box center [613, 197] width 589 height 17
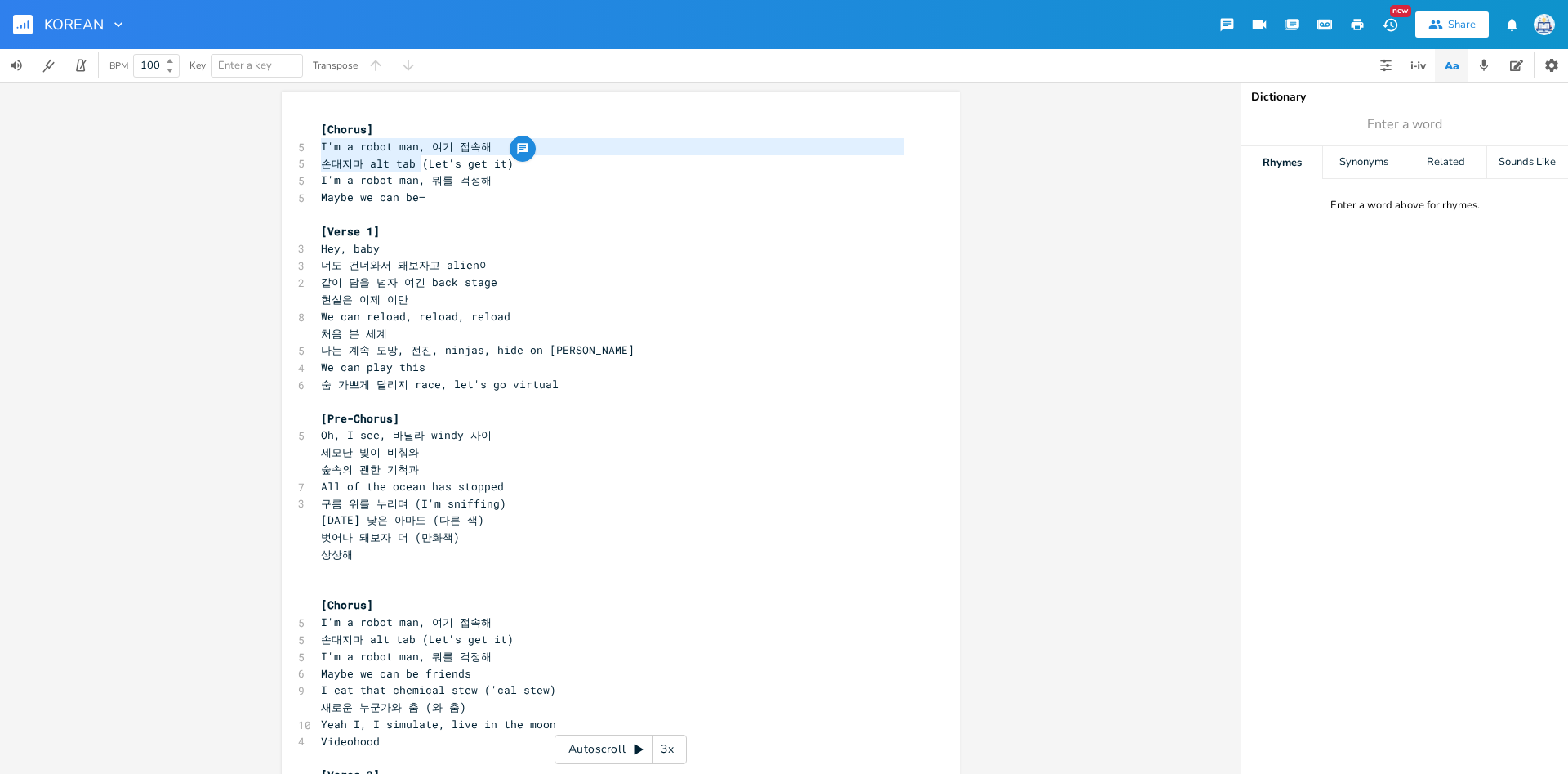
type textarea "I'm a robot man, 여기 접속해 손대지마 alt tab"
drag, startPoint x: 322, startPoint y: 143, endPoint x: 416, endPoint y: 165, distance: 96.5
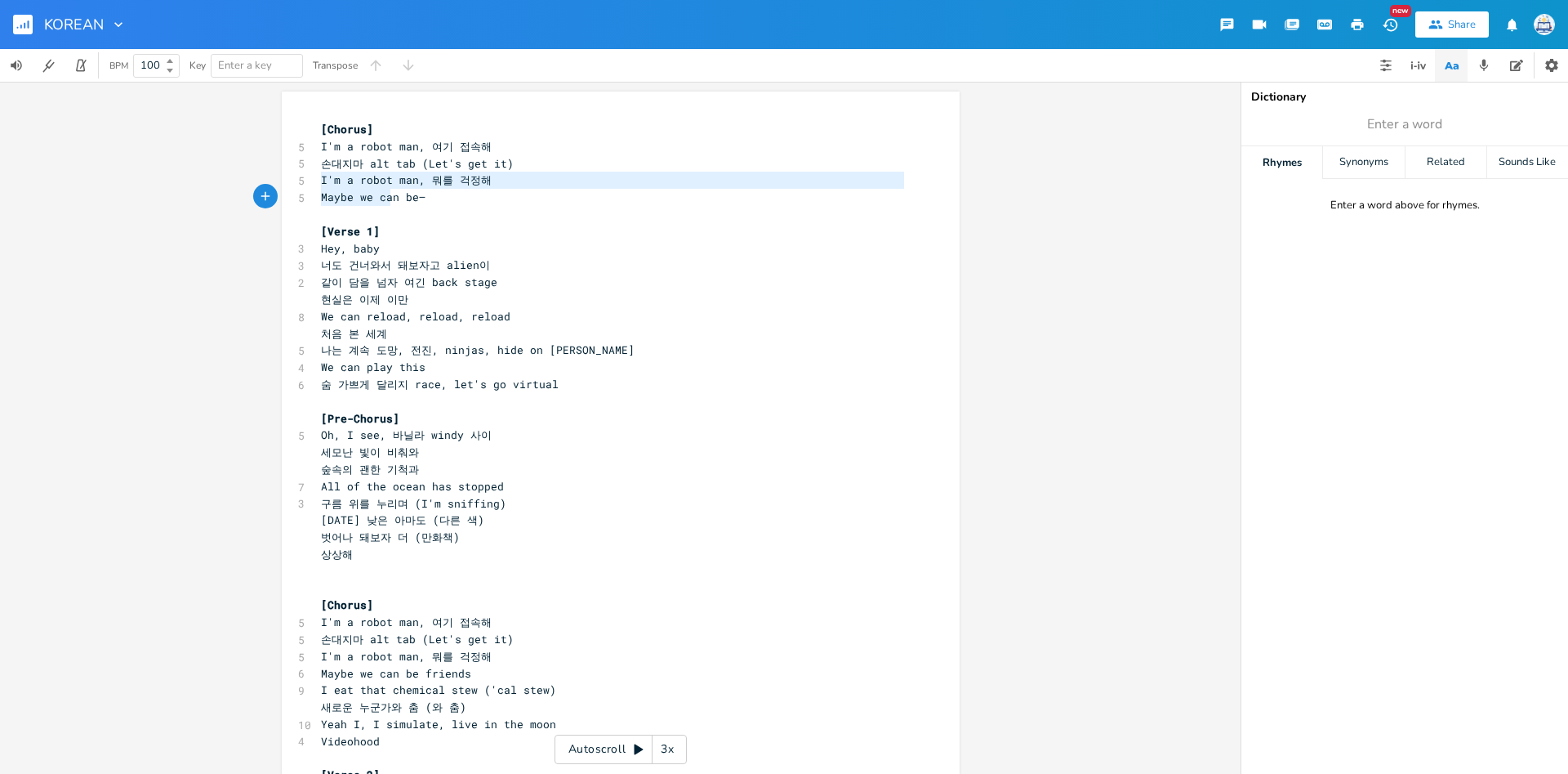
type textarea "I'm a robot man, 뭐를 걱정해 Maybe we can be—"
drag, startPoint x: 321, startPoint y: 176, endPoint x: 425, endPoint y: 201, distance: 107.0
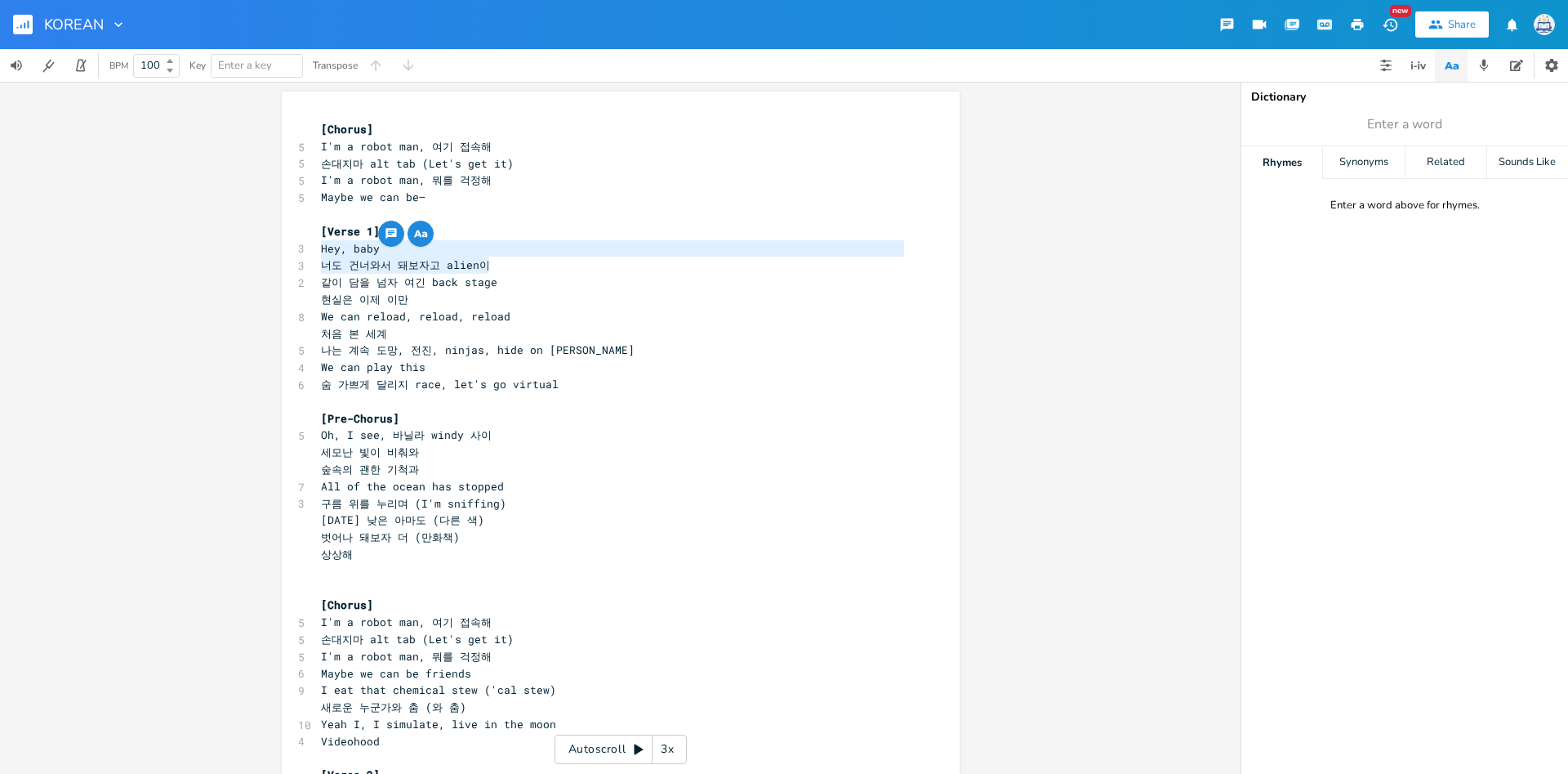
type textarea "Hey, baby 너도 건너와서 돼보자고 alien이 같이 담을 넘자 여긴 back stage"
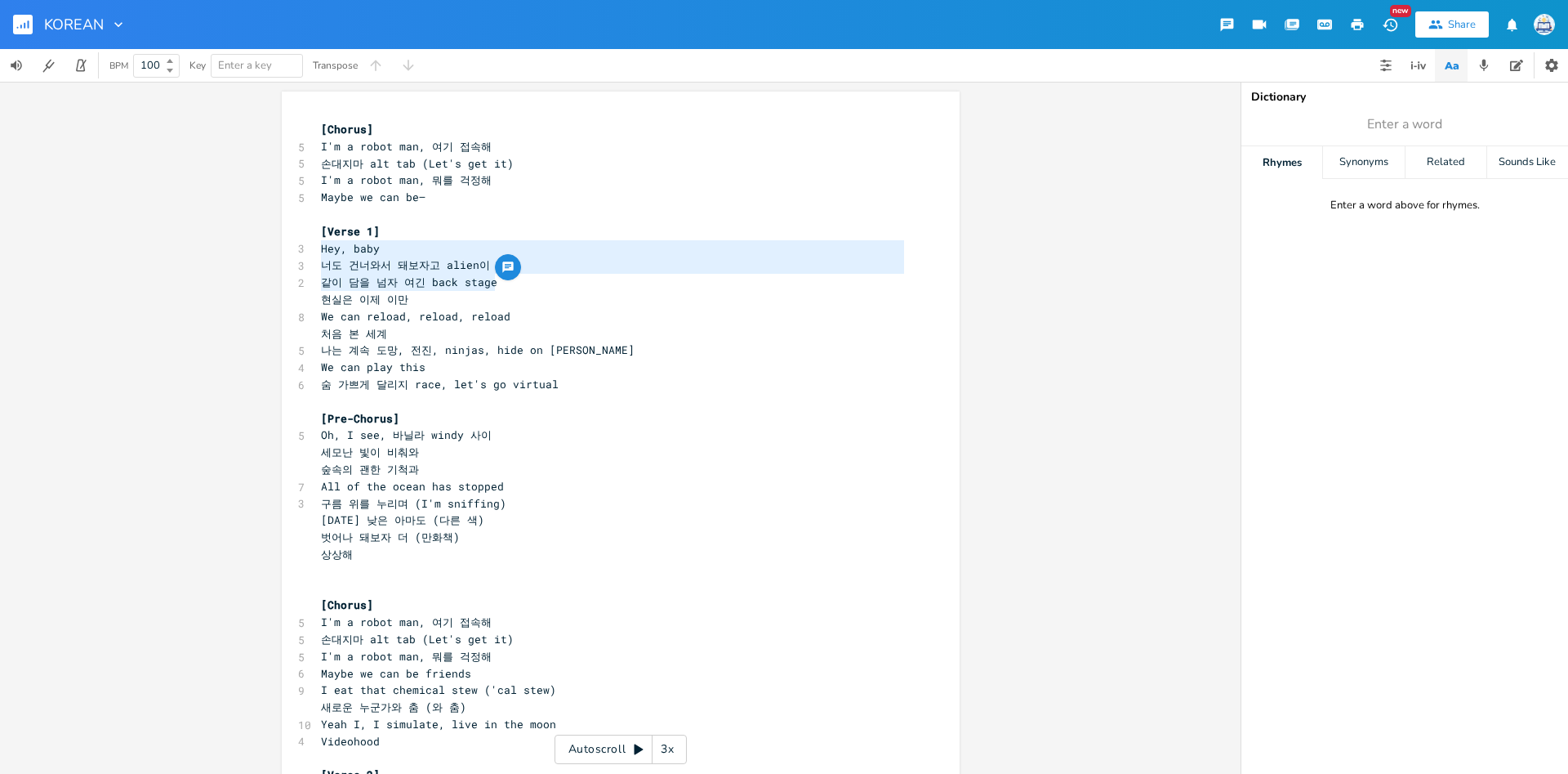
drag, startPoint x: 322, startPoint y: 246, endPoint x: 517, endPoint y: 282, distance: 198.3
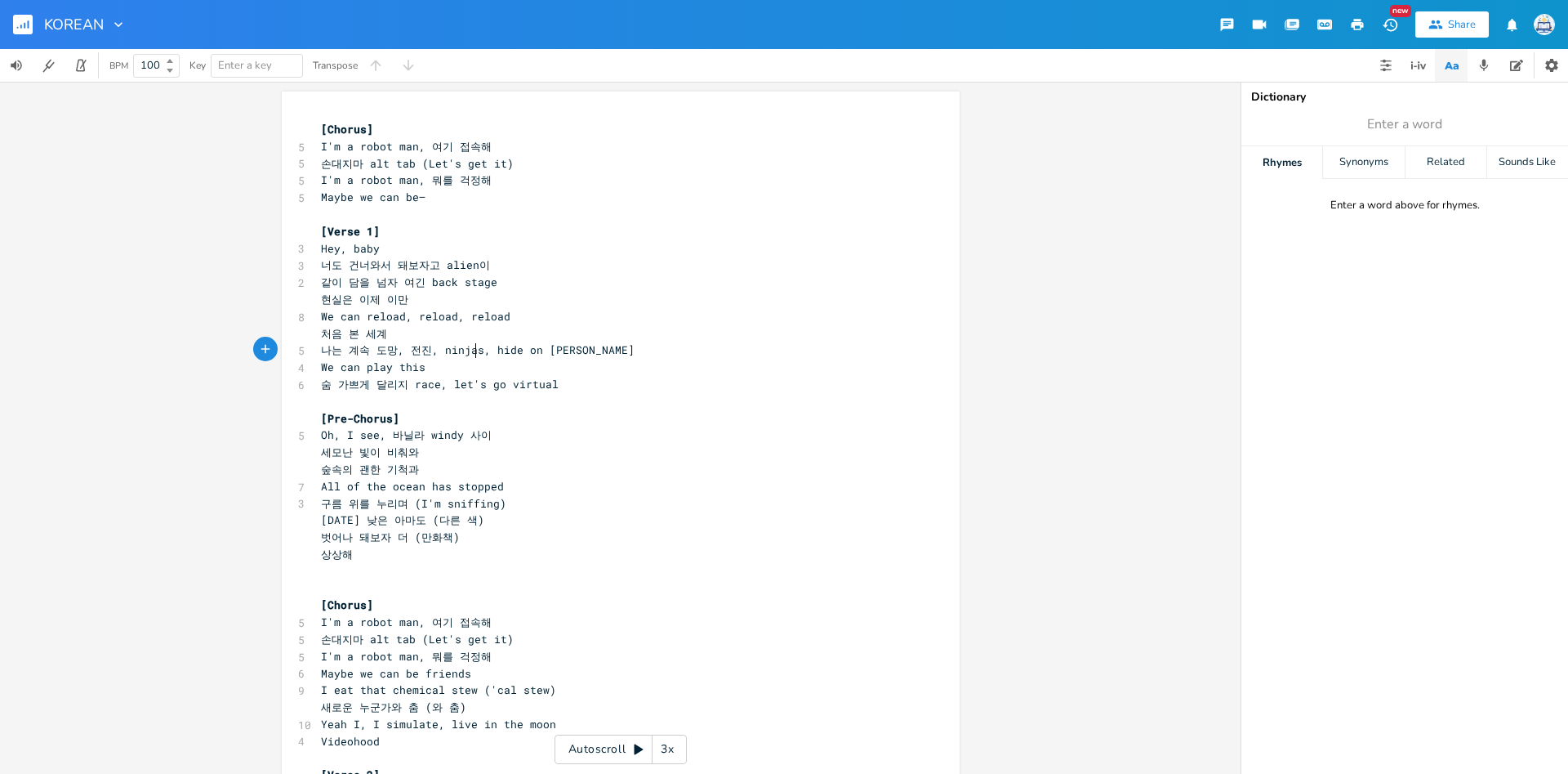
click at [476, 355] on span "나는 계속 도망, 전진, ninjas, hide on bush" at bounding box center [477, 350] width 313 height 15
type textarea "현실은 이제 이만 We can reload, reload, reload"
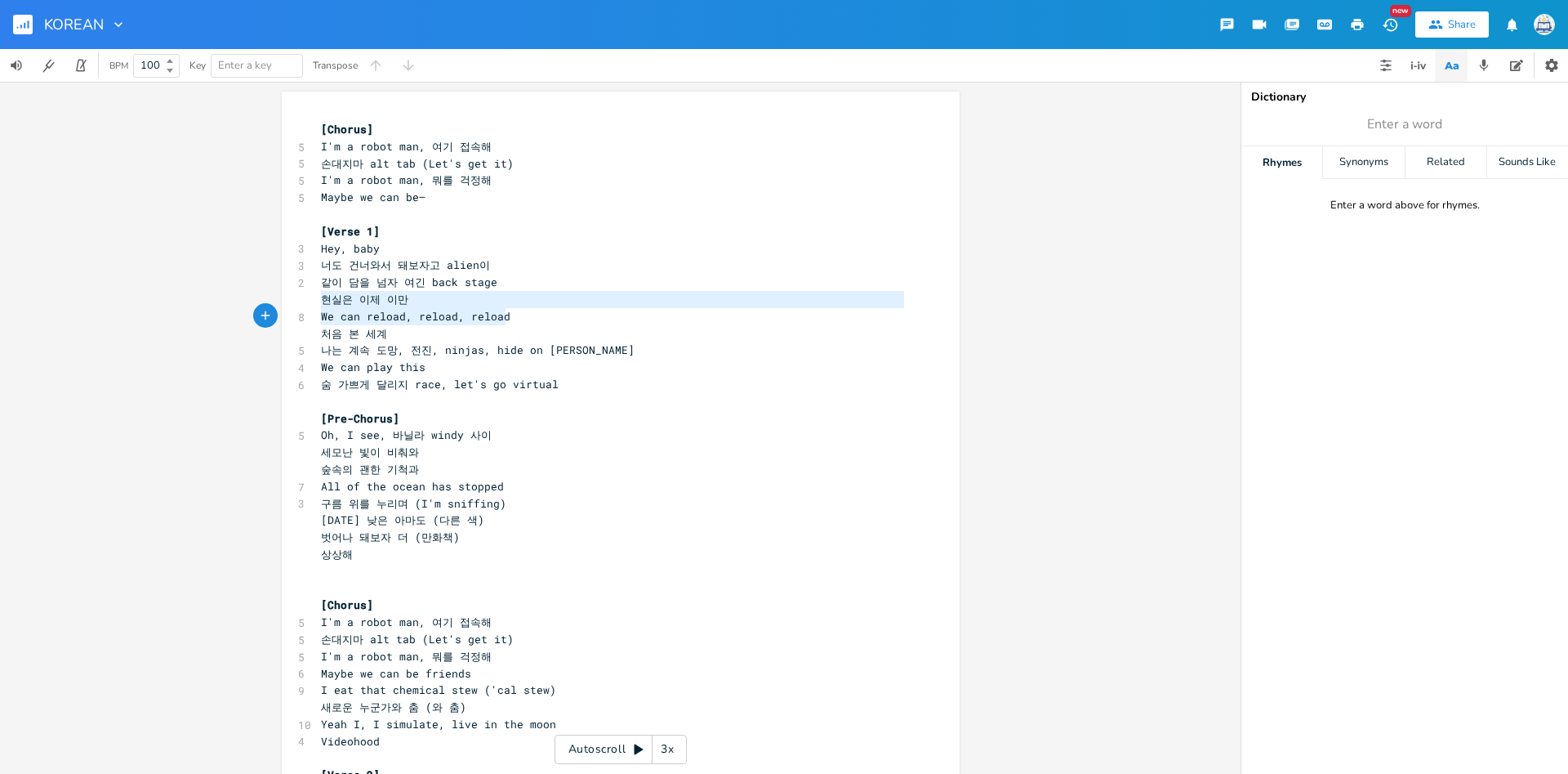
scroll to position [6, 170]
click at [383, 350] on span "나는 계속 도망, 전진, ninjas, hide on bush" at bounding box center [477, 350] width 313 height 15
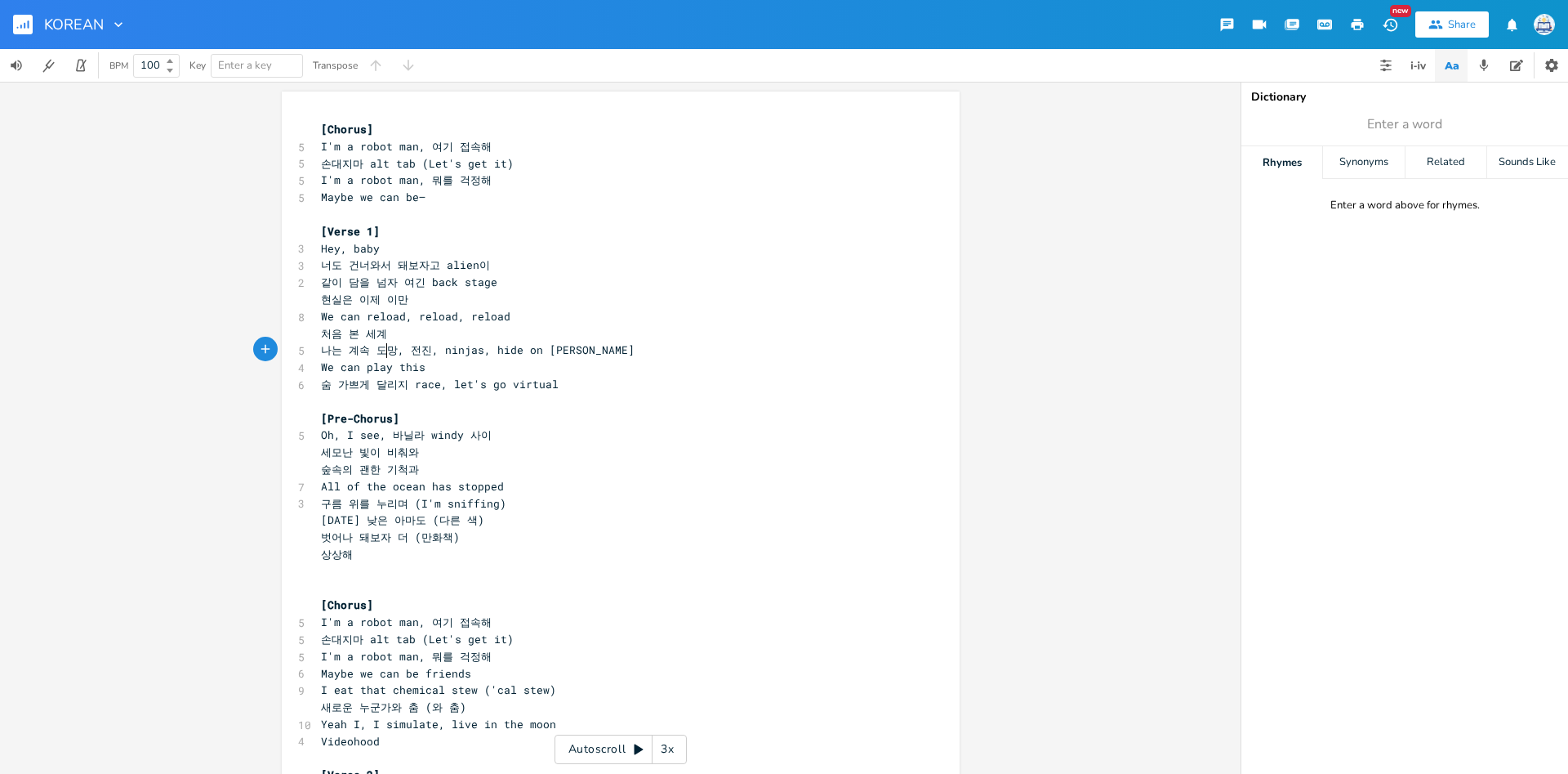
scroll to position [5, 0]
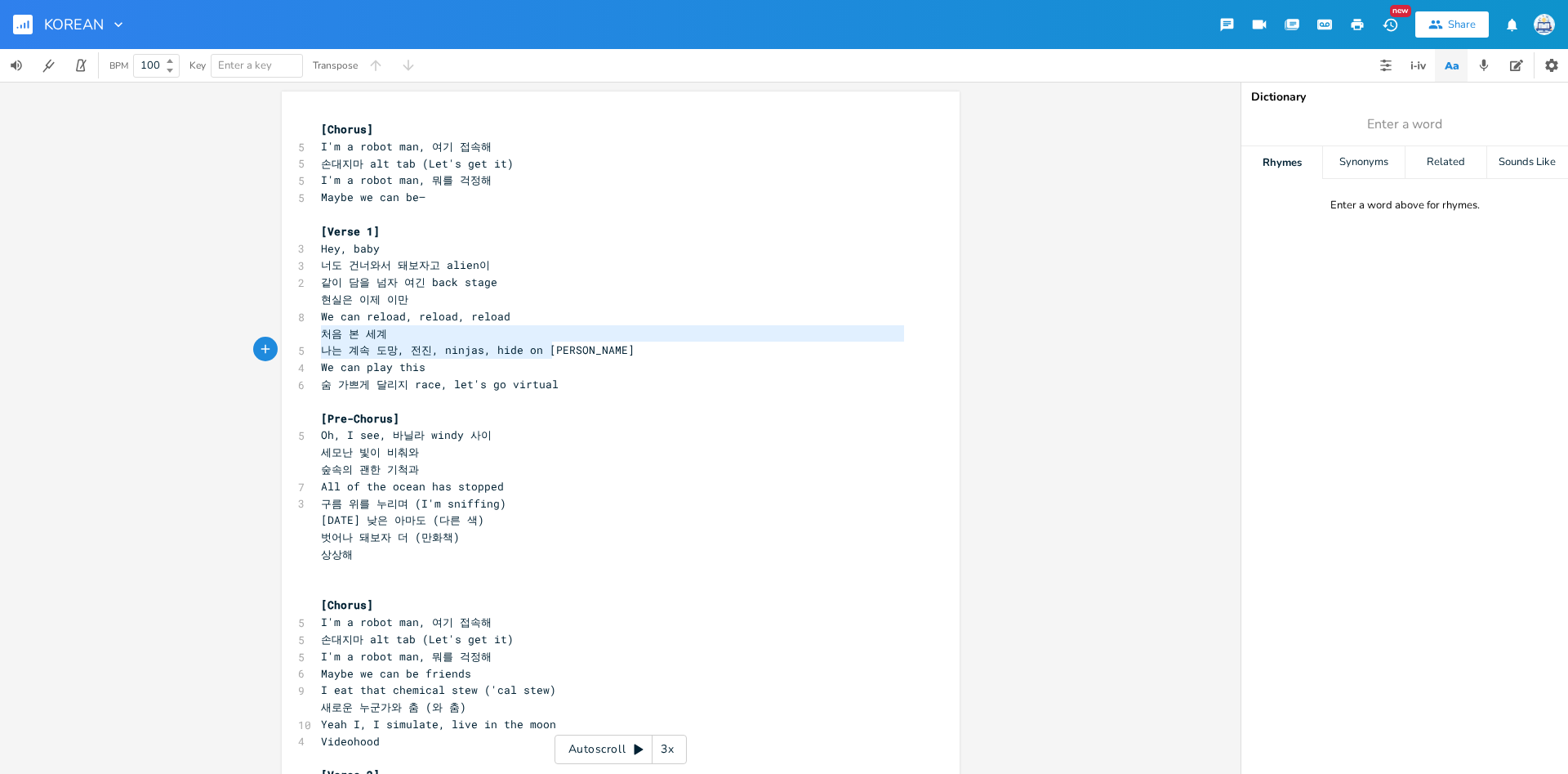
type textarea "처음 본 세계 나는 계속 도망, 전진, ninjas, hide on bush"
drag, startPoint x: 322, startPoint y: 335, endPoint x: 581, endPoint y: 355, distance: 259.8
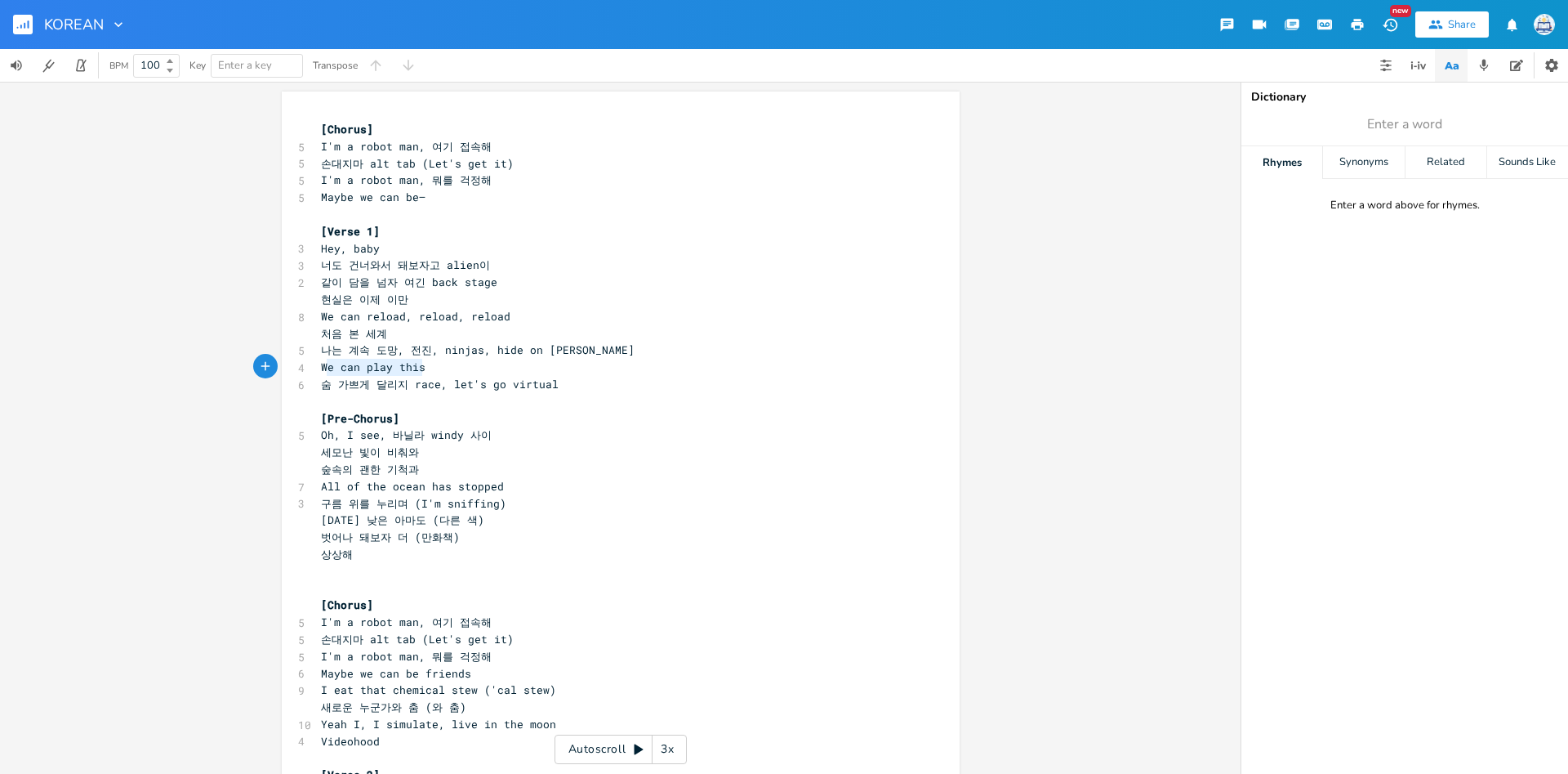
type textarea "e can play this 숨 가쁘게 달리지 race, let's go virtual"
drag, startPoint x: 327, startPoint y: 367, endPoint x: 568, endPoint y: 386, distance: 241.7
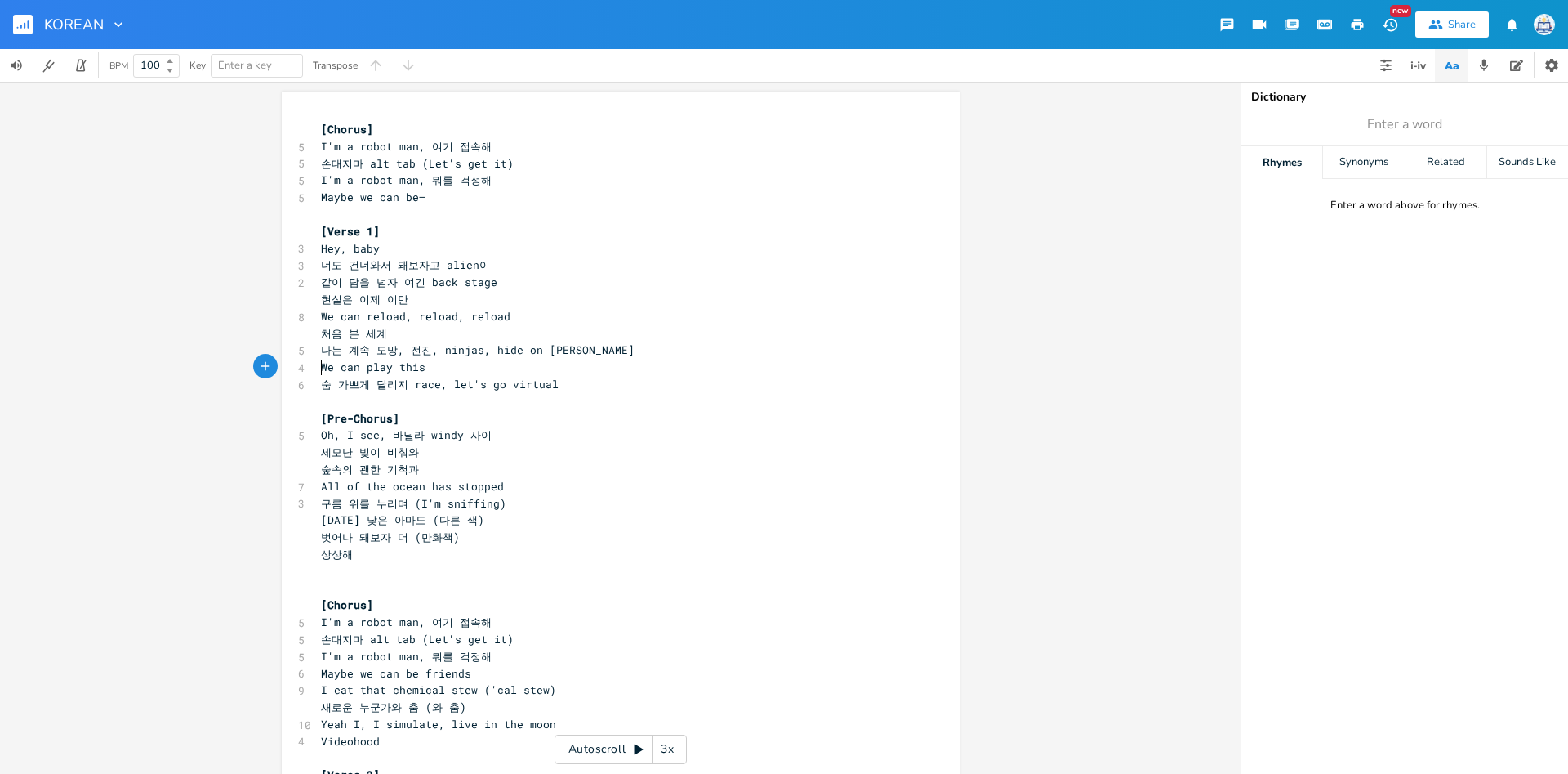
type textarea "We can play this 숨 가쁘게 달리지 race, let's go virtual"
drag, startPoint x: 318, startPoint y: 366, endPoint x: 590, endPoint y: 381, distance: 272.4
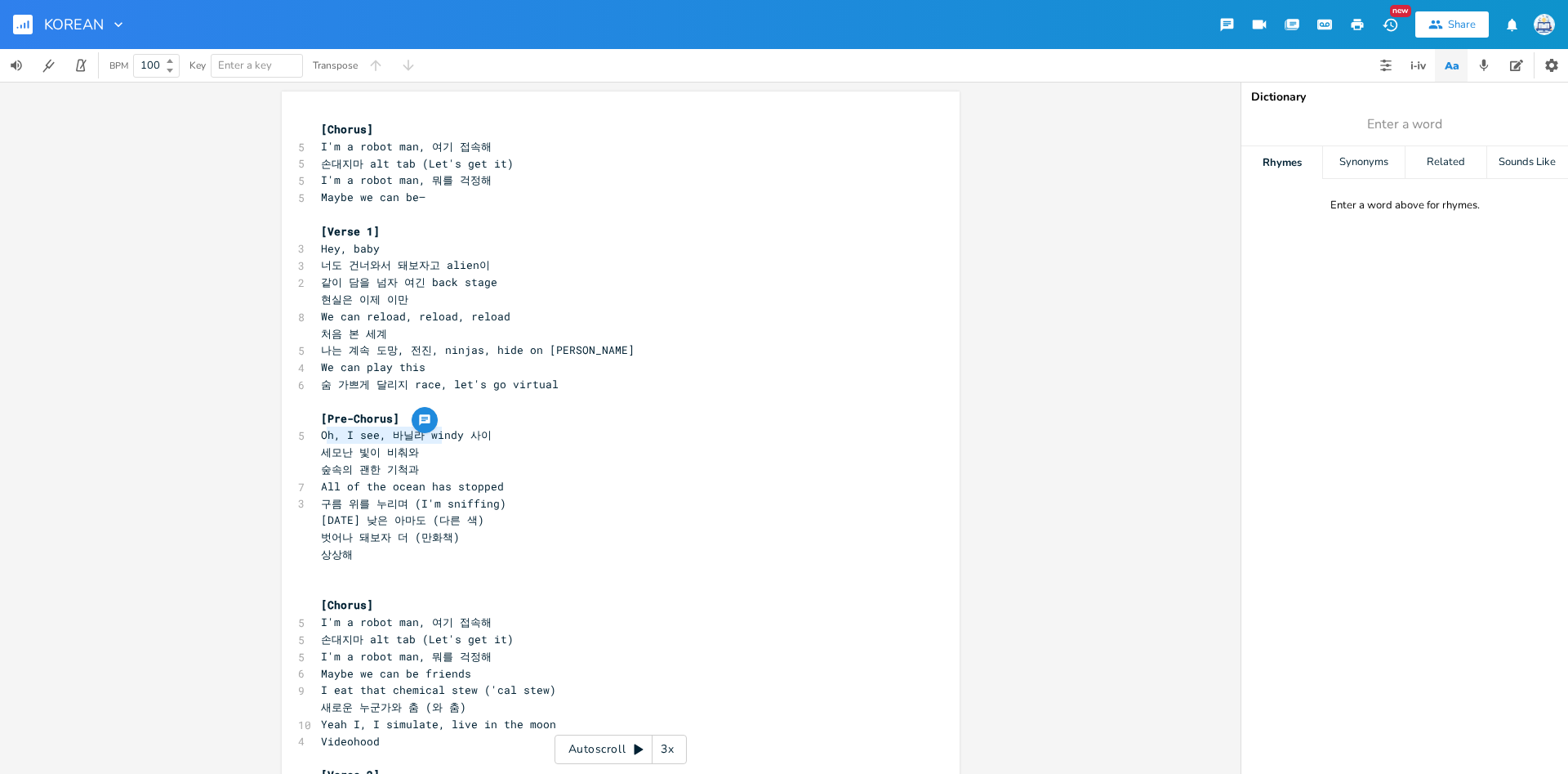
type textarea "h, I see, 바닐라 windy 사이 세모난 빛이 비춰와"
drag, startPoint x: 324, startPoint y: 435, endPoint x: 487, endPoint y: 447, distance: 163.4
click at [356, 460] on span "세모난 빛이 비춰와" at bounding box center [370, 452] width 98 height 15
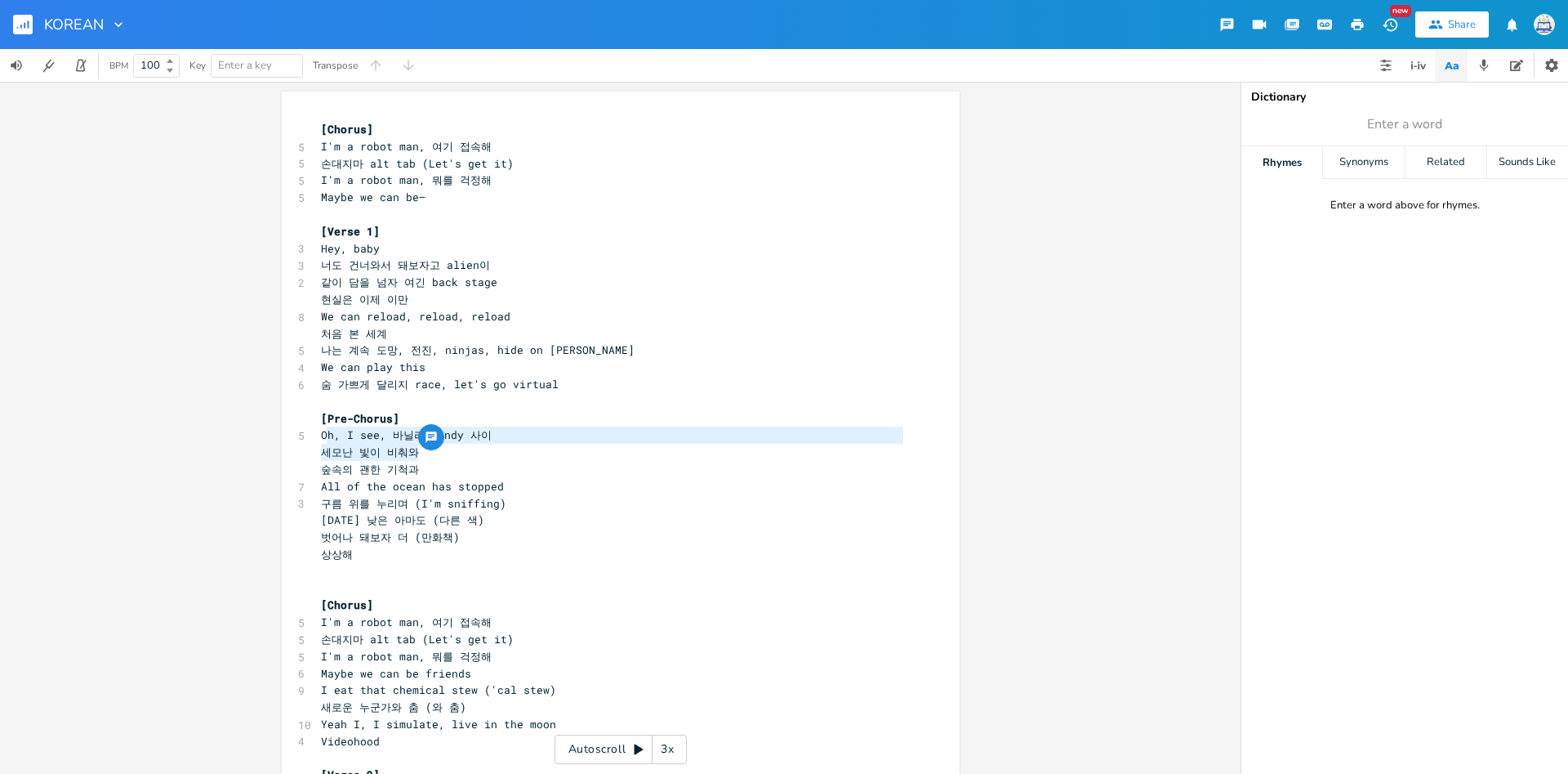
scroll to position [5, 0]
type textarea "Oh, I see, 바닐라 windy 사이 세모난 빛이 비춰와 숲속의 괜한 기척과"
drag, startPoint x: 319, startPoint y: 442, endPoint x: 424, endPoint y: 467, distance: 107.9
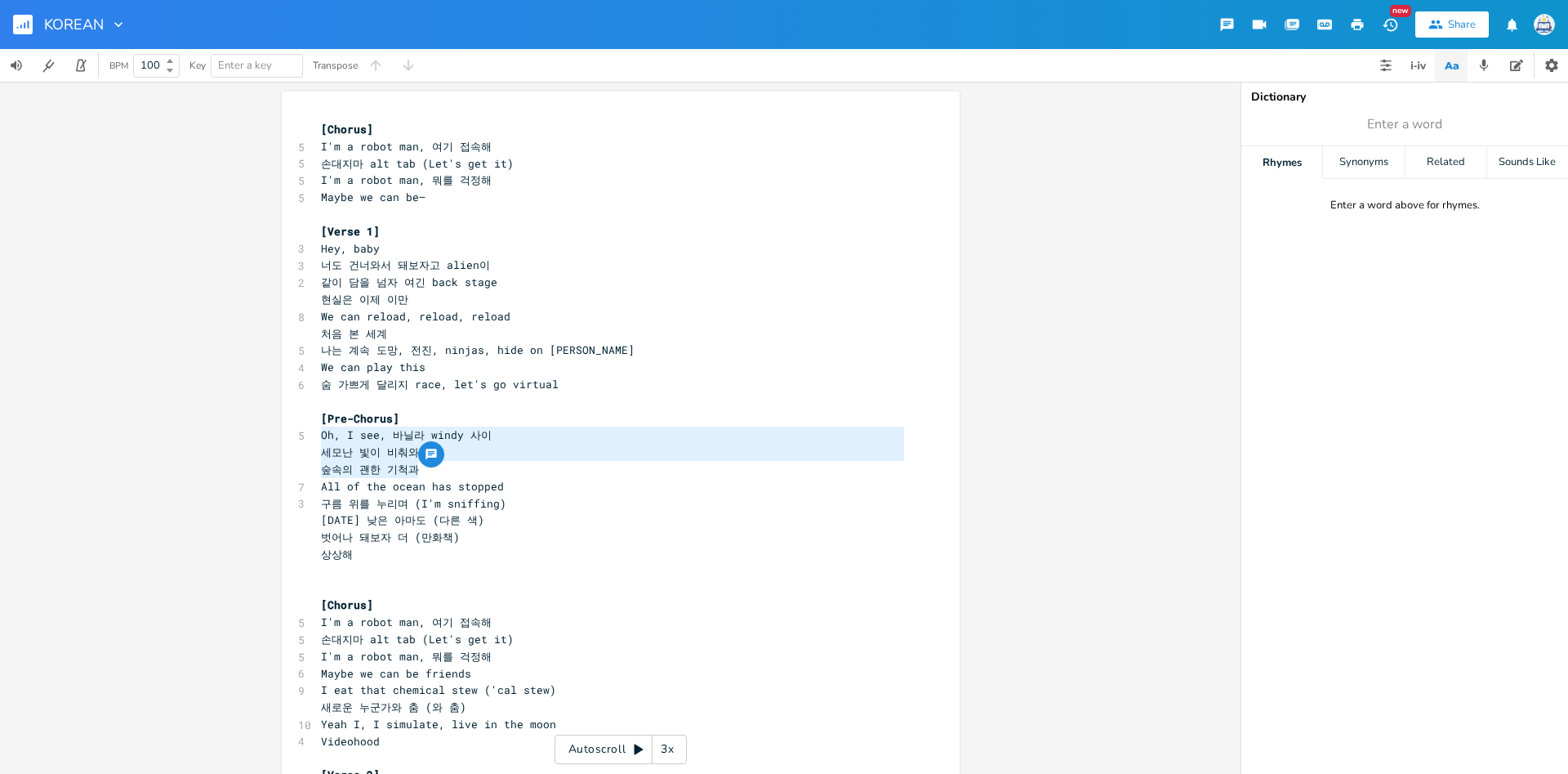
scroll to position [108, 0]
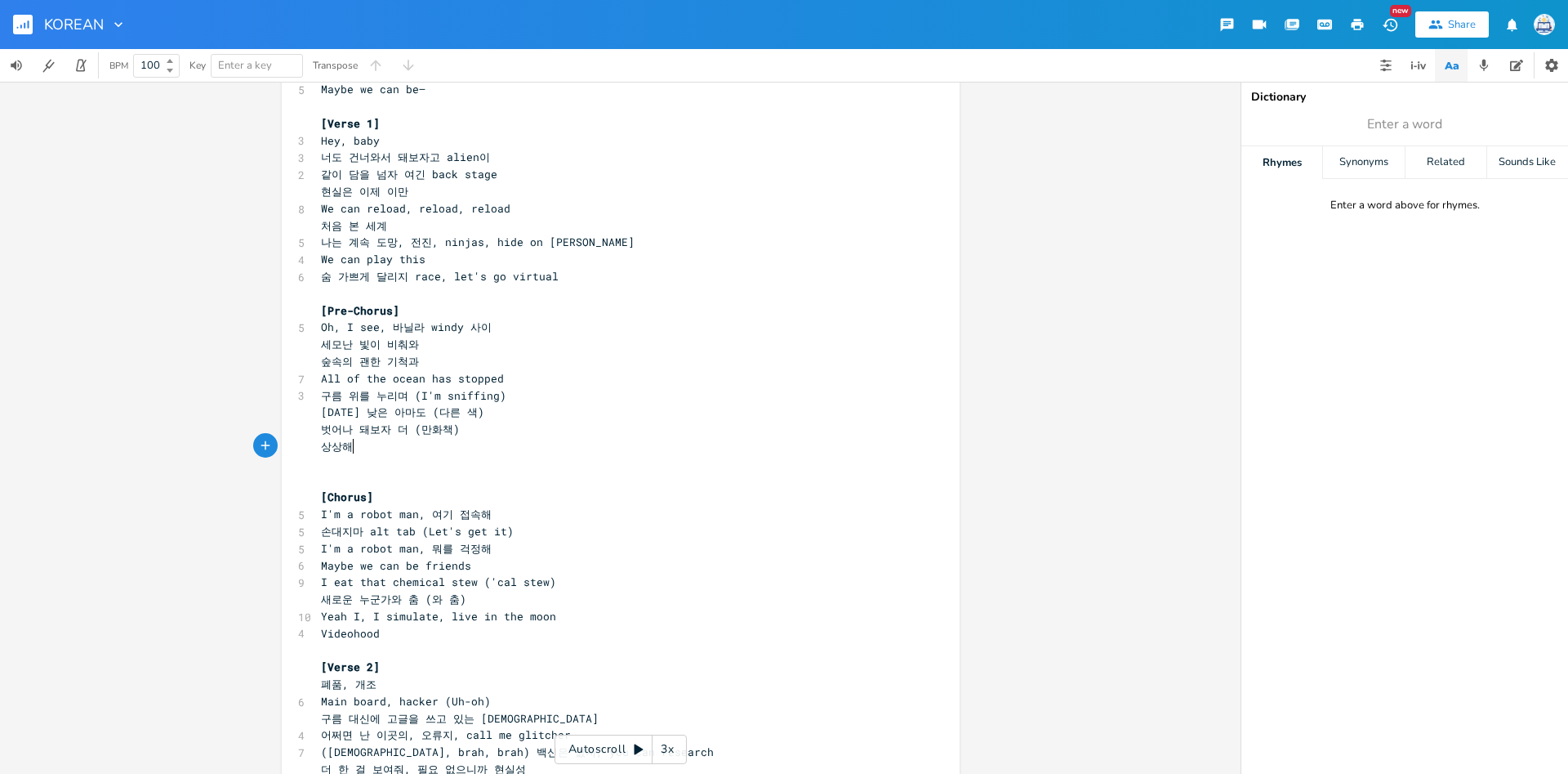
click at [351, 449] on span "상상해" at bounding box center [337, 446] width 32 height 15
type textarea "구름 위를 누리며 (I'm sniffing) 오늘 낮은 아마도 (다른 색)"
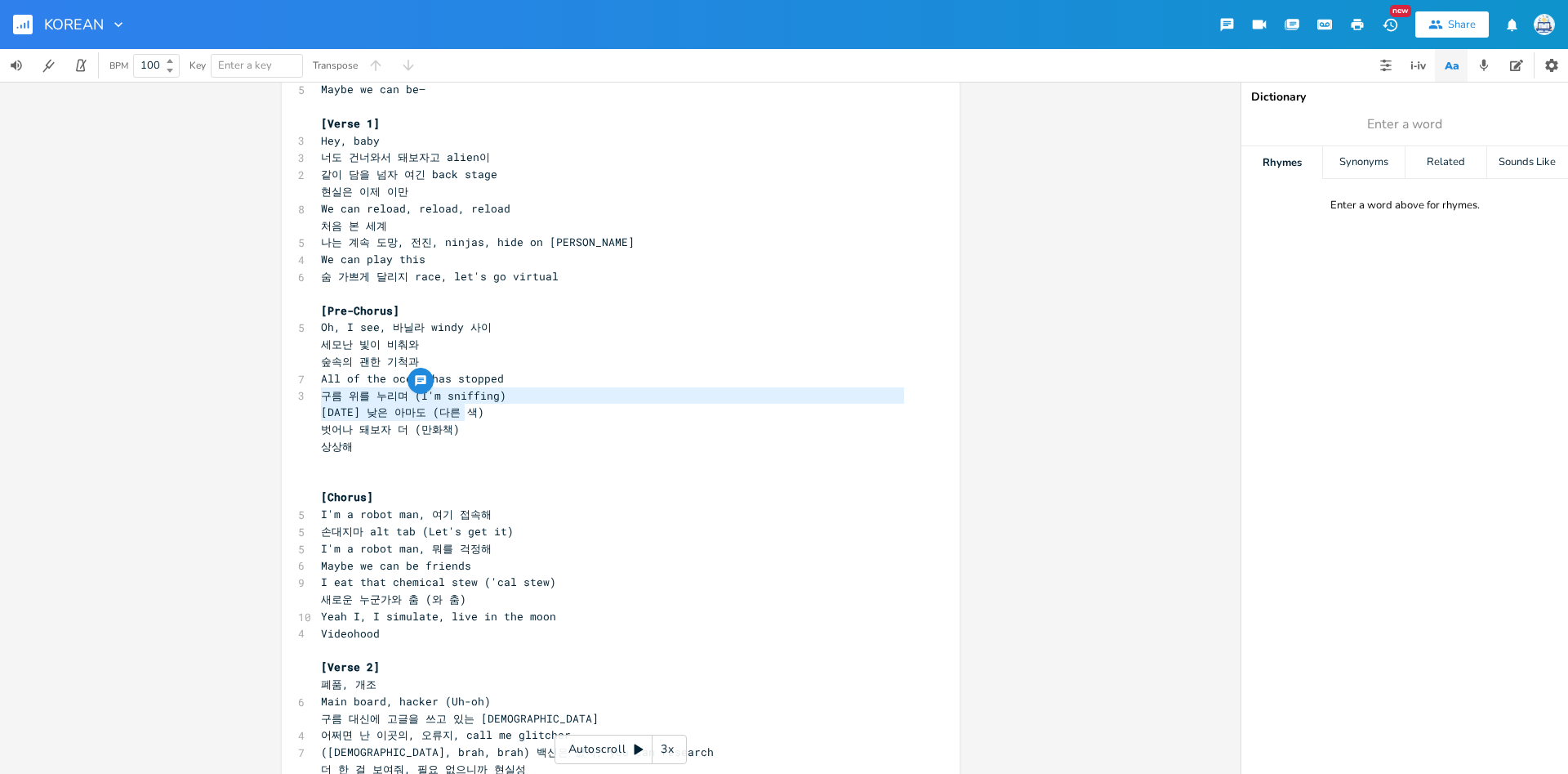
scroll to position [19, 152]
drag, startPoint x: 324, startPoint y: 394, endPoint x: 534, endPoint y: 405, distance: 210.3
click at [534, 405] on div "[Chorus] 5 I'm a robot man, 여기 접속해 5 손대지마 alt tab (Let's get it) 5 I'm a robot …" at bounding box center [613, 752] width 589 height 1478
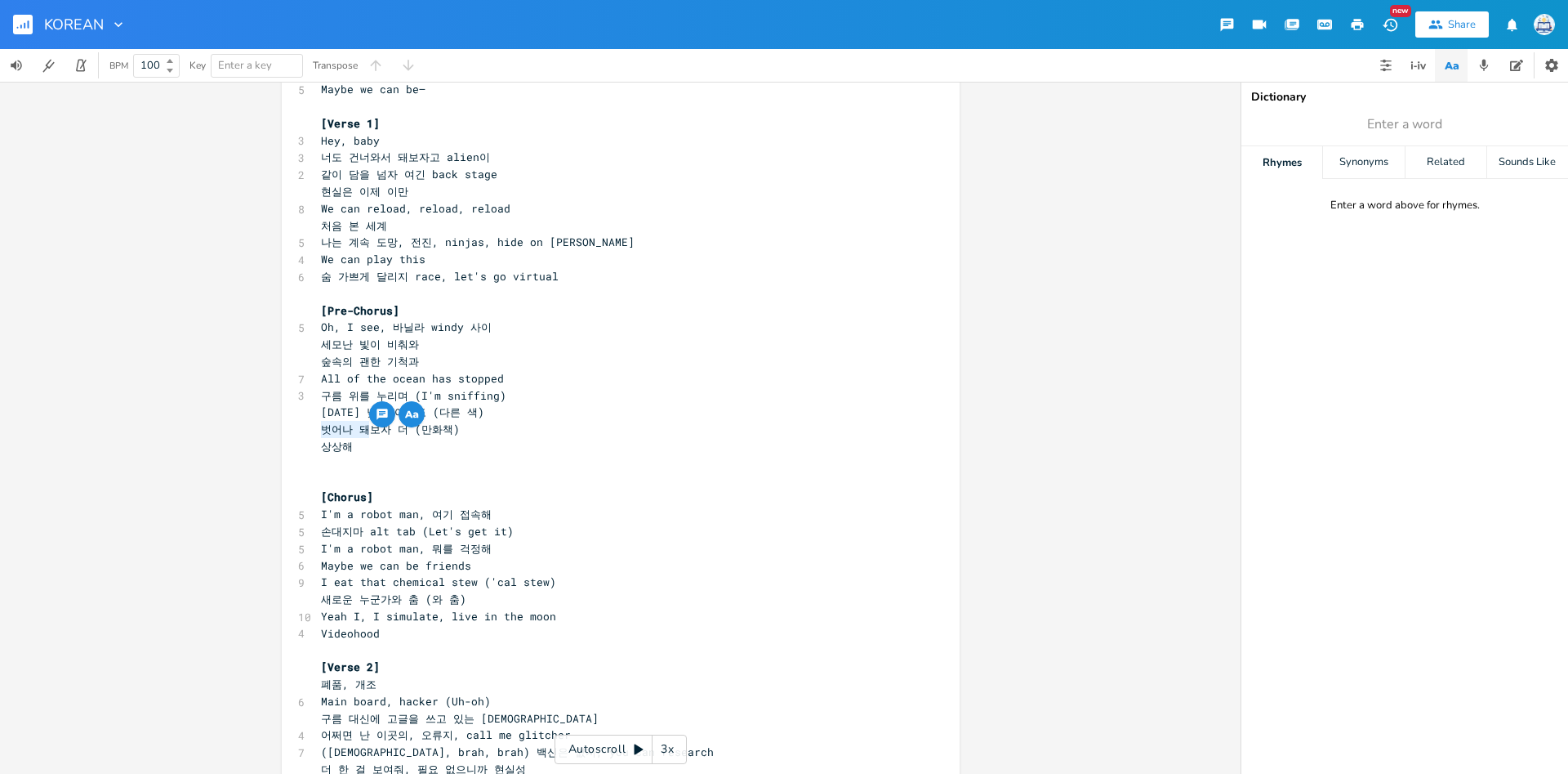
type textarea "벗어나 돼보자 더 (만화책) 상상해"
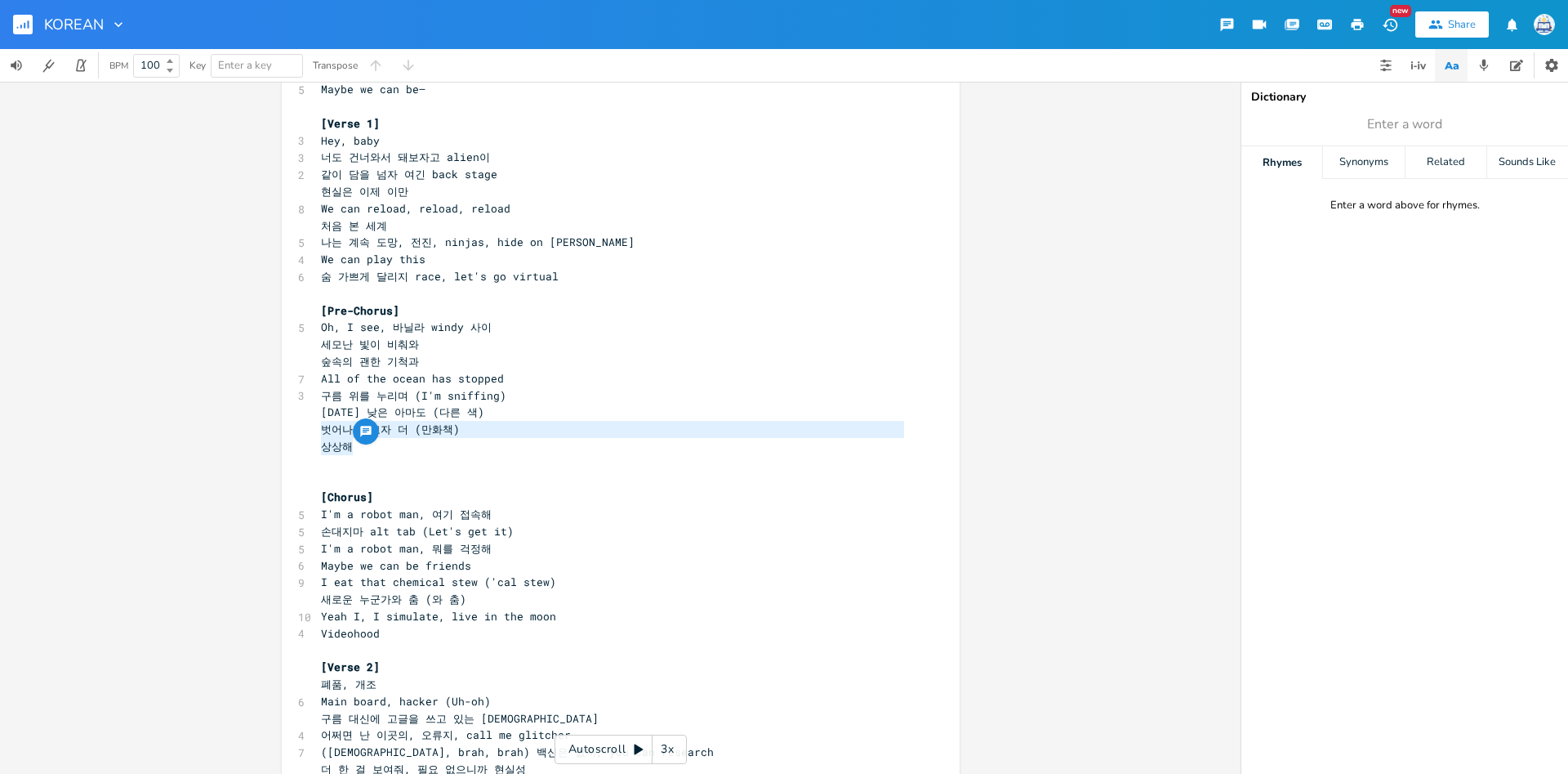
drag, startPoint x: 318, startPoint y: 427, endPoint x: 372, endPoint y: 441, distance: 55.8
click at [372, 441] on div "벗어나 돼보자 더 (만화책) 상상해 xxxxxxxxxx [Chorus] 5 I'm a robot man, 여기 접속해 5 손대지마 alt ta…" at bounding box center [620, 750] width 678 height 1531
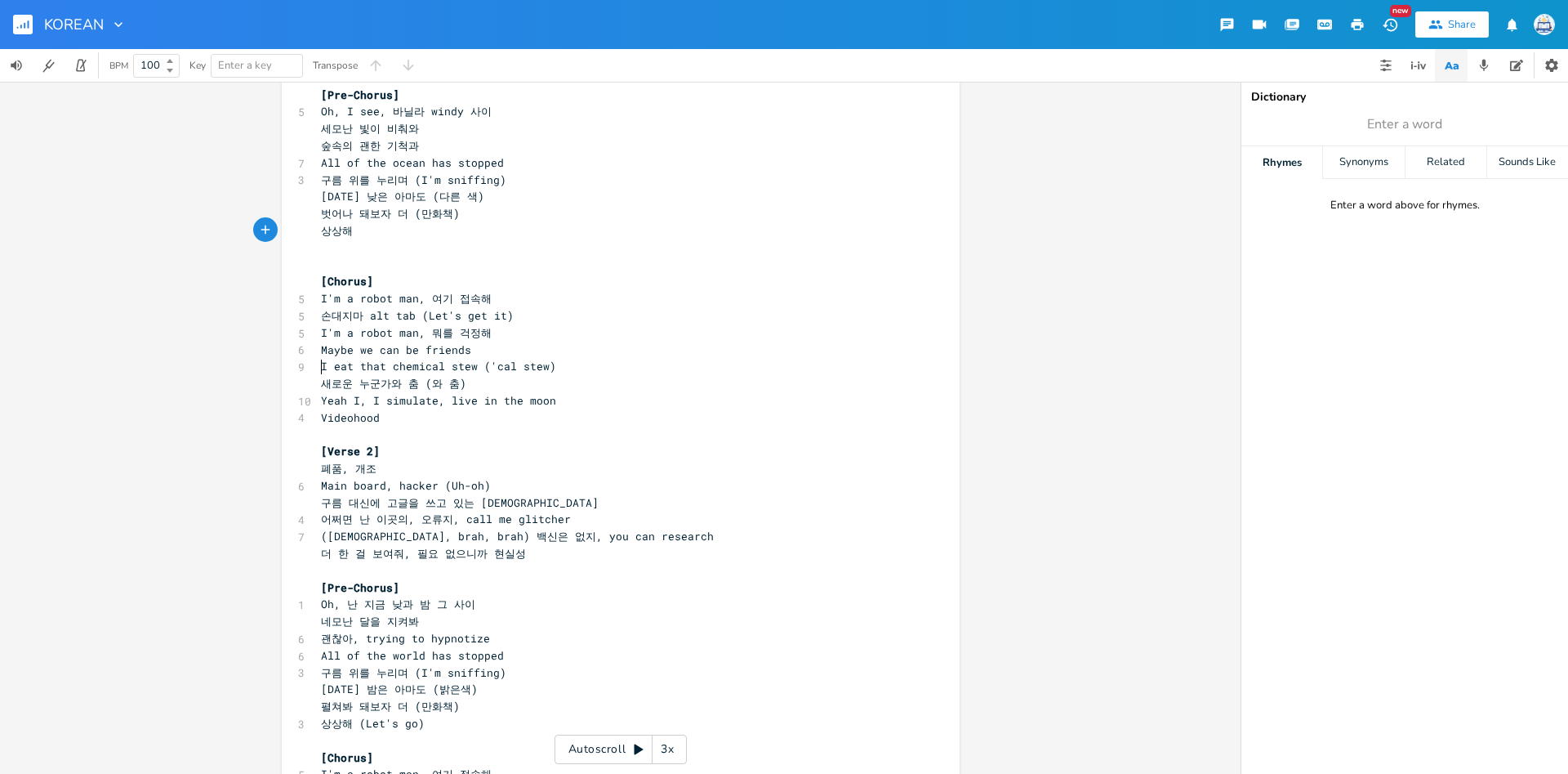
scroll to position [5, 0]
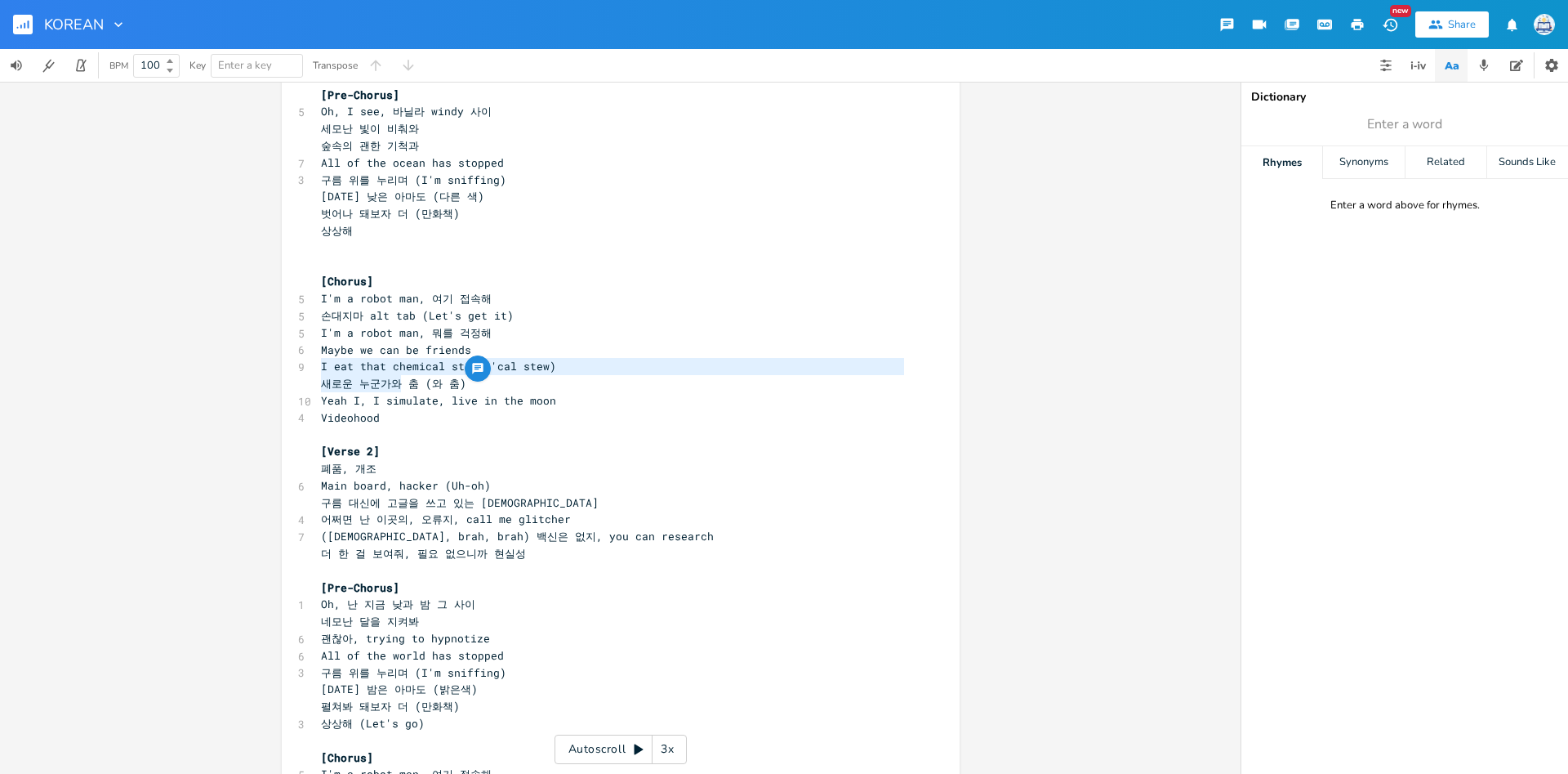
type textarea "I eat that chemical stew ('cal stew) 새로운 누군가와 춤"
drag, startPoint x: 322, startPoint y: 362, endPoint x: 417, endPoint y: 387, distance: 98.2
click at [417, 387] on div "[Chorus] 5 I'm a robot man, 여기 접속해 5 손대지마 alt tab (Let's get it) 5 I'm a robot …" at bounding box center [613, 537] width 589 height 1478
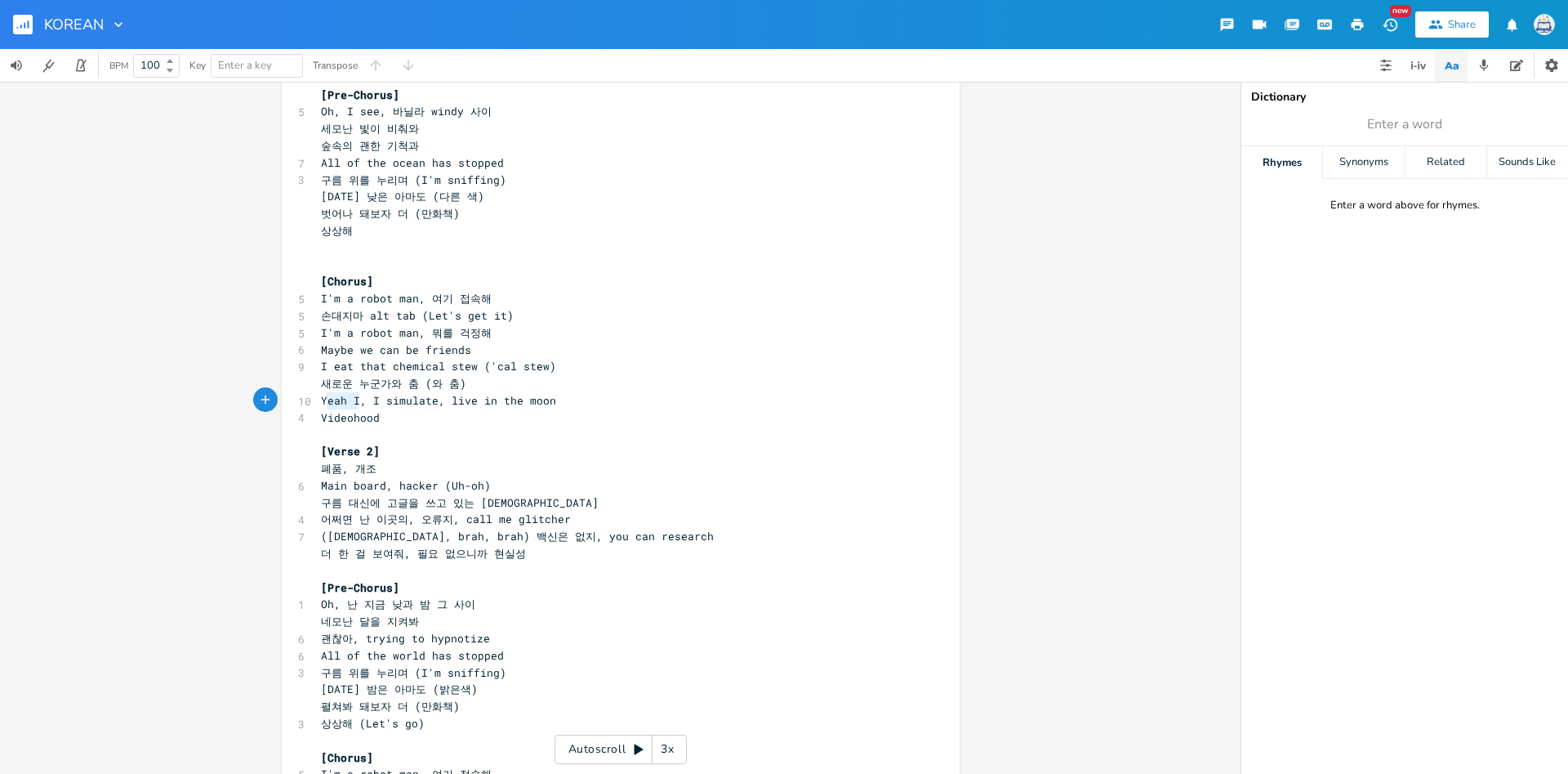
type textarea "eah I, I simulate, live in the moon Videohood"
drag, startPoint x: 324, startPoint y: 400, endPoint x: 440, endPoint y: 413, distance: 116.7
click at [439, 411] on div "[Chorus] 5 I'm a robot man, 여기 접속해 5 손대지마 alt tab (Let's get it) 5 I'm a robot …" at bounding box center [613, 537] width 589 height 1478
type textarea "Main board, hacker (U"
click at [455, 481] on div "[Chorus] 5 I'm a robot man, 여기 접속해 5 손대지마 alt tab (Let's get it) 5 I'm a robot …" at bounding box center [613, 537] width 589 height 1478
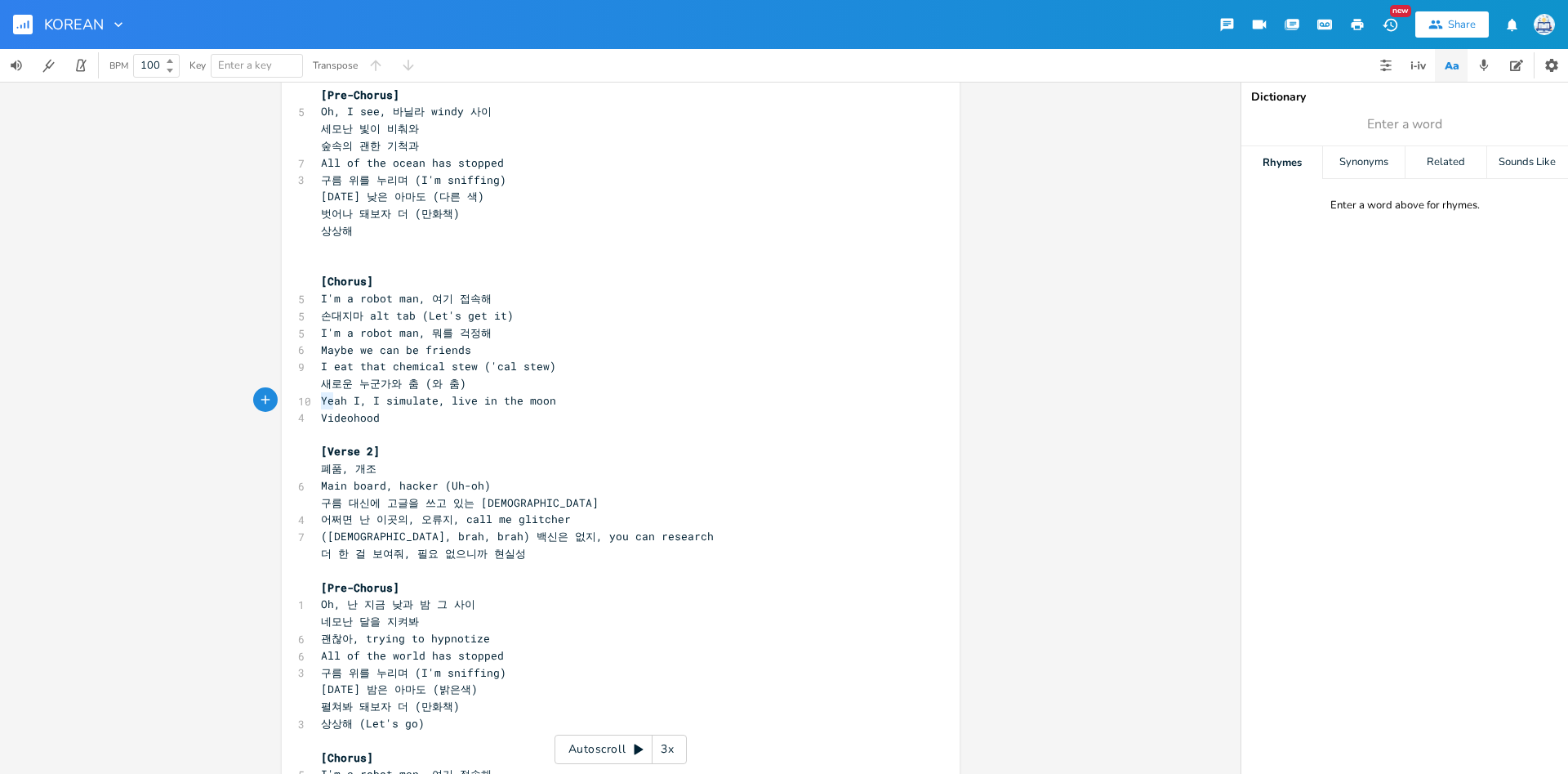
type textarea "Yeah I, I simulate, live in the moon Videohood"
drag, startPoint x: 324, startPoint y: 397, endPoint x: 385, endPoint y: 416, distance: 63.9
click at [385, 416] on div "[Chorus] 5 I'm a robot man, 여기 접속해 5 손대지마 alt tab (Let's get it) 5 I'm a robot …" at bounding box center [613, 537] width 589 height 1478
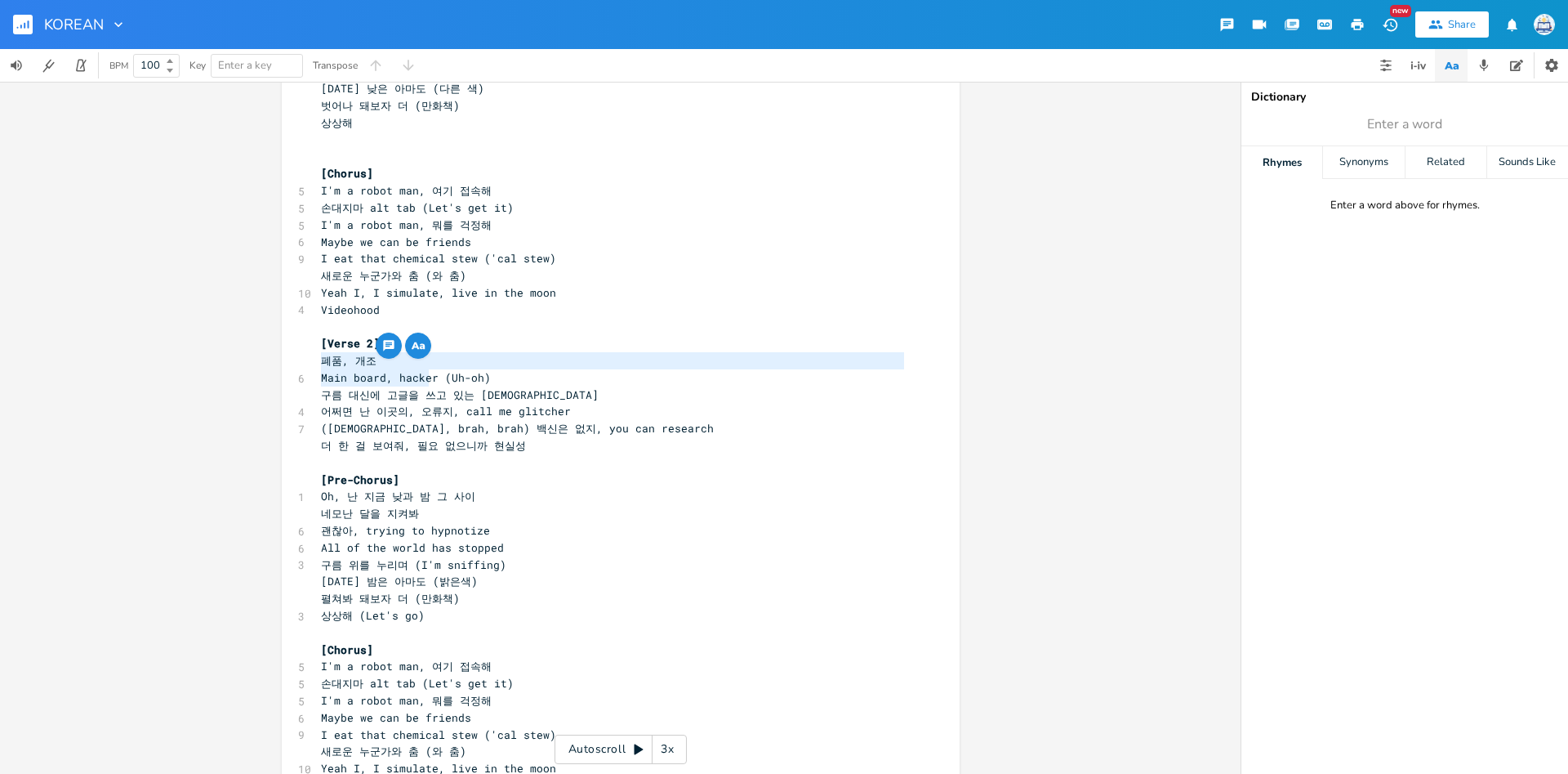
scroll to position [19, 109]
type textarea "폐품, 개조 Main board, hacker (Uh-oh)"
drag, startPoint x: 320, startPoint y: 360, endPoint x: 488, endPoint y: 376, distance: 168.8
click at [488, 376] on div "[Chorus] 5 I'm a robot man, 여기 접속해 5 손대지마 alt tab (Let's get it) 5 I'm a robot …" at bounding box center [613, 428] width 589 height 1478
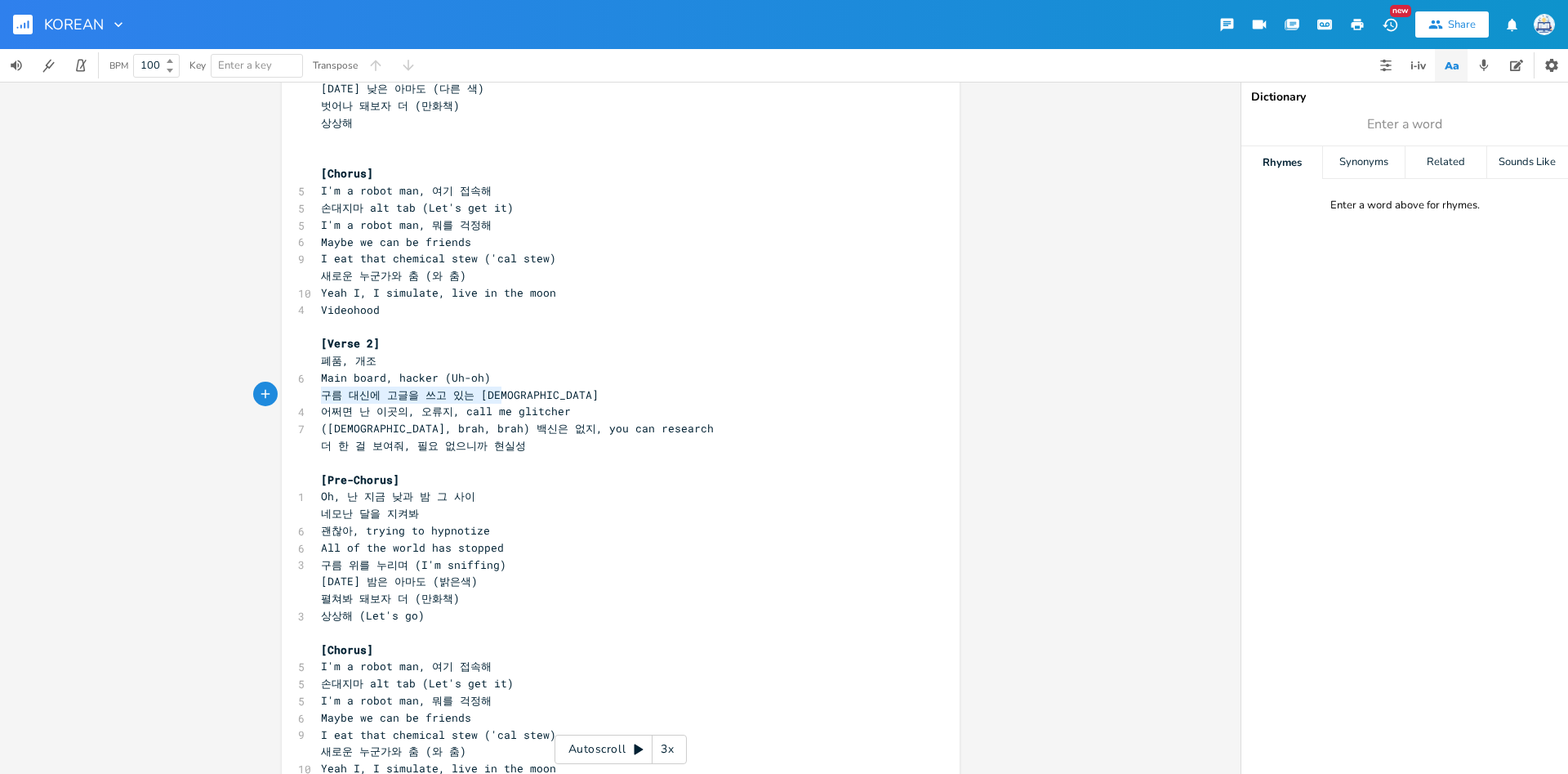
type textarea "구름 대신에 고글을 쓰고 있는 신선 어쩌면 난 이곳의, 오류지, call me glitcher"
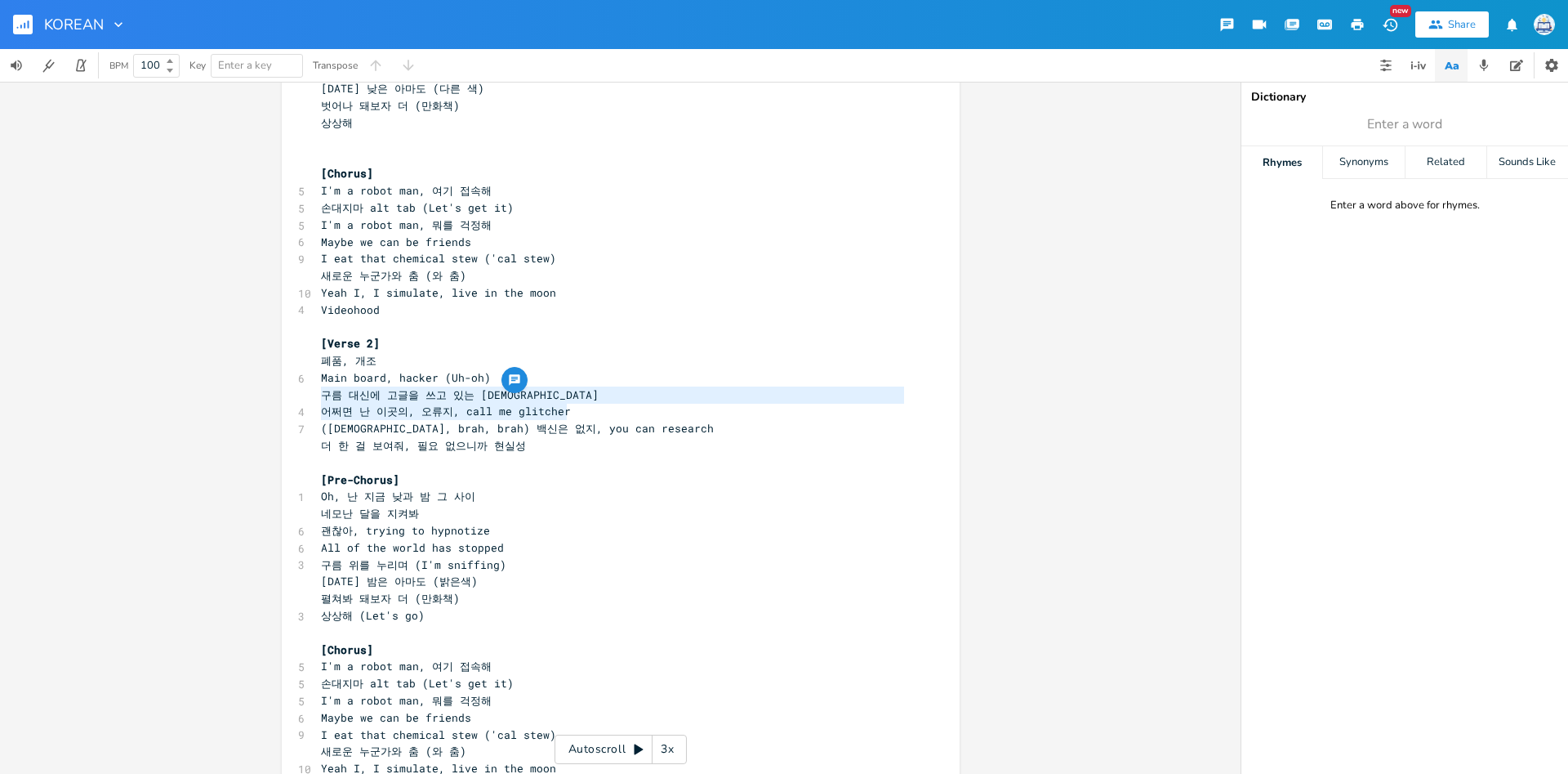
scroll to position [19, 239]
drag, startPoint x: 319, startPoint y: 396, endPoint x: 580, endPoint y: 410, distance: 261.4
click at [580, 410] on div "[Chorus] 5 I'm a robot man, 여기 접속해 5 손대지마 alt tab (Let's get it) 5 I'm a robot …" at bounding box center [613, 428] width 589 height 1478
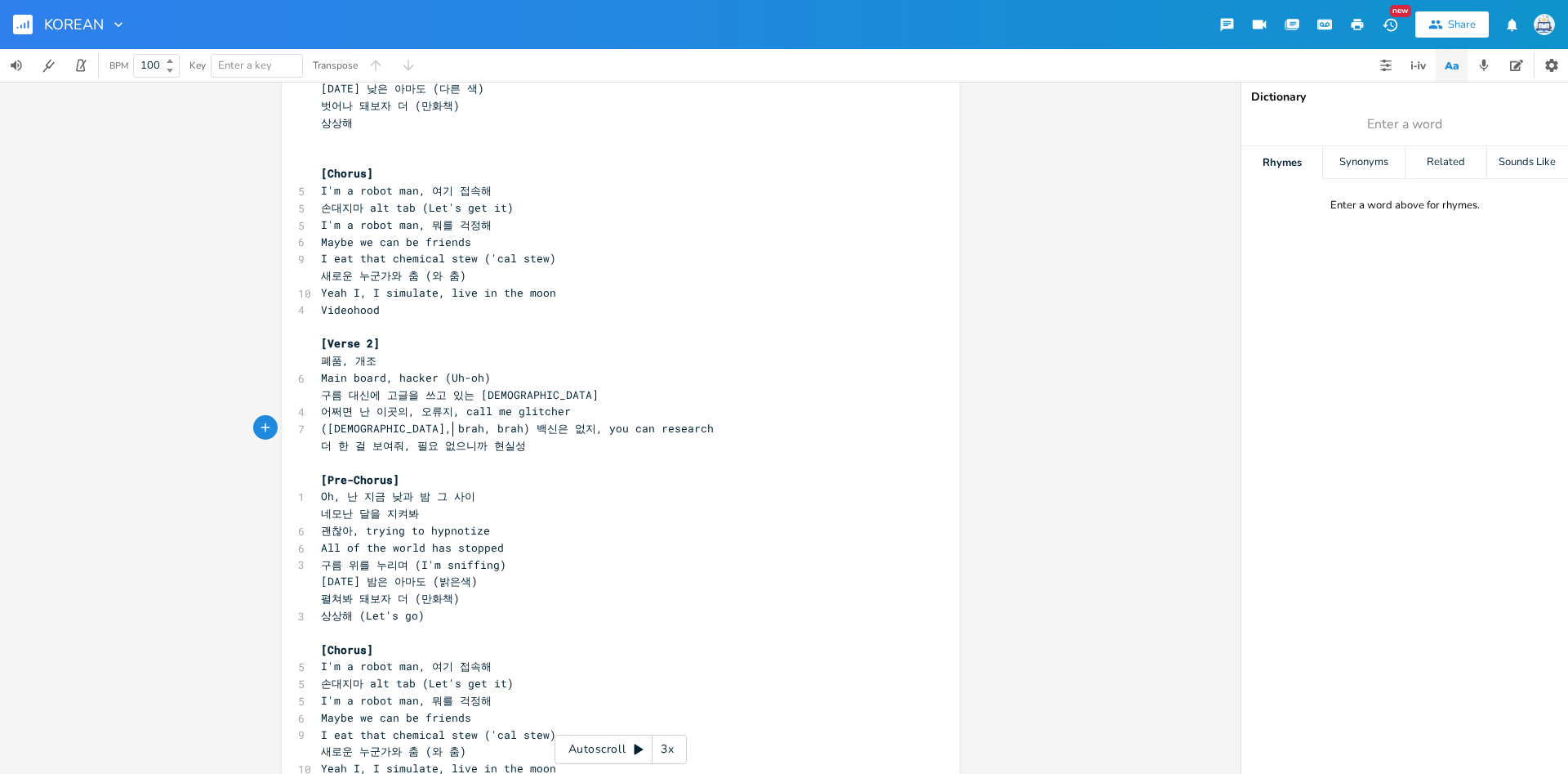
scroll to position [5, 0]
click at [448, 427] on span "(Brah, brah, brah) 백신은 없지, you can research" at bounding box center [517, 428] width 392 height 15
type textarea "(Brah, brah, brah) 백신은 없지, you can research 더 한 걸 보여줘, 필요 없으니까 현실성"
drag, startPoint x: 324, startPoint y: 430, endPoint x: 540, endPoint y: 449, distance: 216.8
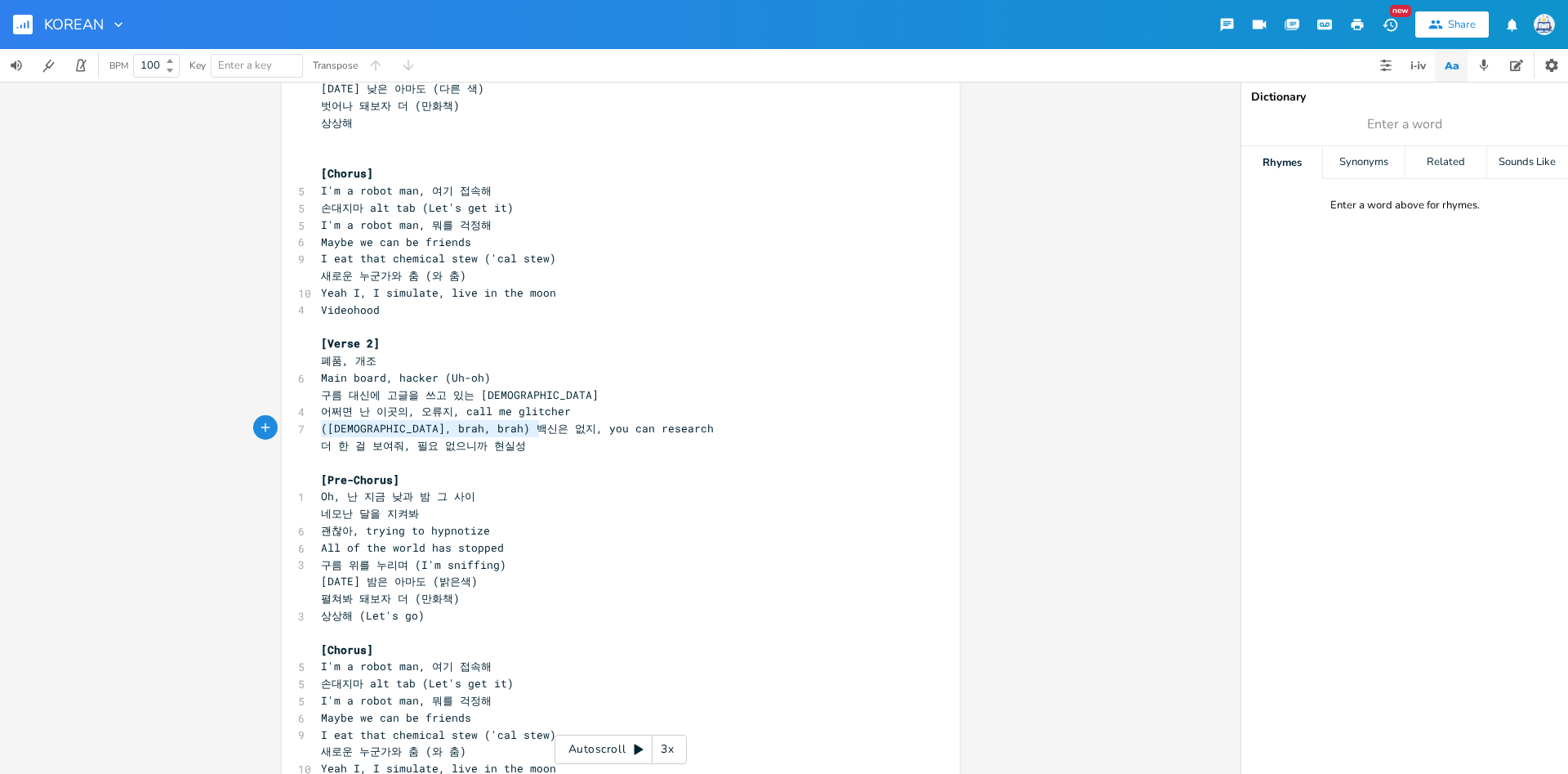
click at [540, 449] on div "[Chorus] 5 I'm a robot man, 여기 접속해 5 손대지마 alt tab (Let's get it) 5 I'm a robot …" at bounding box center [613, 428] width 589 height 1478
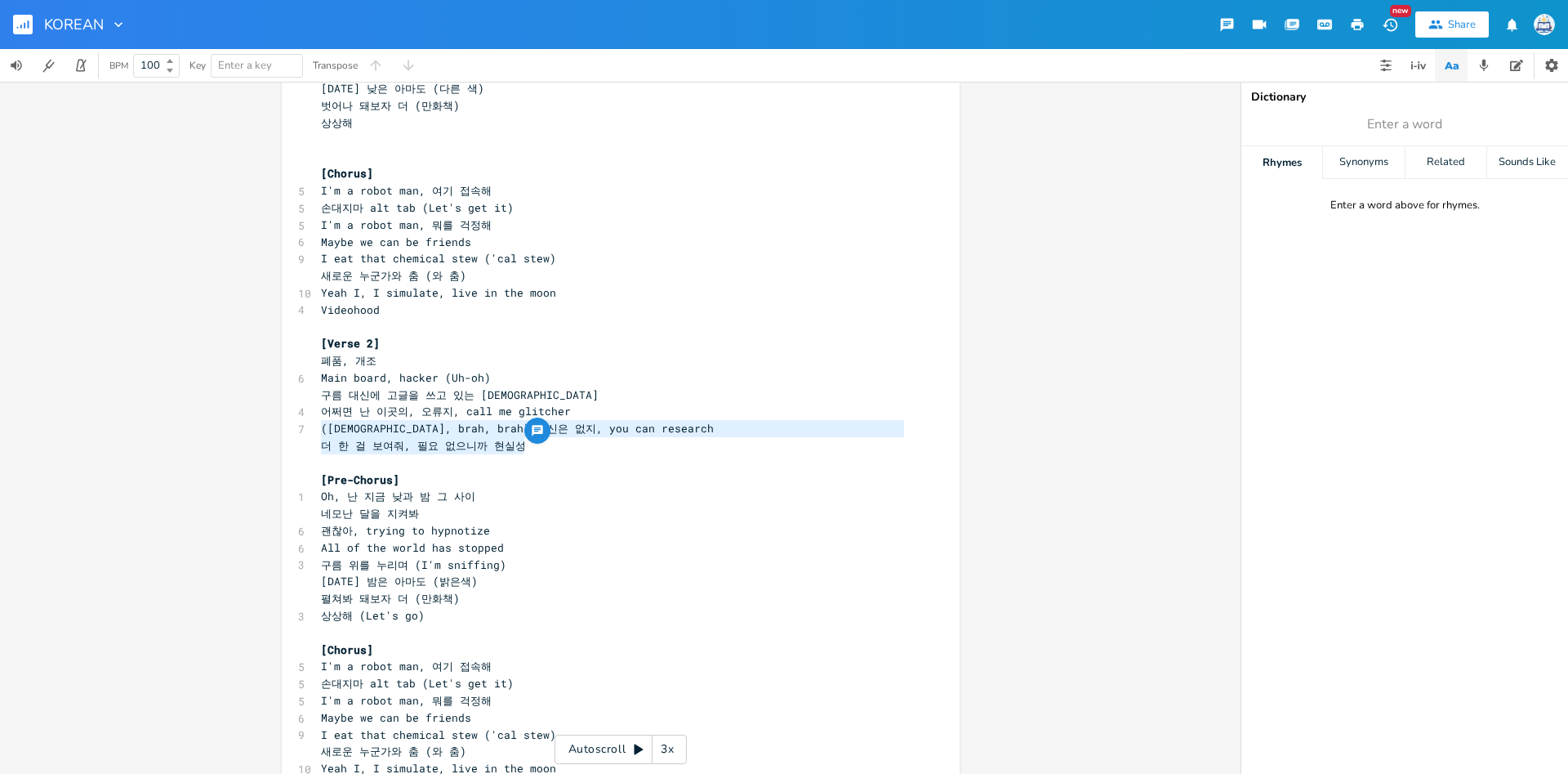
click at [326, 444] on span "더 한 걸 보여줘, 필요 없으니까 현실성" at bounding box center [424, 445] width 205 height 15
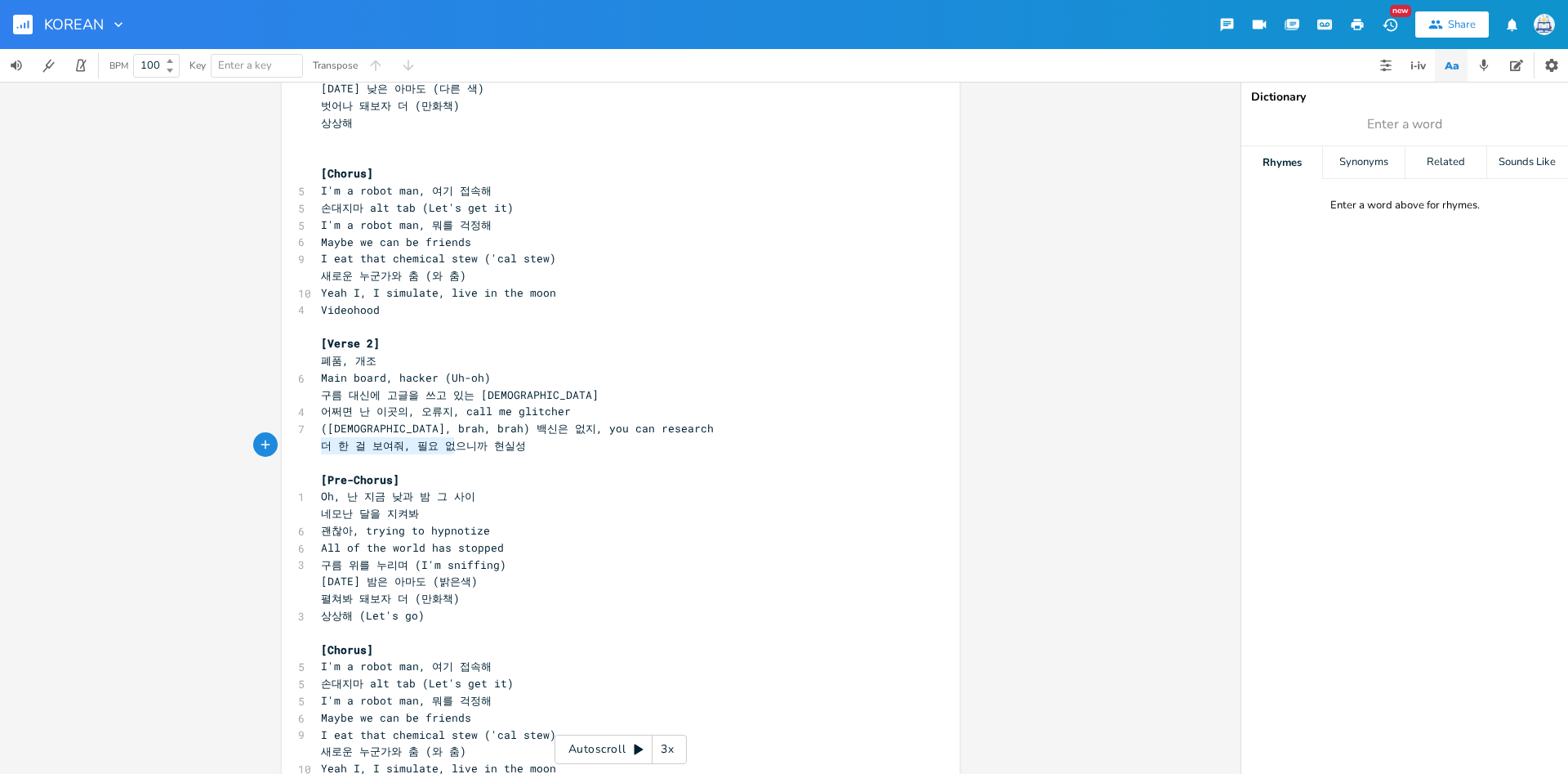
type textarea "더 한 걸 보여줘, 필요 없으니까 현실성"
drag, startPoint x: 325, startPoint y: 442, endPoint x: 559, endPoint y: 442, distance: 234.0
click at [559, 442] on pre "더 한 걸 보여줘, 필요 없으니까 현실성" at bounding box center [613, 445] width 589 height 17
click at [424, 489] on pre "Oh, 난 지금 낮과 밤 그 사이" at bounding box center [613, 496] width 589 height 17
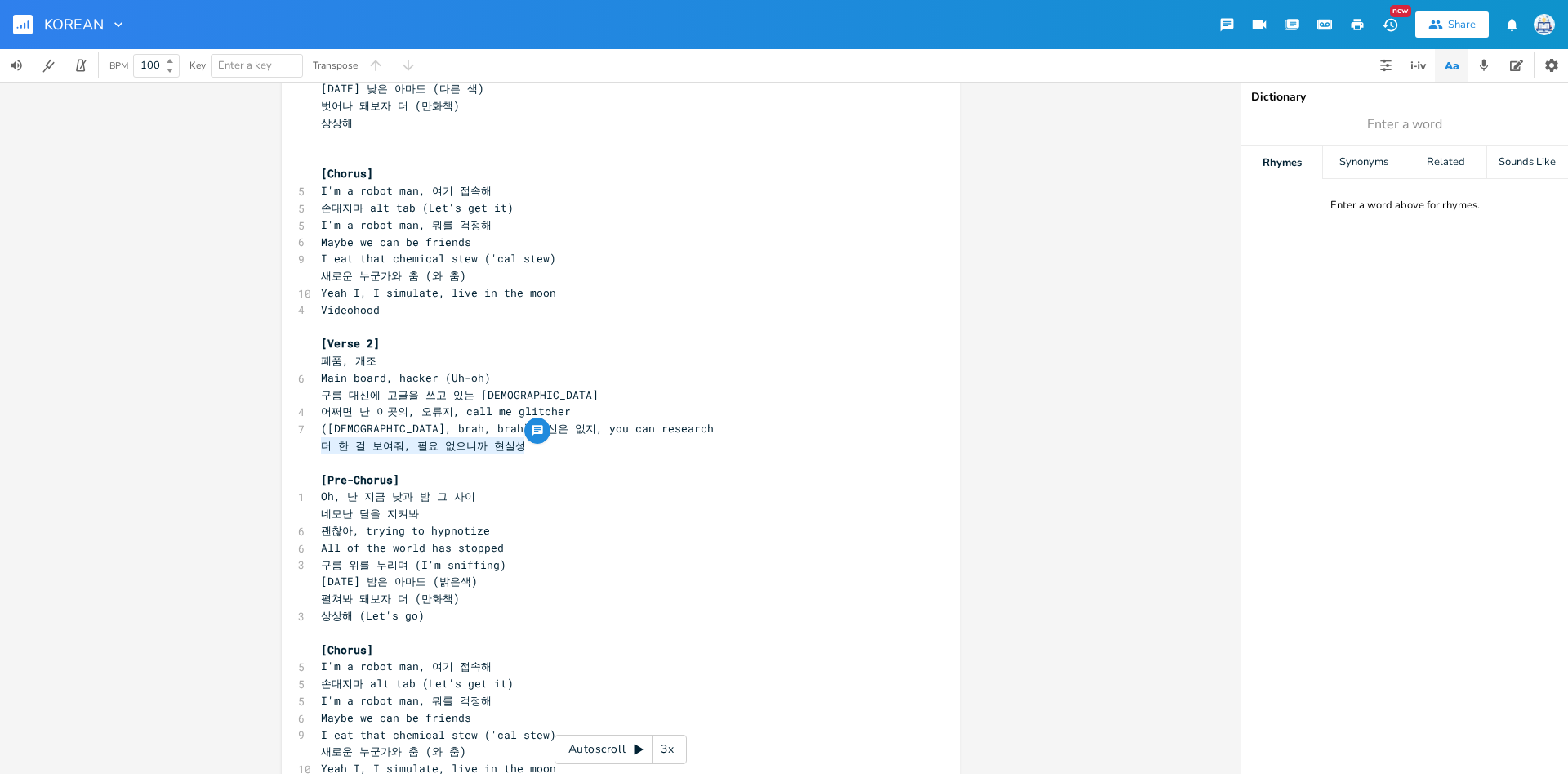
scroll to position [5, 0]
type textarea "Oh, 난 지금 낮과 밤 그 사이 네모난 달을 지켜봐"
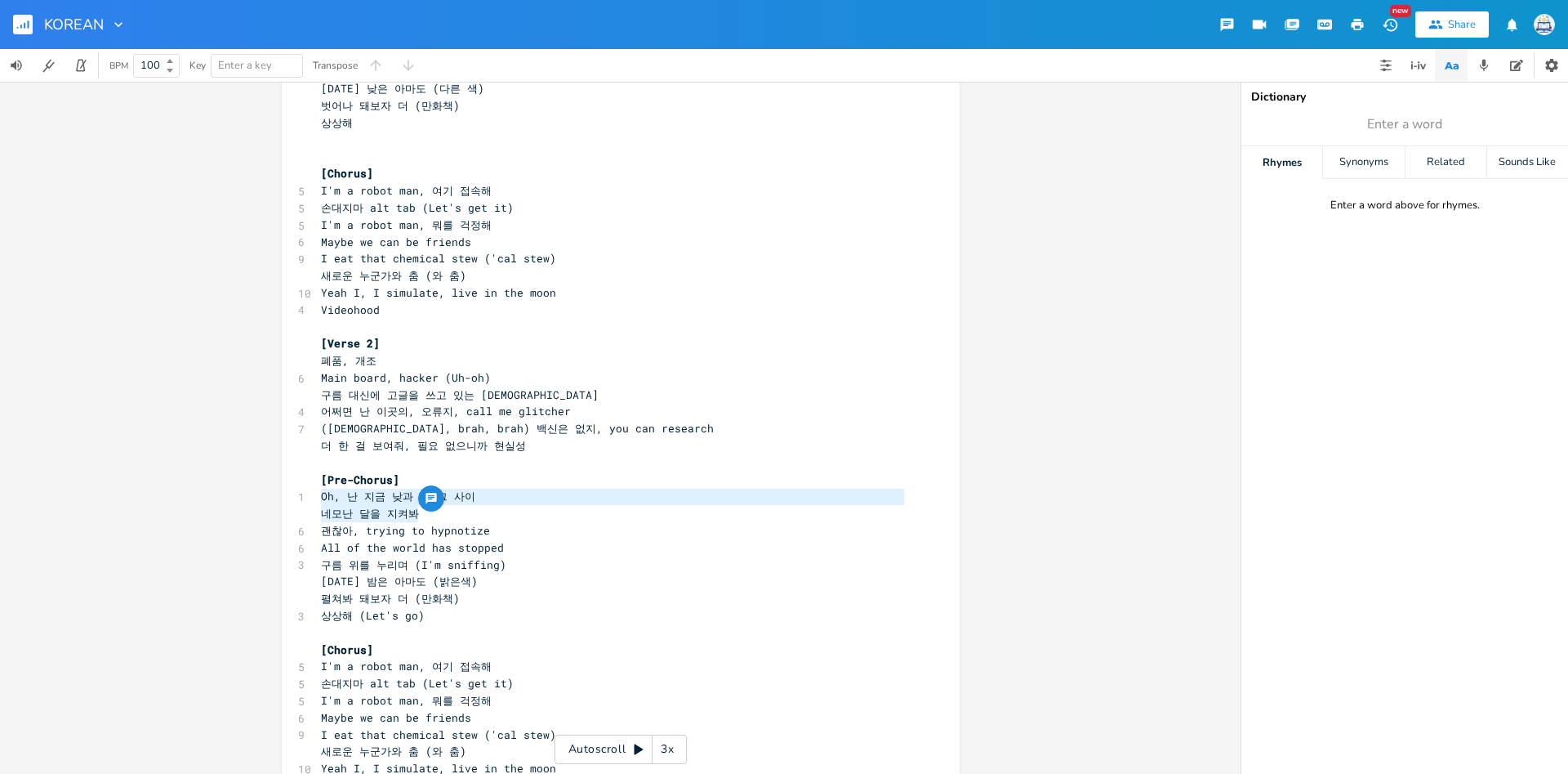
drag, startPoint x: 320, startPoint y: 495, endPoint x: 449, endPoint y: 512, distance: 130.1
click at [449, 512] on div "[Chorus] 5 I'm a robot man, 여기 접속해 5 손대지마 alt tab (Let's get it) 5 I'm a robot …" at bounding box center [613, 428] width 589 height 1478
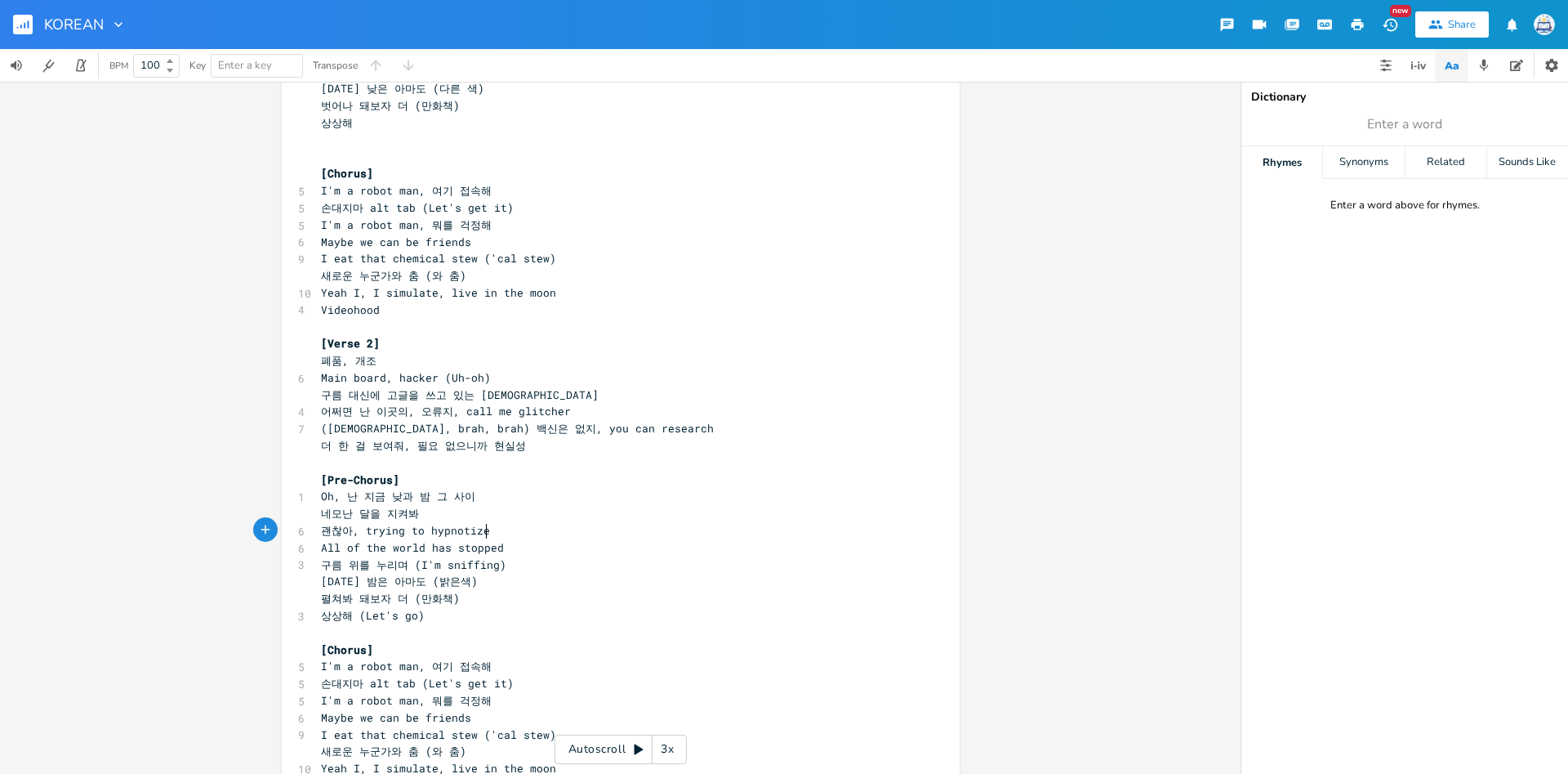
type textarea "Oh, 난 지금 낮과 밤 그 사이 네모난 달을 지켜봐 괜찮아, trying to hypnotize"
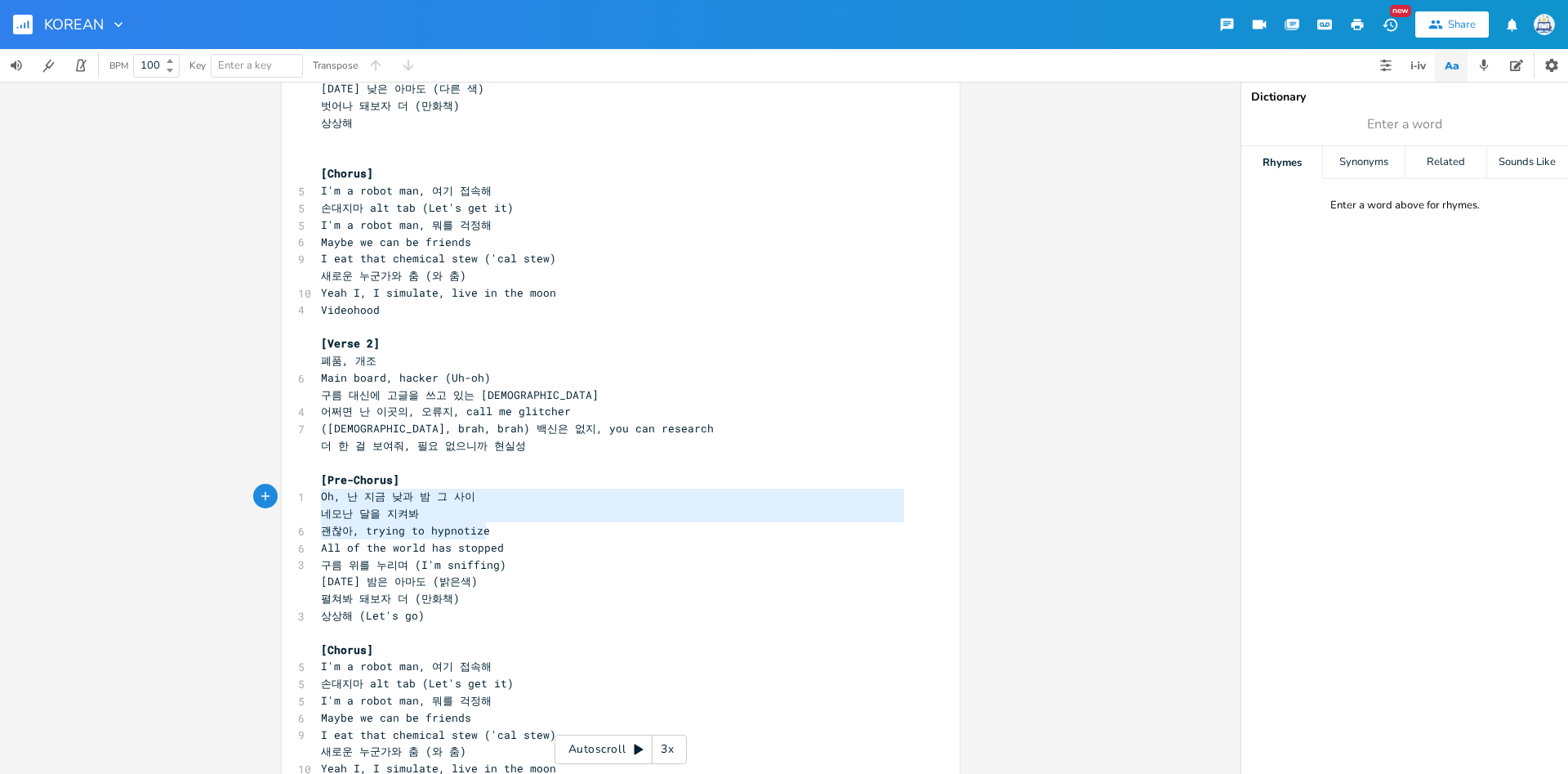
scroll to position [38, 155]
drag, startPoint x: 496, startPoint y: 533, endPoint x: 305, endPoint y: 493, distance: 195.1
click at [305, 493] on div "Oh, 난 지금 낮과 밤 그 사이 네모난 달을 지켜봐 괜찮아, trying to hypnotize xxxxxxxxxx [Chorus] 5 I'…" at bounding box center [620, 426] width 678 height 1531
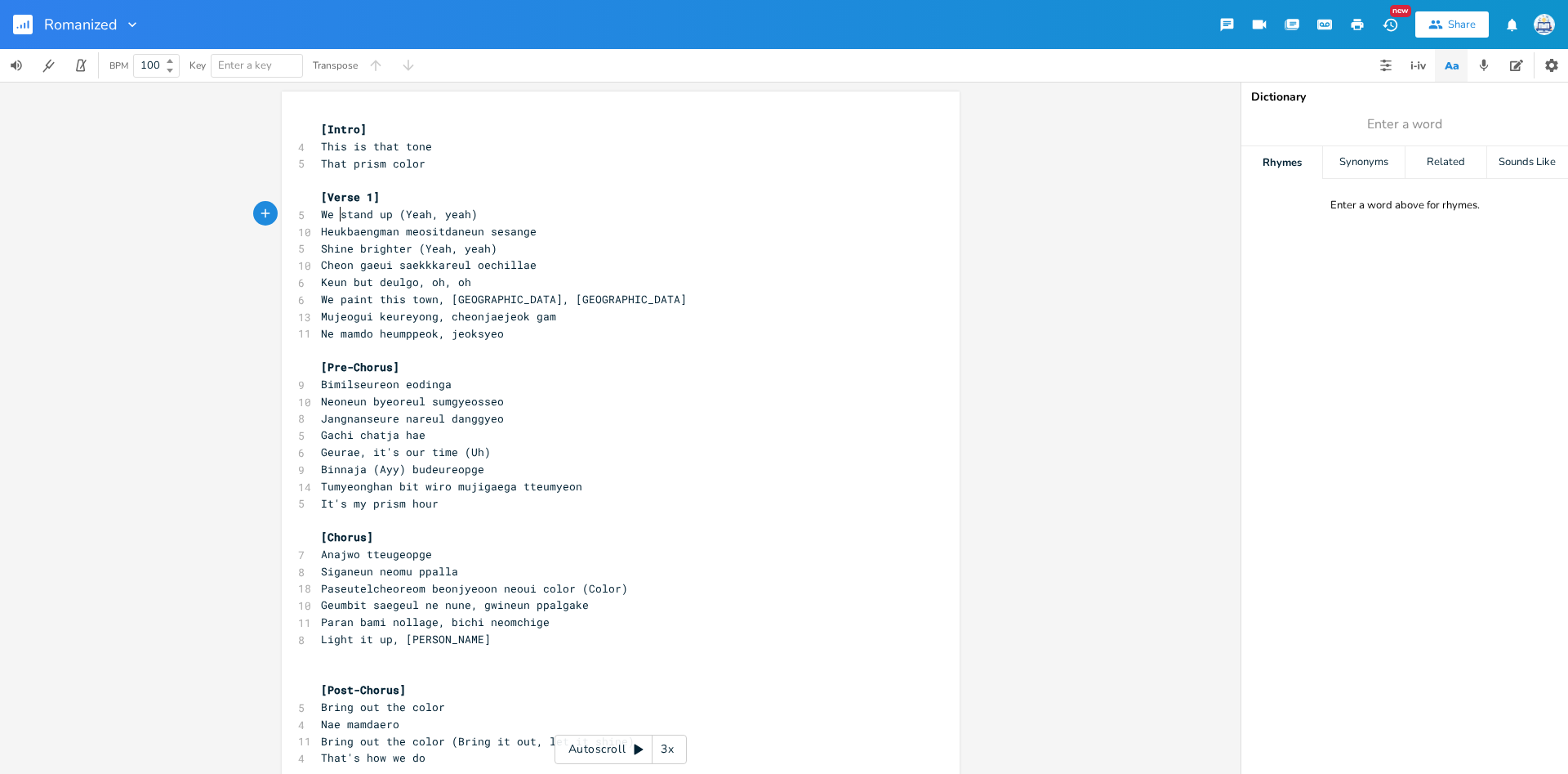
click at [339, 206] on pre "We stand up (Yeah, yeah)" at bounding box center [613, 215] width 589 height 17
type textarea "[Lorem] Ipsu do sita cons Adip elits doeiu [Tempo 5] In utlab et (Dolo, magn) A…"
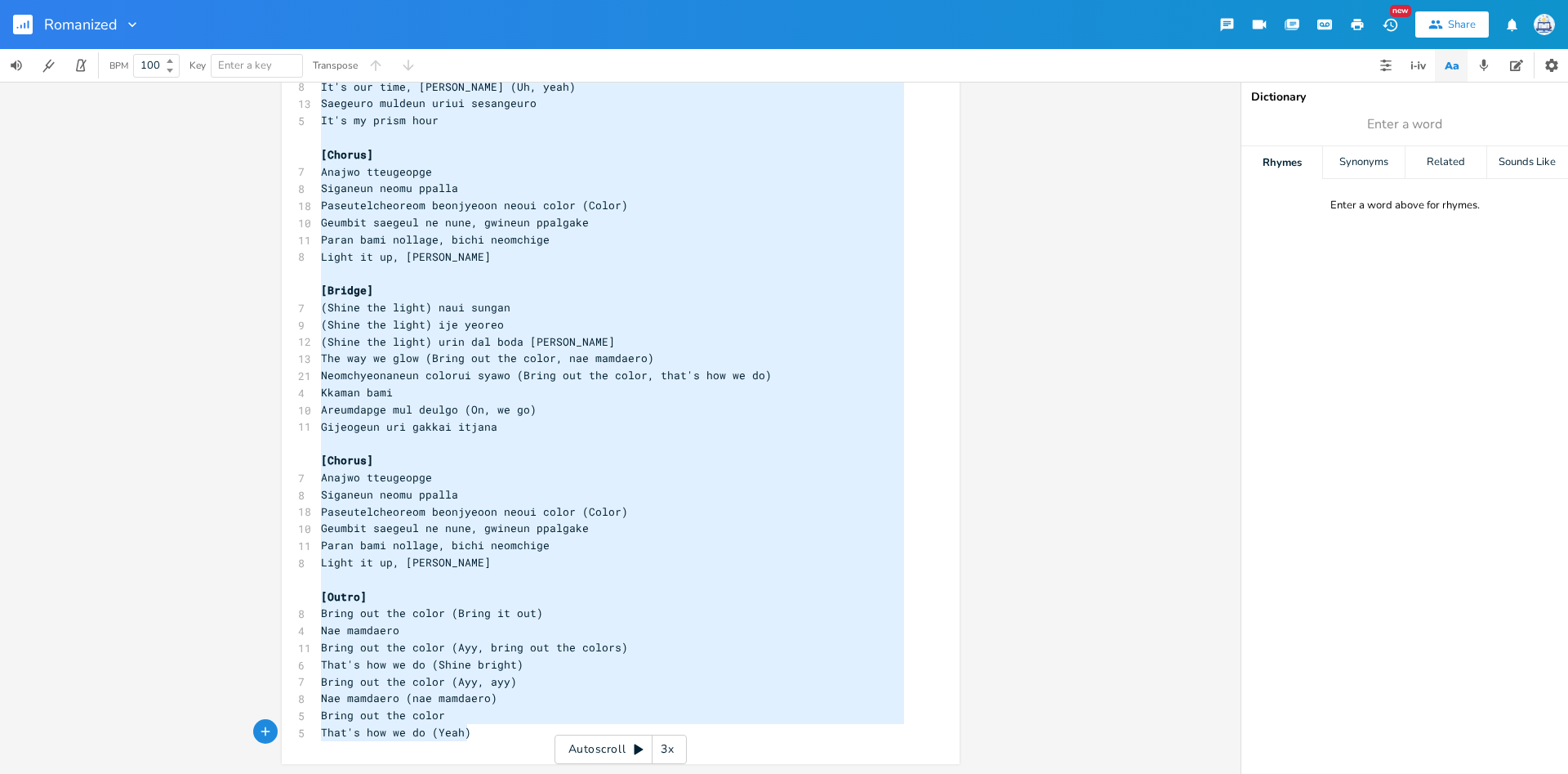
paste textarea
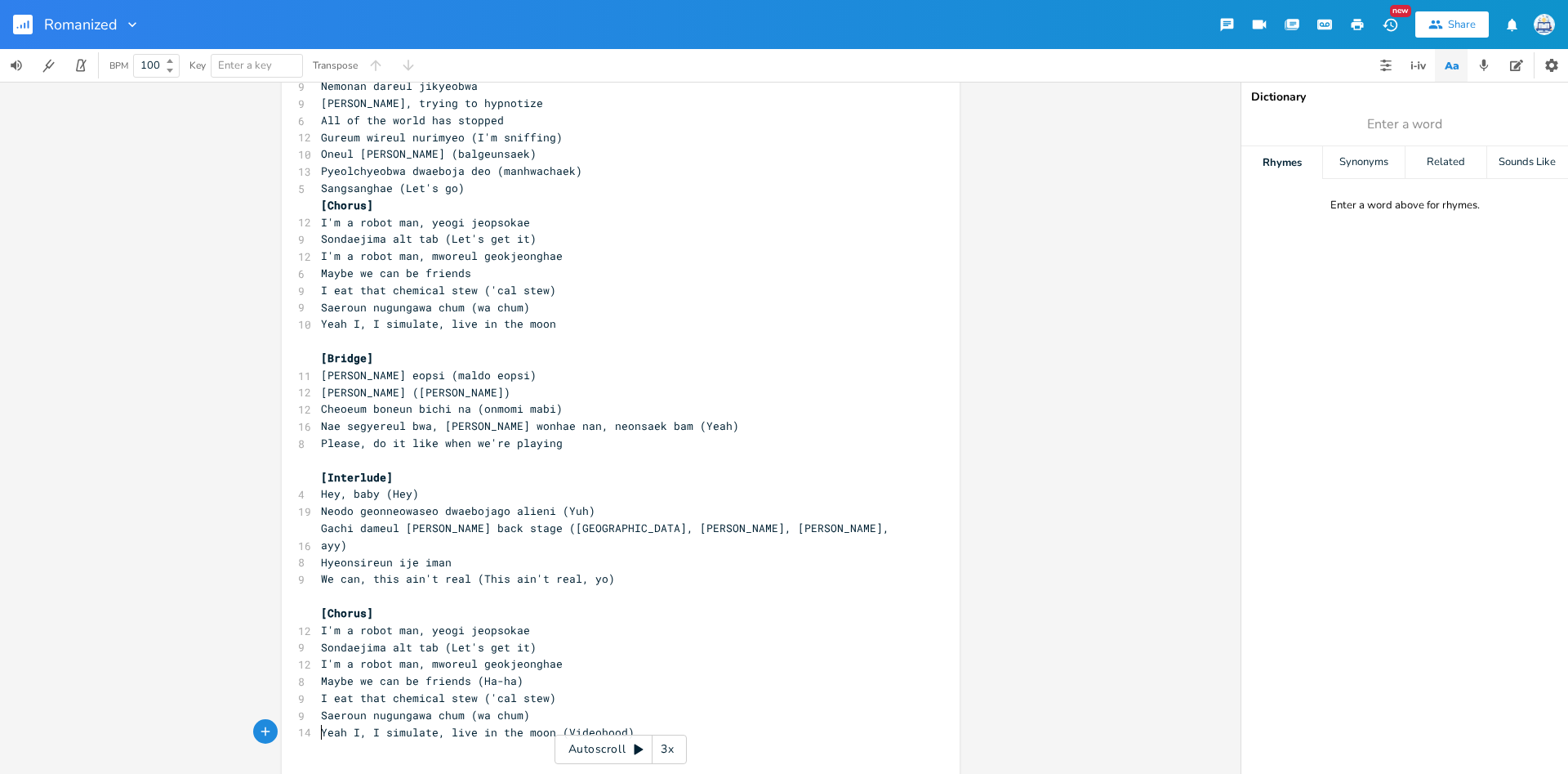
scroll to position [512, 0]
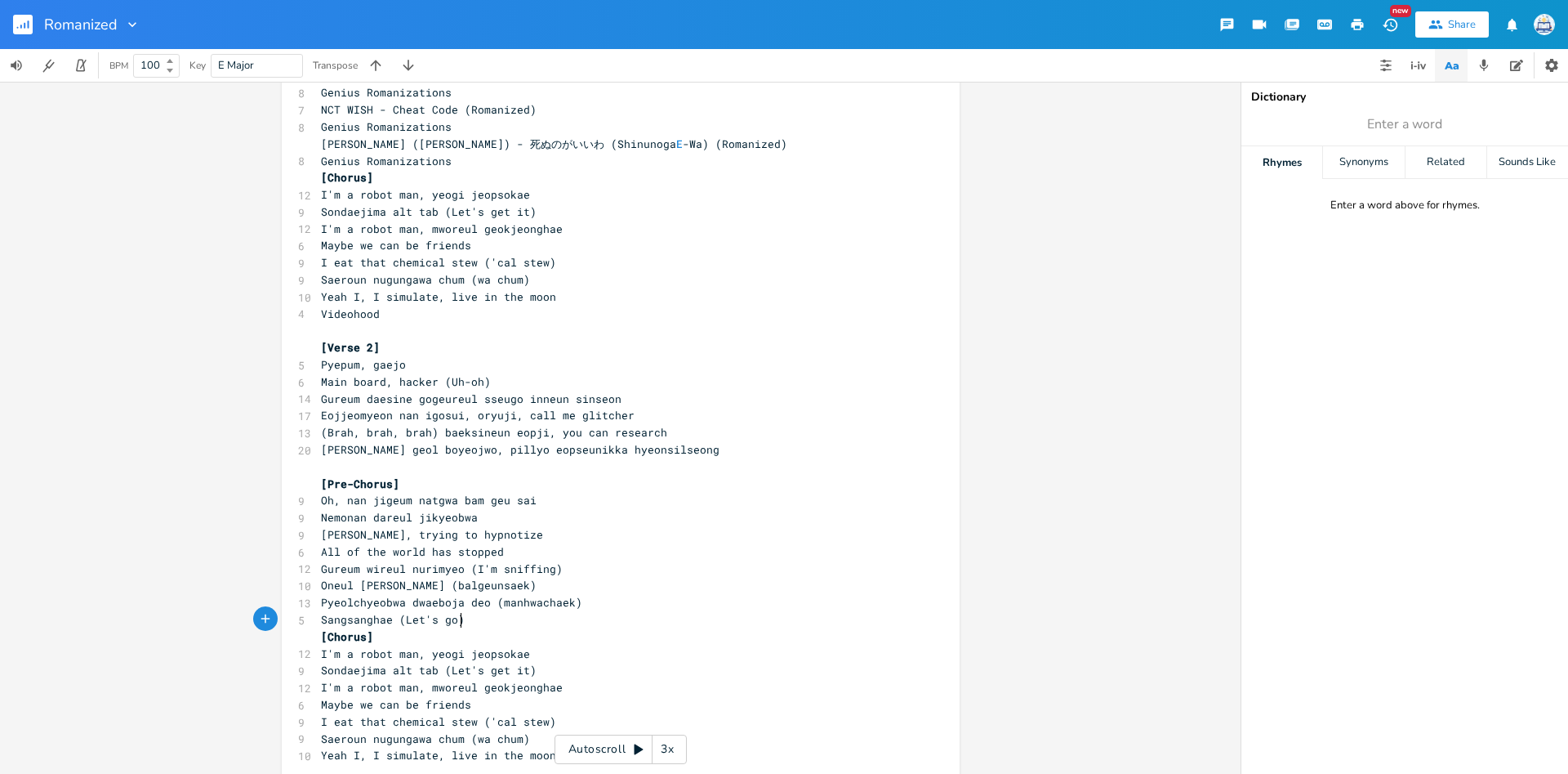
click at [571, 623] on pre "Sangsanghae (Let's go)" at bounding box center [613, 620] width 589 height 17
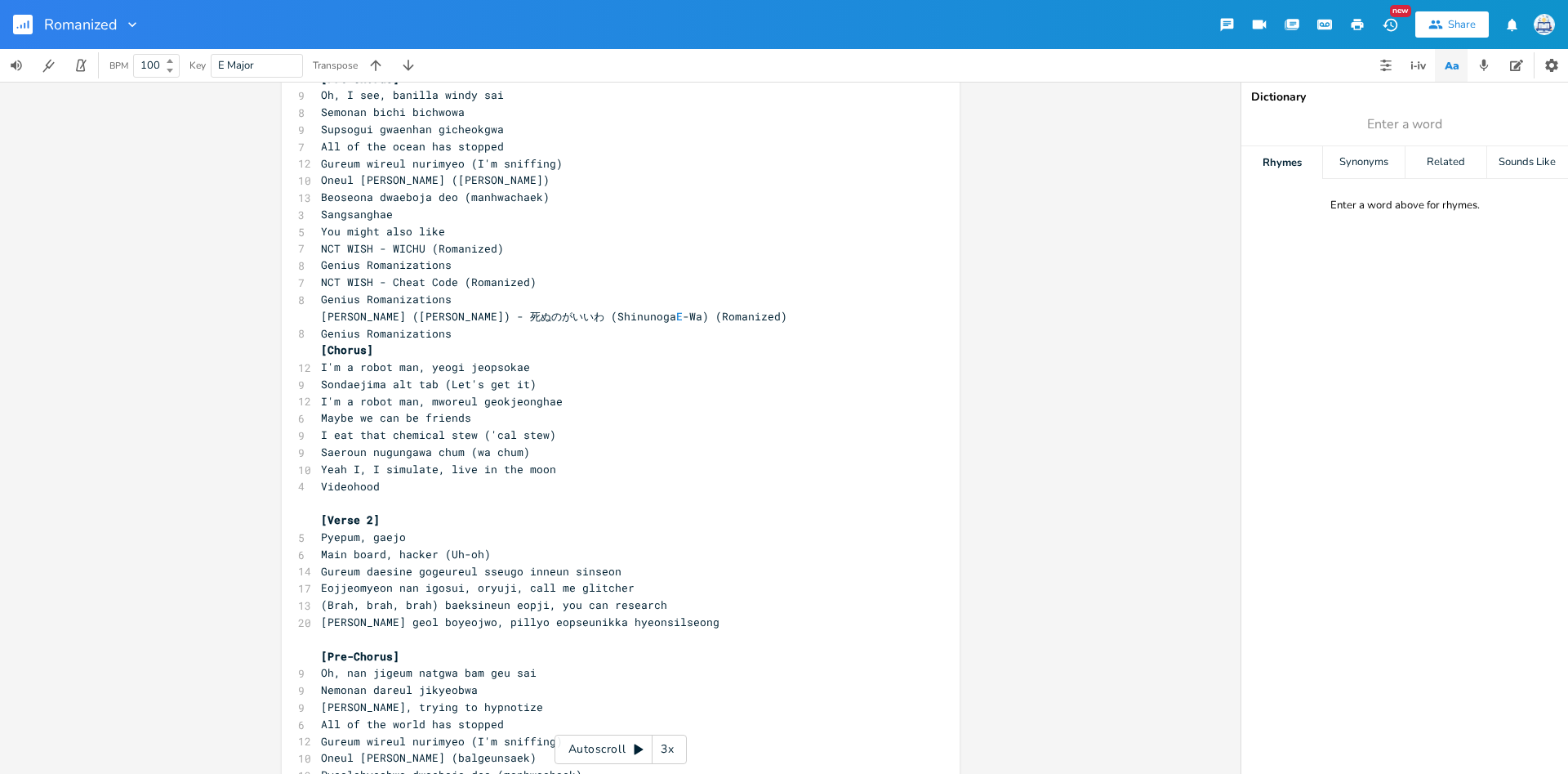
scroll to position [81, 0]
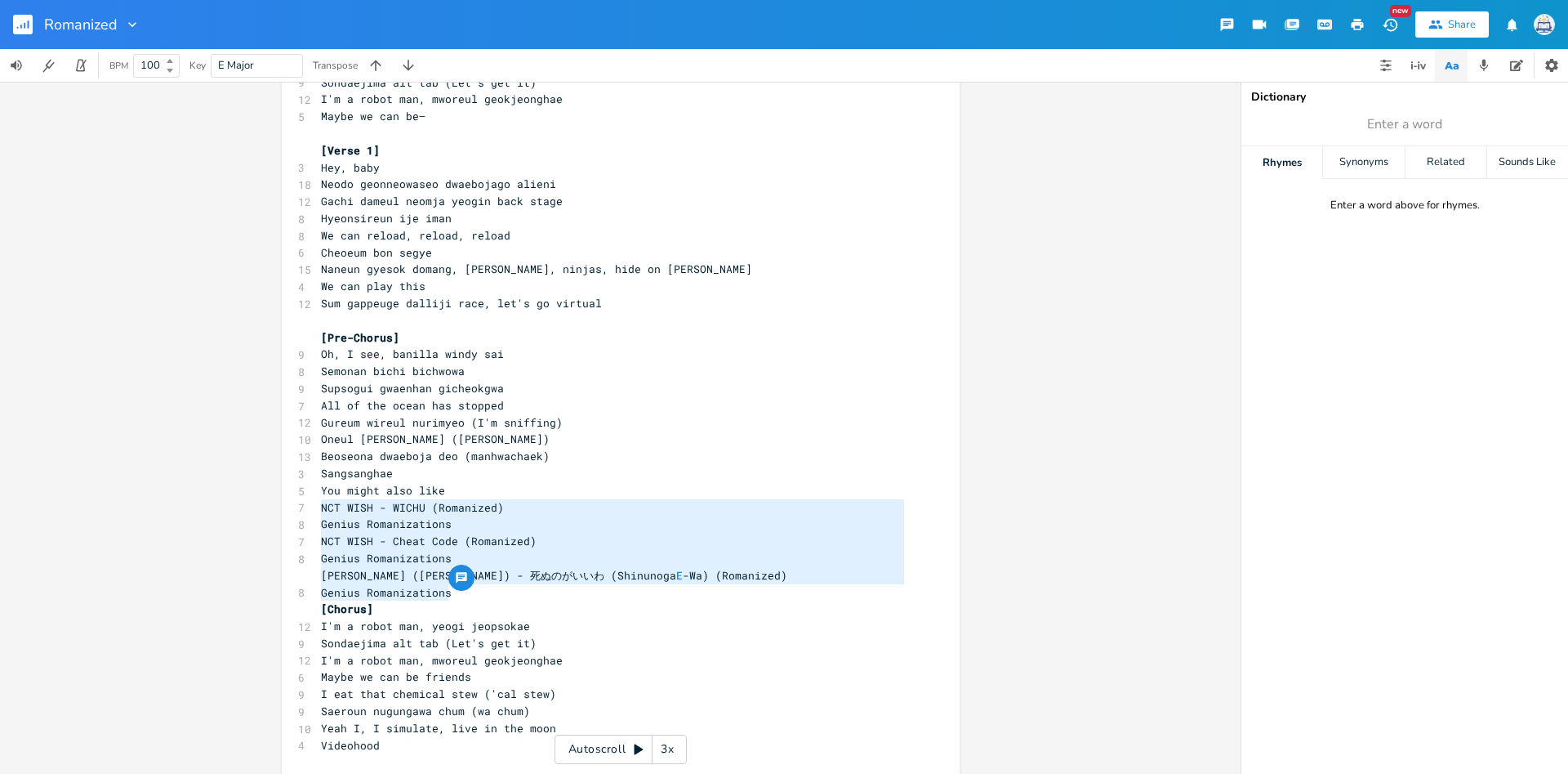
type textarea "You might also like NCT WISH - WICHU (Romanized) Genius Romanizations NCT WISH …"
drag, startPoint x: 455, startPoint y: 585, endPoint x: 317, endPoint y: 487, distance: 169.3
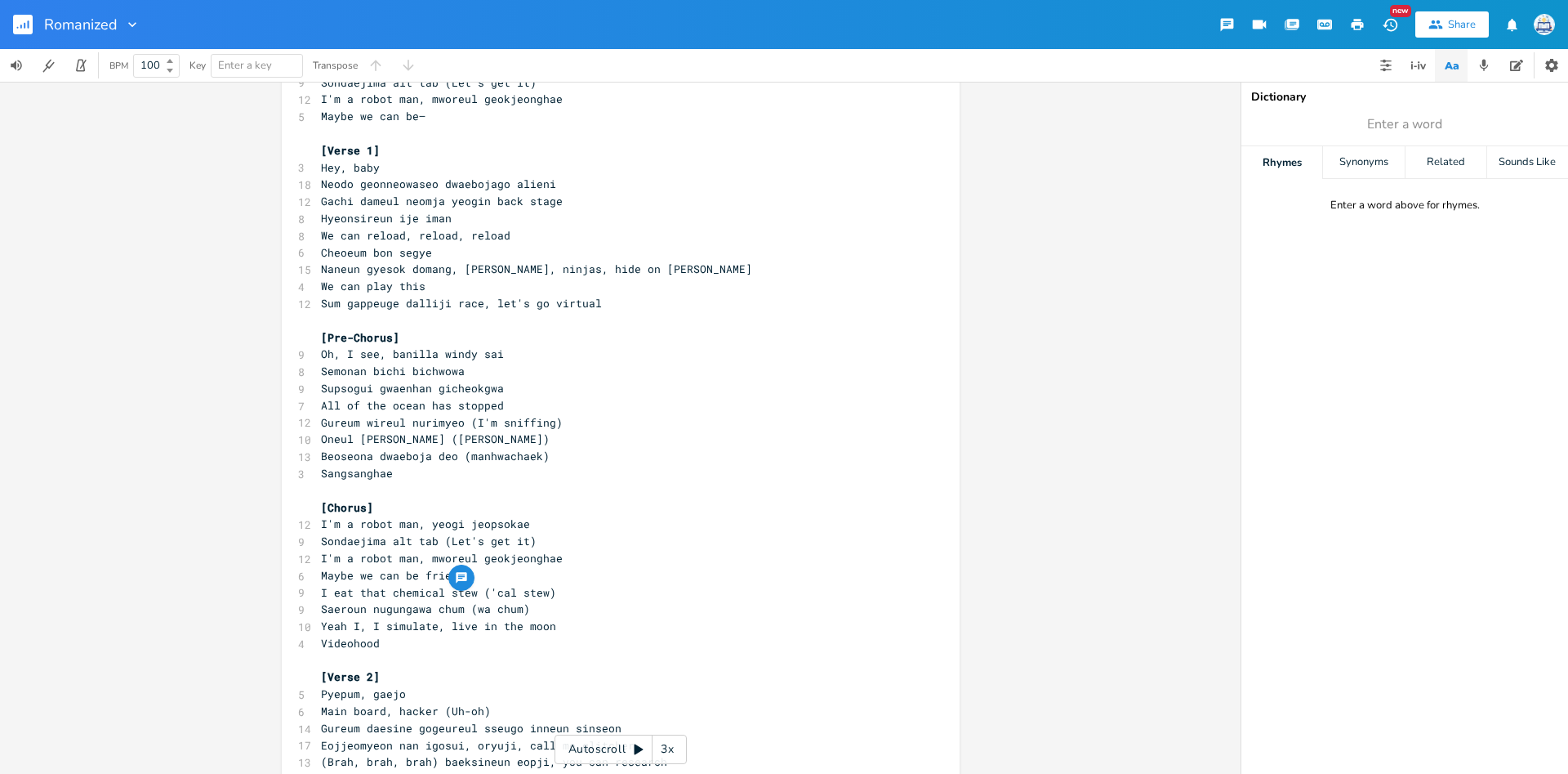
scroll to position [0, 0]
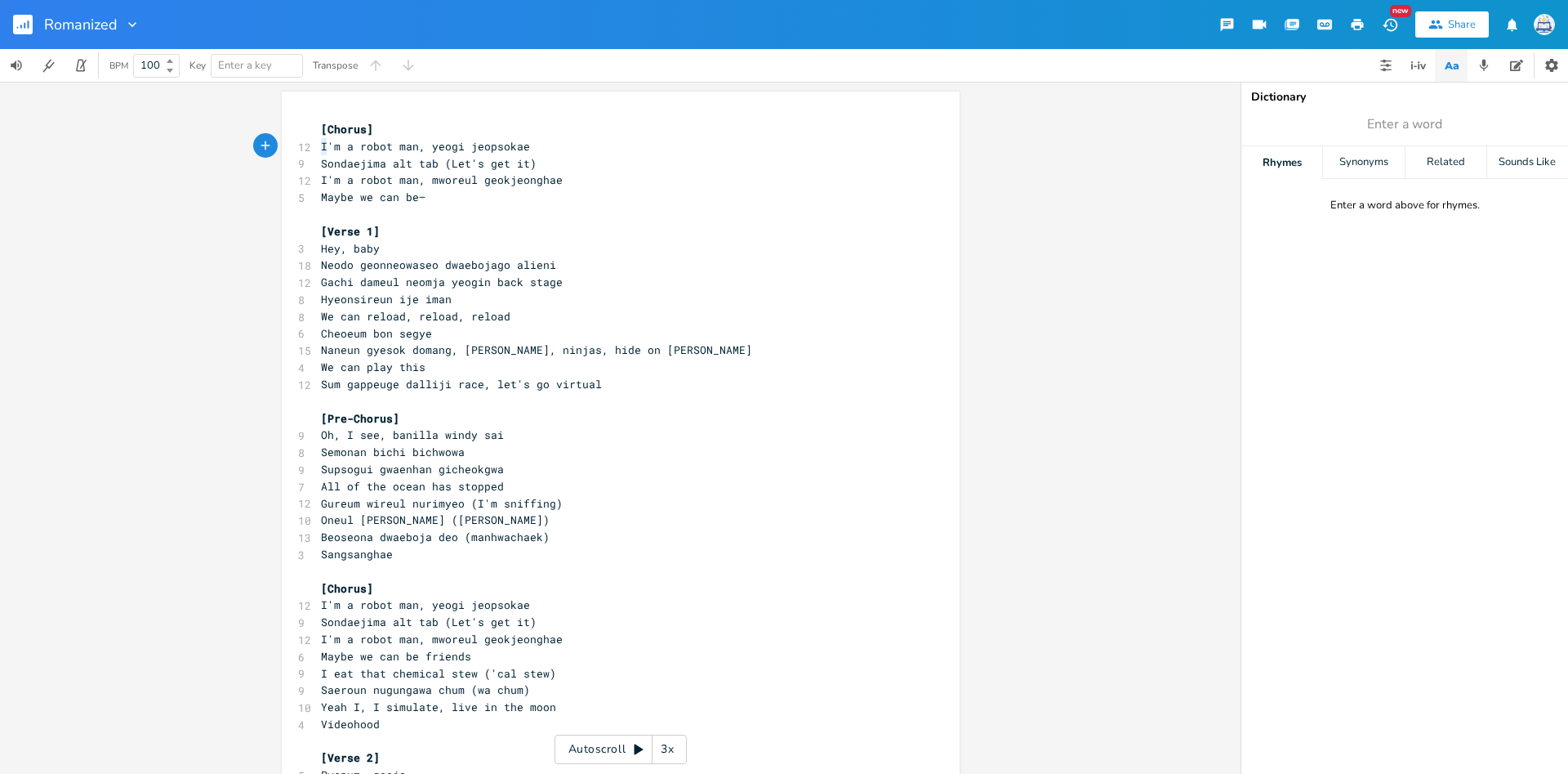
type textarea "I'm a robot man, yeogi jeopsokae Sondaejima alt tab"
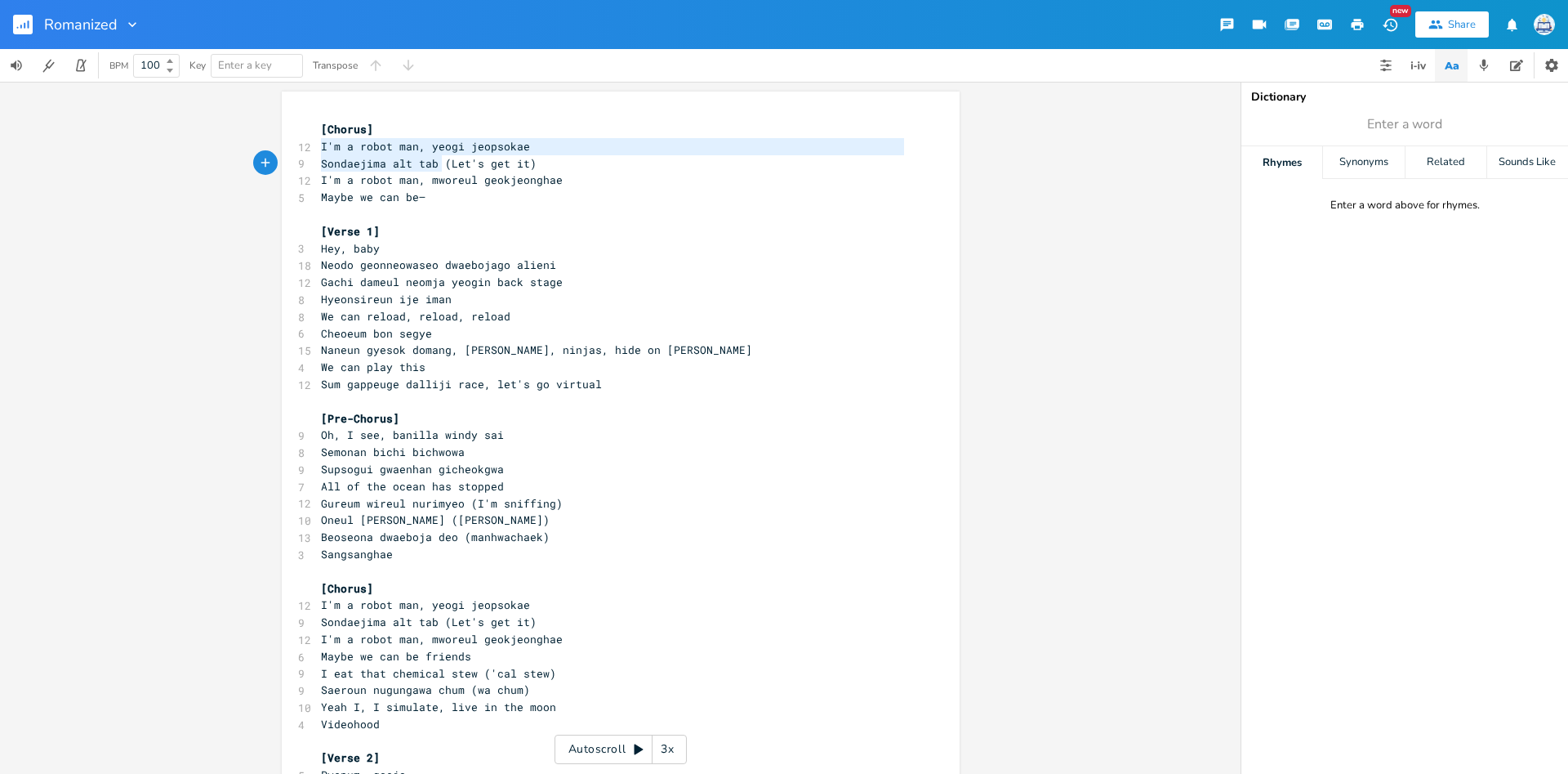
drag, startPoint x: 321, startPoint y: 148, endPoint x: 440, endPoint y: 169, distance: 120.8
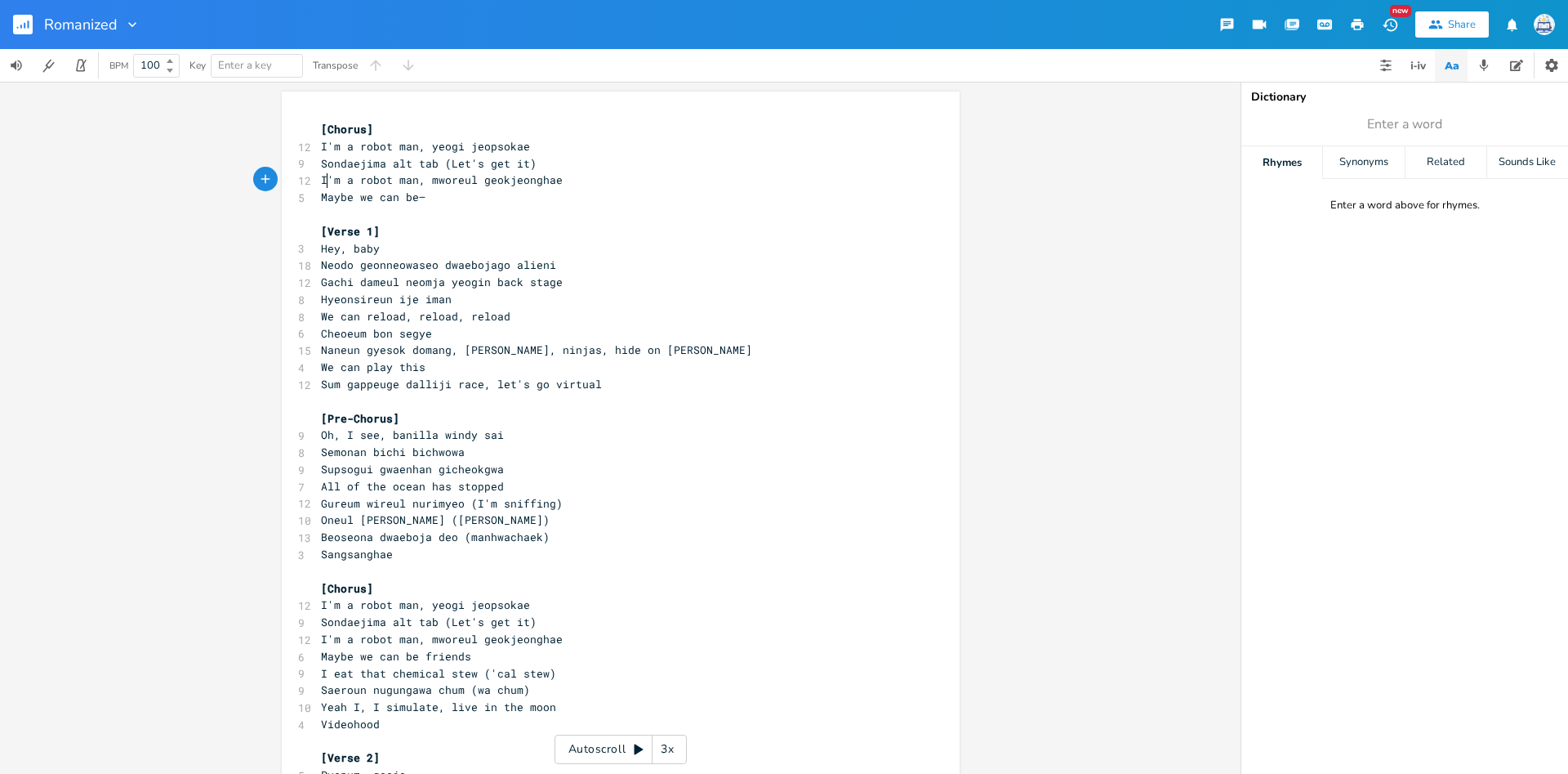
click at [326, 180] on span "I'm a robot man, mworeul geokjeonghae" at bounding box center [441, 180] width 242 height 15
click at [325, 180] on span "I'm a robot man, mworeul geokjeonghae" at bounding box center [441, 180] width 242 height 15
type textarea "I'm a robot man, mworeul geokjeonghae Maybe we can be—"
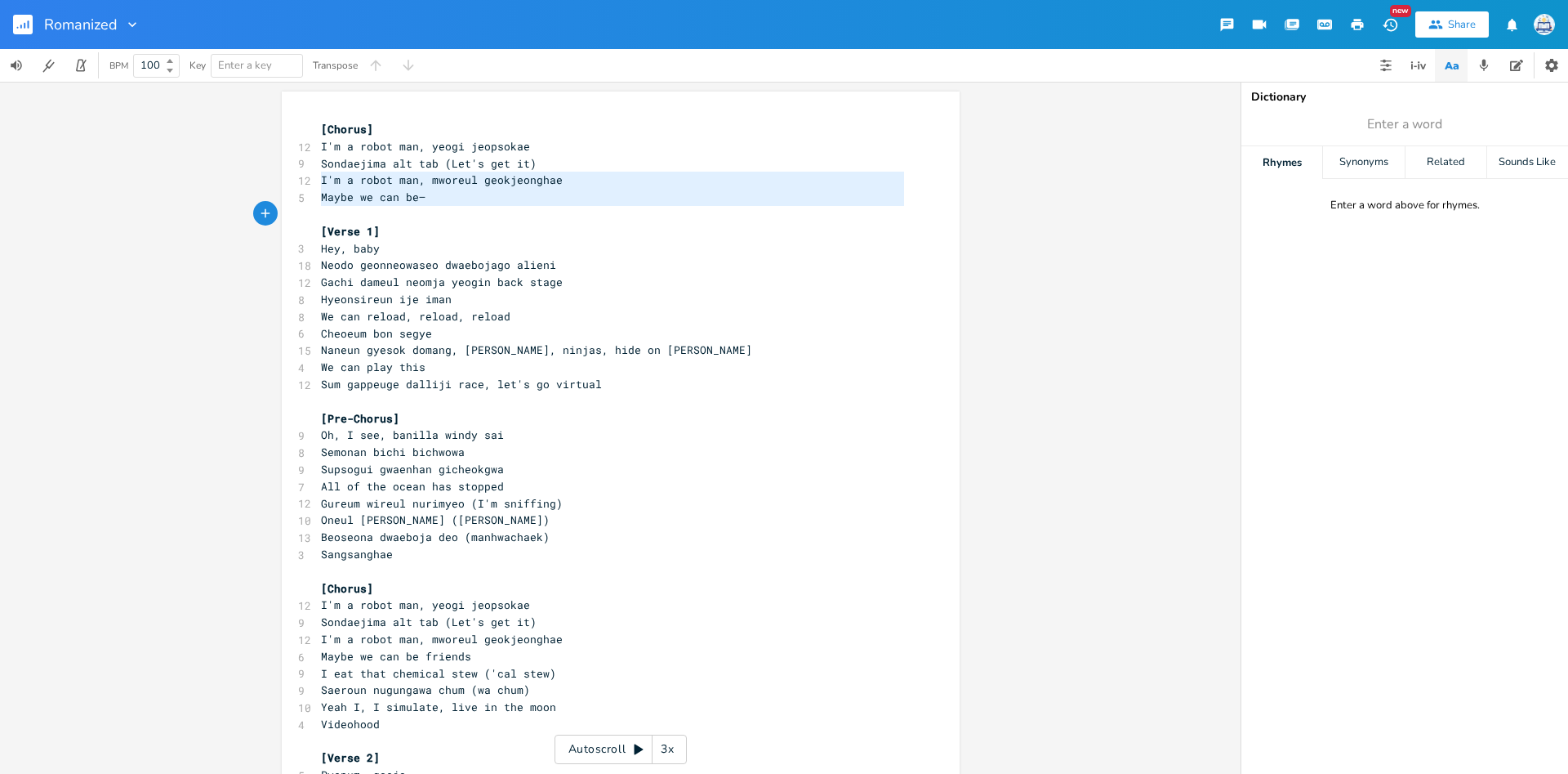
drag, startPoint x: 321, startPoint y: 180, endPoint x: 463, endPoint y: 210, distance: 145.1
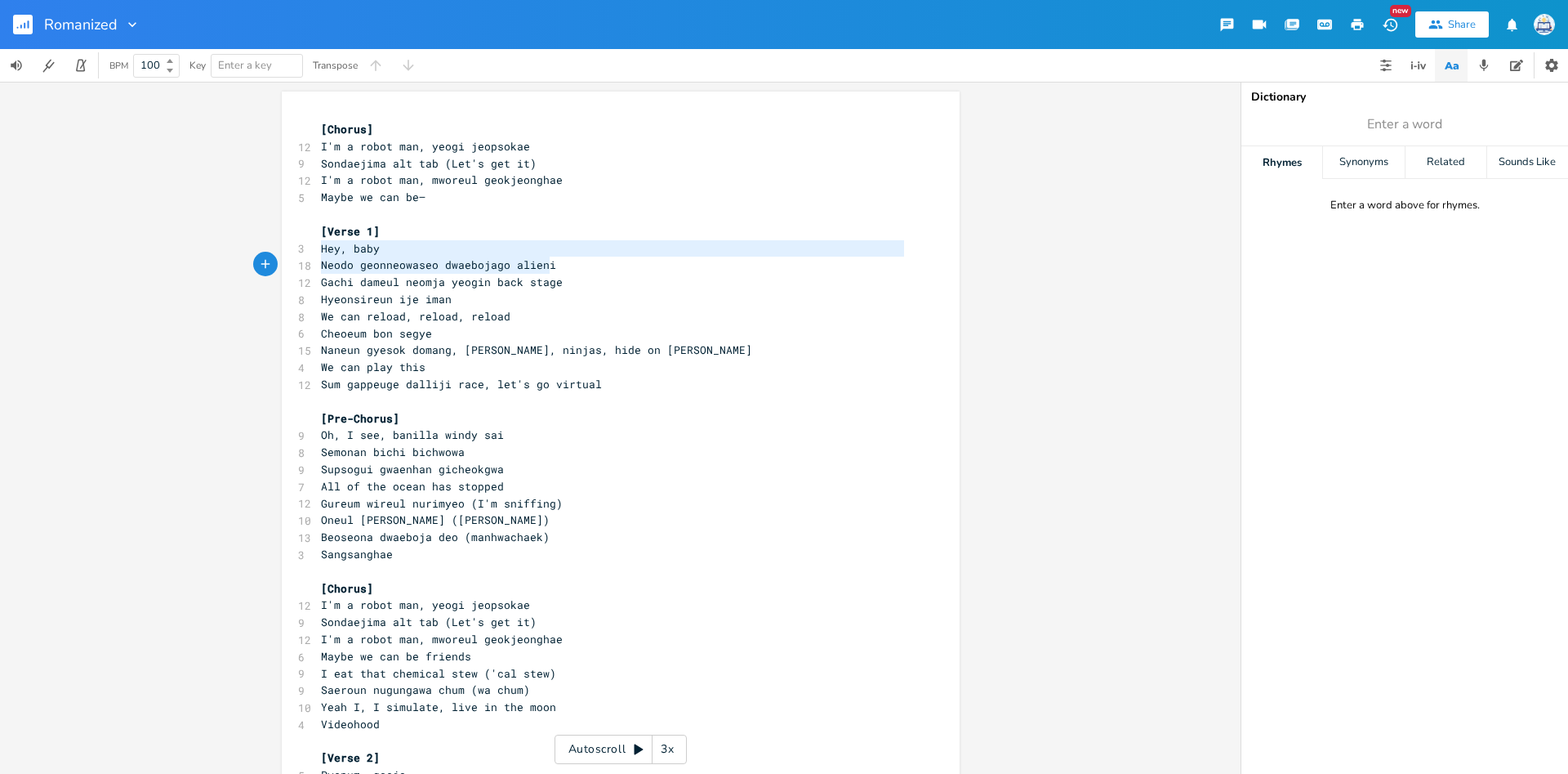
type textarea "Hey, baby Neodo geonneowaseo dwaebojago alieni Gachi dameul neomja yeogin back …"
drag, startPoint x: 321, startPoint y: 248, endPoint x: 627, endPoint y: 281, distance: 307.8
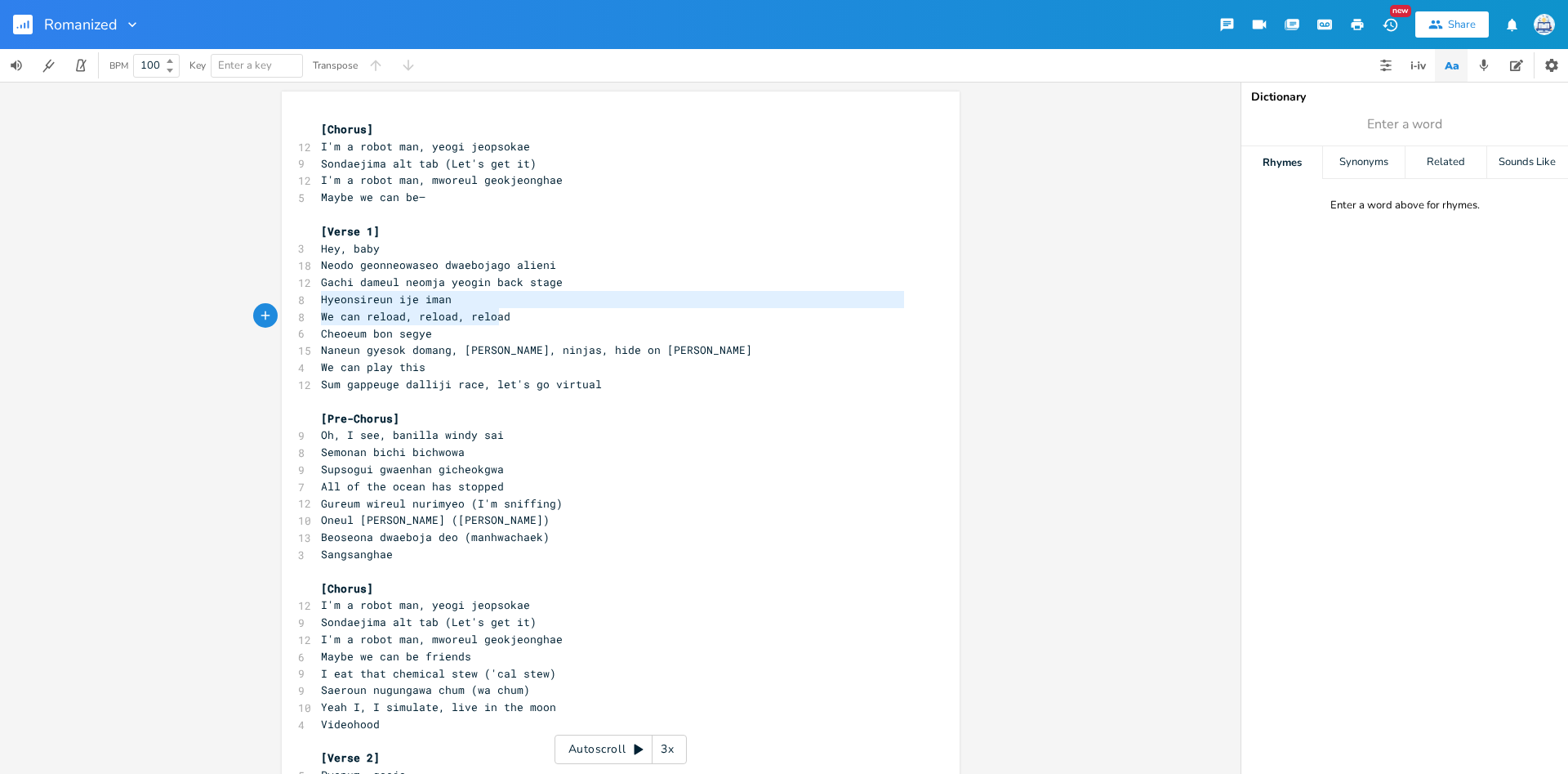
type textarea "Hyeonsireun ije iman We can reload, reload, reload"
drag, startPoint x: 320, startPoint y: 302, endPoint x: 516, endPoint y: 316, distance: 196.5
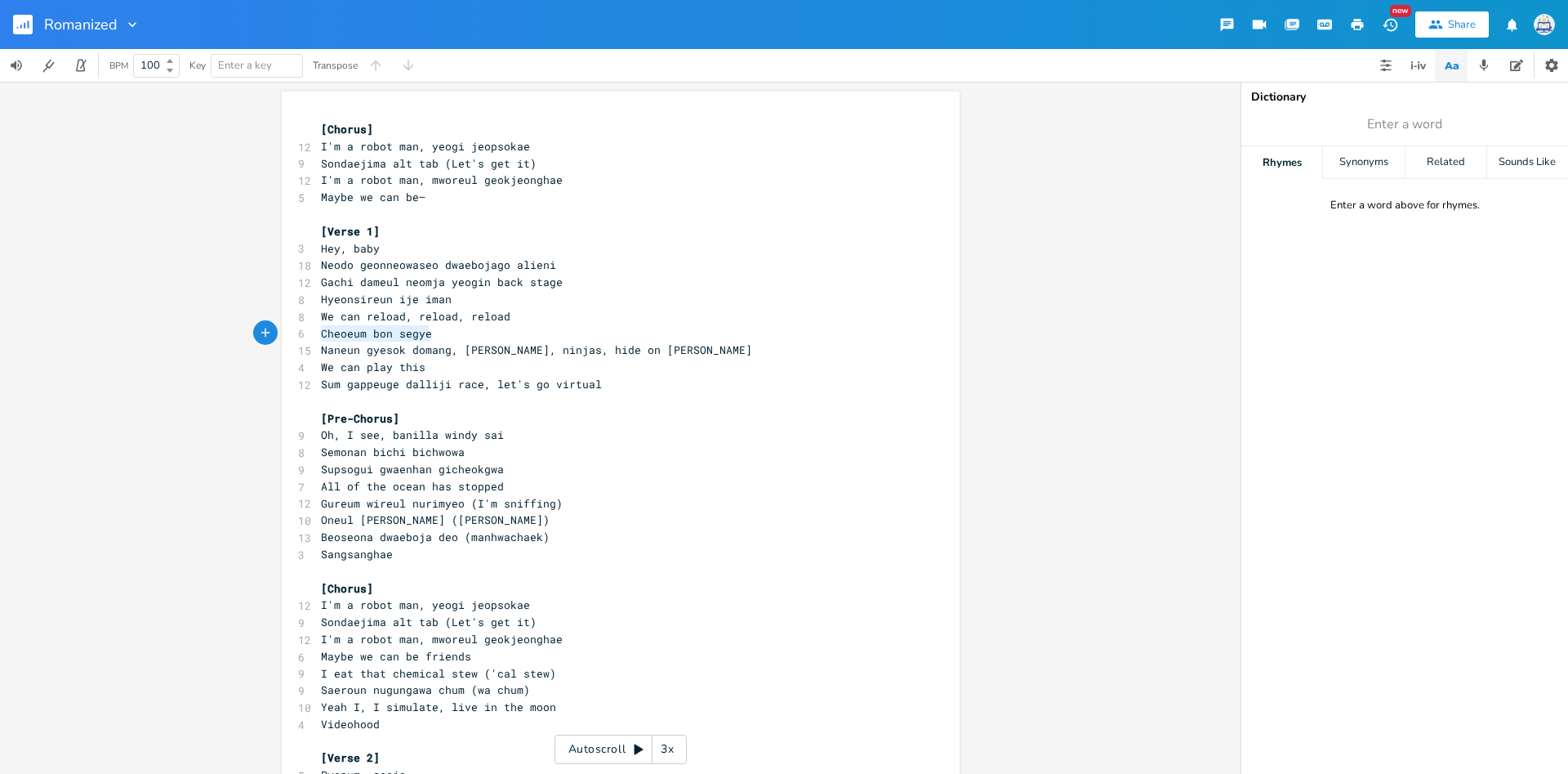
type textarea "Cheoeum bon segye Naneun gyesok domang, [PERSON_NAME], ninjas, [PERSON_NAME] on…"
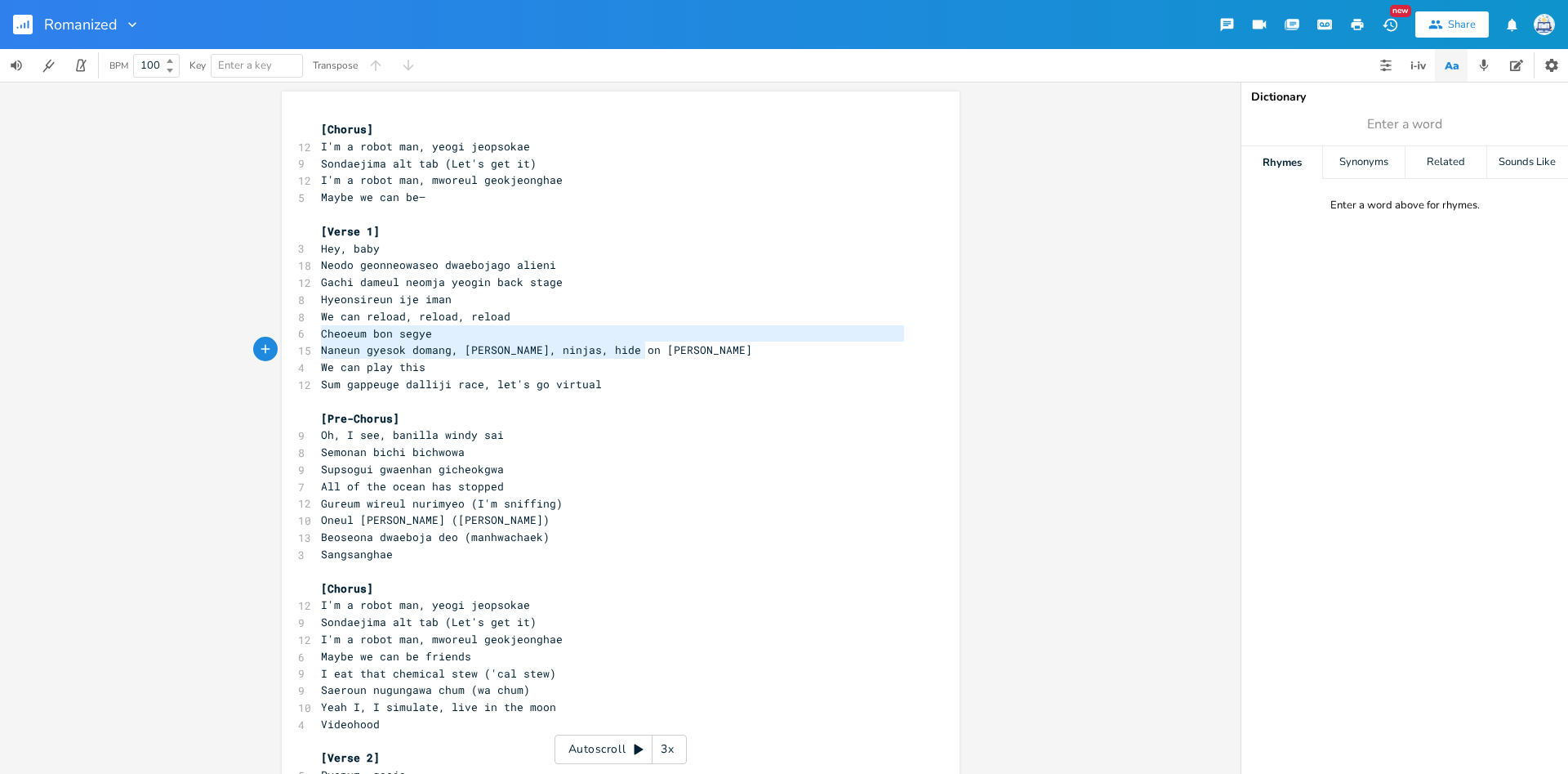
drag, startPoint x: 322, startPoint y: 335, endPoint x: 650, endPoint y: 353, distance: 328.5
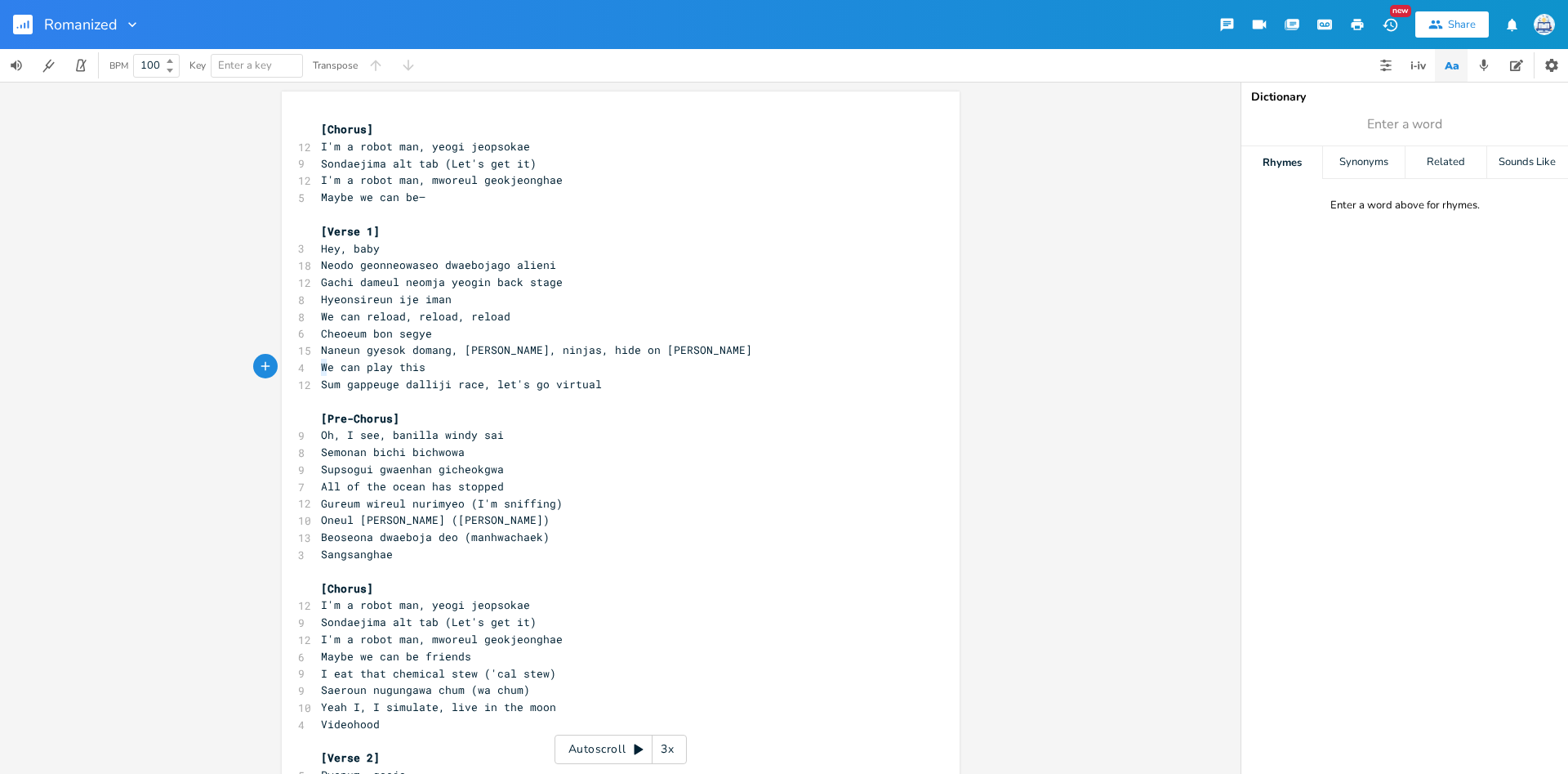
scroll to position [36, 0]
type textarea "We can play this Sum gappeuge dalliji race, let's go virtual"
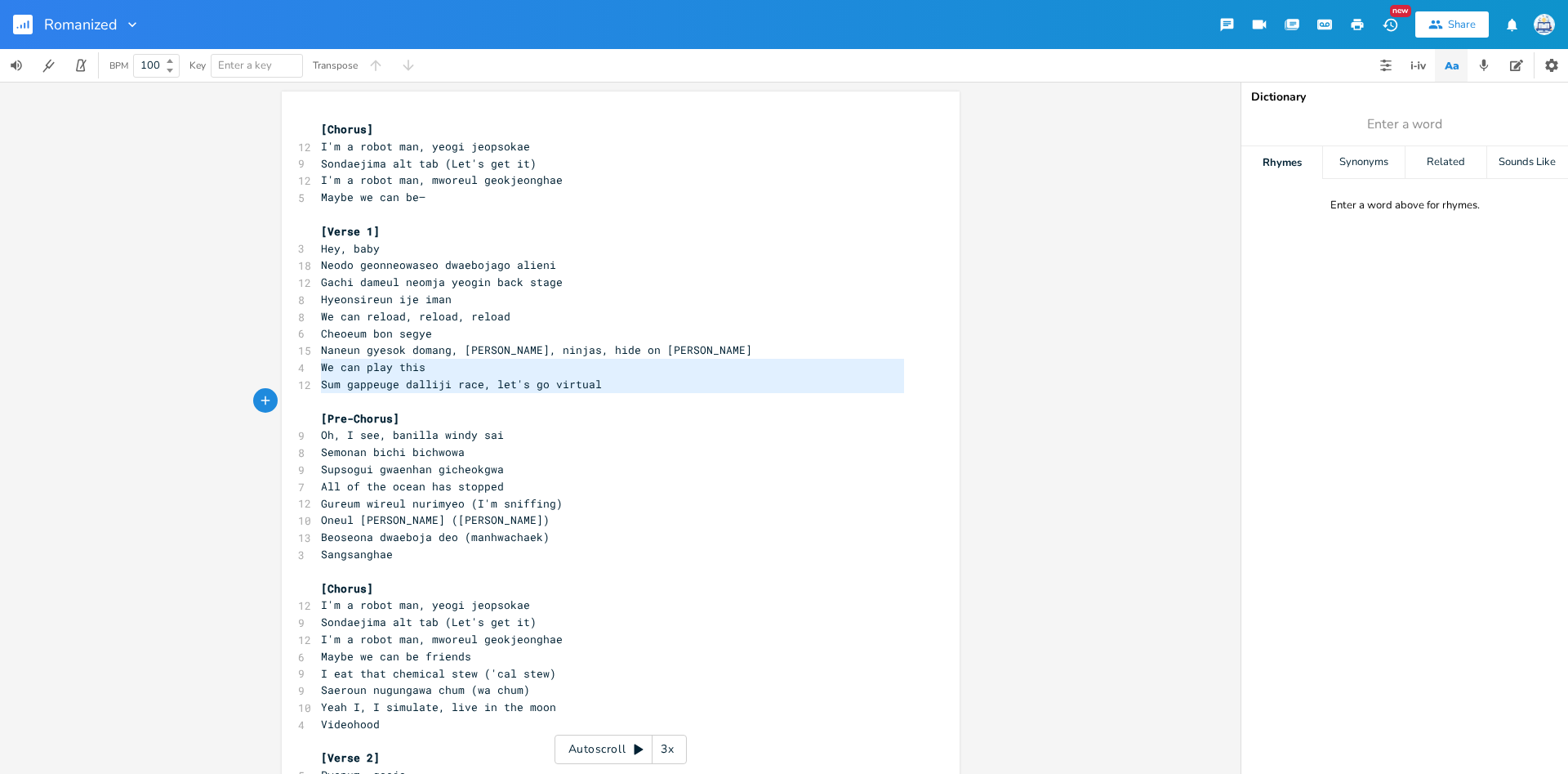
drag, startPoint x: 319, startPoint y: 366, endPoint x: 675, endPoint y: 398, distance: 357.4
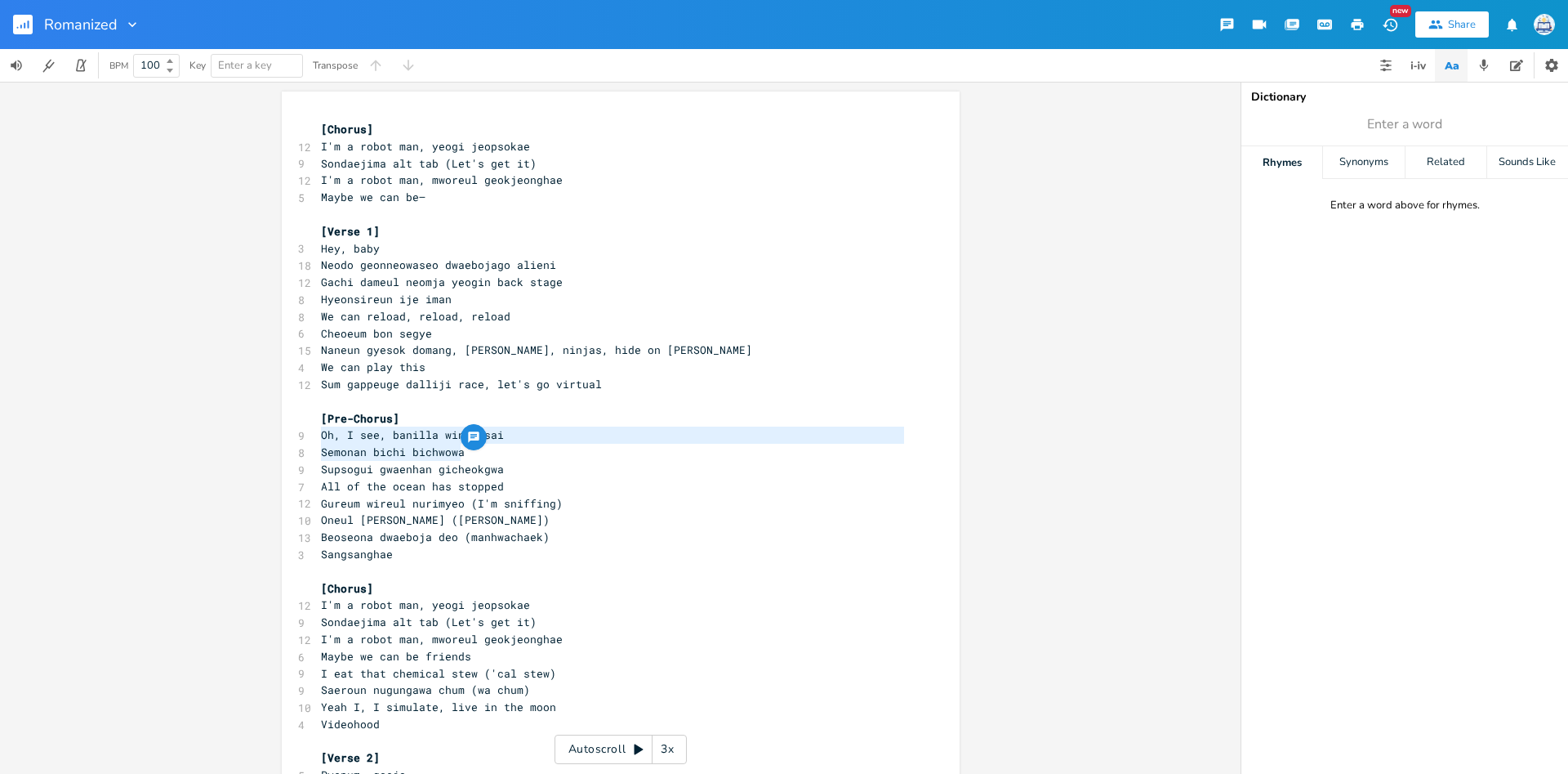
type textarea "Oh, I see, banilla windy sai Semonan bichi bichwowa Supsogui gwaenhan gicheokgwa"
drag, startPoint x: 318, startPoint y: 438, endPoint x: 543, endPoint y: 469, distance: 227.1
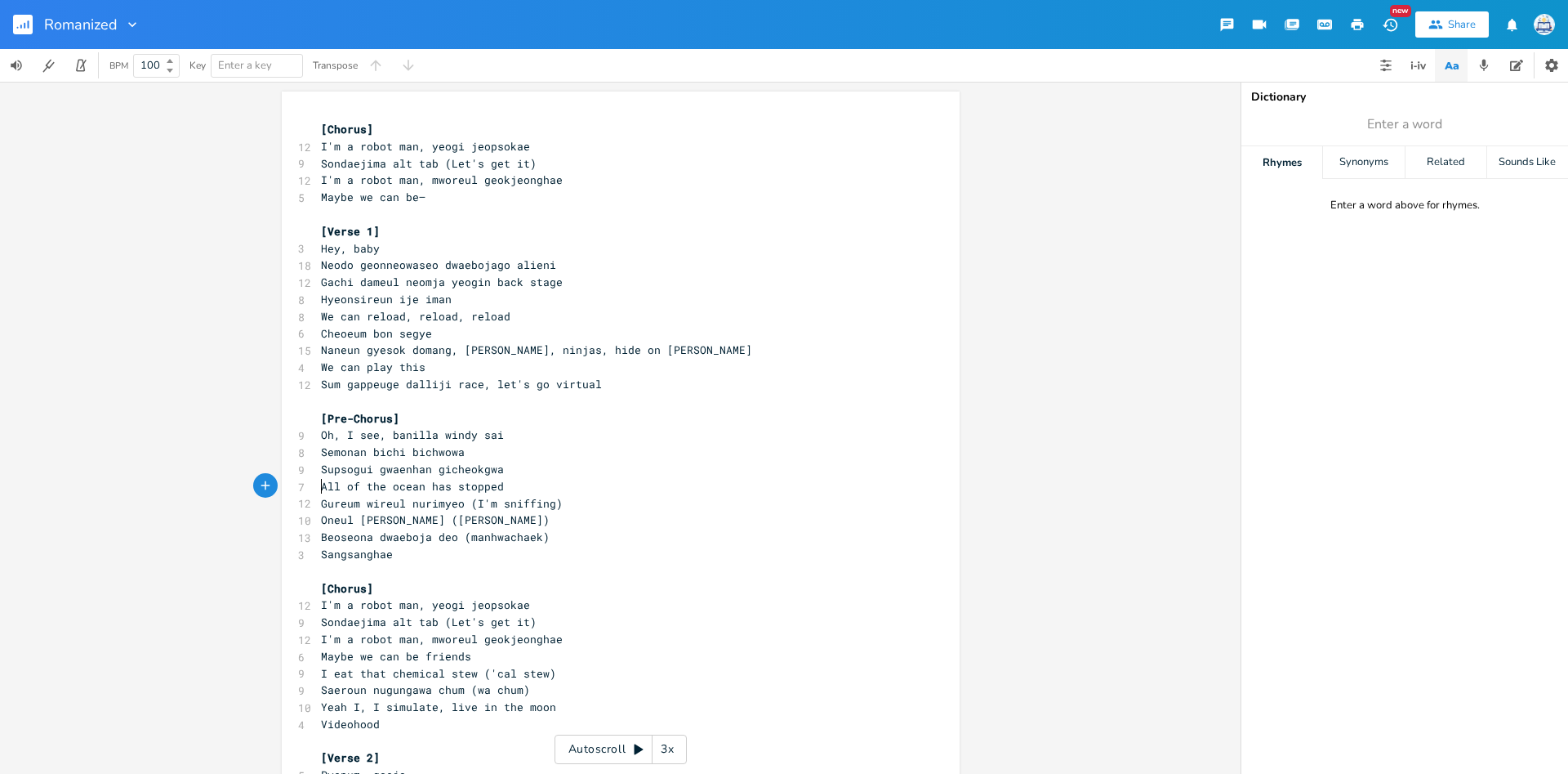
click at [321, 488] on span "All of the ocean has stopped" at bounding box center [412, 486] width 183 height 15
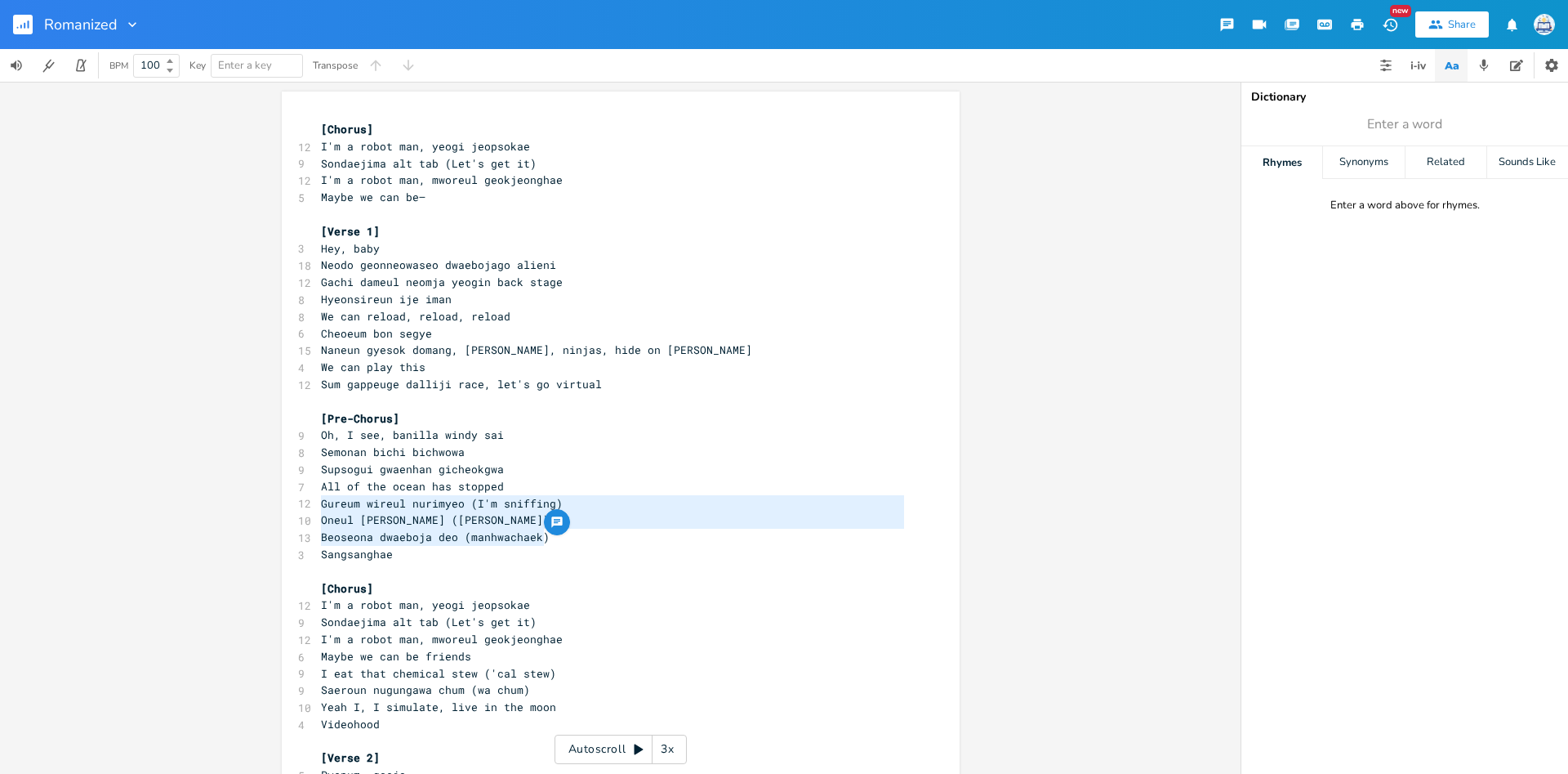
type textarea "Gureum wireul nurimyeo (I'm sniffing) Oneul najeun [PERSON_NAME] ([PERSON_NAME])"
drag, startPoint x: 319, startPoint y: 505, endPoint x: 565, endPoint y: 524, distance: 246.7
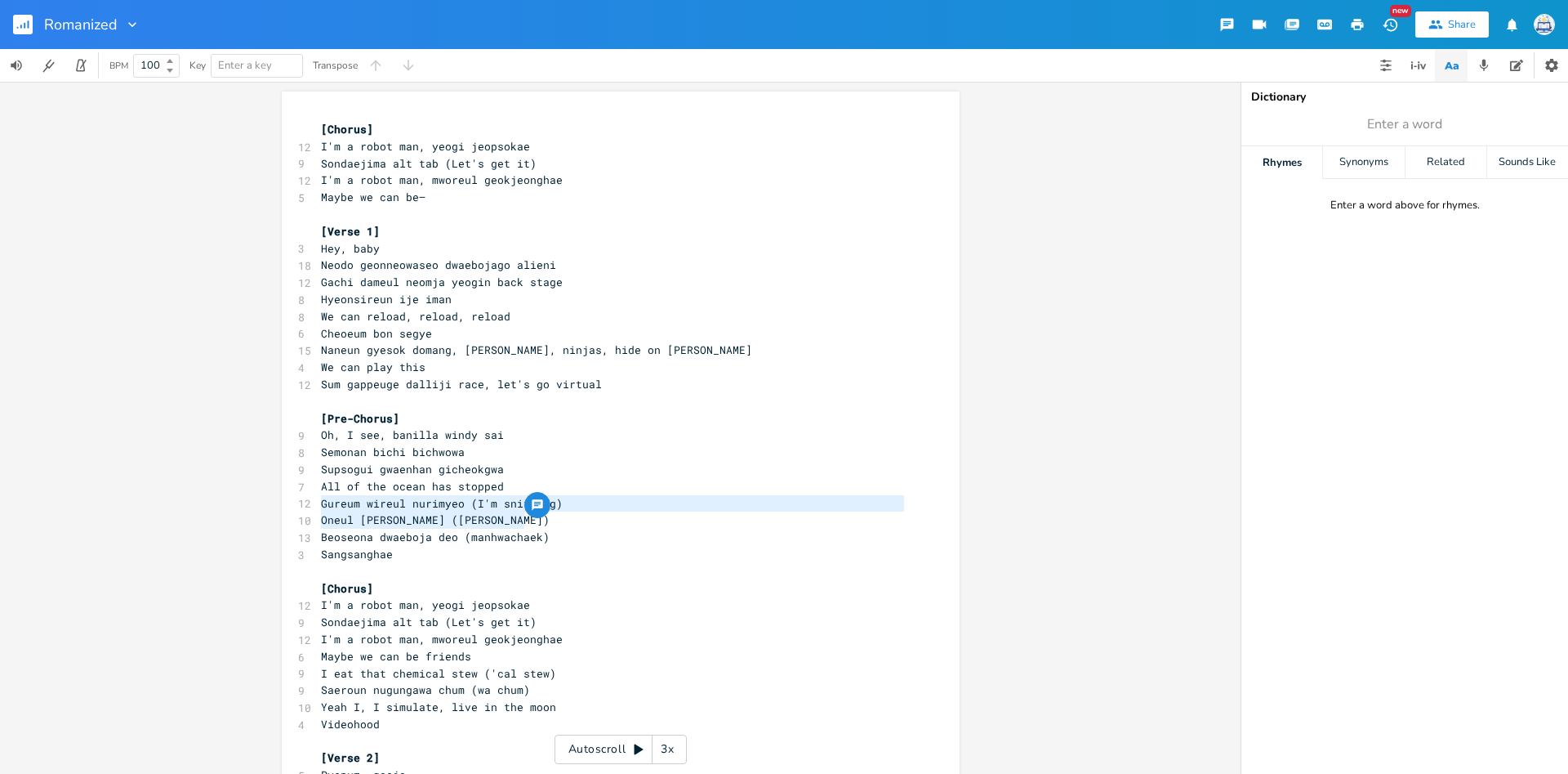
scroll to position [5, 0]
type textarea "Beoseona dwae"
drag, startPoint x: 322, startPoint y: 540, endPoint x: 402, endPoint y: 546, distance: 80.2
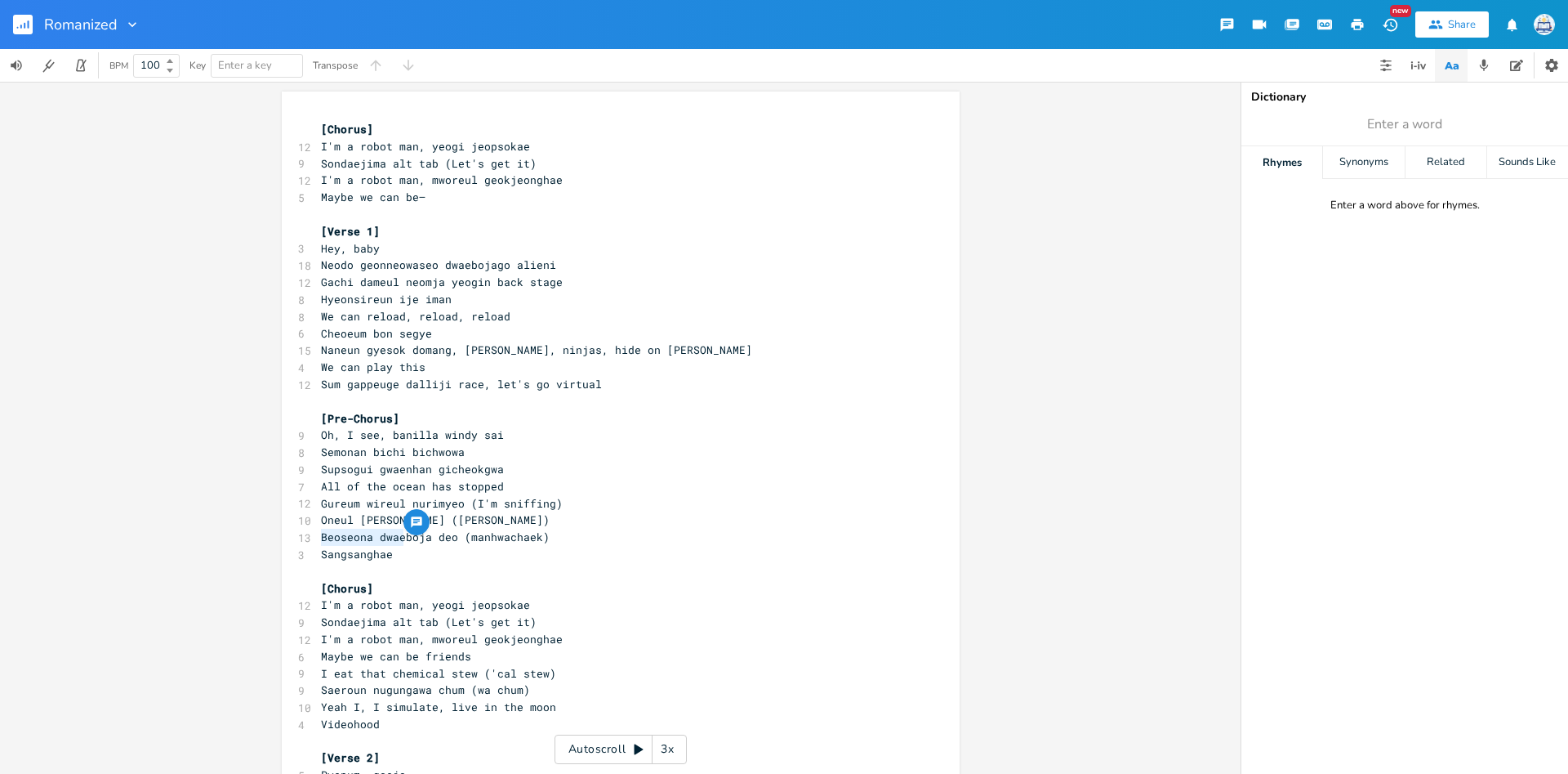
scroll to position [5, 0]
type textarea "Beoseona dwaeboja deo (manhwachaek) Sangsanghae"
drag, startPoint x: 415, startPoint y: 554, endPoint x: 312, endPoint y: 540, distance: 103.9
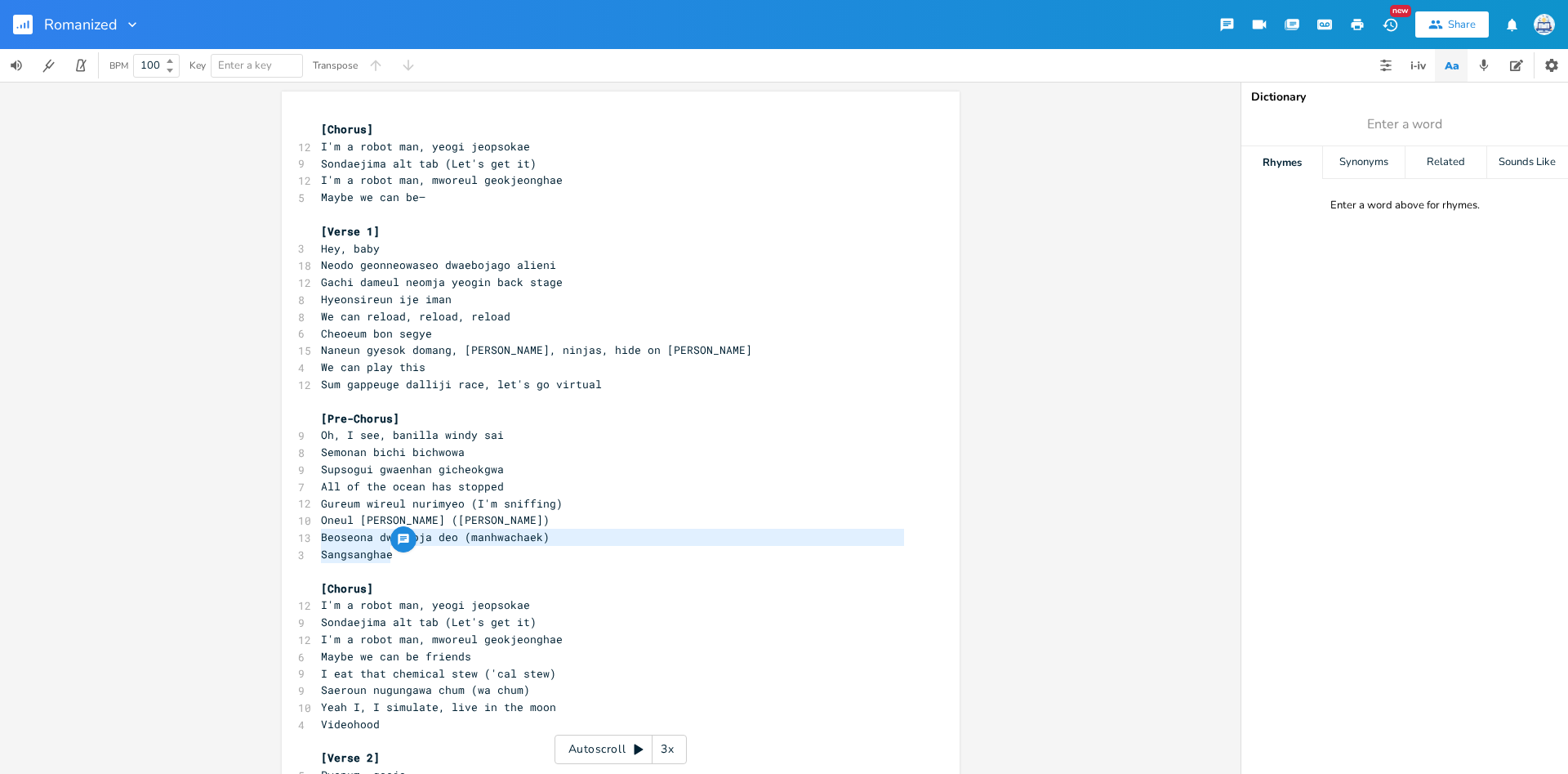
scroll to position [5, 0]
type textarea "I eat that chemical stew"
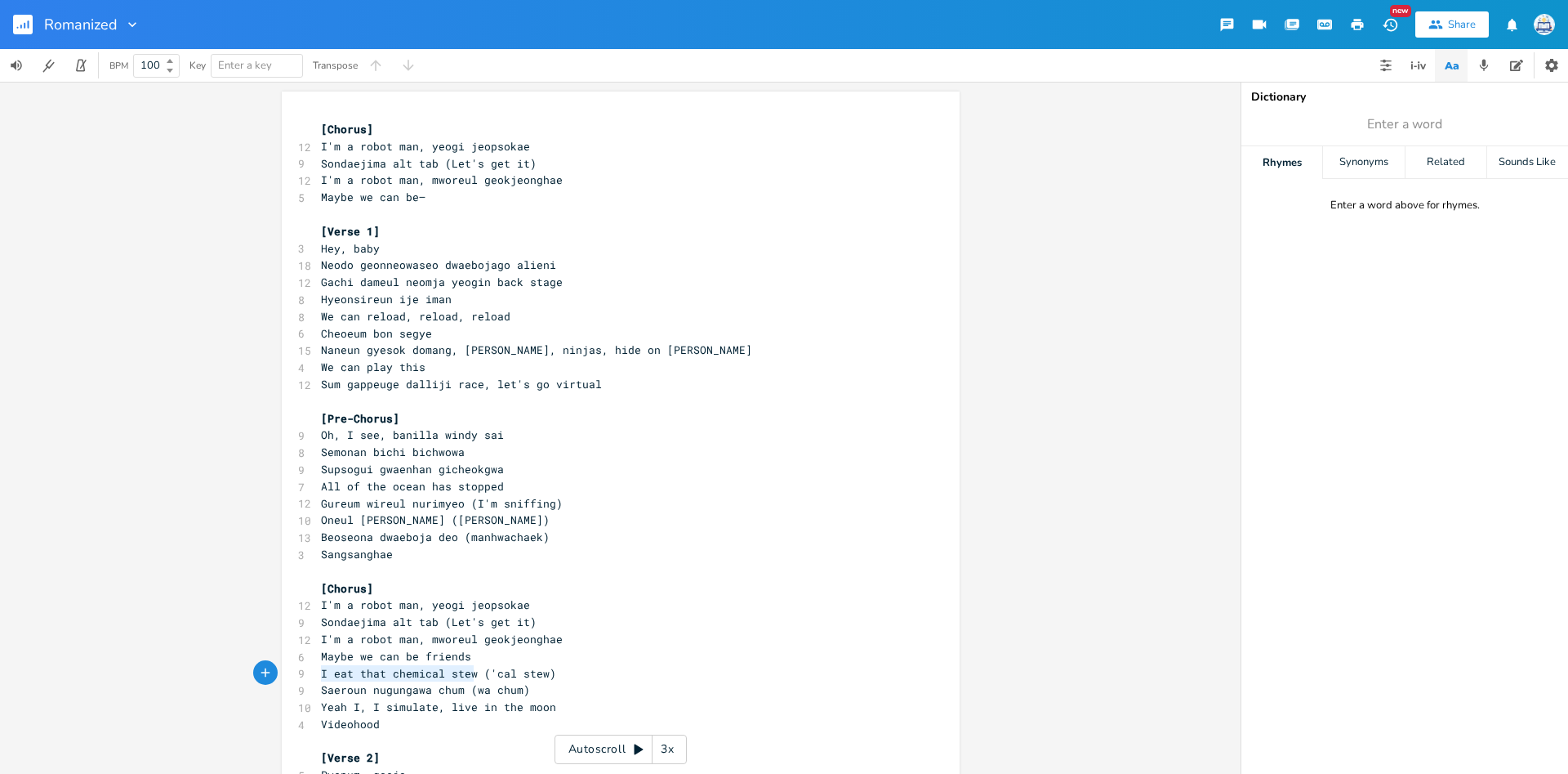
drag, startPoint x: 318, startPoint y: 675, endPoint x: 473, endPoint y: 675, distance: 155.0
click at [473, 675] on pre "I eat that chemical stew ('cal stew)" at bounding box center [613, 673] width 589 height 17
click at [332, 682] on pre "I eat that chemical stew ('cal stew)" at bounding box center [613, 673] width 589 height 17
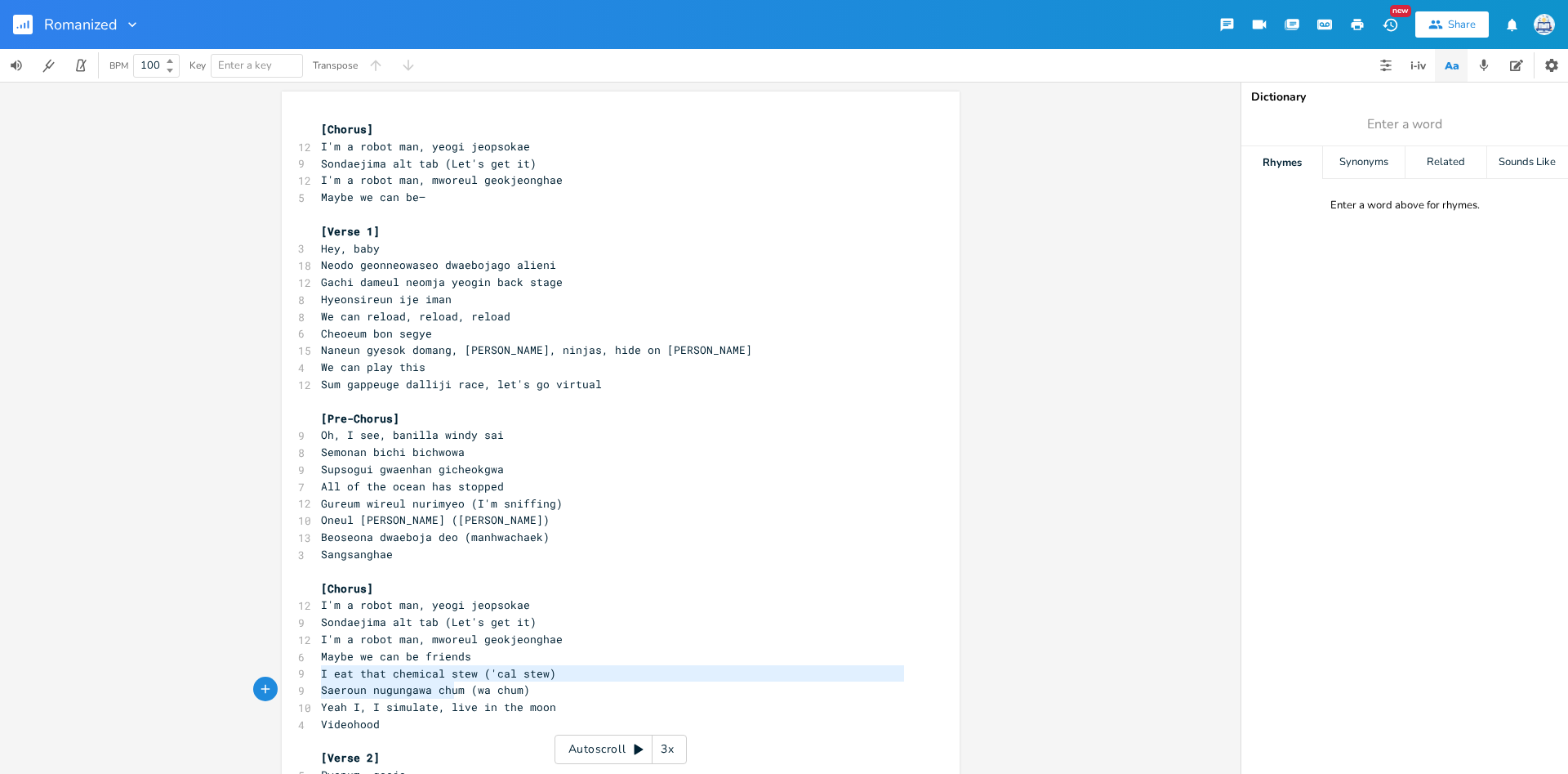
type textarea "I eat that chemical stew ('cal stew) Saeroun nugungawa chum"
drag, startPoint x: 321, startPoint y: 673, endPoint x: 459, endPoint y: 688, distance: 138.8
click at [459, 688] on span "Saeroun nugungawa chum (wa chum)" at bounding box center [425, 690] width 209 height 15
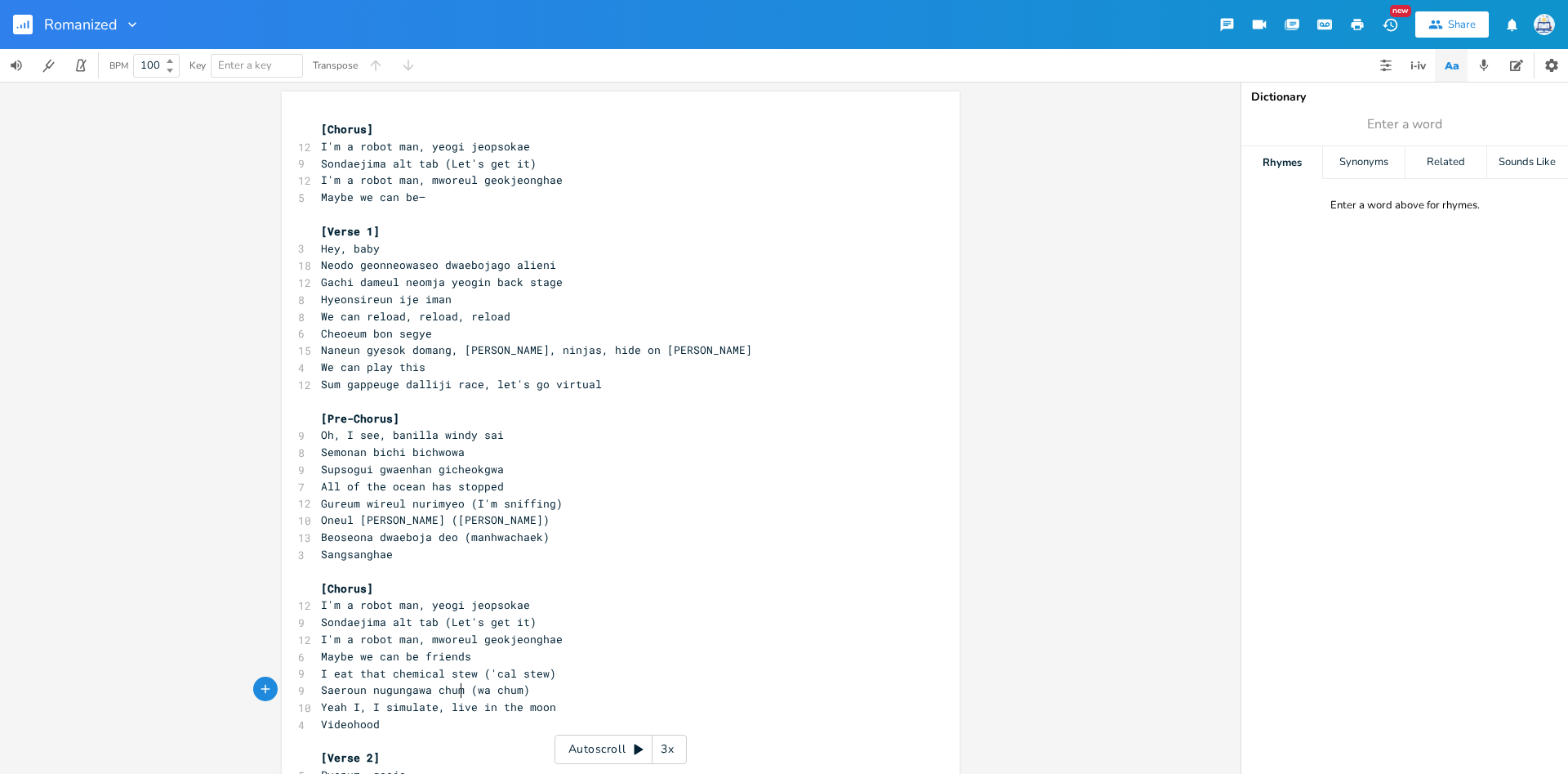
type textarea "Saeroun nugungawa chum (wa chum)"
type textarea "I eat that chemical stew ('cal stew) Saeroun nugungawa chum"
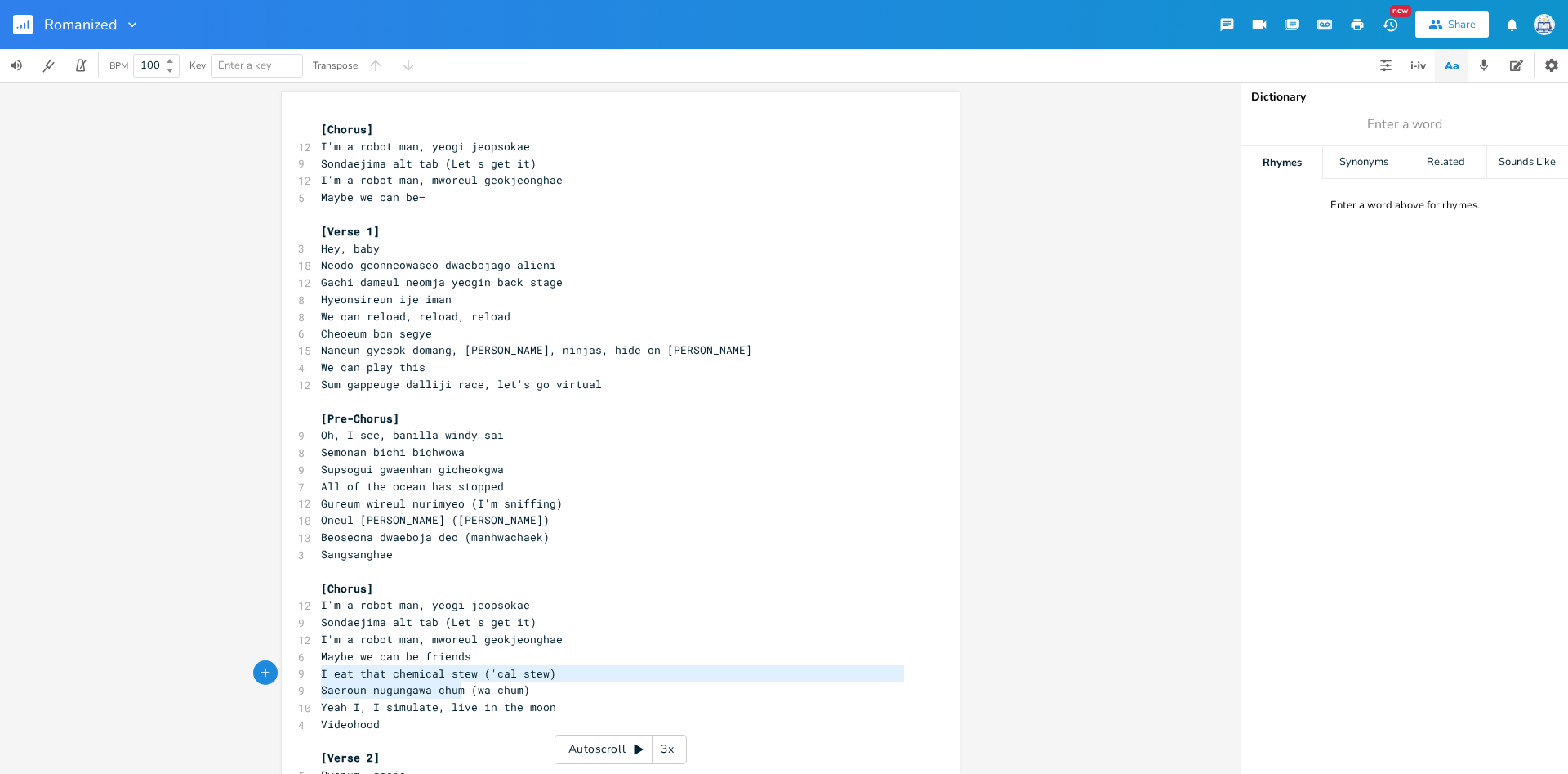
drag, startPoint x: 461, startPoint y: 695, endPoint x: 295, endPoint y: 678, distance: 166.9
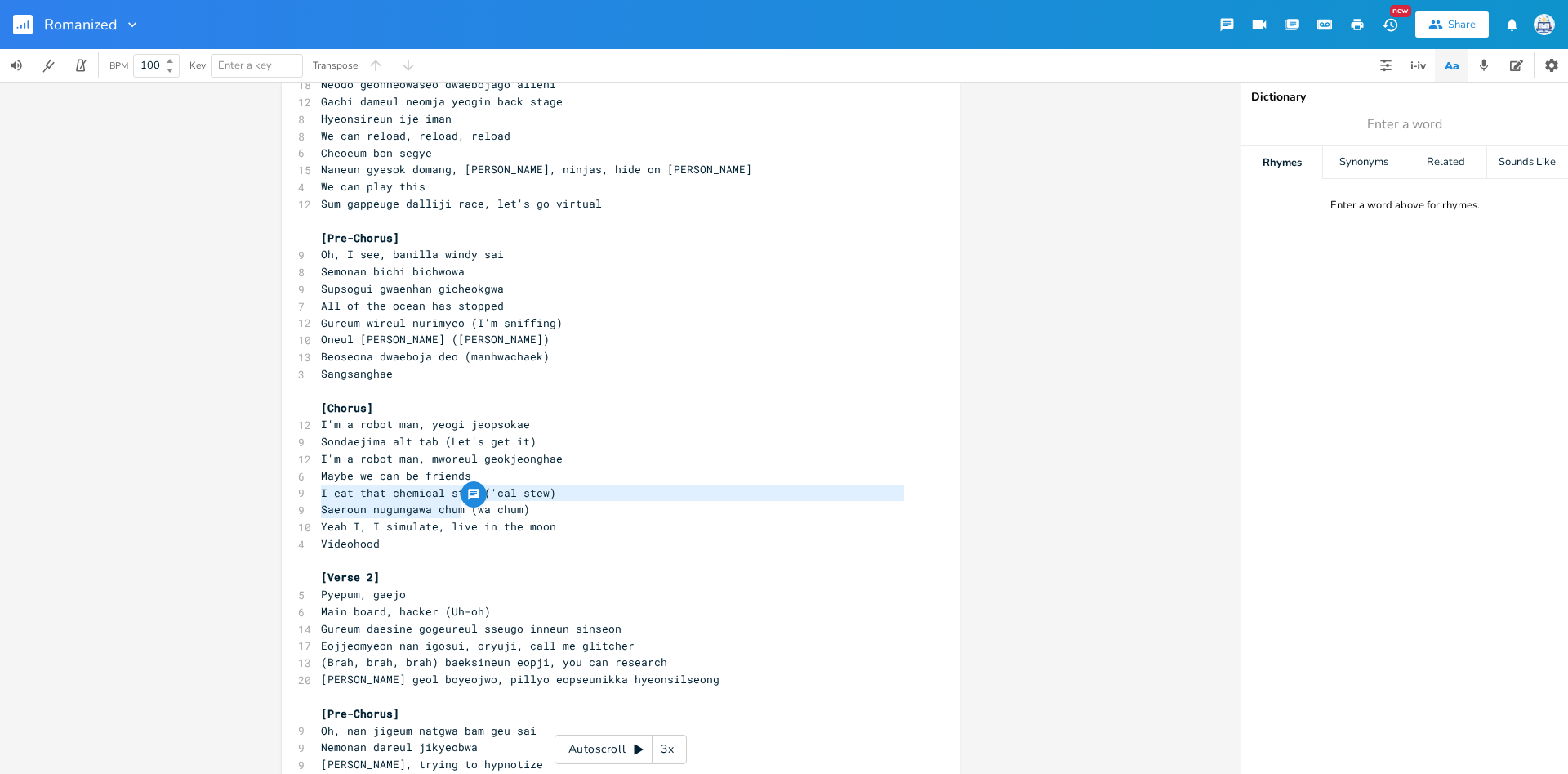
scroll to position [216, 0]
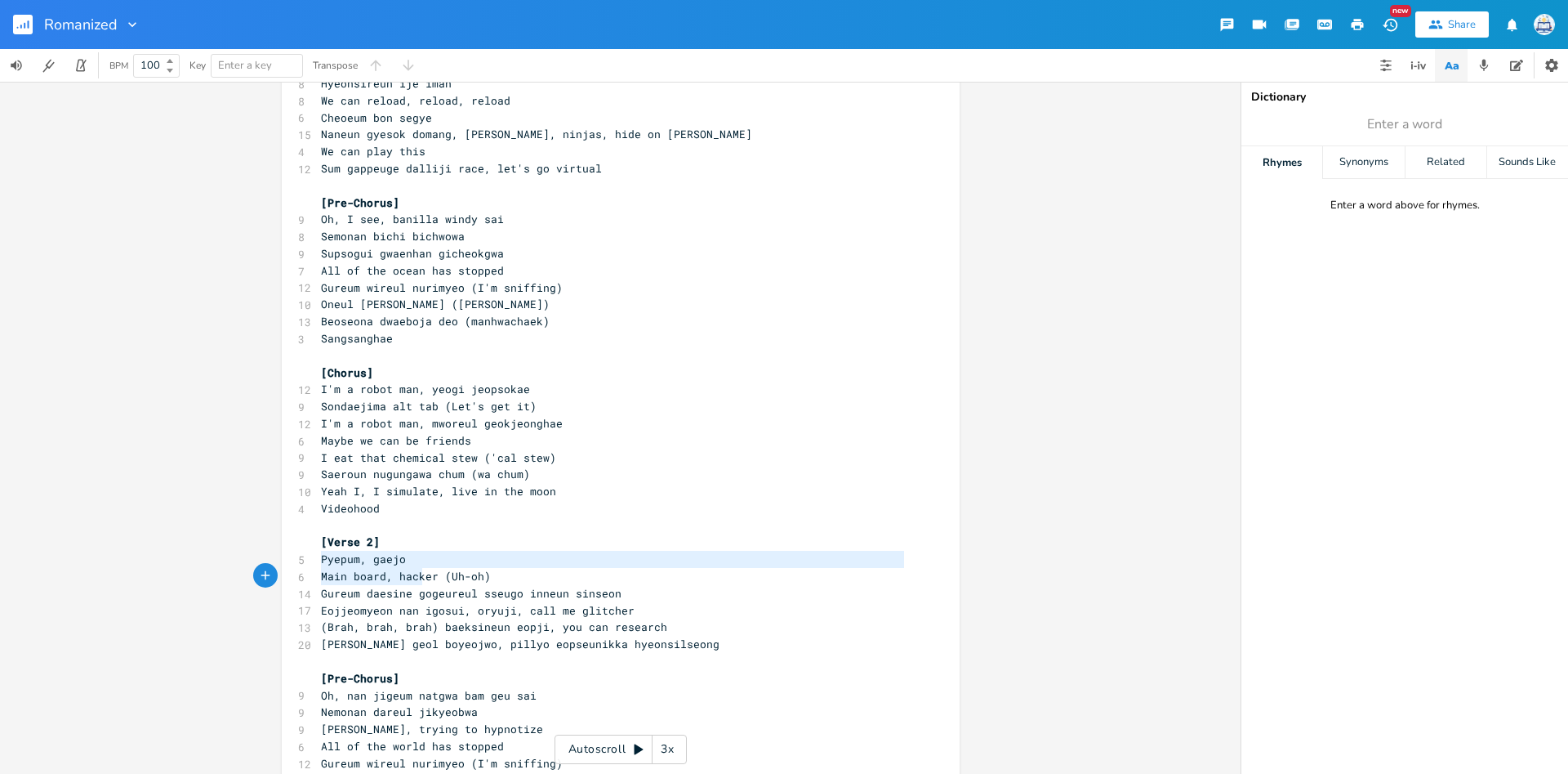
type textarea "Pyepum, gaejo Main board, hacker"
drag, startPoint x: 318, startPoint y: 558, endPoint x: 436, endPoint y: 579, distance: 119.9
click at [436, 579] on div "[Chorus] 12 I'm a robot man, yeogi jeopsokae 9 Sondaejima alt tab (Let's get it…" at bounding box center [613, 653] width 589 height 1495
type textarea "Pyepum, gaejo Main board, hacker (Uh-oh)"
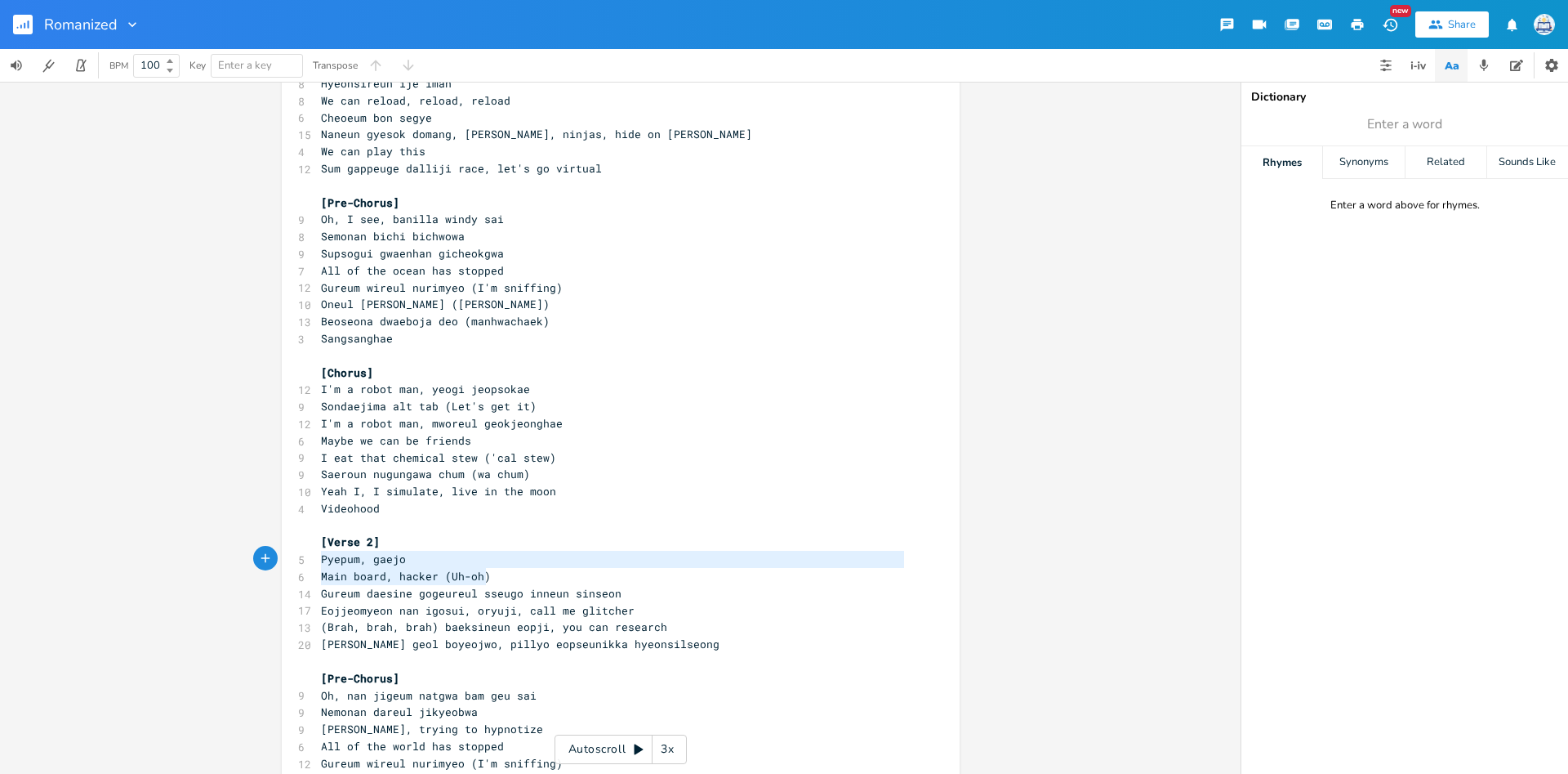
scroll to position [18, 158]
drag, startPoint x: 488, startPoint y: 573, endPoint x: 313, endPoint y: 559, distance: 175.6
click at [313, 559] on div "Pyepum, gaejo Main board, hacker (Uh-oh) x [Chorus] 12 I'm a robot man, yeogi j…" at bounding box center [620, 649] width 678 height 1547
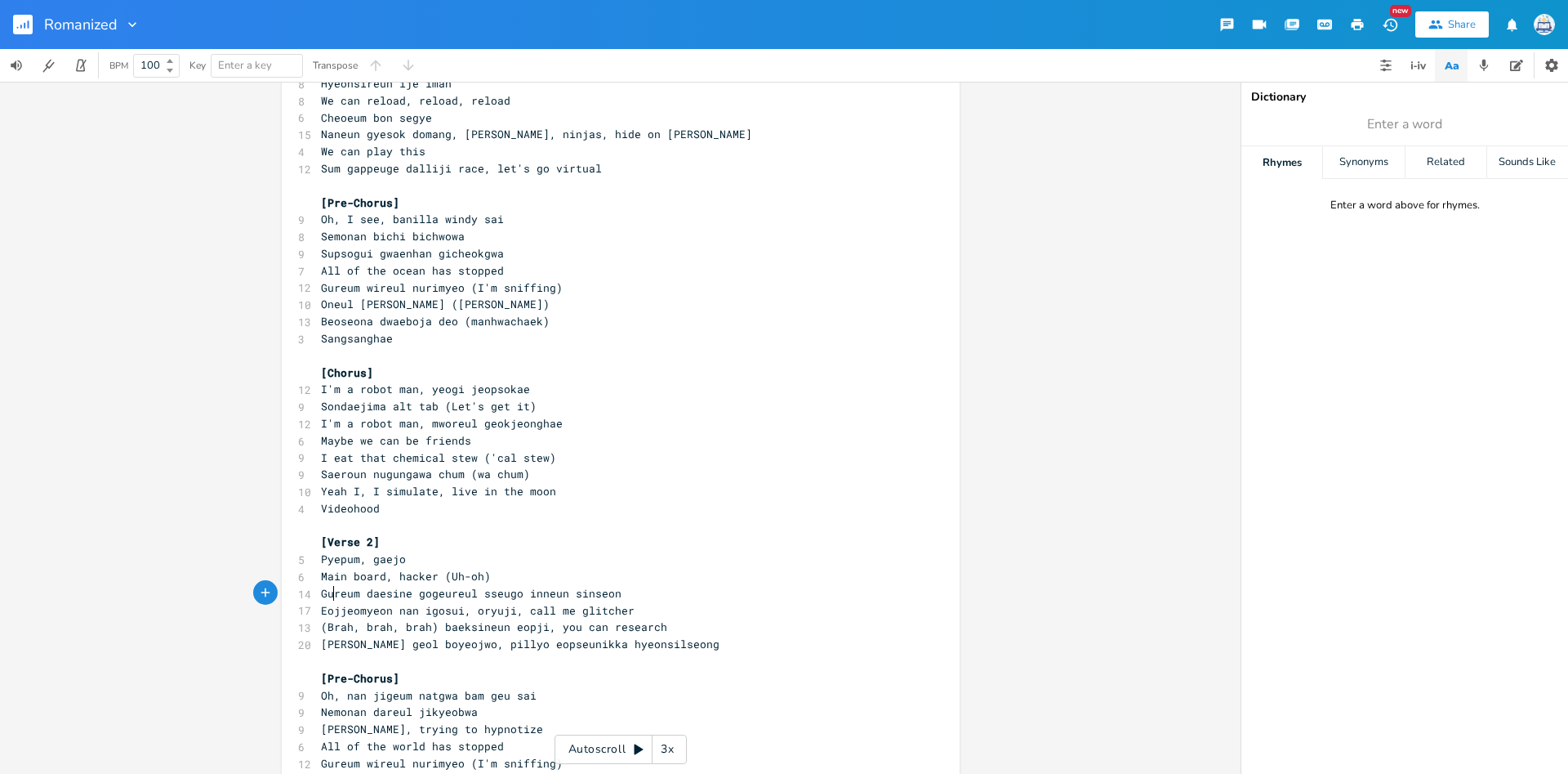
scroll to position [5, 0]
click at [332, 598] on span "Gureum daesine gogeureul sseugo inneun sinseon" at bounding box center [471, 593] width 300 height 15
type textarea "Gureum daesine gogeureul sseugo inneun sinseon Eojjeomyeon nan igosui, oryuji, …"
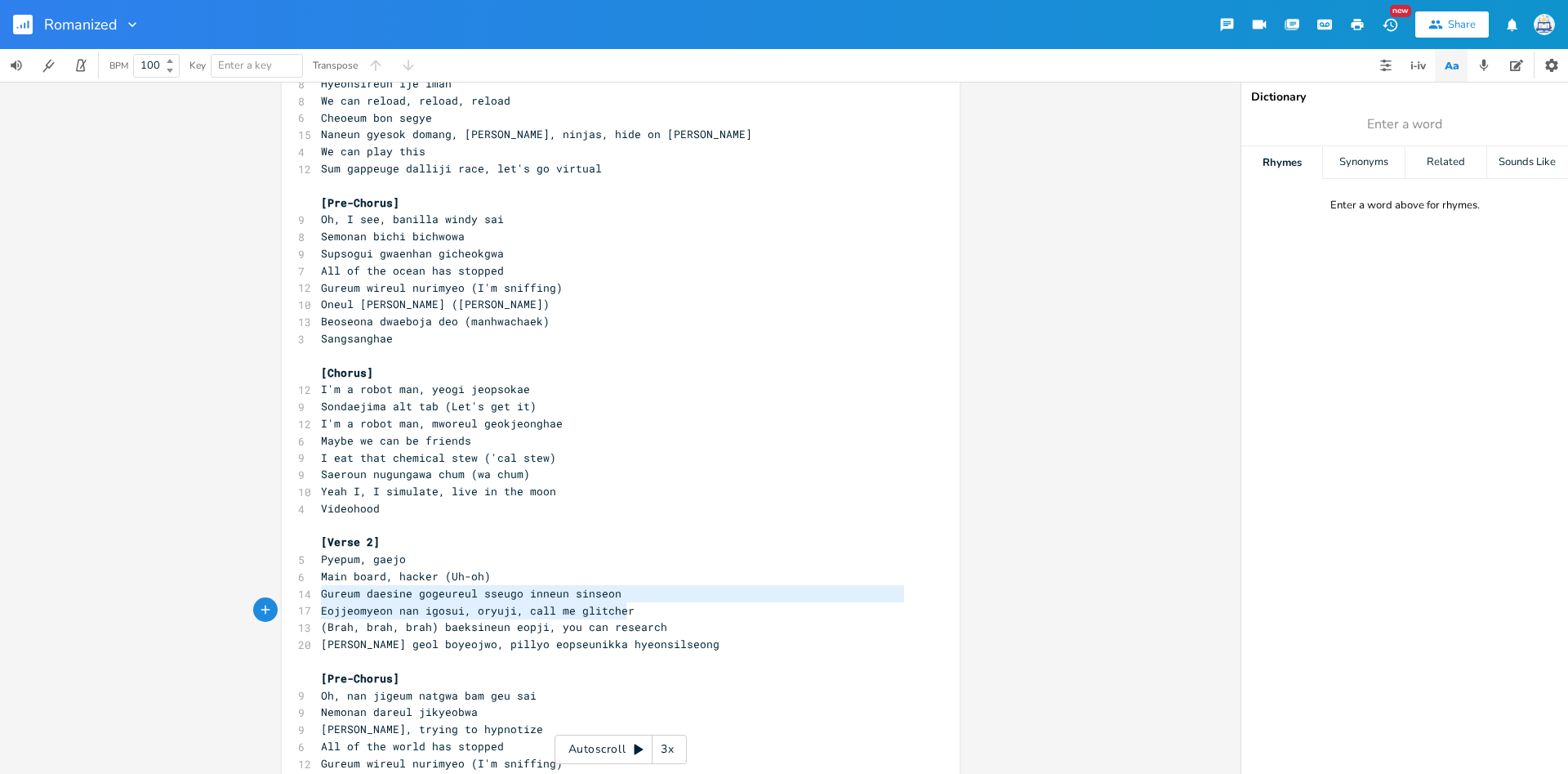
drag, startPoint x: 323, startPoint y: 596, endPoint x: 642, endPoint y: 607, distance: 319.2
click at [642, 607] on div "[Chorus] 12 I'm a robot man, yeogi jeopsokae 9 Sondaejima alt tab (Let's get it…" at bounding box center [613, 653] width 589 height 1495
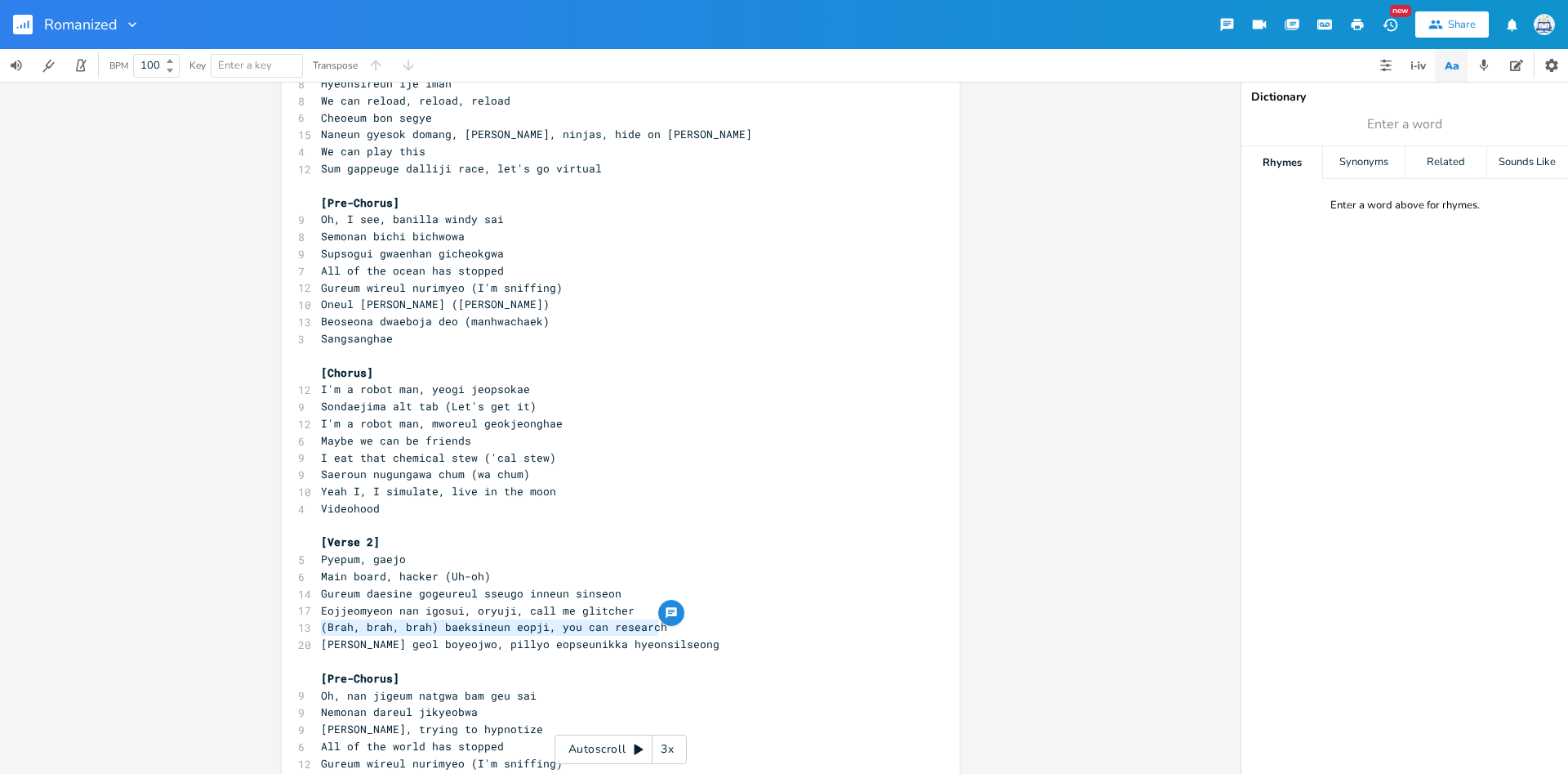
type textarea "(Brah, brah, brah) baeksineun eopji, you can research [PERSON_NAME] geol boyeoj…"
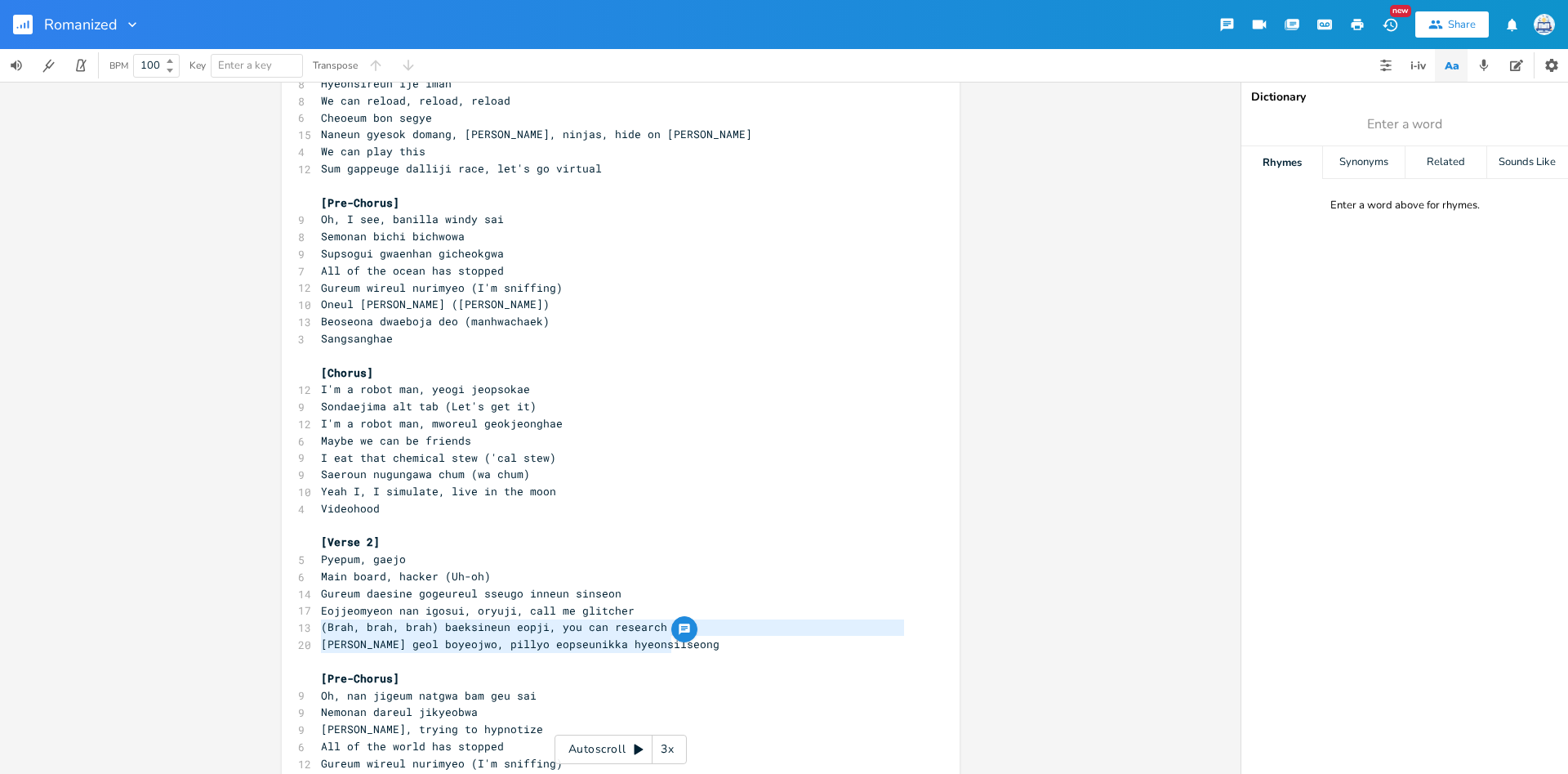
drag, startPoint x: 321, startPoint y: 628, endPoint x: 684, endPoint y: 651, distance: 363.7
click at [684, 651] on div "[Chorus] 12 I'm a robot man, yeogi jeopsokae 9 Sondaejima alt tab (Let's get it…" at bounding box center [613, 653] width 589 height 1495
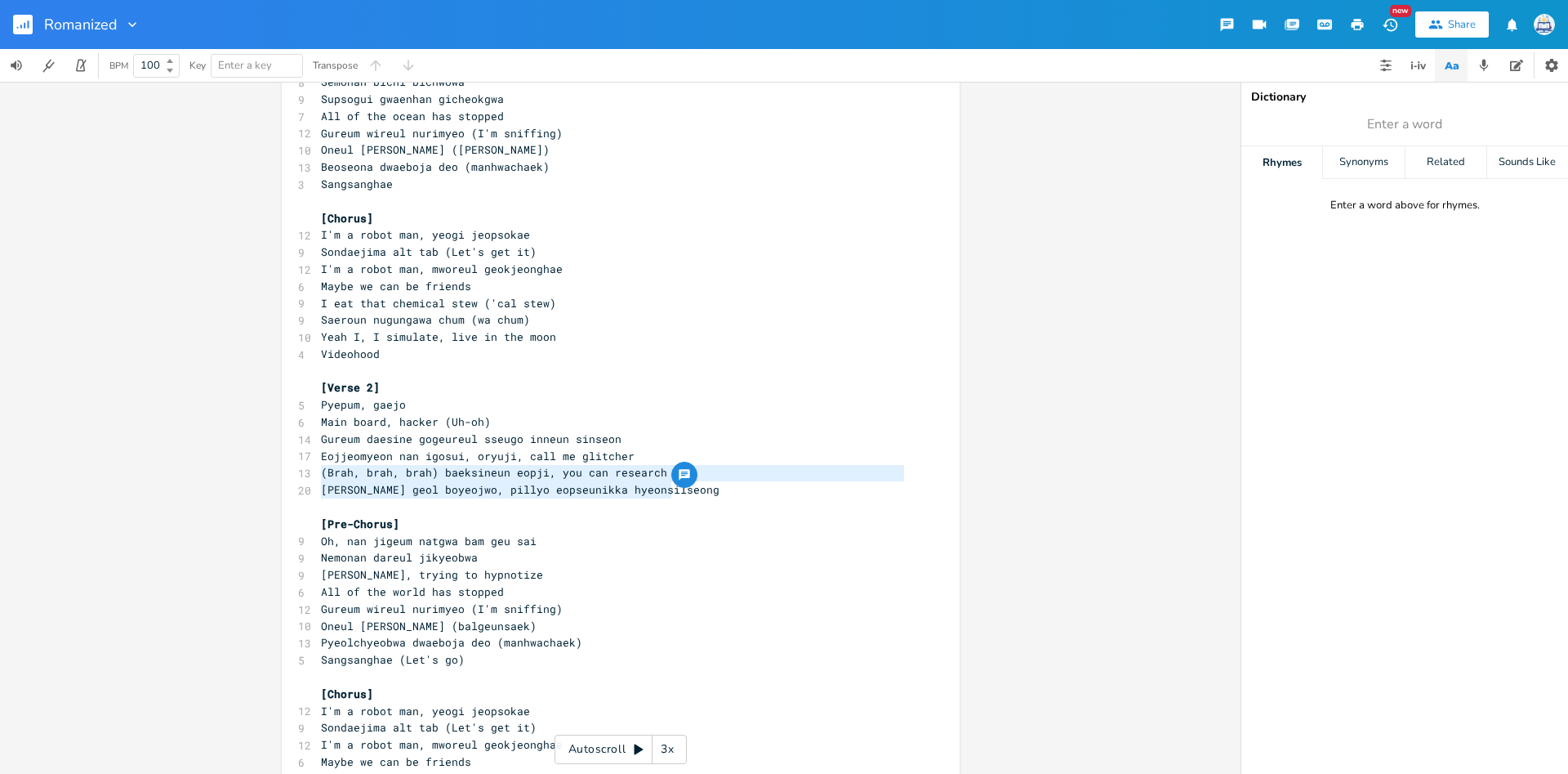
scroll to position [431, 0]
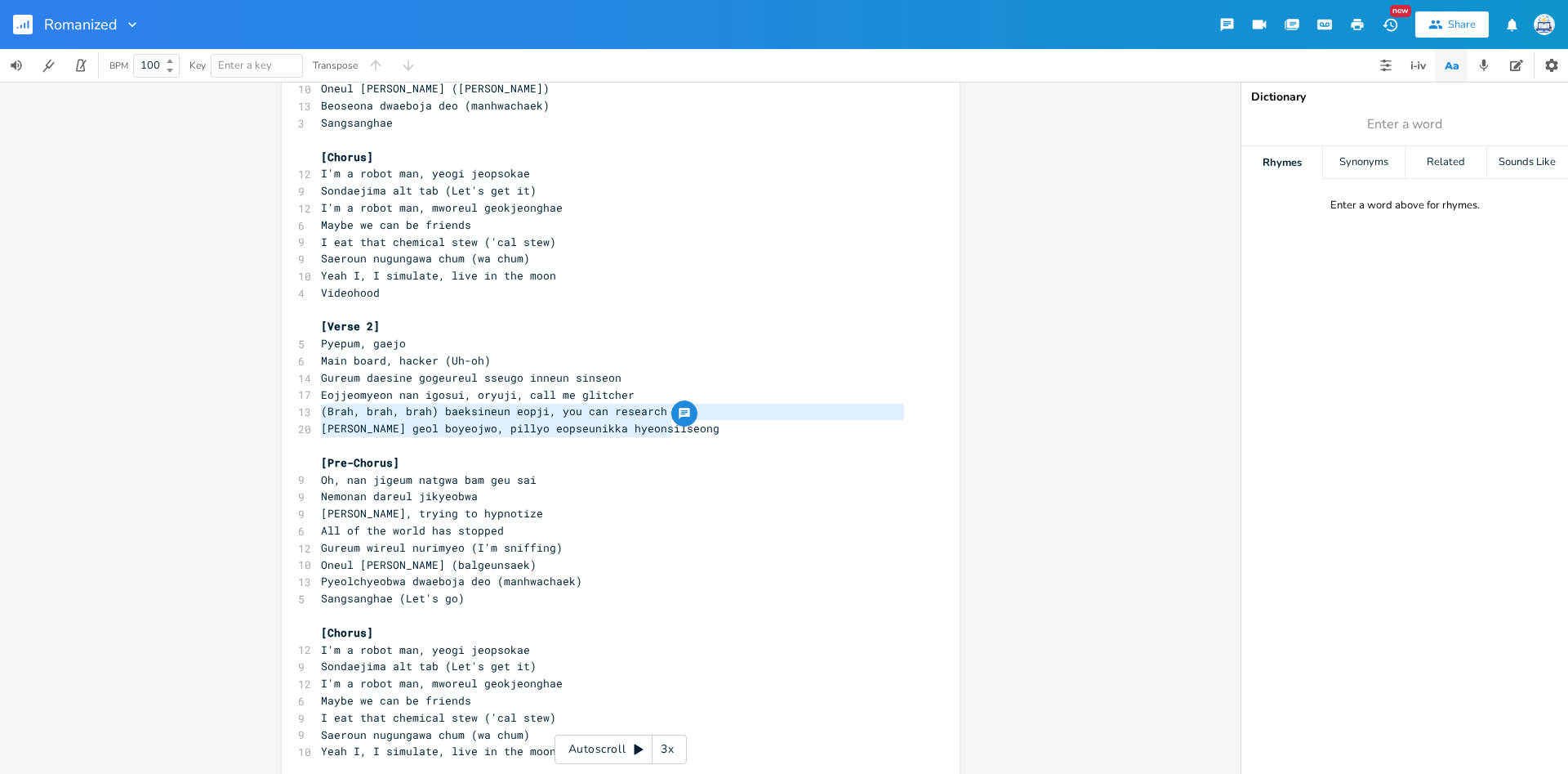
click at [374, 437] on pre "[PERSON_NAME] geol boyeojwo, pillyo eopseunikka hyeonsilseong" at bounding box center [613, 428] width 589 height 17
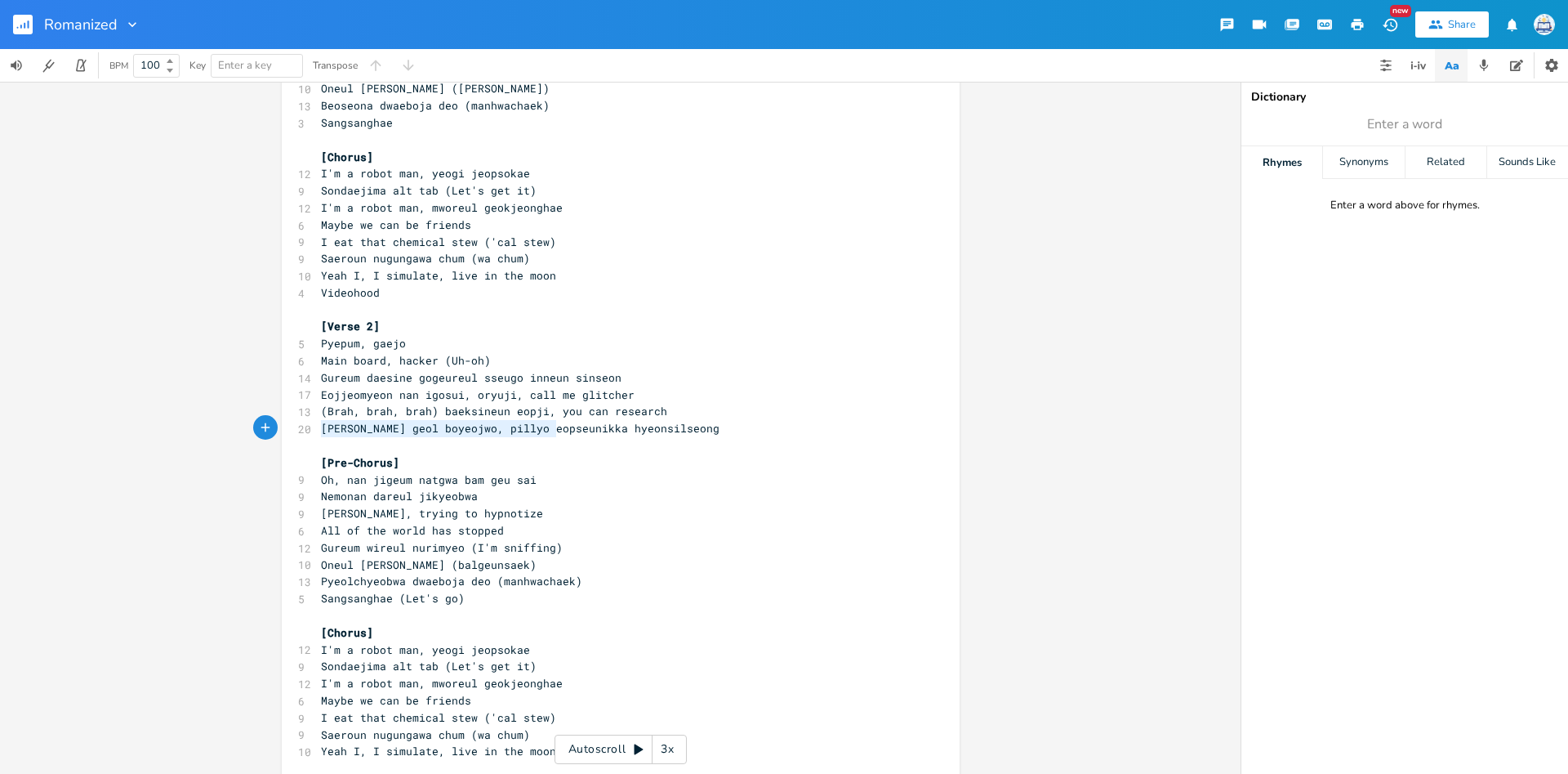
type textarea "[PERSON_NAME] geol boyeojwo, pillyo eopseunikka hyeonsilseong"
drag, startPoint x: 318, startPoint y: 429, endPoint x: 737, endPoint y: 435, distance: 419.0
click at [737, 435] on pre "[PERSON_NAME] geol boyeojwo, pillyo eopseunikka hyeonsilseong" at bounding box center [613, 428] width 589 height 17
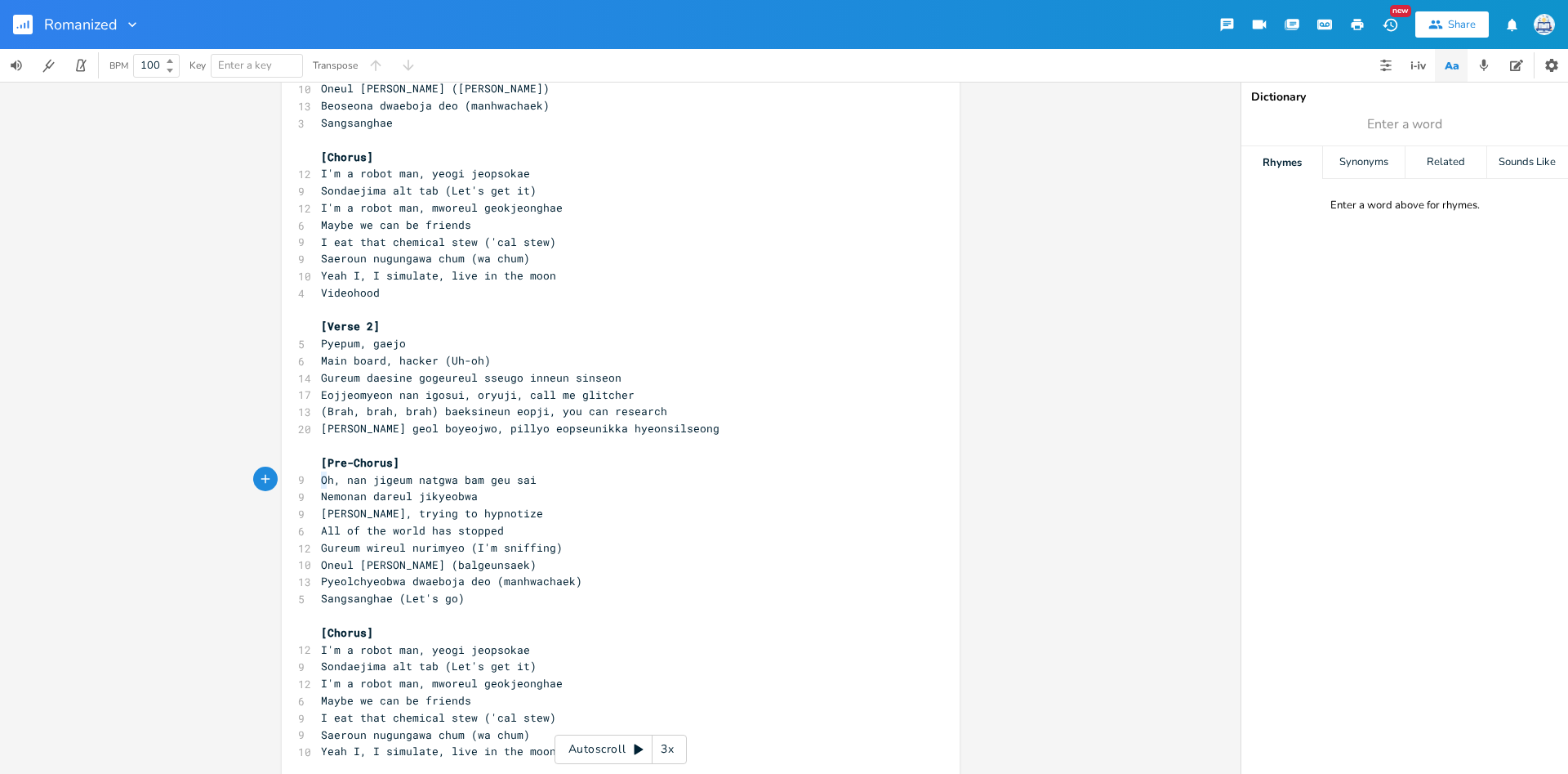
type textarea "Oh, nan jigeum natgwa bam geu sai Nemonan dareul jikyeobwa"
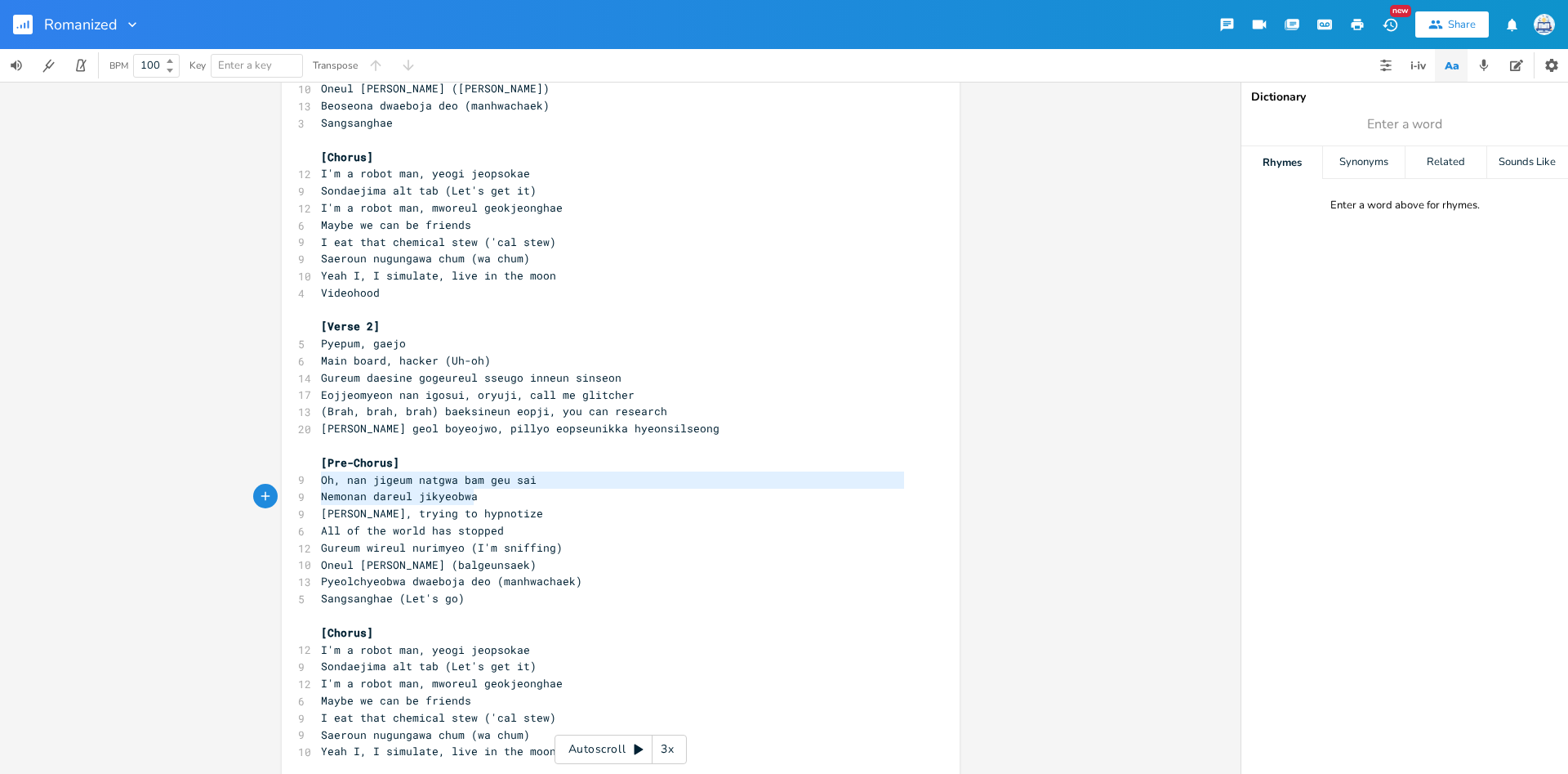
drag, startPoint x: 319, startPoint y: 481, endPoint x: 526, endPoint y: 504, distance: 208.3
click at [526, 504] on div "[Chorus] 12 I'm a robot man, yeogi jeopsokae 9 Sondaejima alt tab (Let's get it…" at bounding box center [613, 437] width 589 height 1495
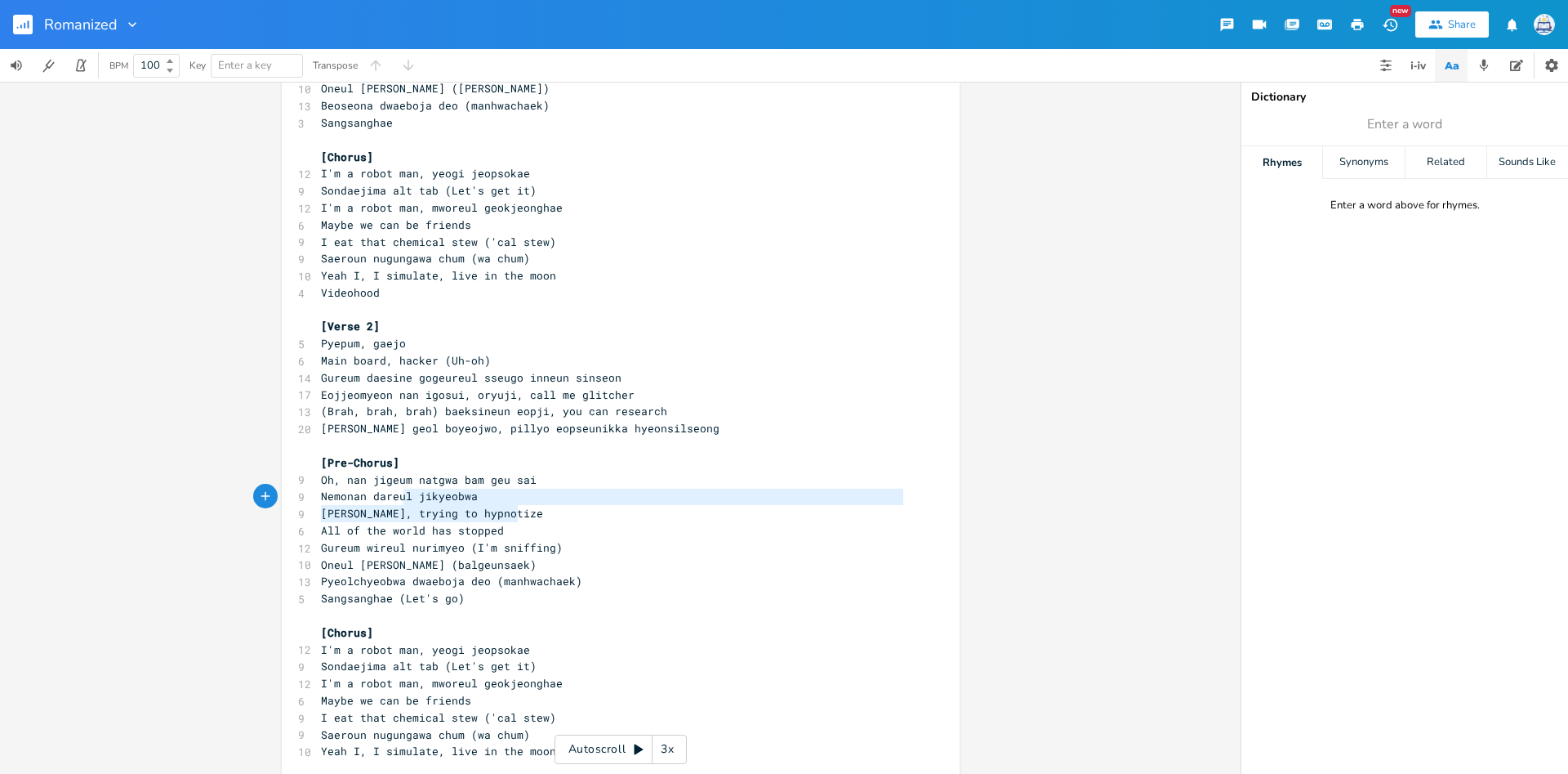
scroll to position [36, 192]
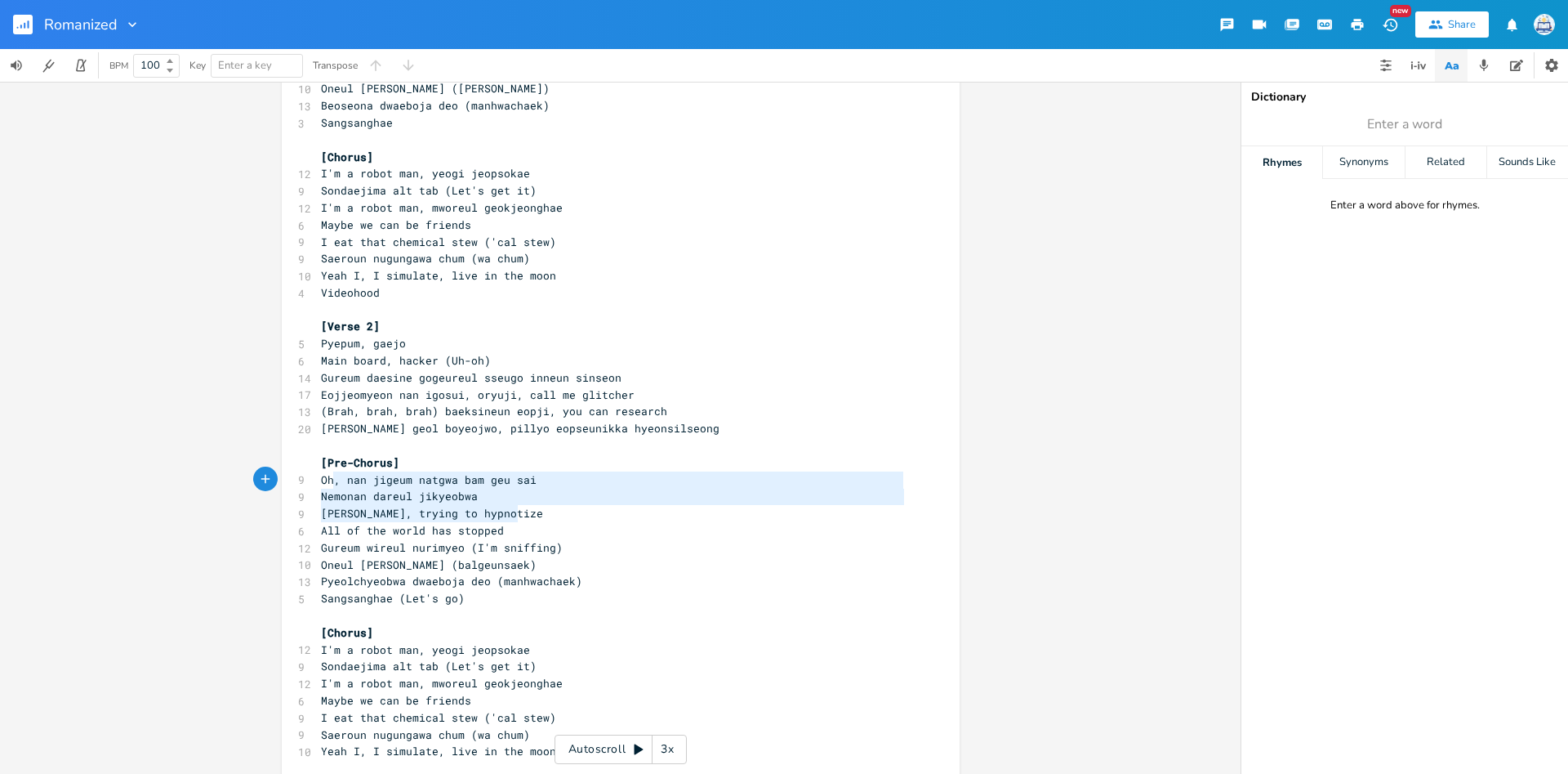
type textarea "Oh, nan jigeum natgwa bam geu sai Nemonan dareul jikyeobwa Gwaenchana, trying t…"
drag, startPoint x: 536, startPoint y: 511, endPoint x: 315, endPoint y: 477, distance: 223.6
click at [315, 477] on div "Oh, nan jigeum natgwa bam geu sai Nemonan dareul jikyeobwa Gwaenchana, trying t…" at bounding box center [620, 433] width 678 height 1547
